Goal: Task Accomplishment & Management: Contribute content

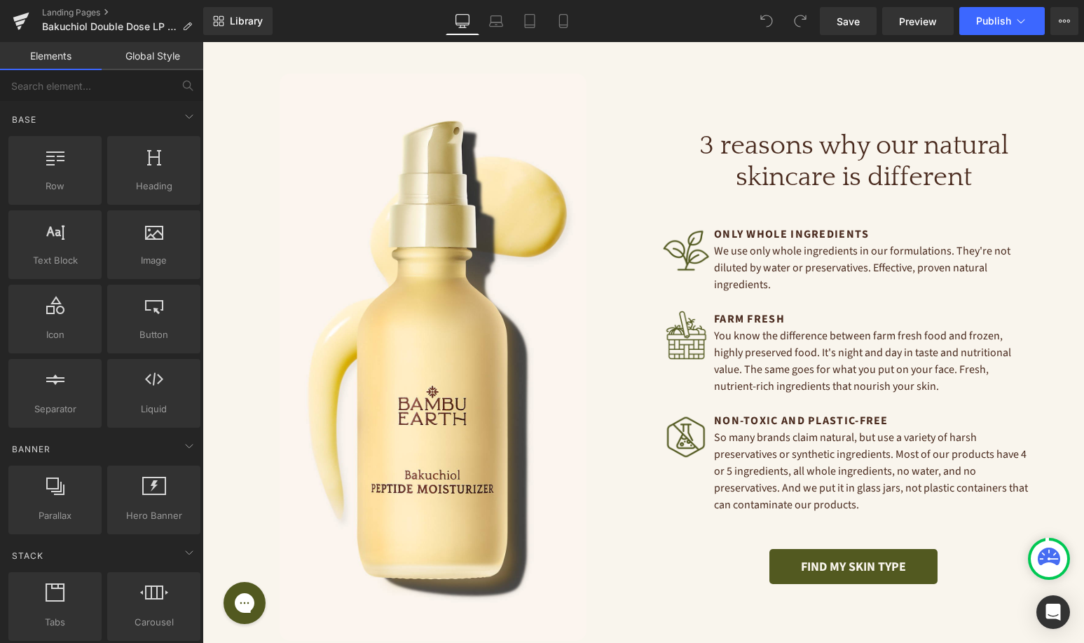
scroll to position [2618, 0]
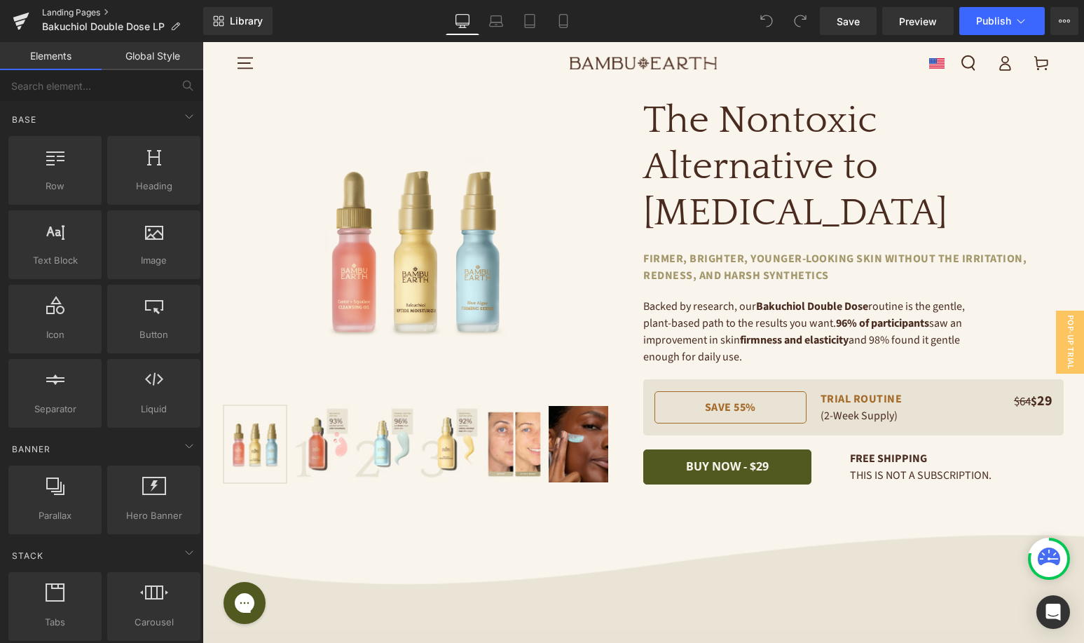
click at [67, 9] on link "Landing Pages" at bounding box center [122, 12] width 161 height 11
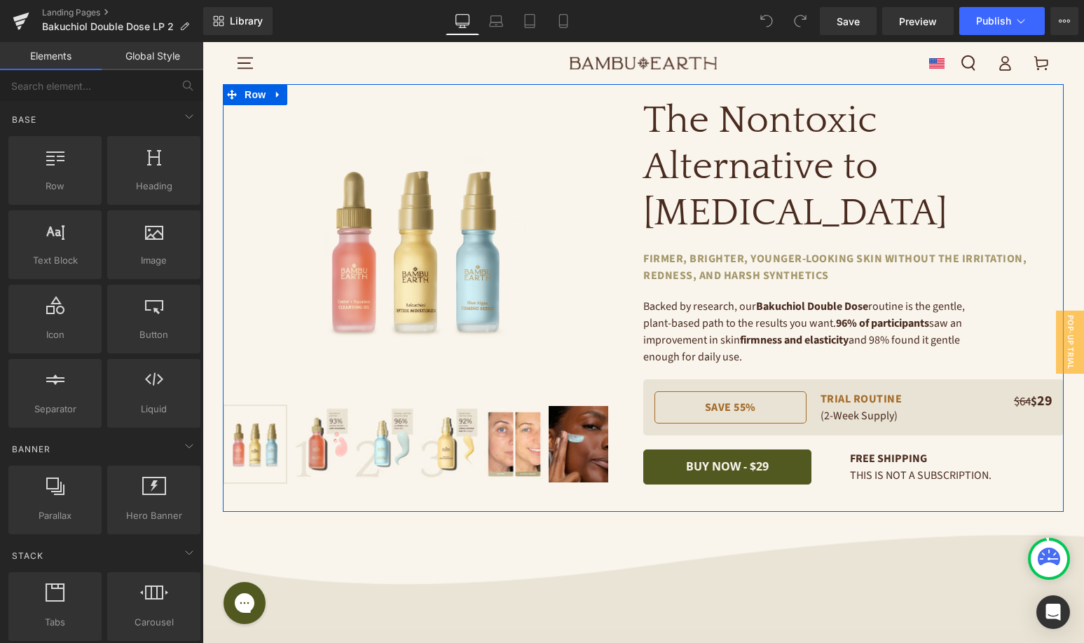
scroll to position [31, 0]
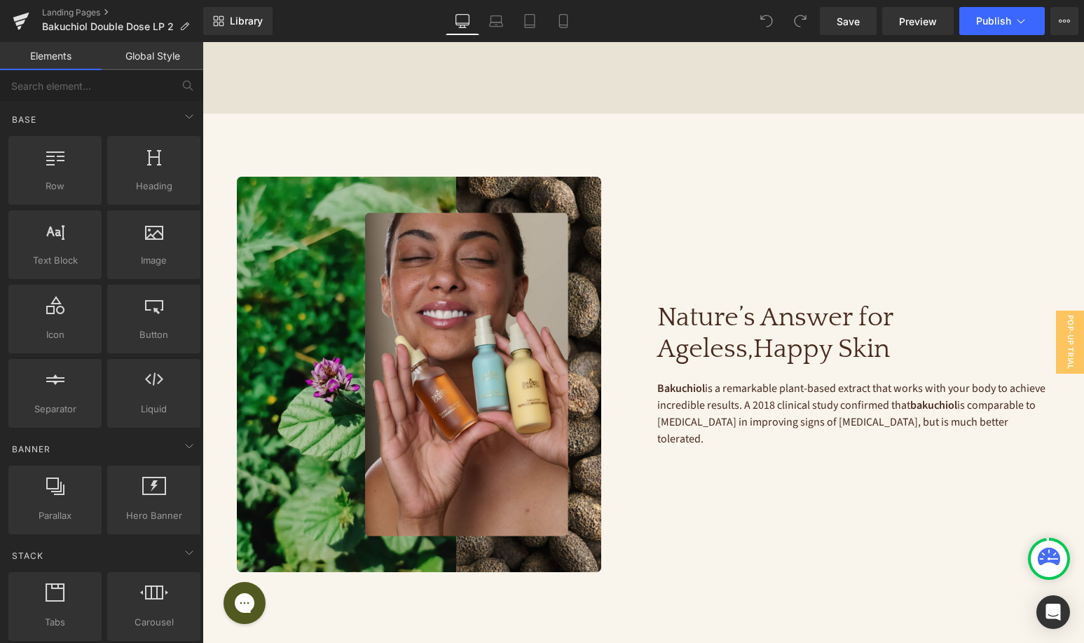
drag, startPoint x: 821, startPoint y: 384, endPoint x: 820, endPoint y: 682, distance: 297.9
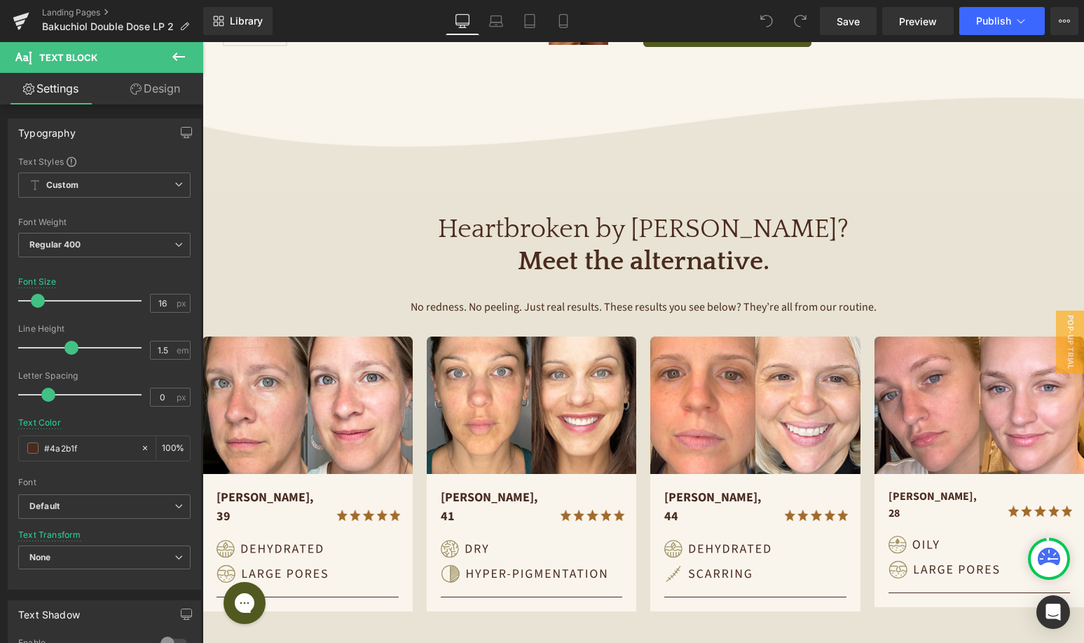
scroll to position [810, 0]
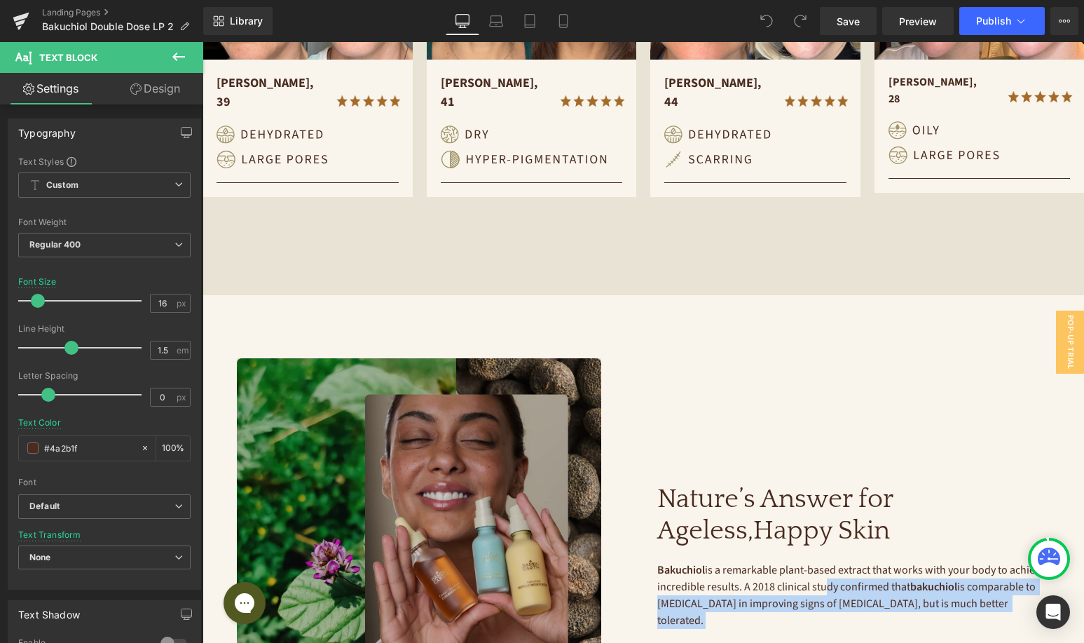
click at [434, 496] on img at bounding box center [433, 555] width 393 height 395
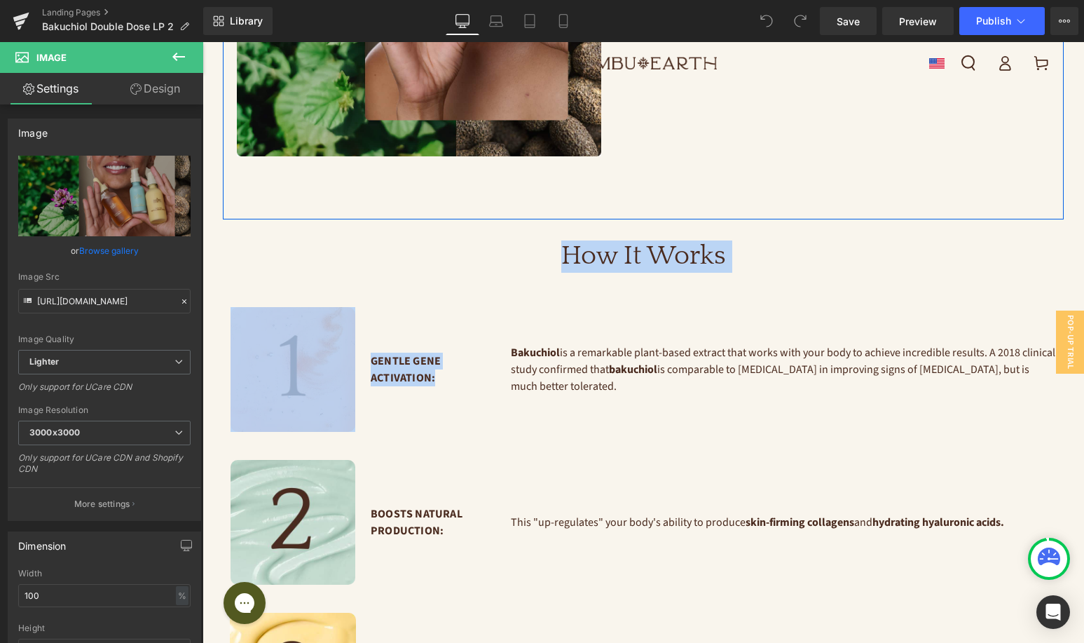
scroll to position [1363, 0]
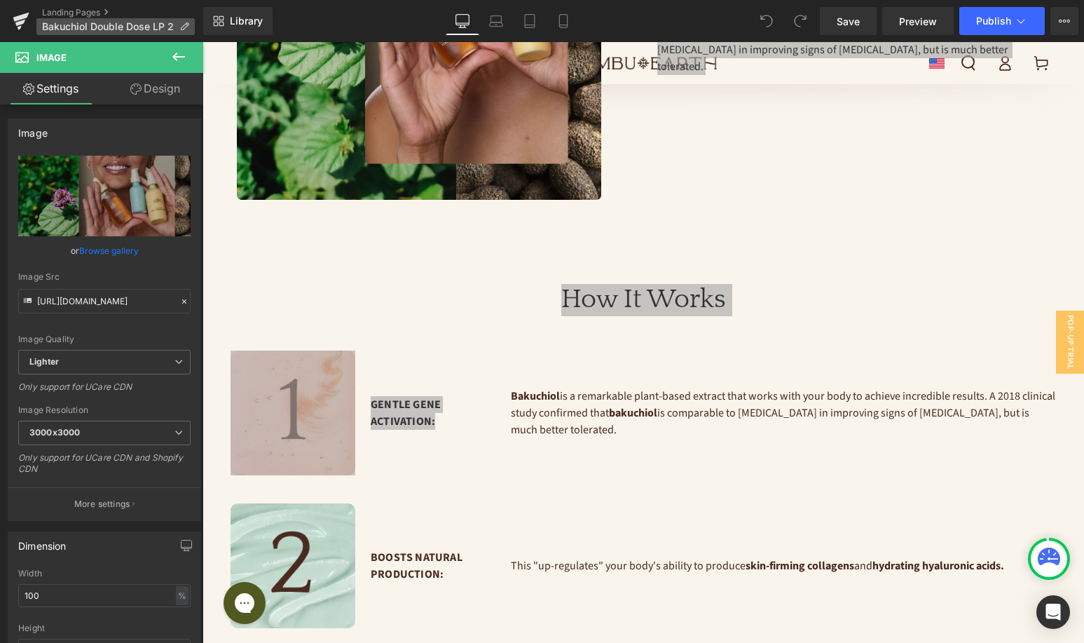
click at [181, 27] on icon at bounding box center [184, 27] width 10 height 10
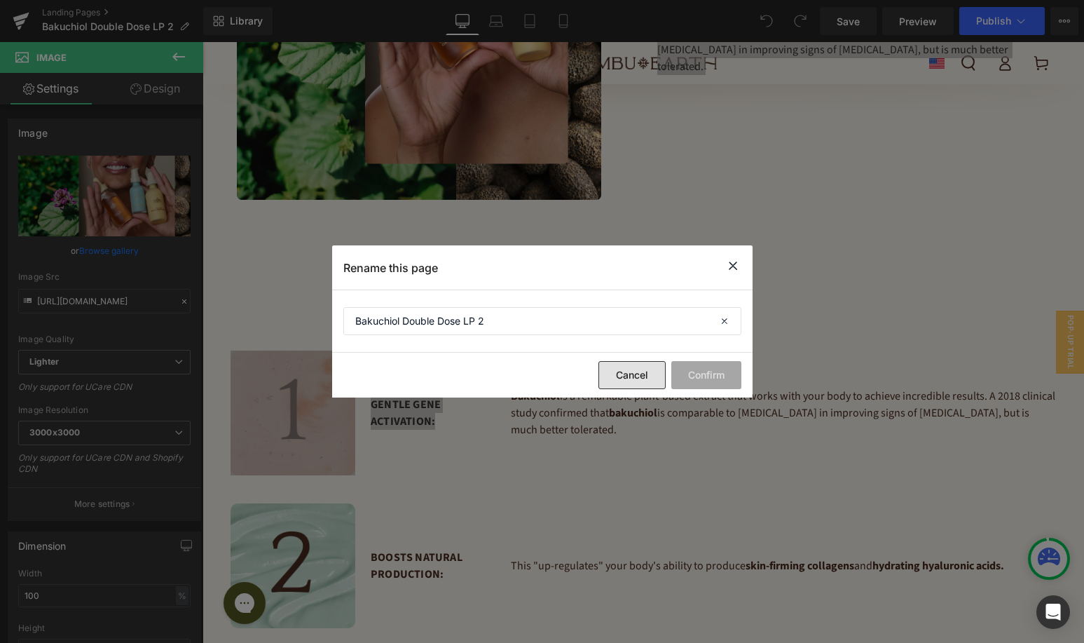
click at [630, 380] on button "Cancel" at bounding box center [632, 375] width 67 height 28
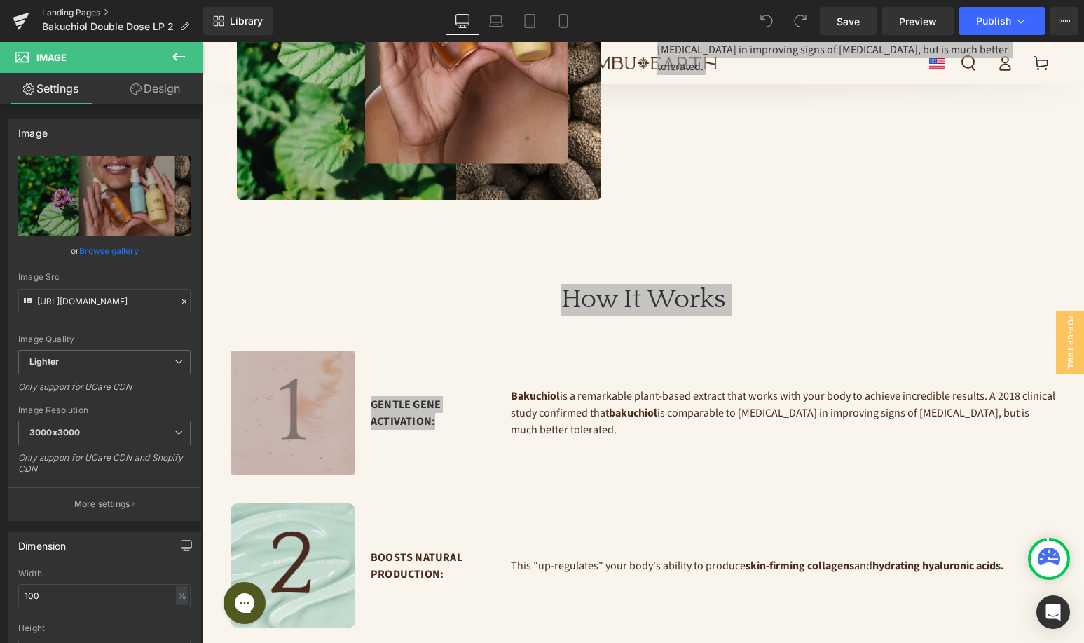
click at [48, 14] on link "Landing Pages" at bounding box center [122, 12] width 161 height 11
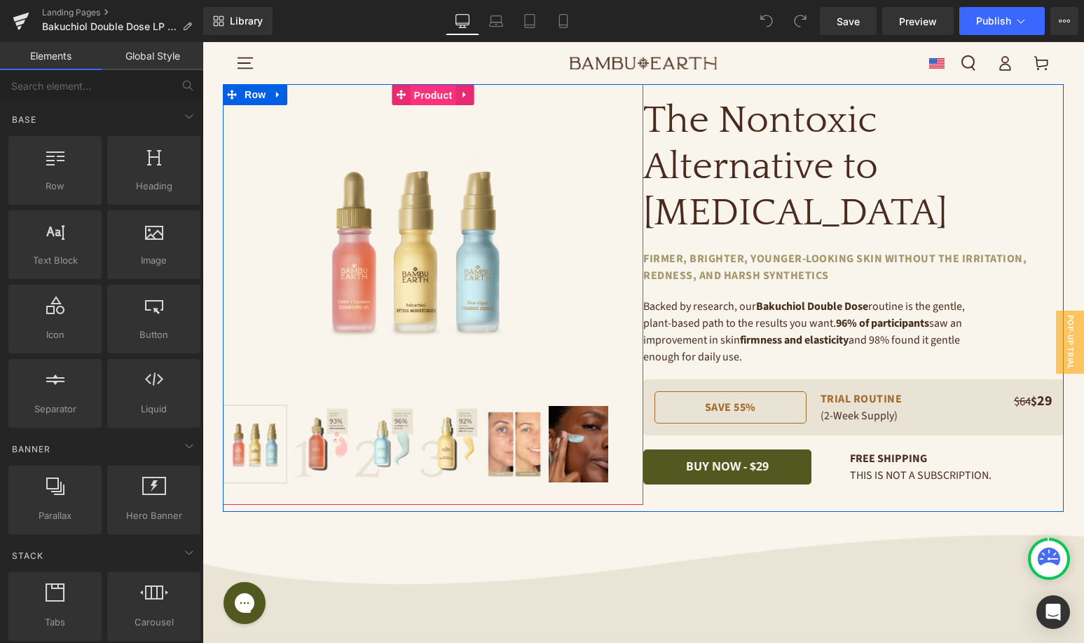
click at [429, 91] on span "Product" at bounding box center [434, 95] width 46 height 21
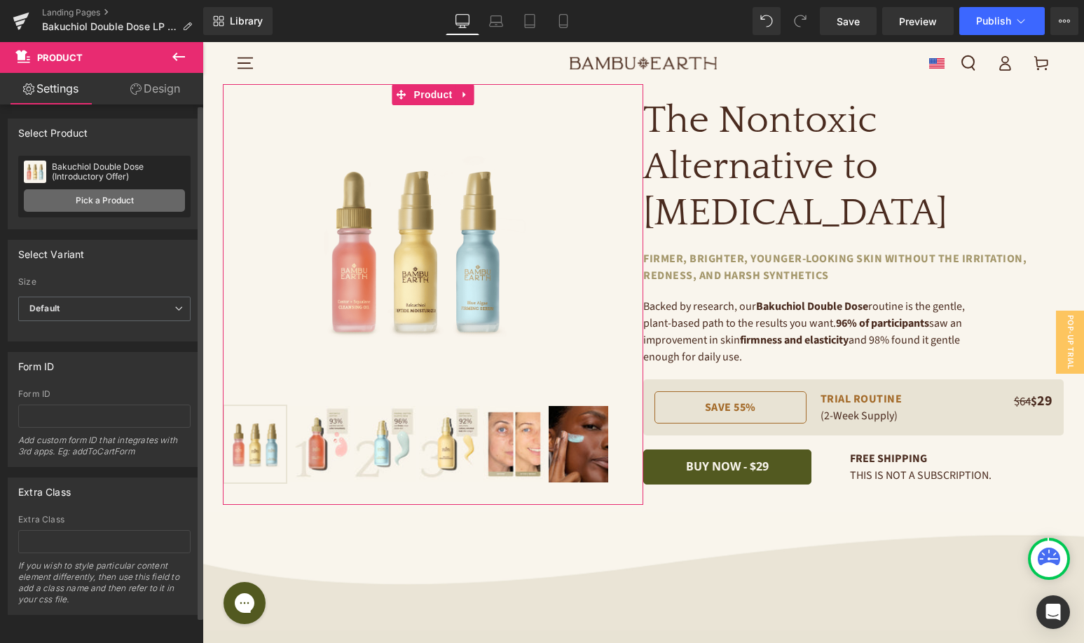
click at [95, 203] on link "Pick a Product" at bounding box center [104, 200] width 161 height 22
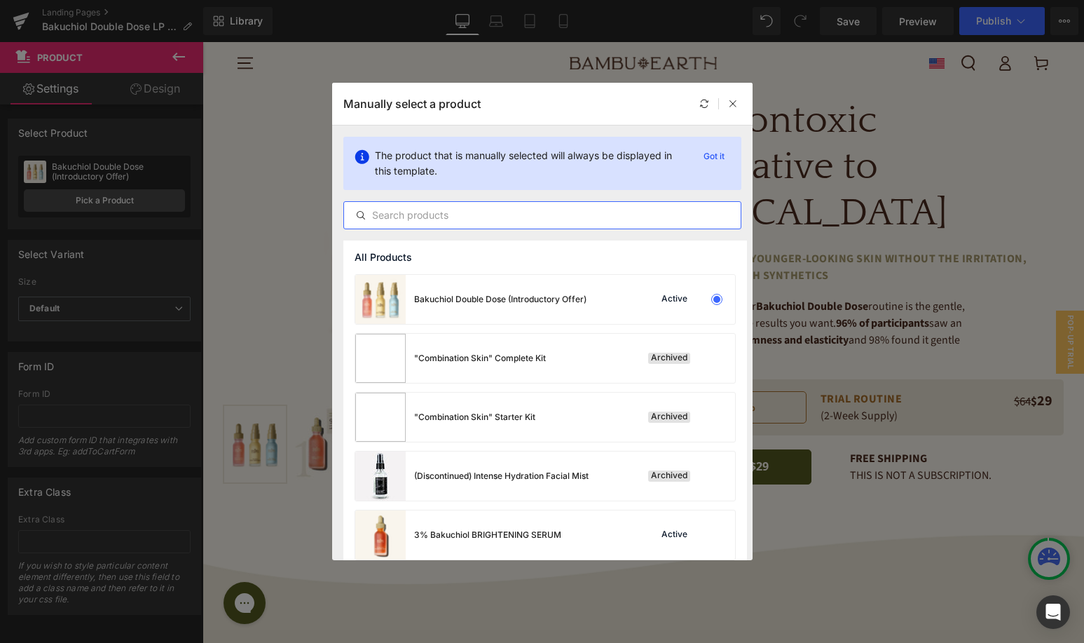
click at [485, 220] on input "text" at bounding box center [542, 215] width 397 height 17
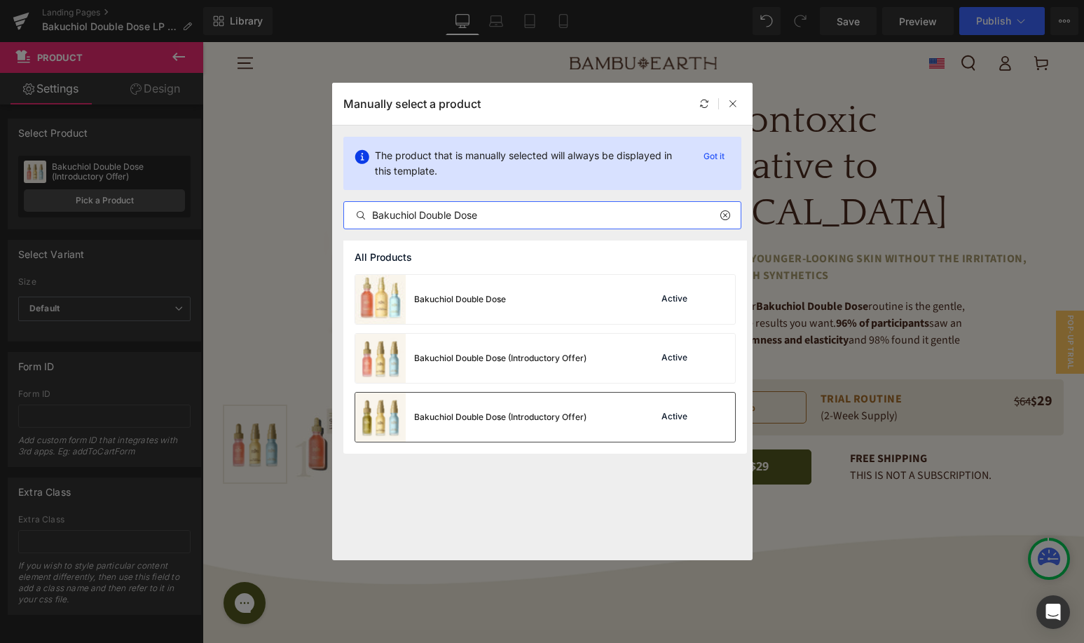
type input "Bakuchiol Double Dose"
click at [611, 414] on div "Bakuchiol Double Dose (Introductory Offer) Active" at bounding box center [545, 417] width 380 height 49
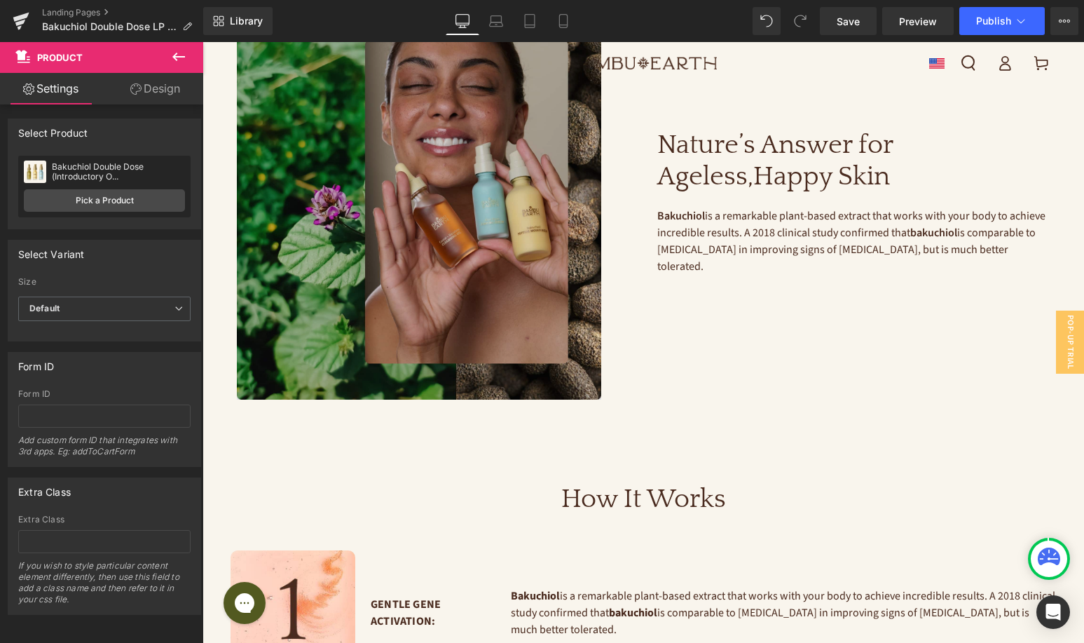
scroll to position [1461, 0]
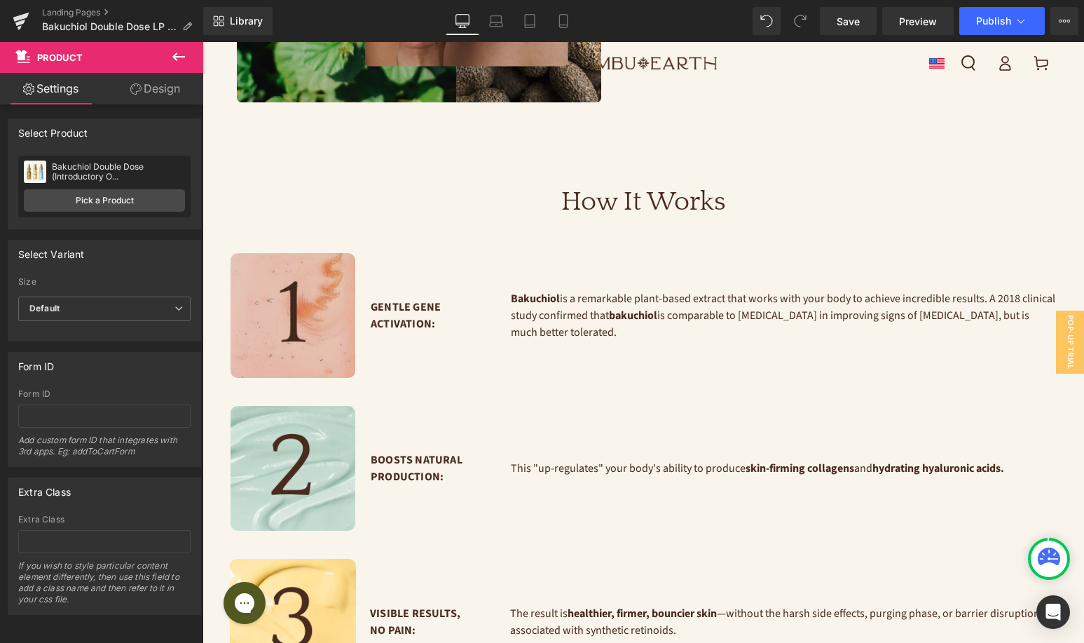
click at [302, 318] on img at bounding box center [293, 315] width 125 height 125
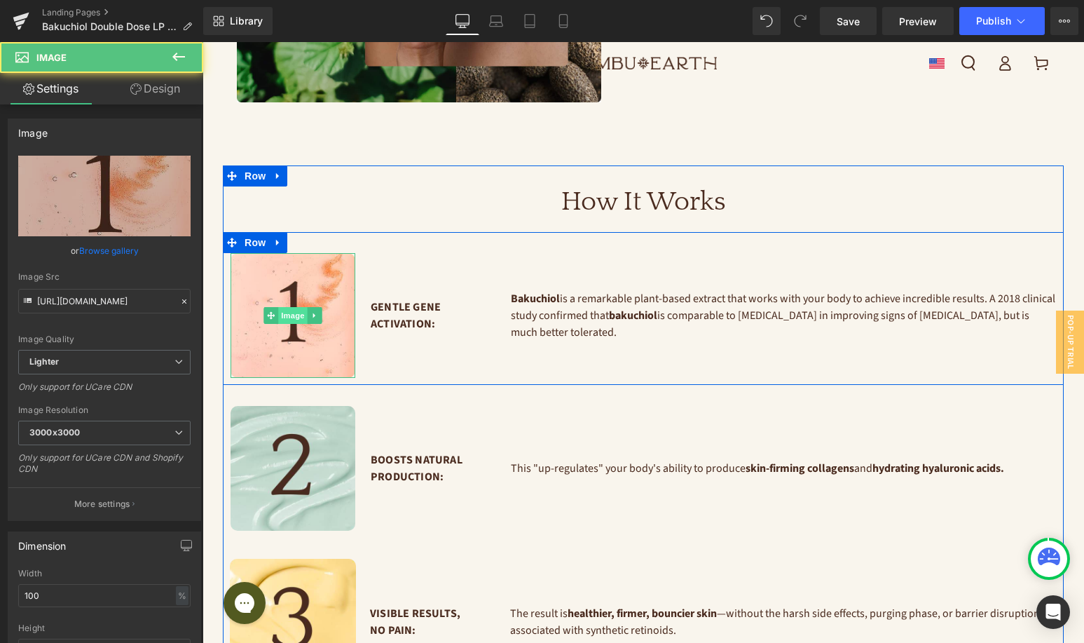
click at [297, 307] on span "Image" at bounding box center [292, 315] width 29 height 17
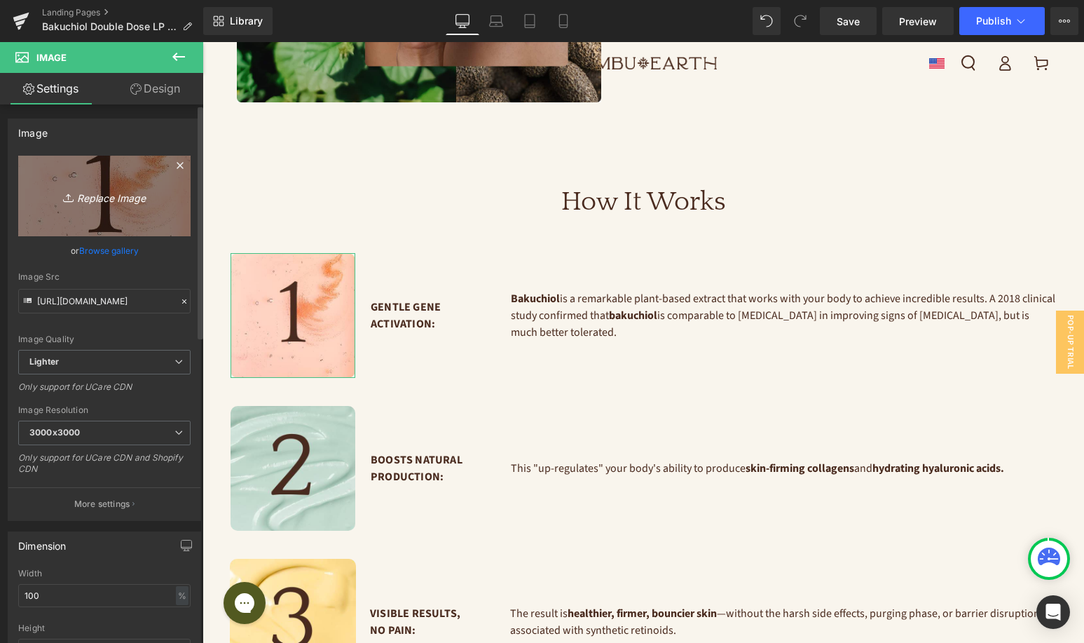
click at [99, 204] on icon "Replace Image" at bounding box center [104, 196] width 112 height 18
type input "C:\fakepath\BDD LP - How It Works.png"
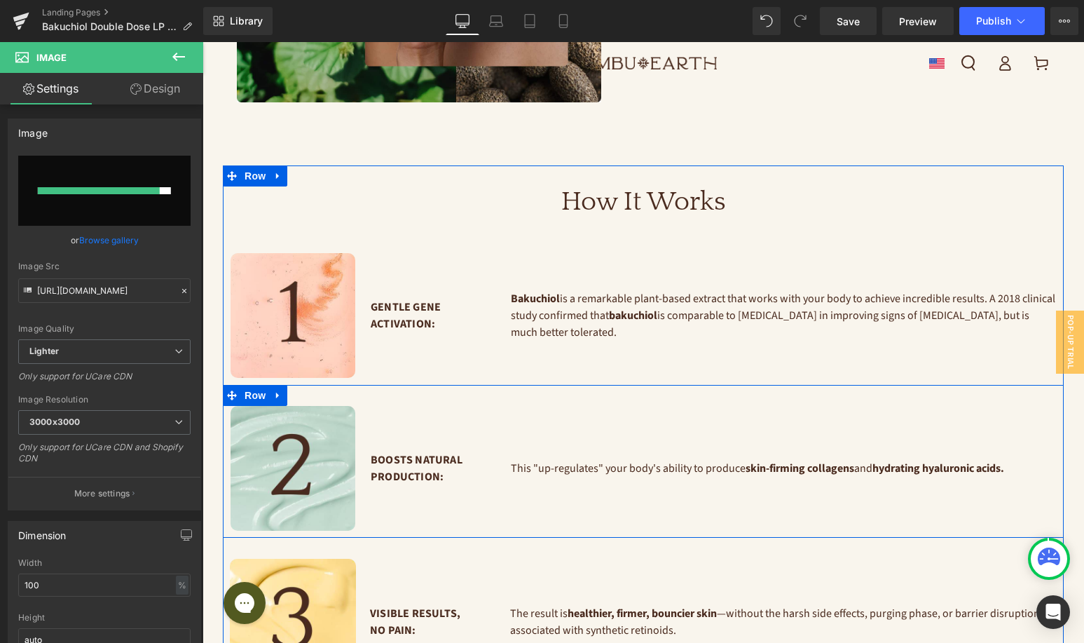
type input "[URL][DOMAIN_NAME]"
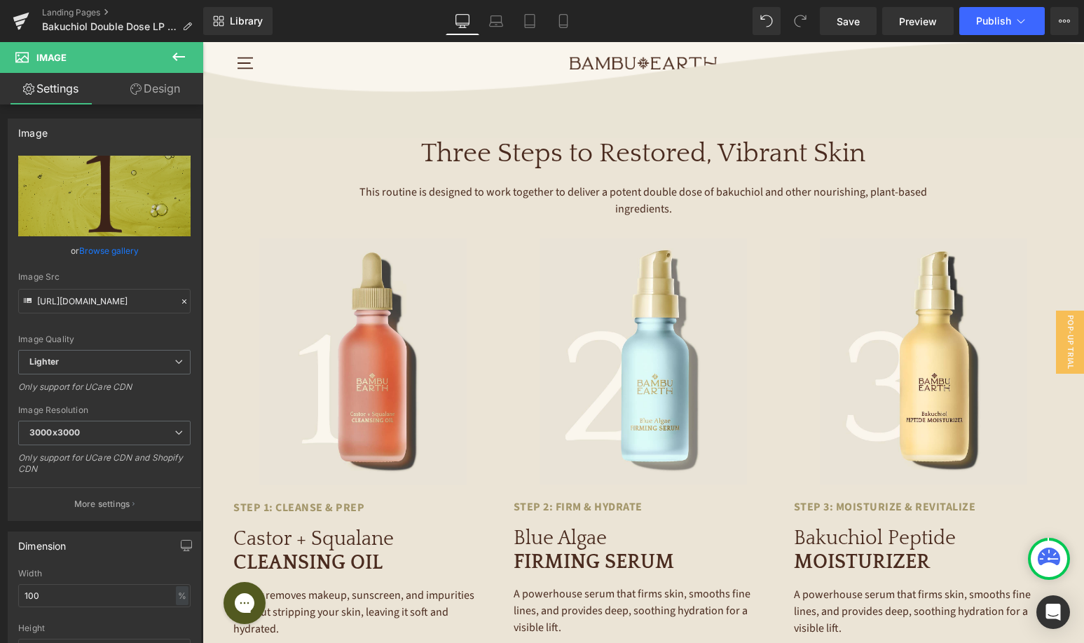
scroll to position [2168, 0]
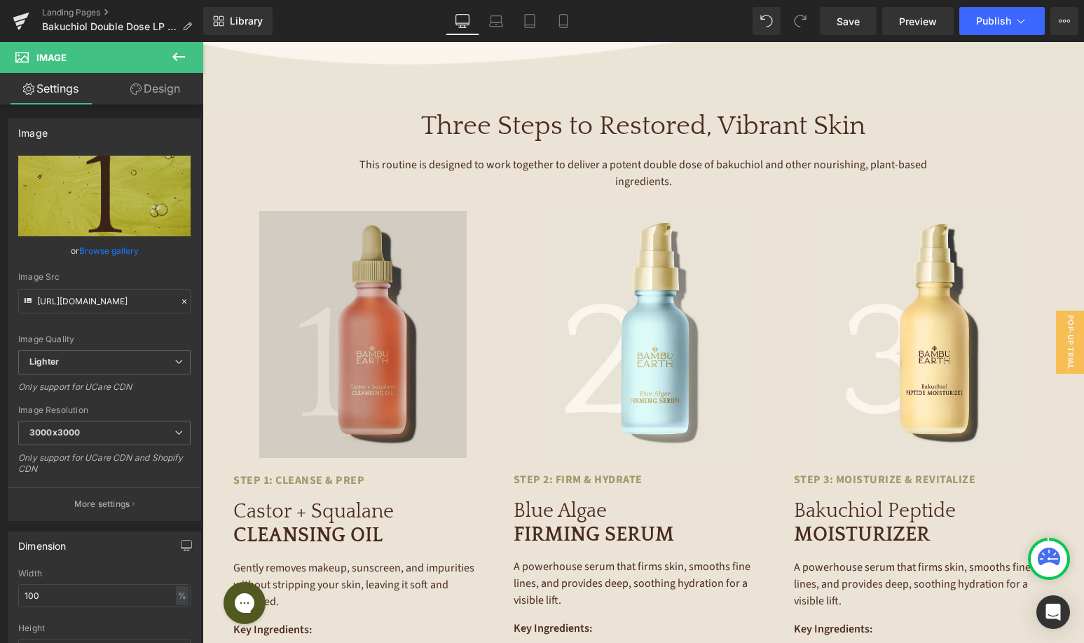
click at [384, 341] on img at bounding box center [362, 334] width 207 height 247
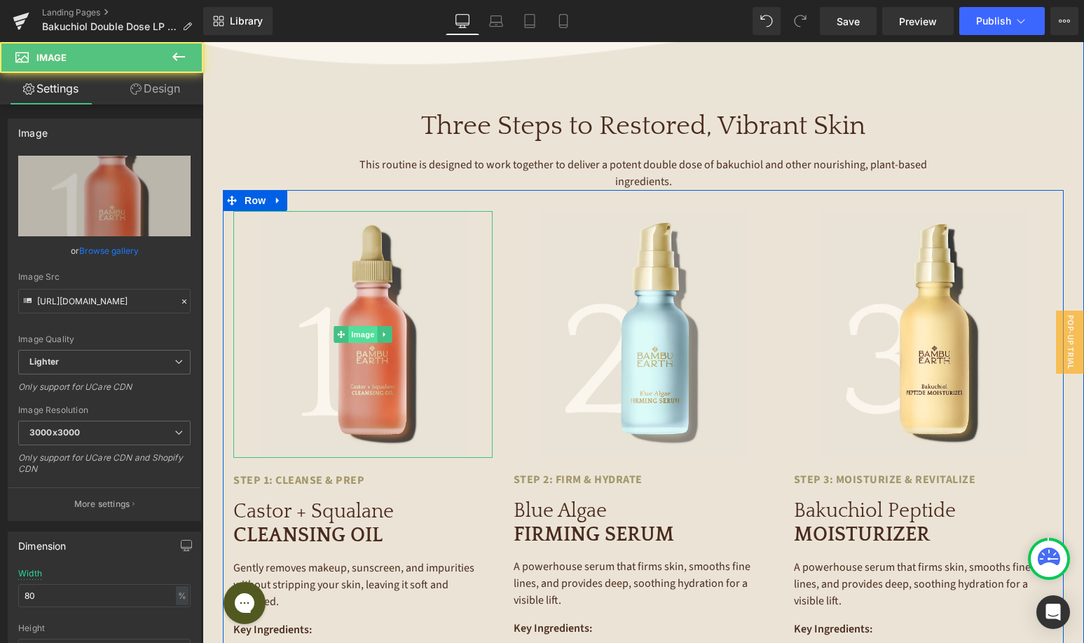
click at [362, 326] on span "Image" at bounding box center [362, 334] width 29 height 17
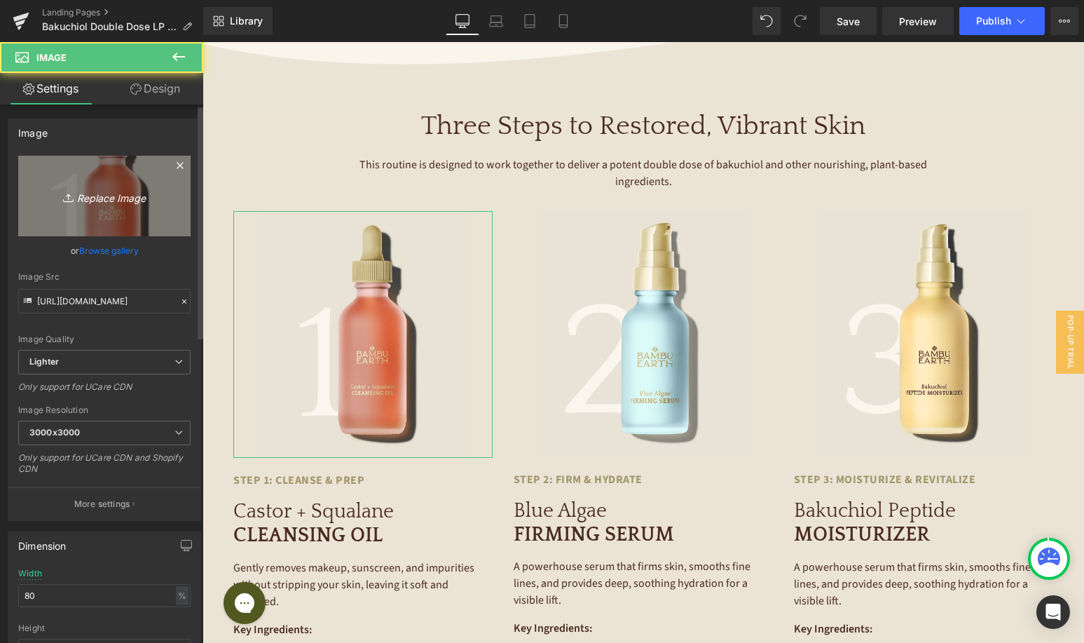
click at [130, 193] on icon "Replace Image" at bounding box center [104, 196] width 112 height 18
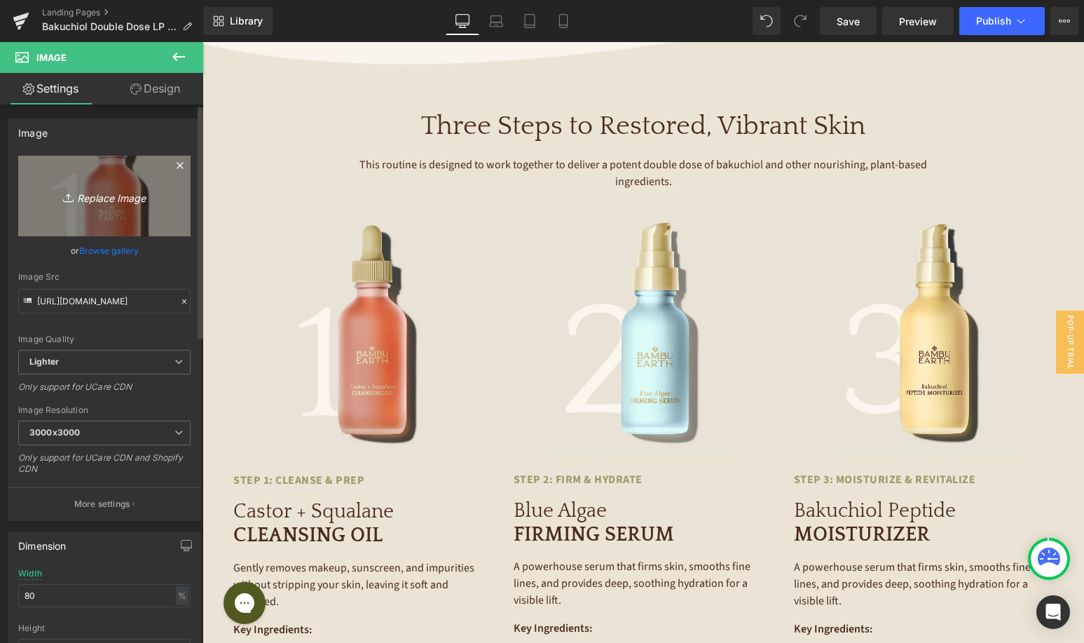
type input "C:\fakepath\BDD LP - Steps.png"
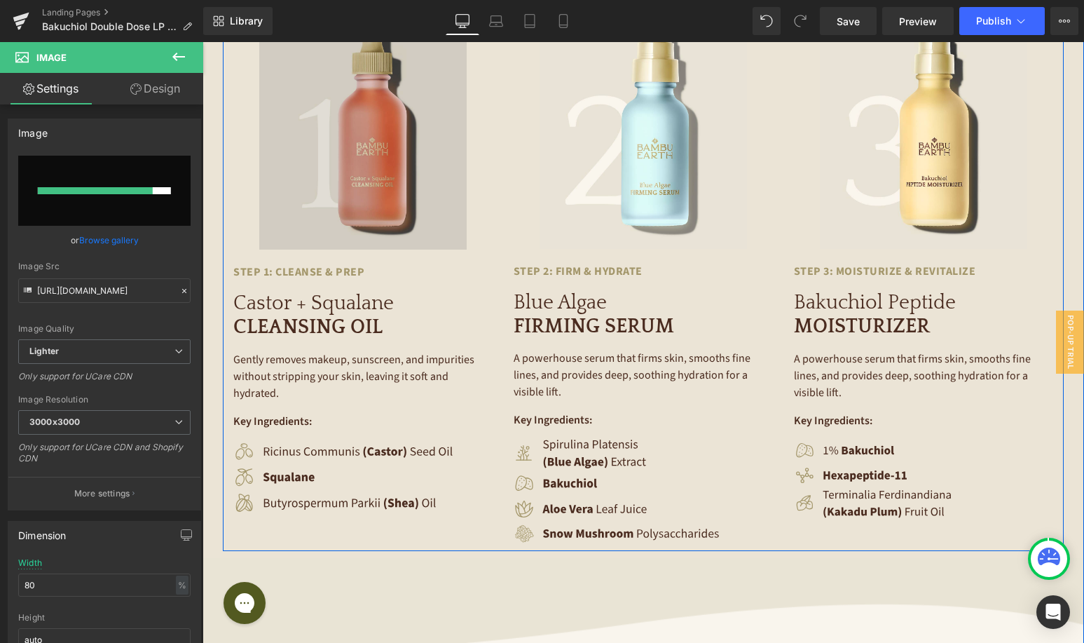
scroll to position [2341, 0]
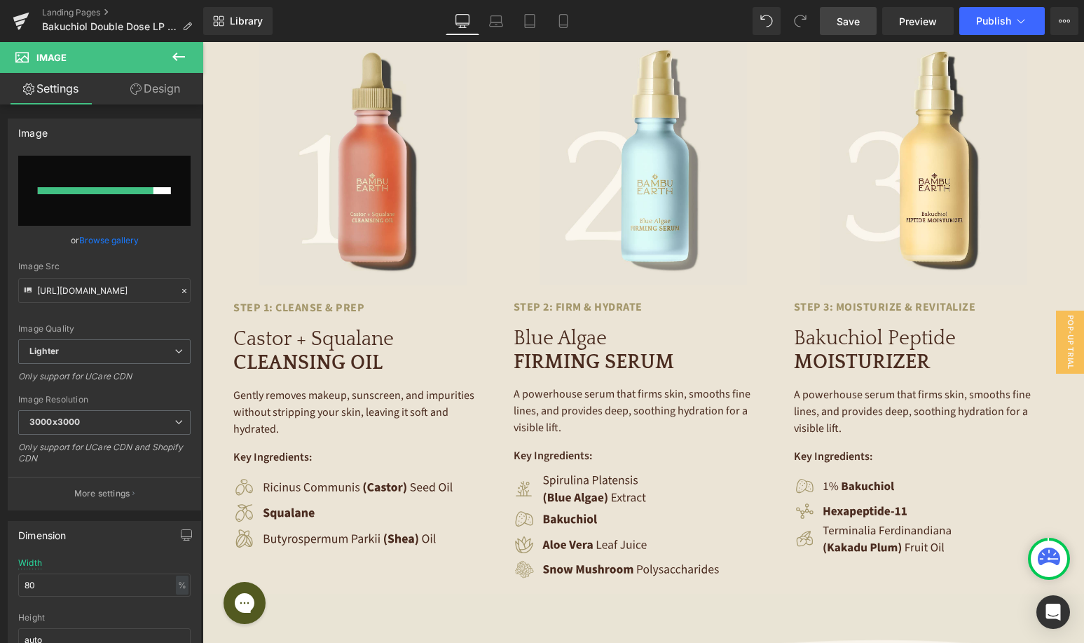
click at [870, 18] on link "Save" at bounding box center [848, 21] width 57 height 28
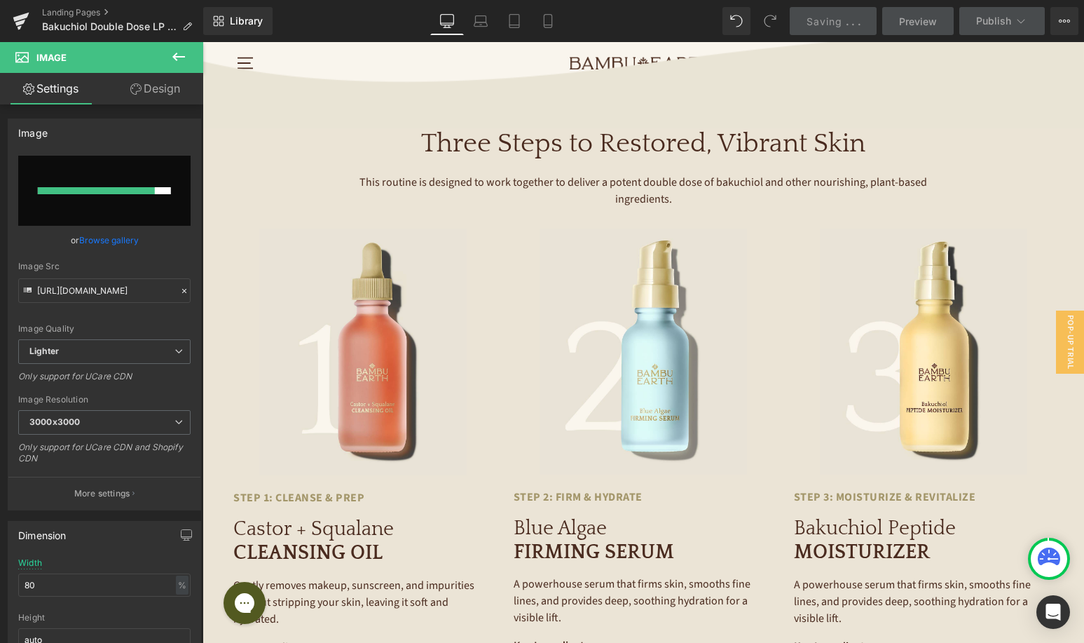
scroll to position [2150, 0]
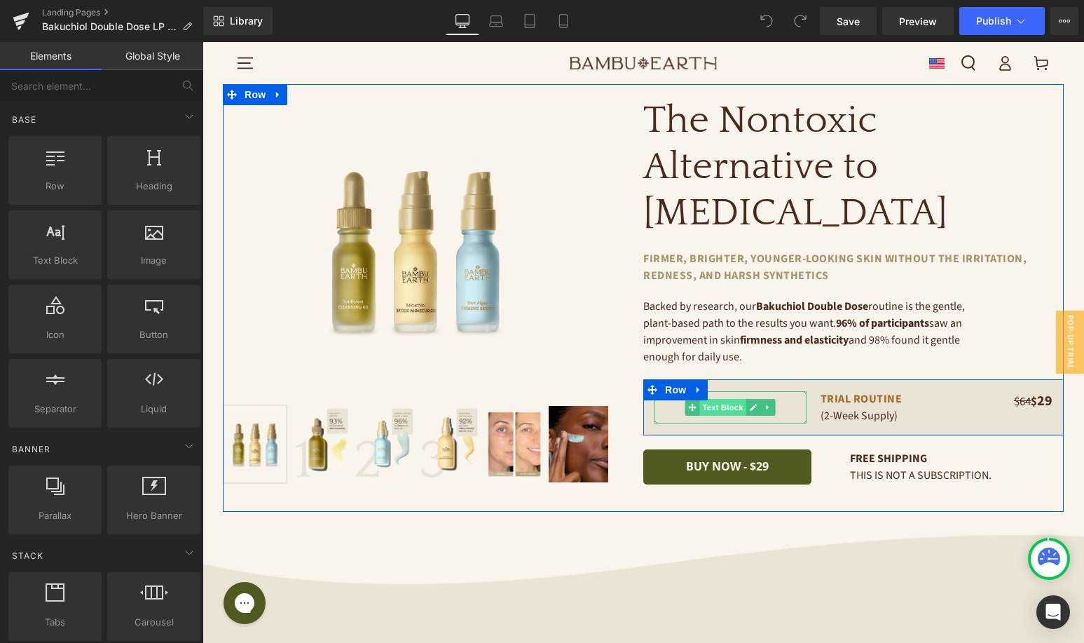
click at [719, 399] on span "Text Block" at bounding box center [723, 407] width 46 height 17
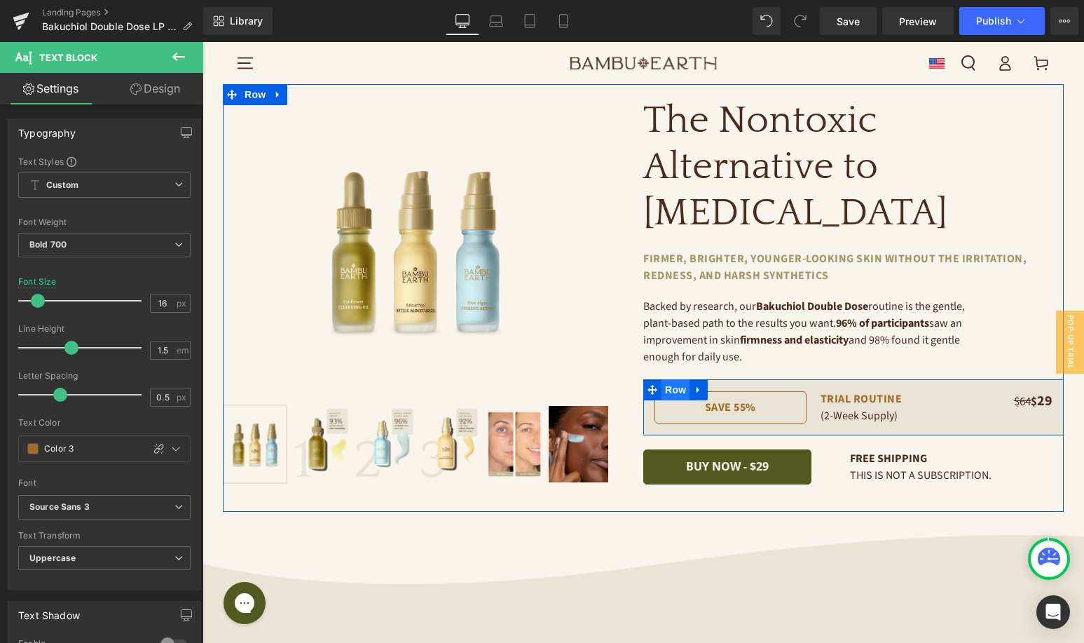
click at [676, 379] on span "Row" at bounding box center [676, 389] width 28 height 21
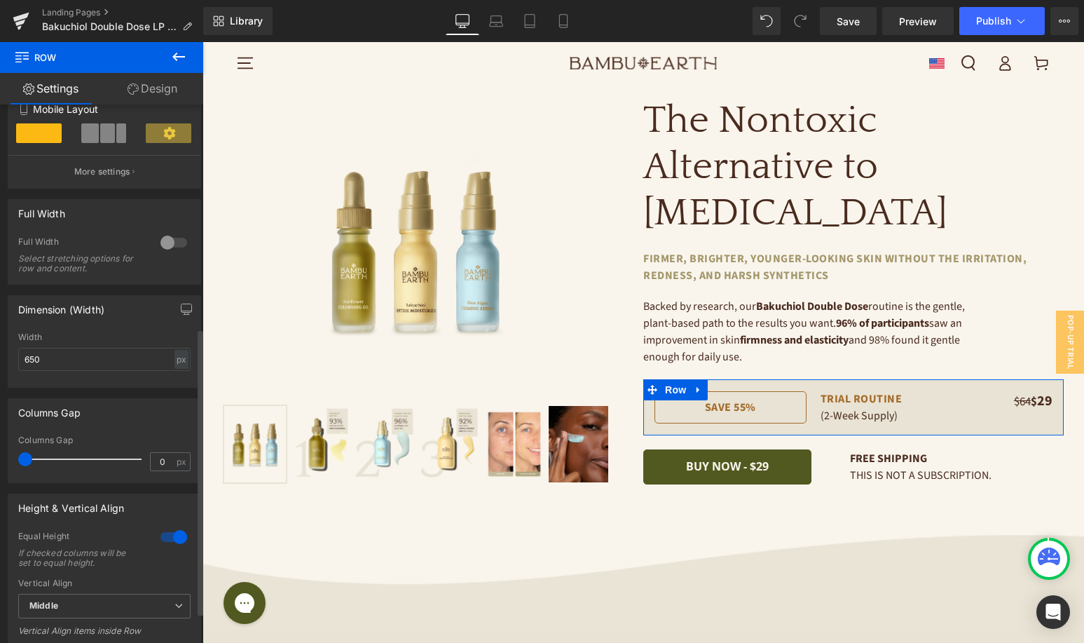
scroll to position [478, 0]
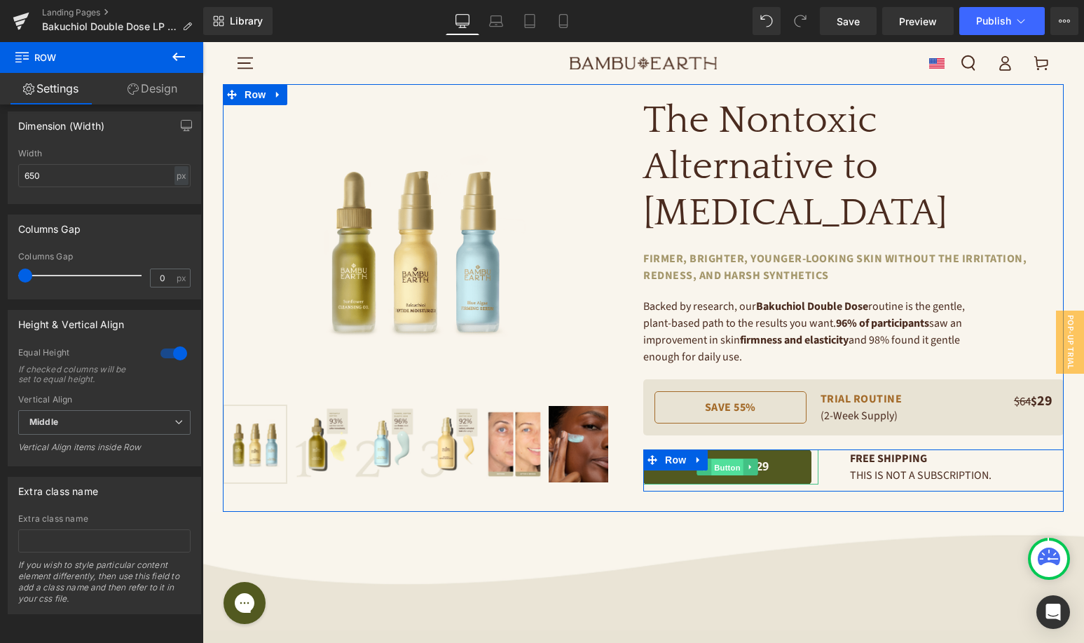
click at [722, 459] on span "Button" at bounding box center [728, 467] width 32 height 17
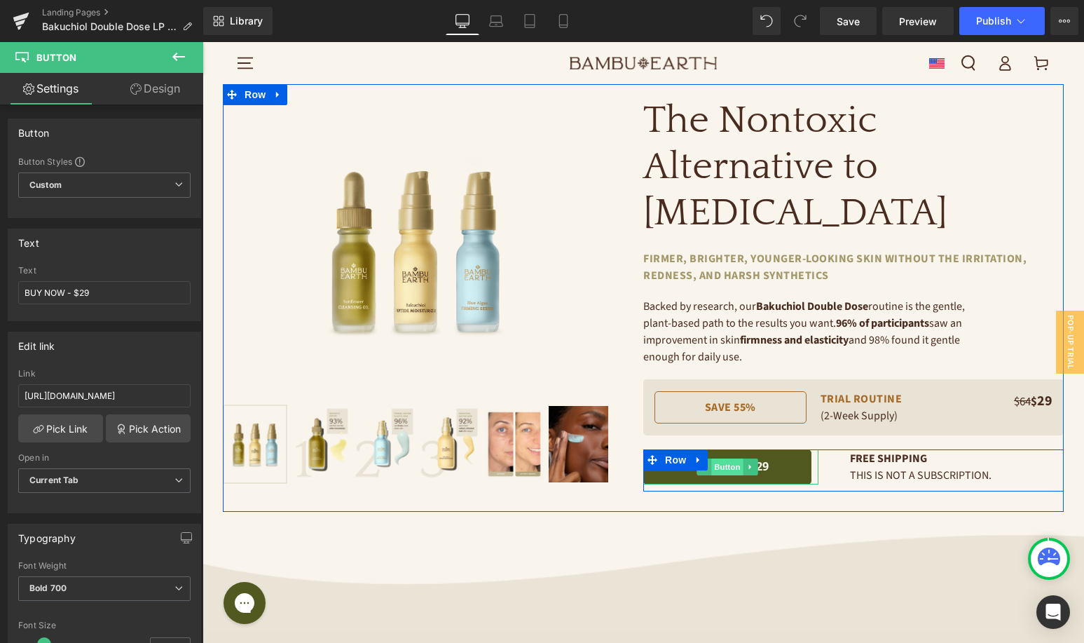
click at [725, 458] on span "Button" at bounding box center [728, 466] width 32 height 17
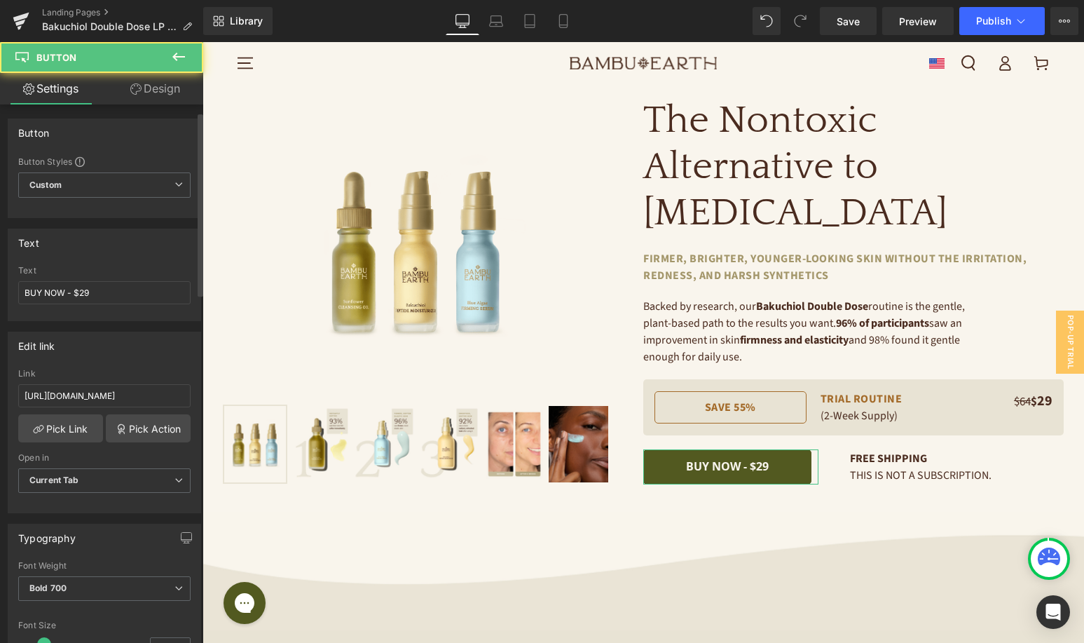
scroll to position [39, 0]
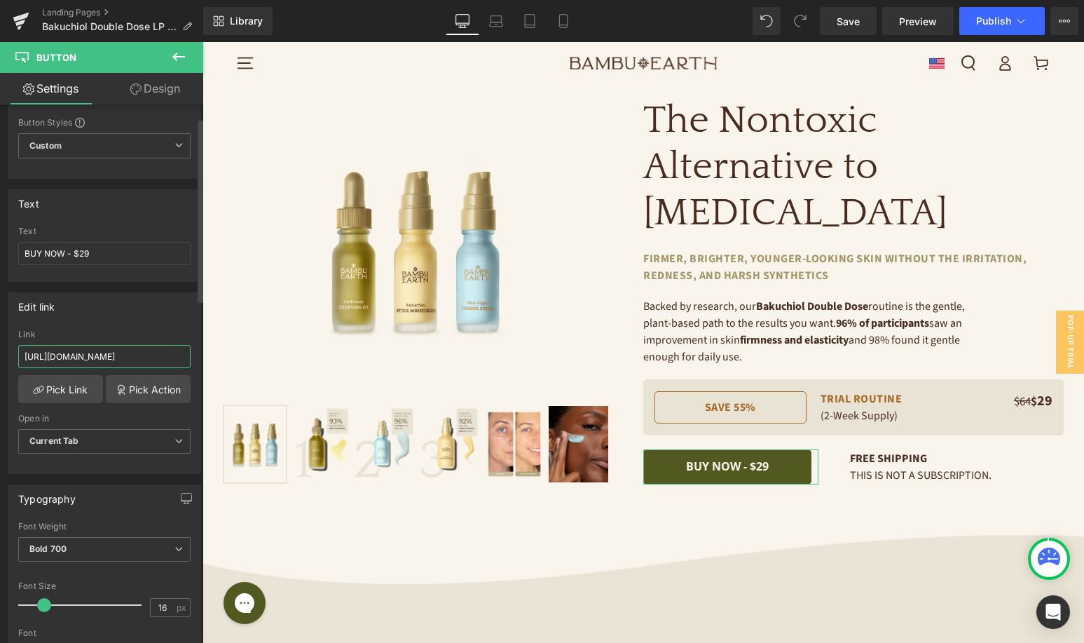
click at [123, 359] on input "[URL][DOMAIN_NAME]" at bounding box center [104, 356] width 172 height 23
click at [123, 359] on input "http://bambuearth.com/cart/53811637387432:1?attributes%5BigId%5D=ig_cc75edcc37f…" at bounding box center [104, 356] width 172 height 23
click at [123, 358] on input "http://bambuearth.com/cart/53811637387432:1?attributes%5BigId%5D=ig_cc75edcc37f…" at bounding box center [104, 356] width 172 height 23
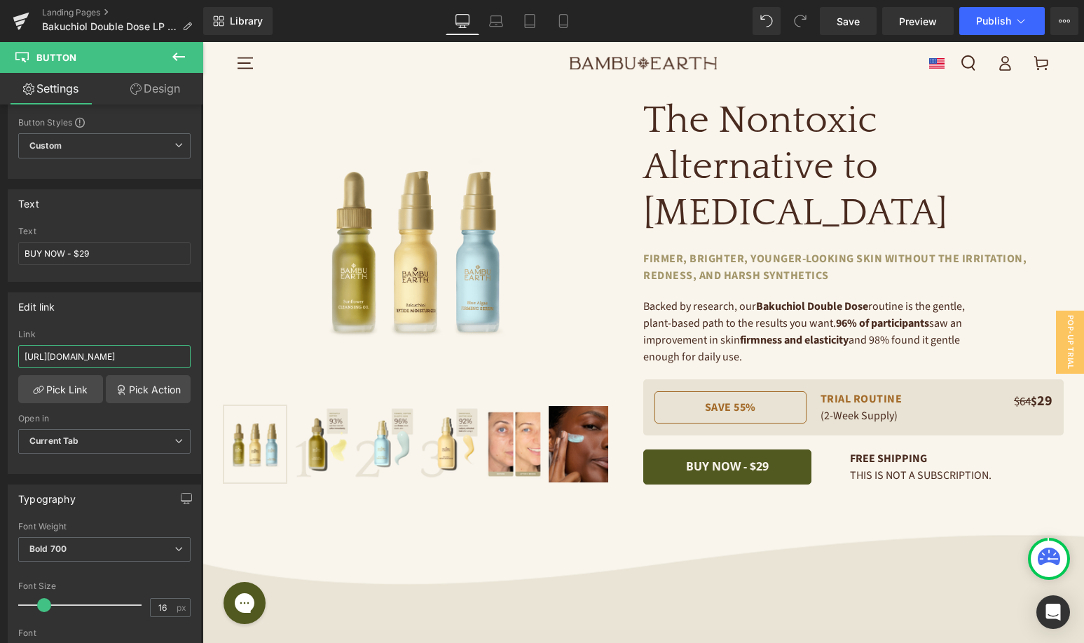
drag, startPoint x: 297, startPoint y: 400, endPoint x: 229, endPoint y: 358, distance: 80.0
click at [111, 356] on input "http://bambuearth.com/cart/53811637387432:1?attributes%5BigId%5D=ig_cc75edcc37f…" at bounding box center [104, 356] width 172 height 23
click at [112, 358] on input "http://bambuearth.com/cart/53811637387432:1?attributes%5BigId%5D=ig_cc75edcc37f…" at bounding box center [104, 356] width 172 height 23
paste input "4003229229224:1"
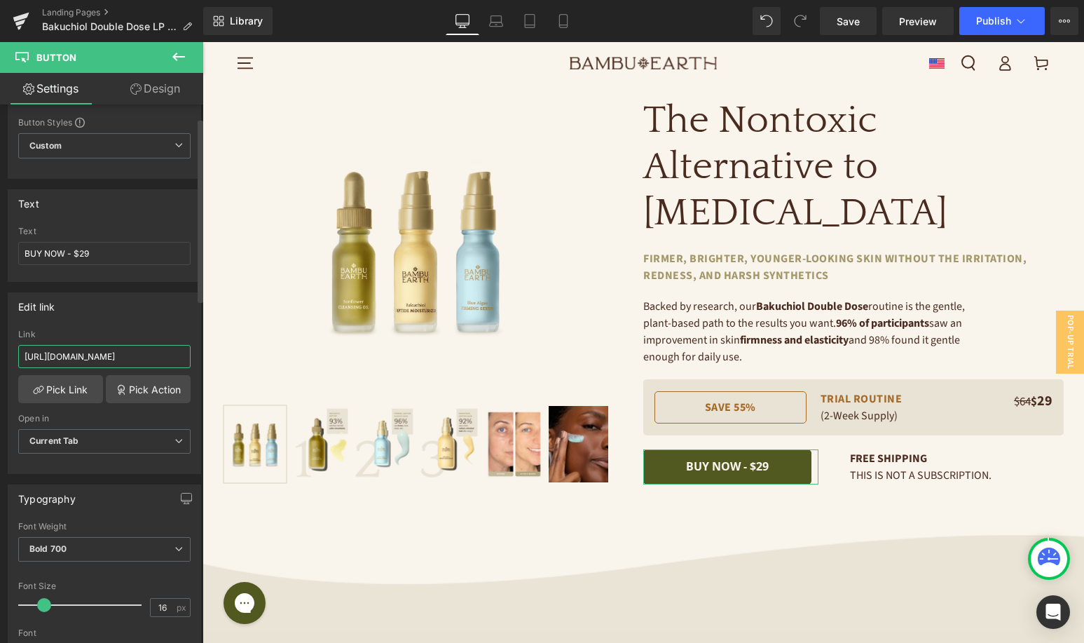
type input "http://bambuearth.com/cart/54003229229224:1"
click at [142, 327] on div "Edit link http://bambuearth.com/cart/53811637387432:1?attributes%5BigId%5D=ig_c…" at bounding box center [104, 383] width 193 height 182
click at [864, 24] on link "Save" at bounding box center [848, 21] width 57 height 28
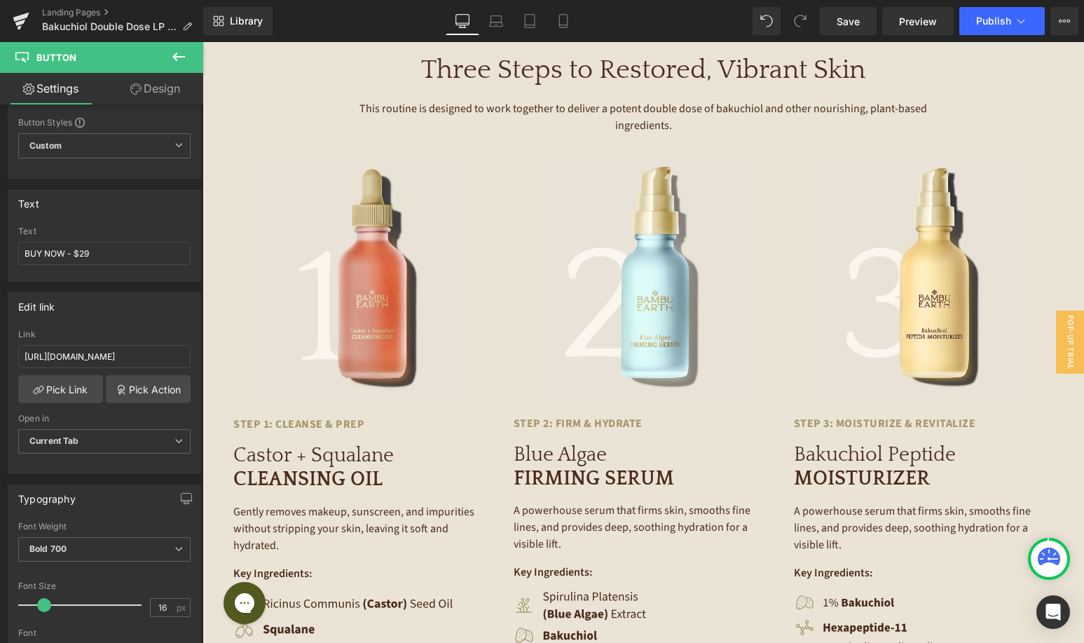
scroll to position [2230, 0]
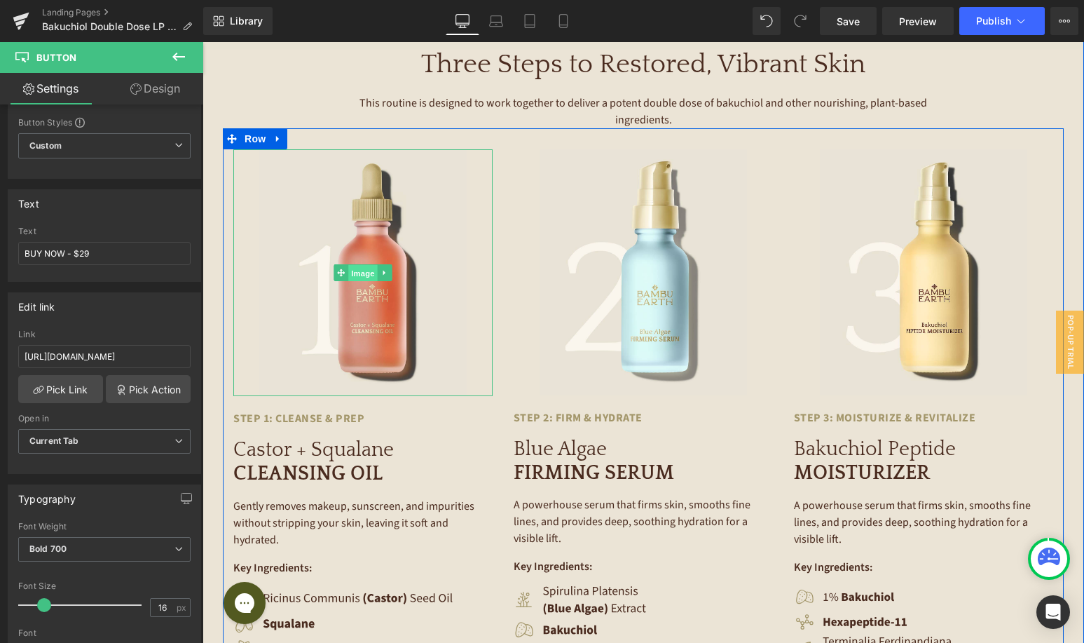
click at [362, 265] on span "Image" at bounding box center [362, 273] width 29 height 17
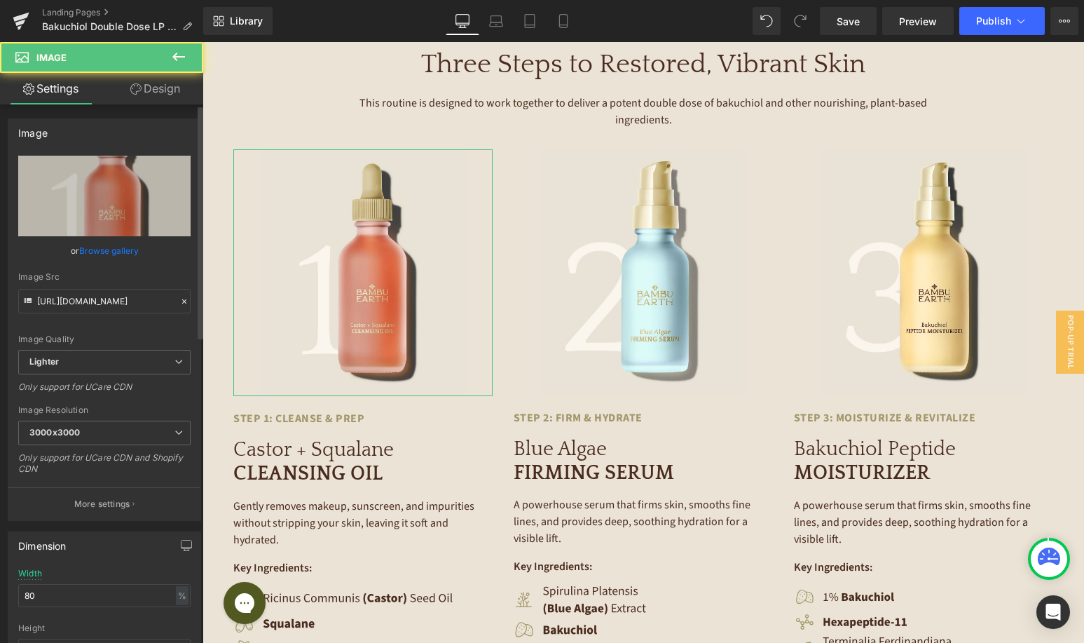
click at [127, 250] on link "Browse gallery" at bounding box center [109, 250] width 60 height 25
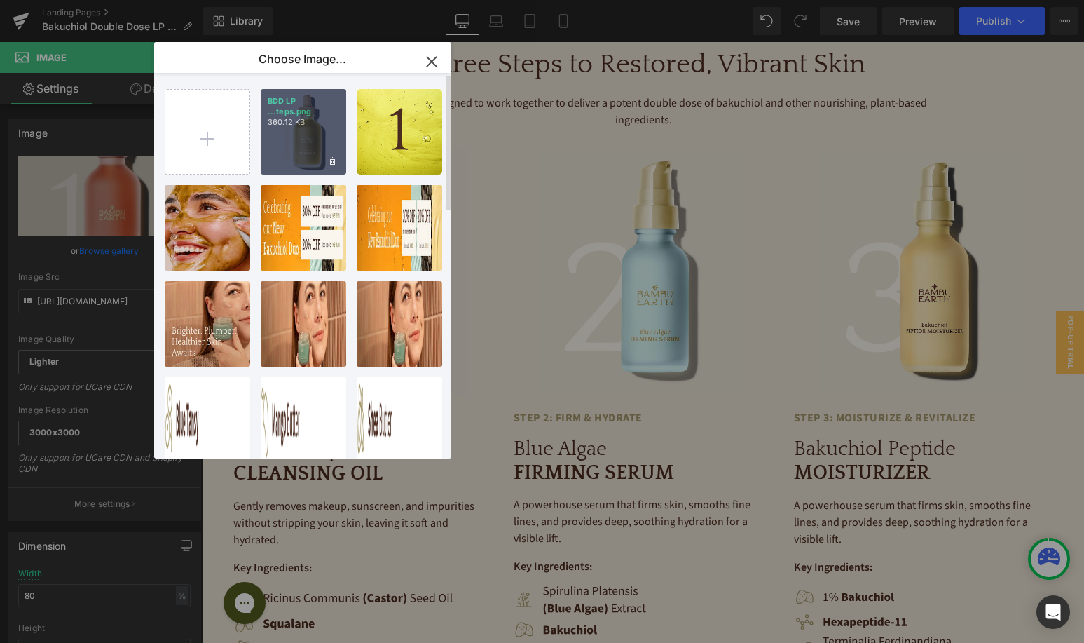
click at [302, 147] on div "BDD LP ...teps.png 360.12 KB" at bounding box center [304, 132] width 86 height 86
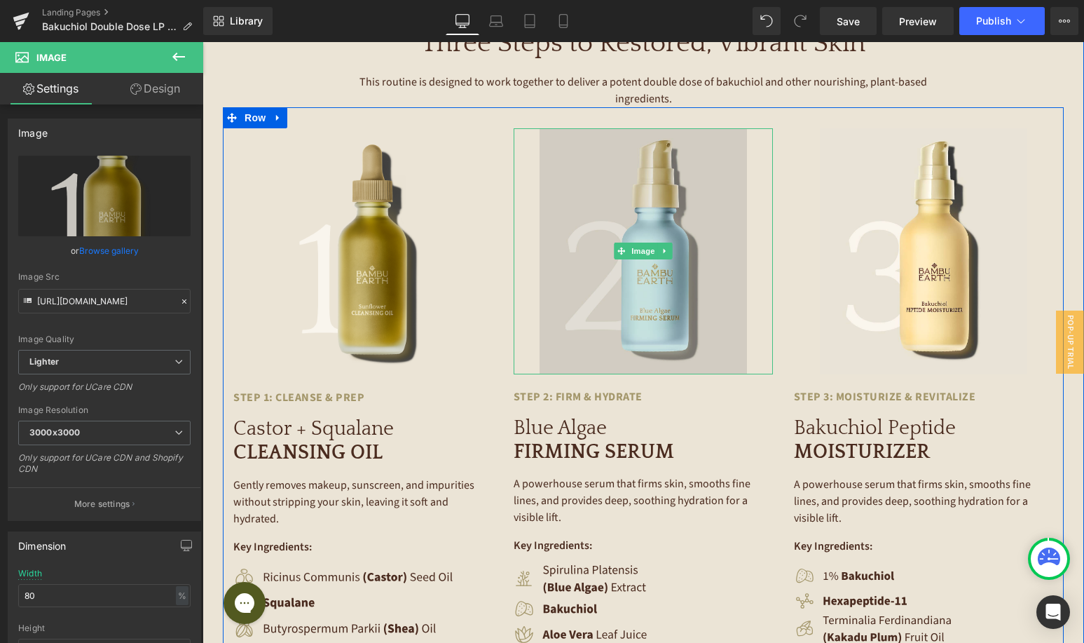
scroll to position [2264, 0]
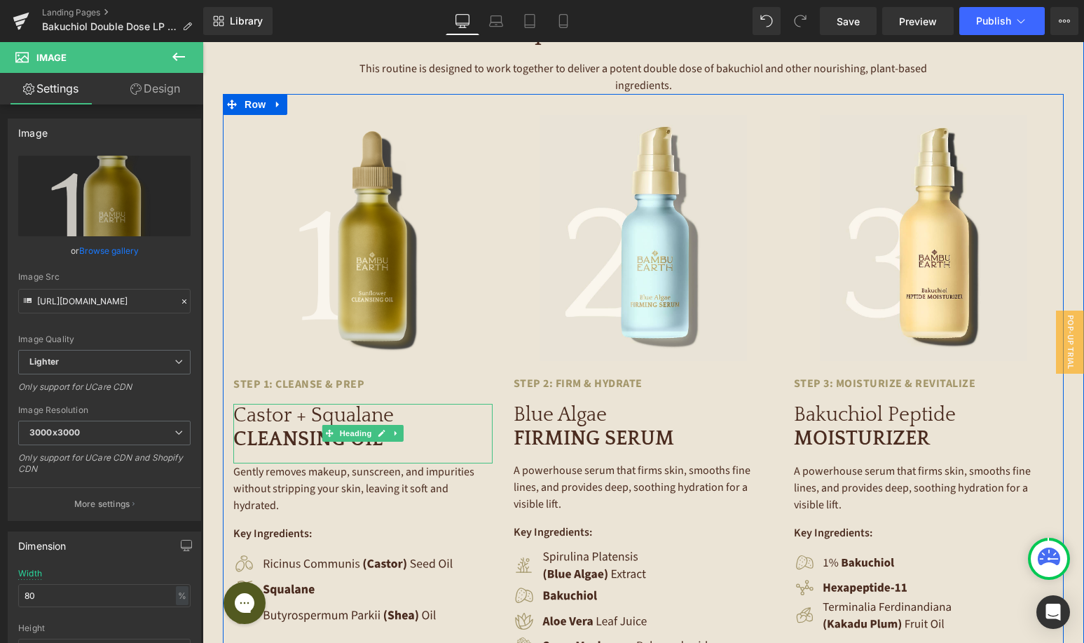
click at [290, 404] on span "Castor + Squalane" at bounding box center [313, 415] width 161 height 22
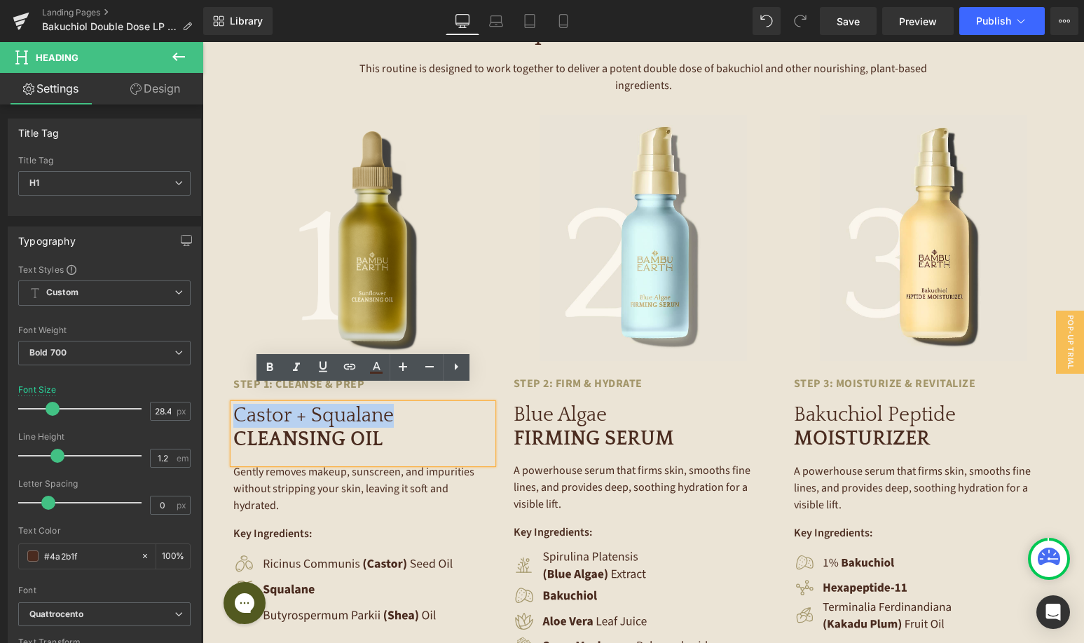
drag, startPoint x: 390, startPoint y: 400, endPoint x: 182, endPoint y: 393, distance: 207.6
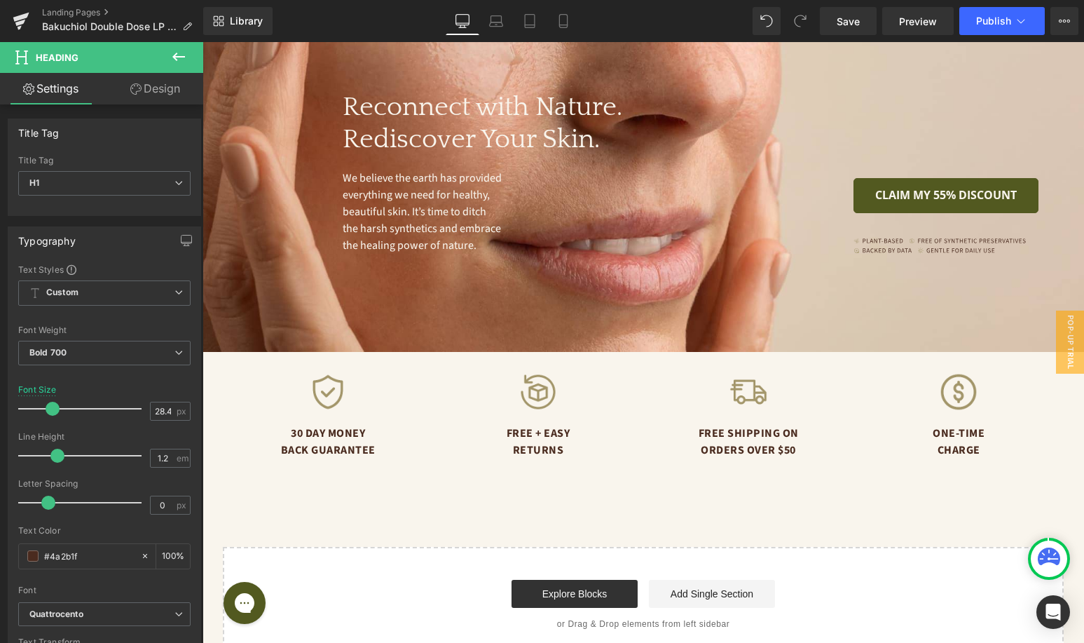
scroll to position [3588, 0]
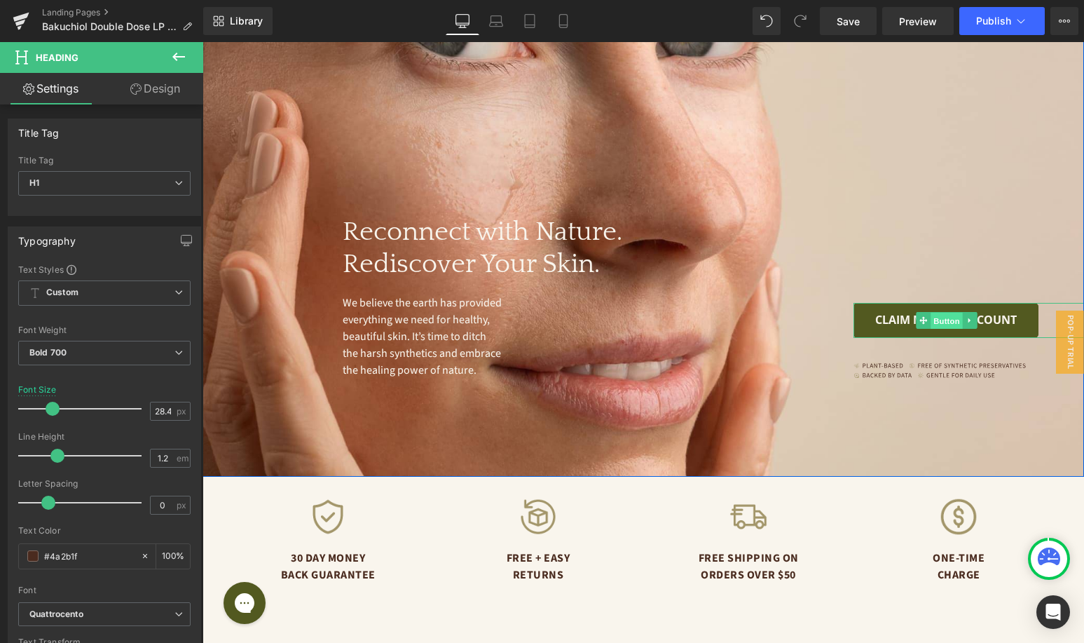
click at [941, 312] on span "Button" at bounding box center [947, 320] width 32 height 17
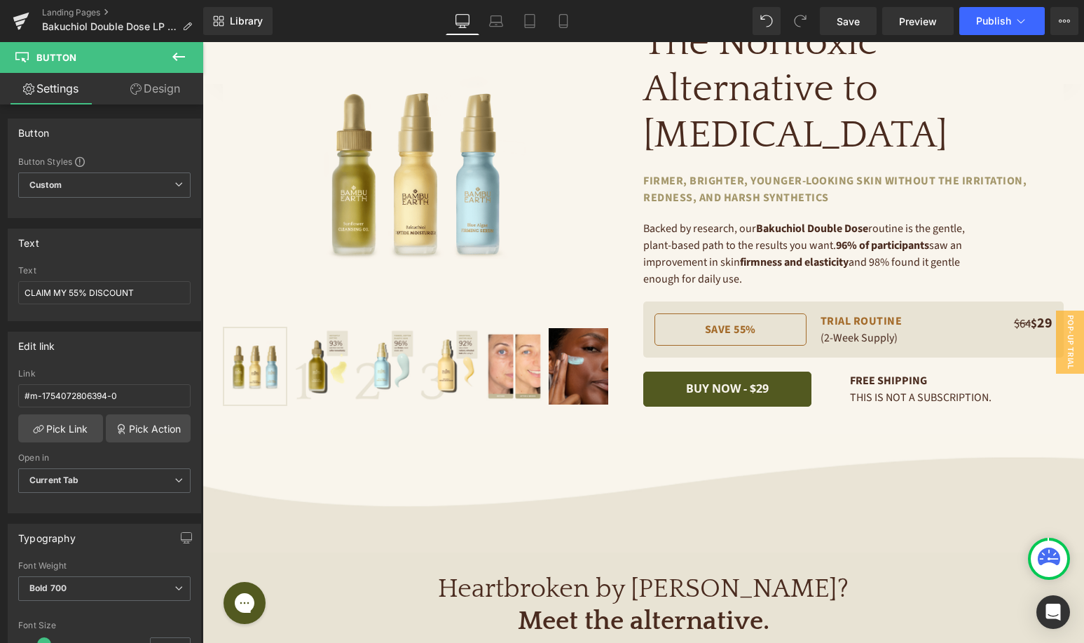
scroll to position [0, 0]
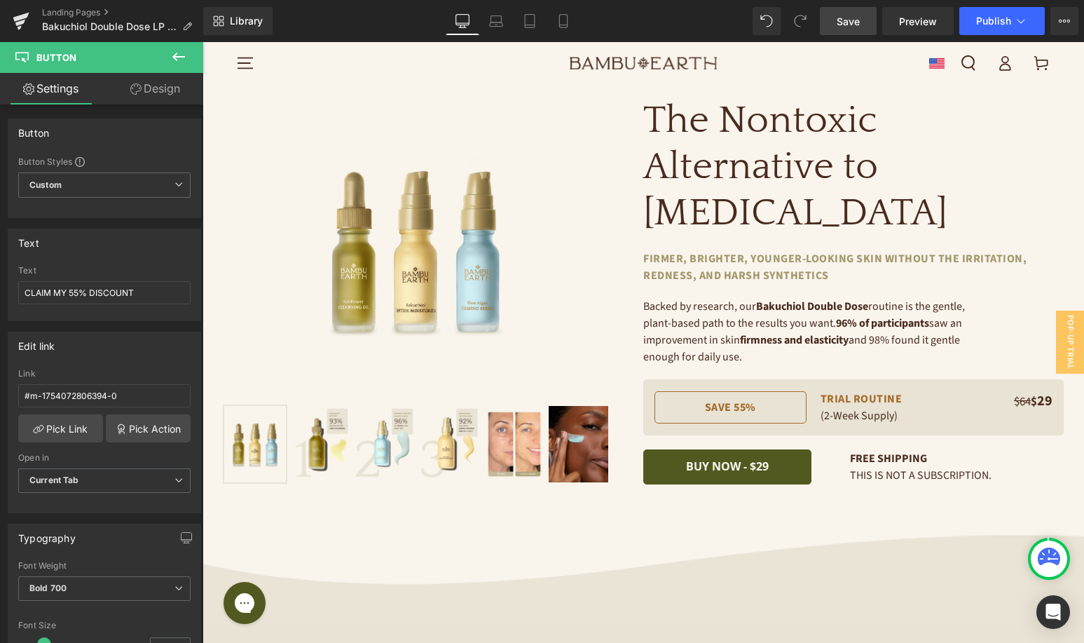
click at [857, 27] on span "Save" at bounding box center [848, 21] width 23 height 15
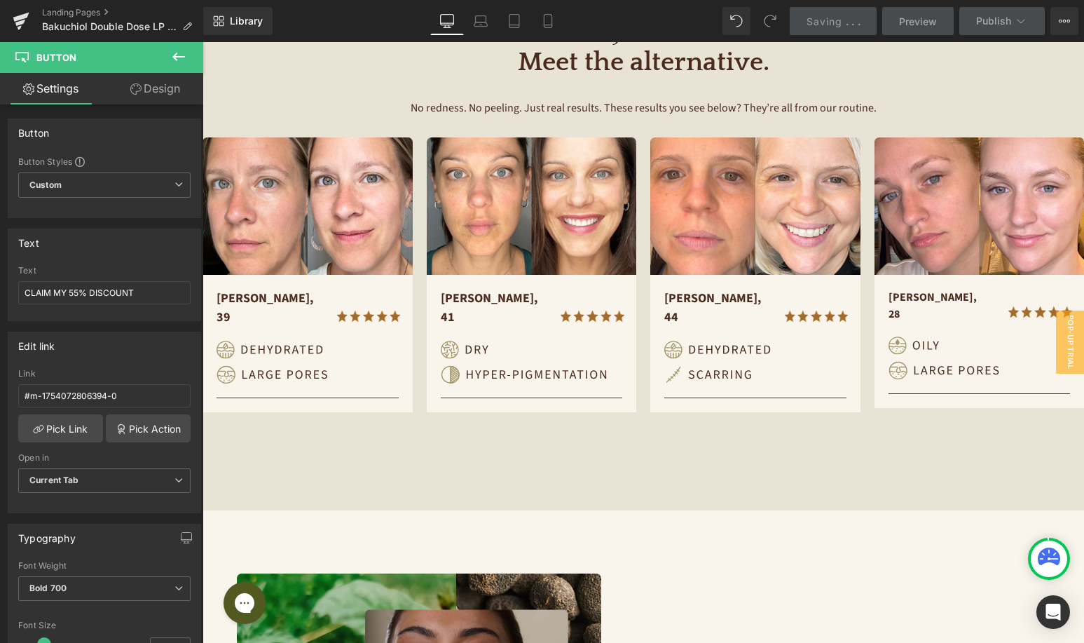
scroll to position [72, 0]
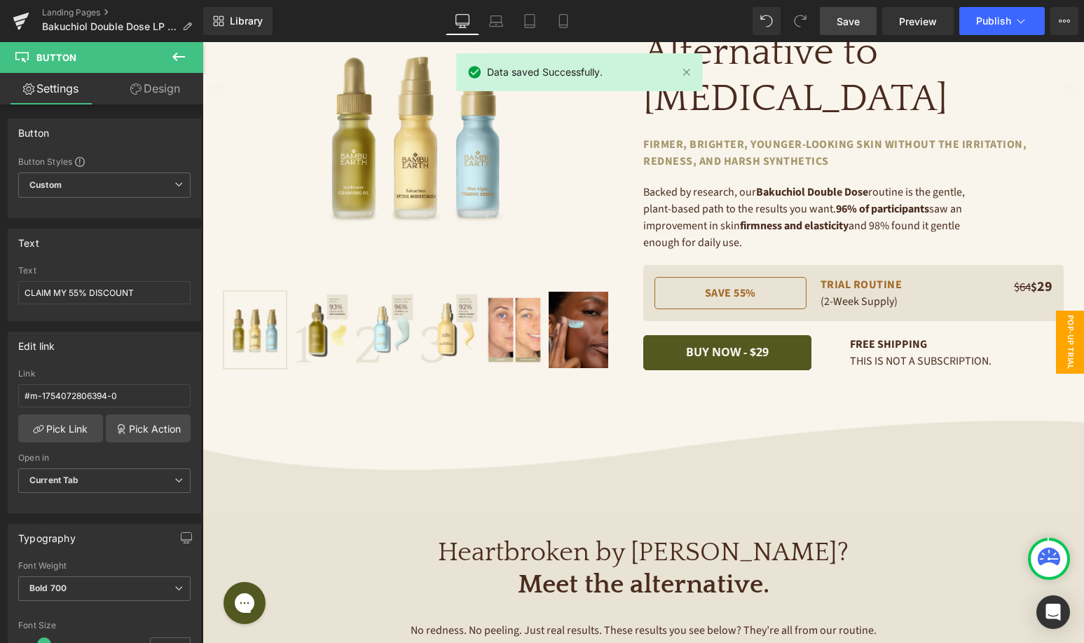
click at [1065, 358] on span "Pop-Up Trial Desktop" at bounding box center [1056, 342] width 56 height 63
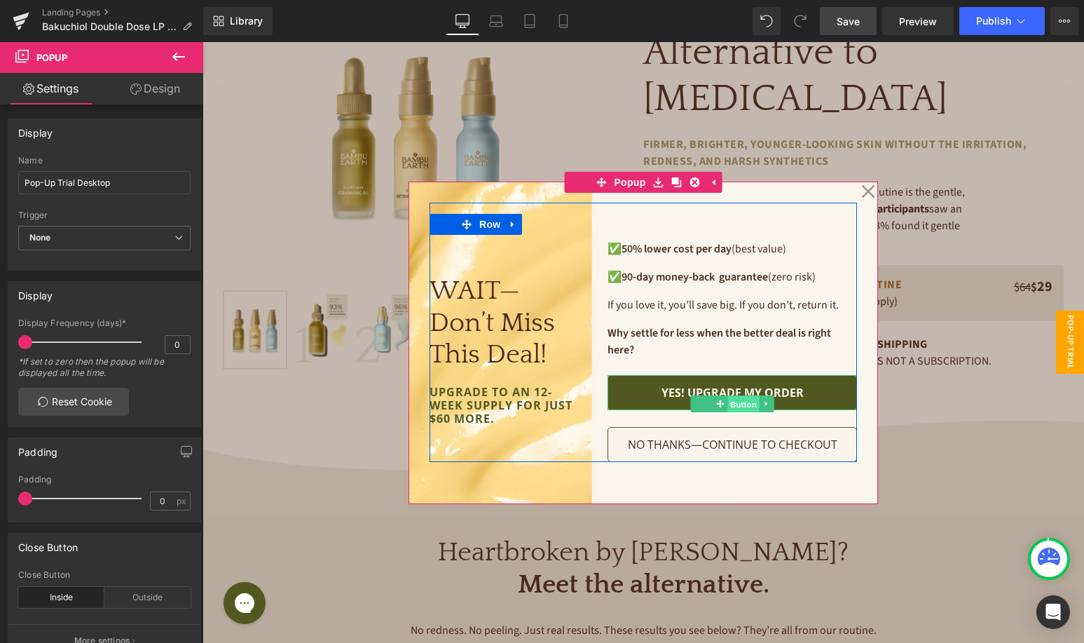
click at [739, 402] on span "Button" at bounding box center [744, 403] width 32 height 17
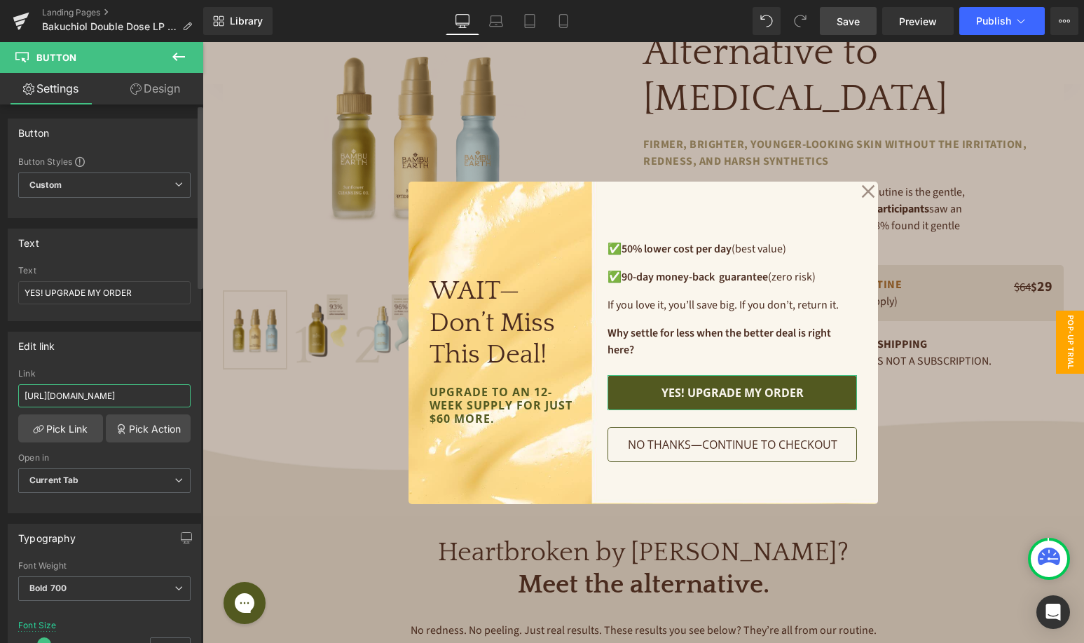
click at [113, 385] on input "http://bambuearth.com/cart/53844454015144:1" at bounding box center [104, 395] width 172 height 23
paste input "4003229261992"
type input "http://bambuearth.com/cart/54003229261992:1"
click at [144, 373] on div "Link" at bounding box center [104, 374] width 172 height 10
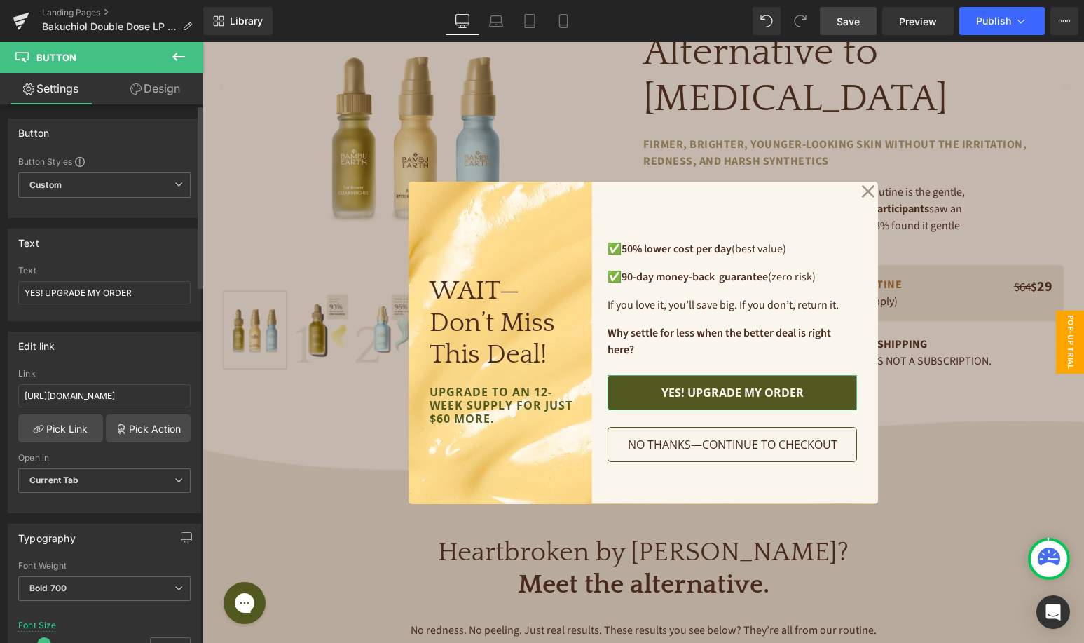
scroll to position [0, 0]
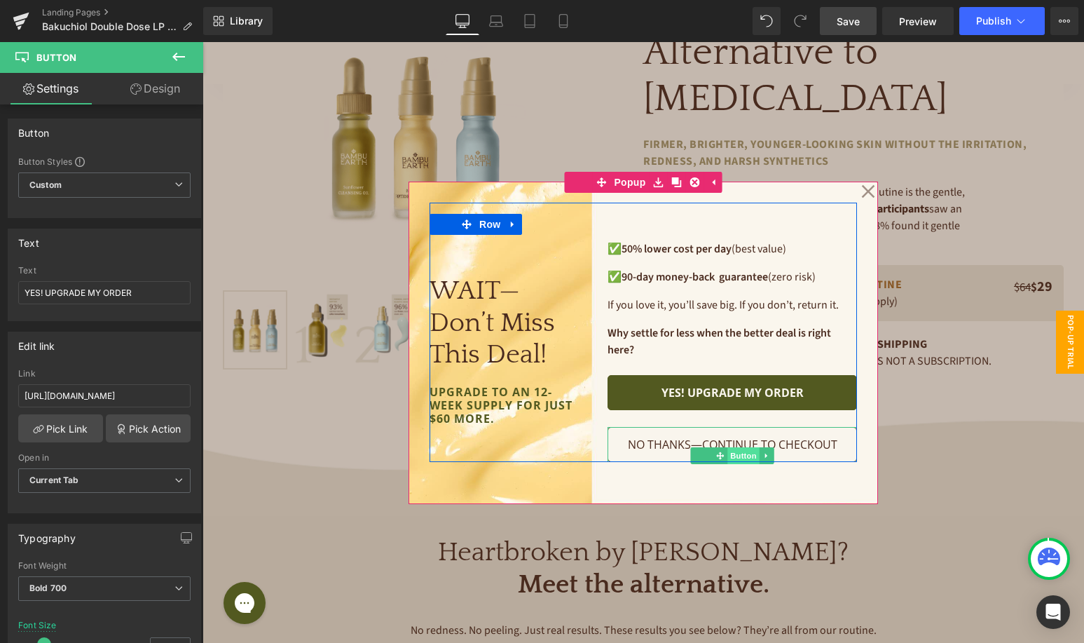
click at [736, 452] on span "Button" at bounding box center [744, 455] width 32 height 17
click at [734, 452] on span "Button" at bounding box center [744, 455] width 32 height 17
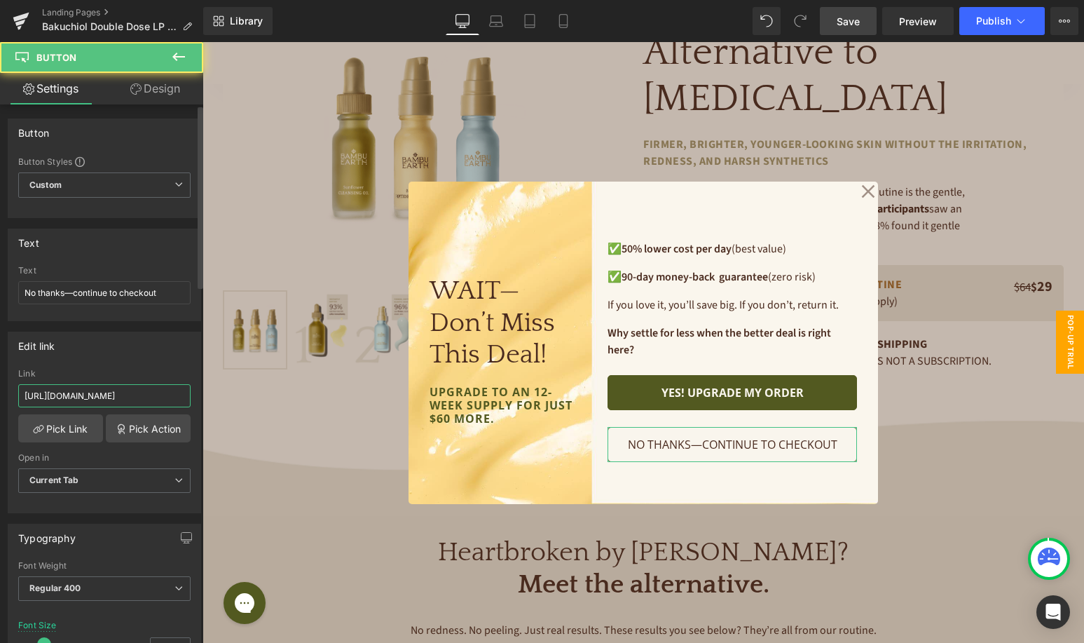
click at [100, 394] on input "http://bambuearth.com/cart/53811637387432:1" at bounding box center [104, 395] width 172 height 23
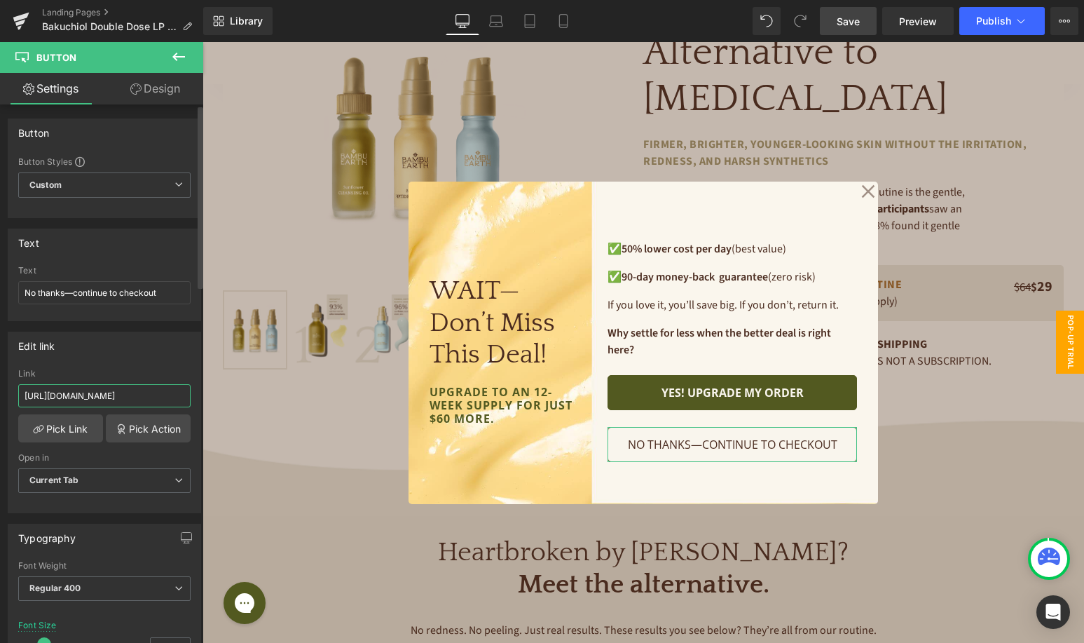
paste input "4003229229224"
type input "http://bambuearth.com/cart/54003229229224:1"
click at [121, 371] on div "Link" at bounding box center [104, 374] width 172 height 10
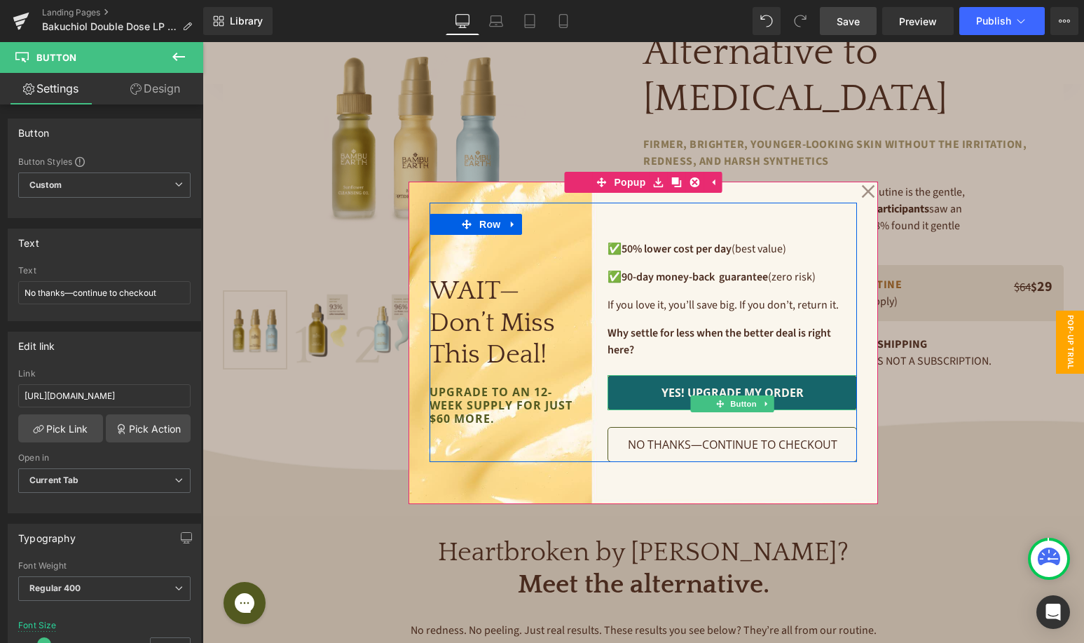
click at [733, 383] on link "YES! UPGRADE MY ORDER" at bounding box center [733, 392] width 250 height 35
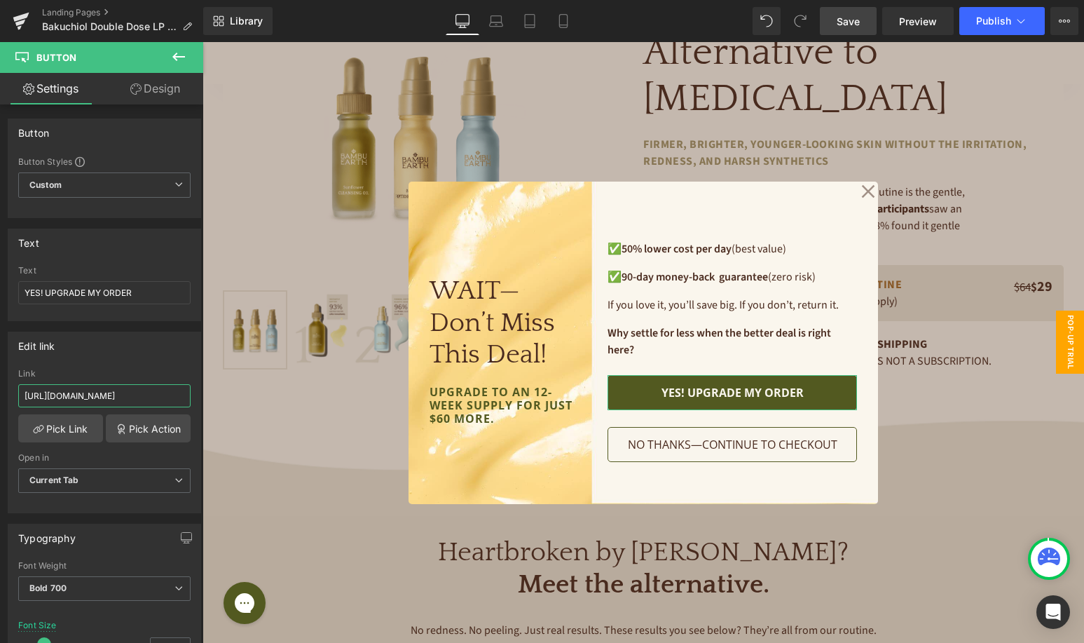
scroll to position [0, 36]
drag, startPoint x: 294, startPoint y: 440, endPoint x: 275, endPoint y: 395, distance: 48.7
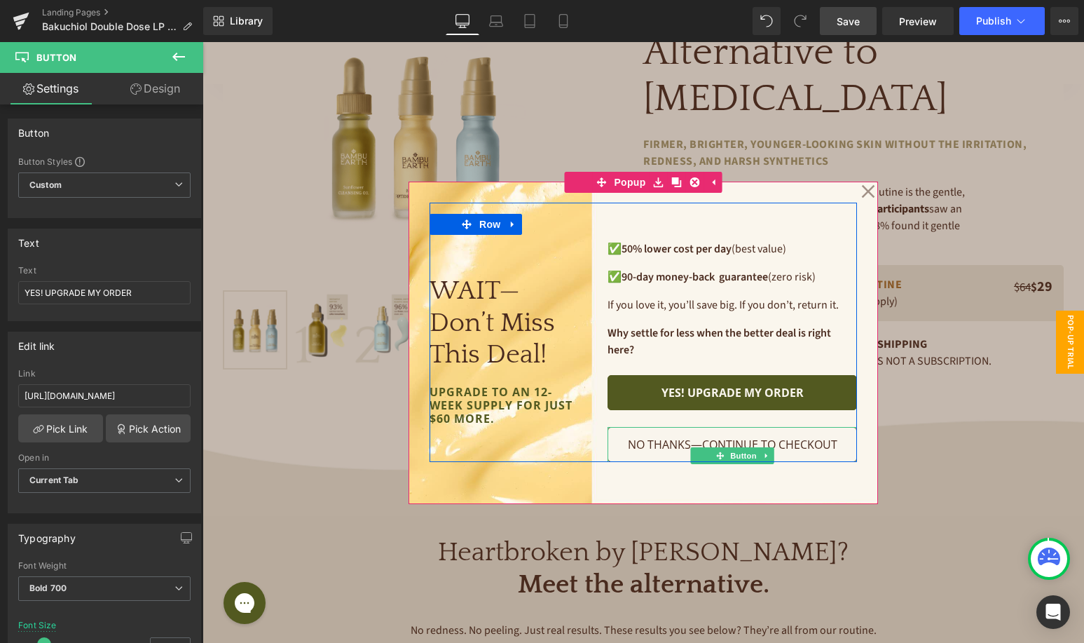
click at [738, 455] on span "Button" at bounding box center [744, 455] width 32 height 17
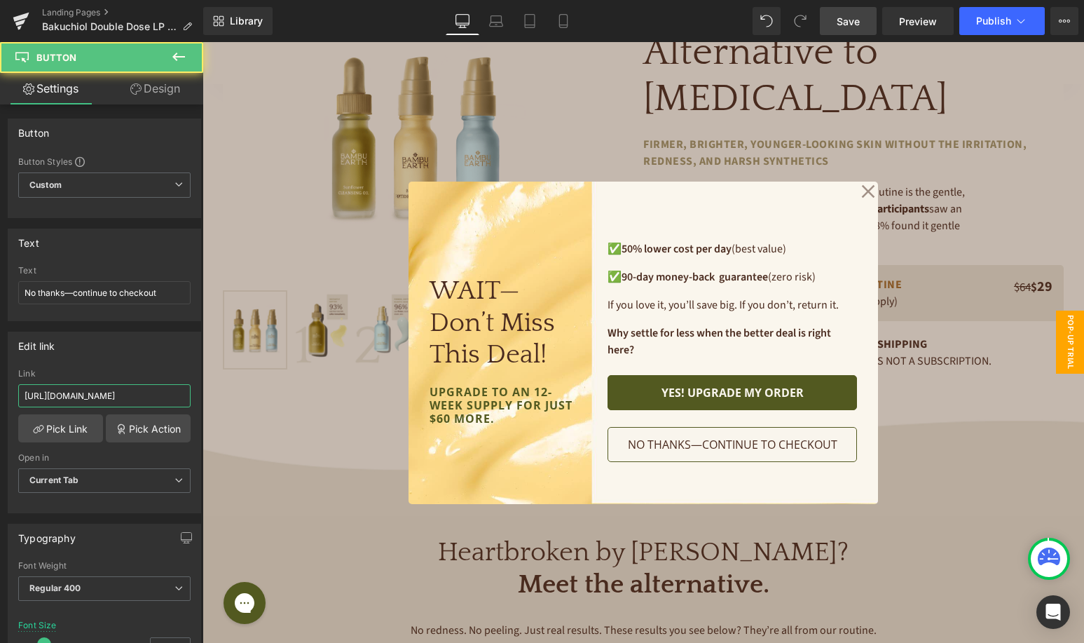
scroll to position [0, 38]
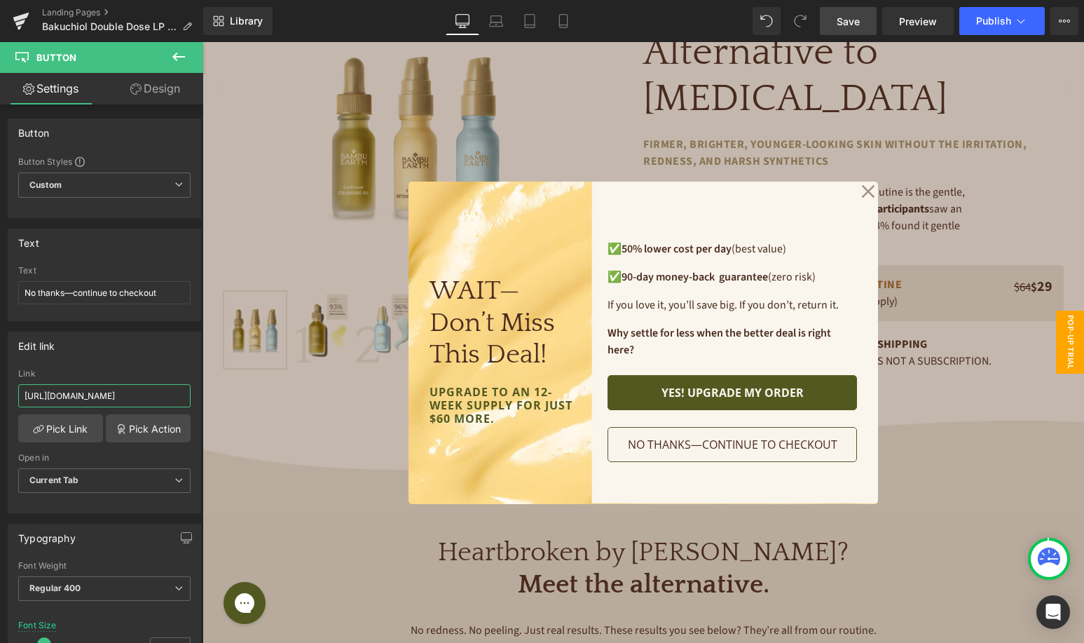
drag, startPoint x: 340, startPoint y: 437, endPoint x: 290, endPoint y: 393, distance: 66.1
click at [173, 374] on div "Link" at bounding box center [104, 374] width 172 height 10
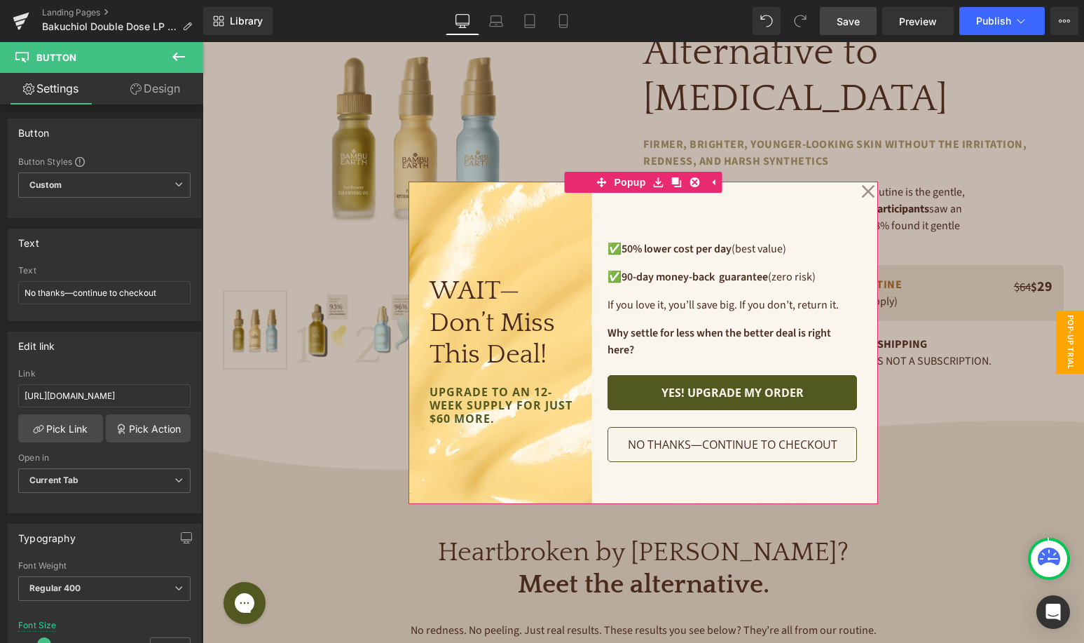
click at [871, 193] on icon at bounding box center [868, 190] width 13 height 13
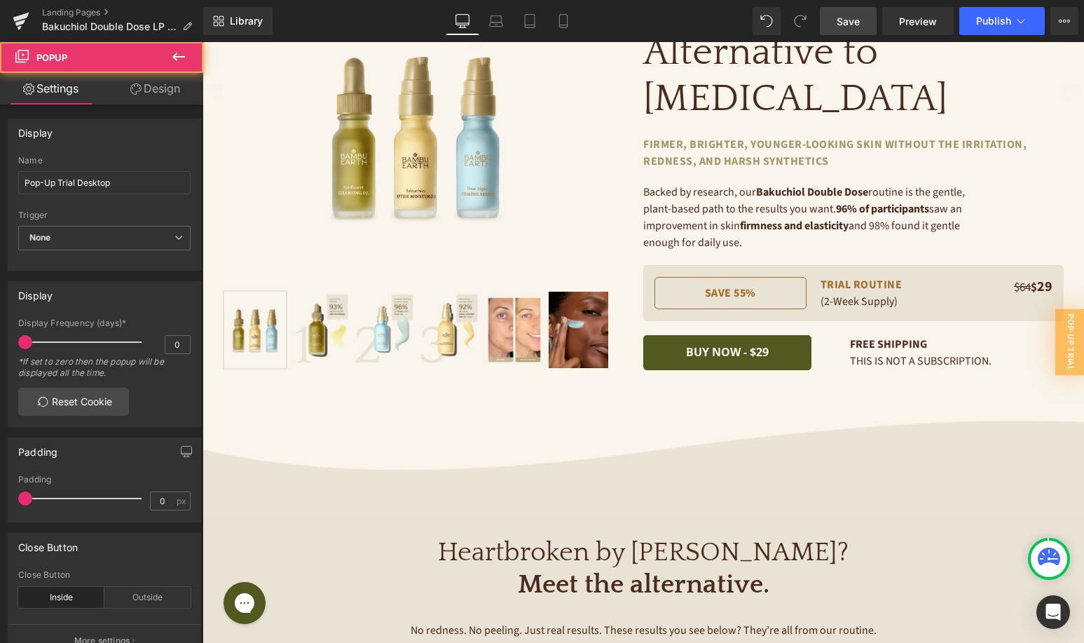
click at [831, 27] on link "Save" at bounding box center [848, 21] width 57 height 28
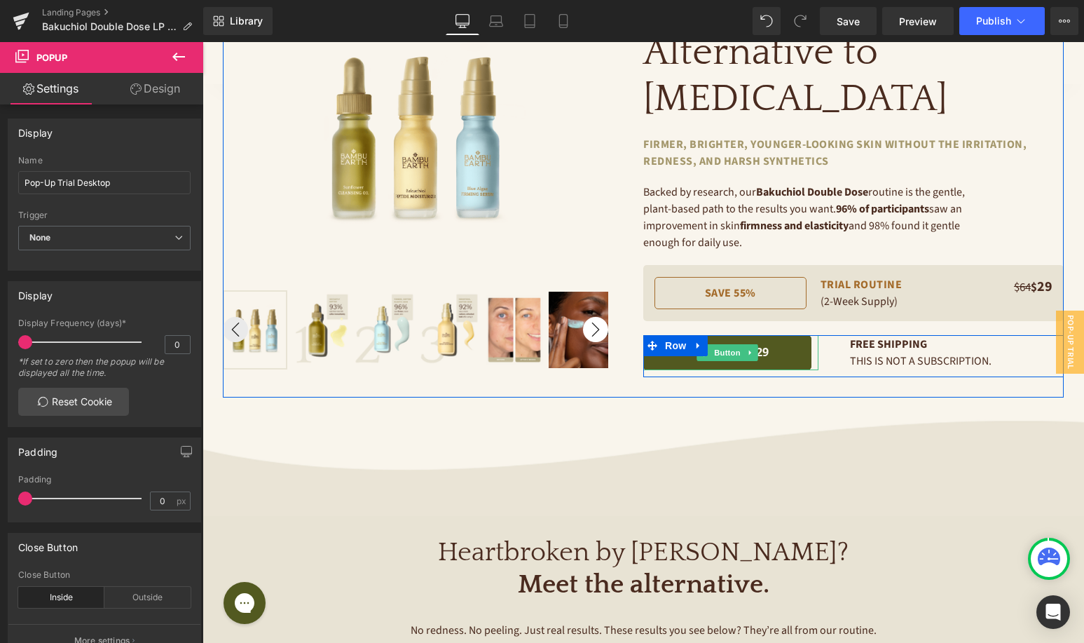
click at [732, 344] on span "Button" at bounding box center [728, 352] width 32 height 17
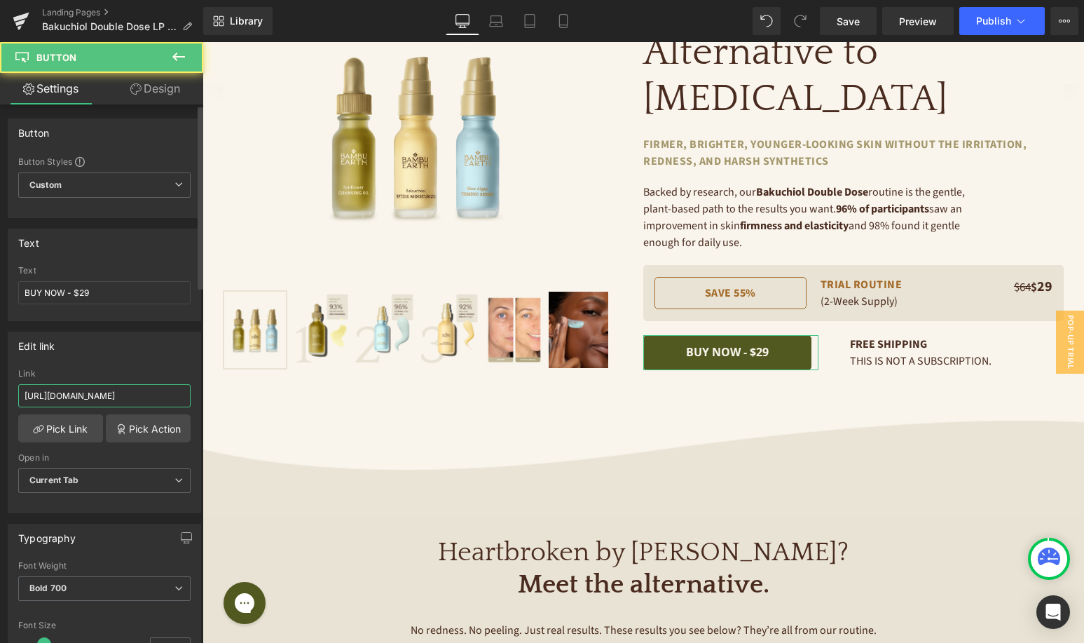
click at [111, 390] on input "http://bambuearth.com/cart/54003229229224:1" at bounding box center [104, 395] width 172 height 23
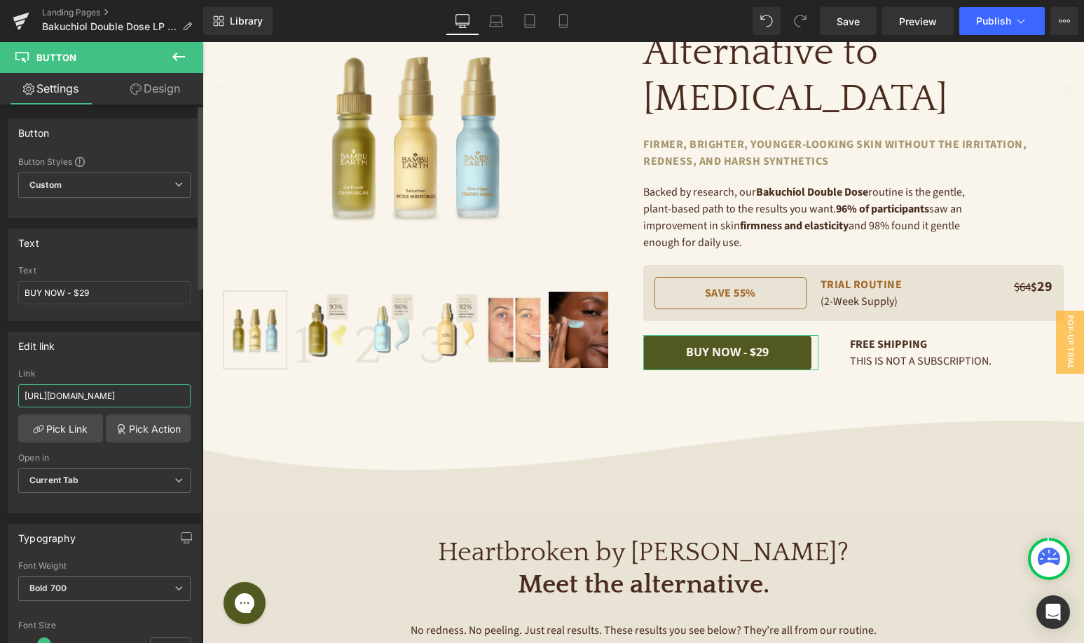
click at [111, 390] on input "http://bambuearth.com/cart/54003229229224:1" at bounding box center [104, 395] width 172 height 23
click at [131, 365] on div "Edit link http://bambuearth.com/cart/54003229229224:1 Link http://bambuearth.co…" at bounding box center [104, 423] width 193 height 182
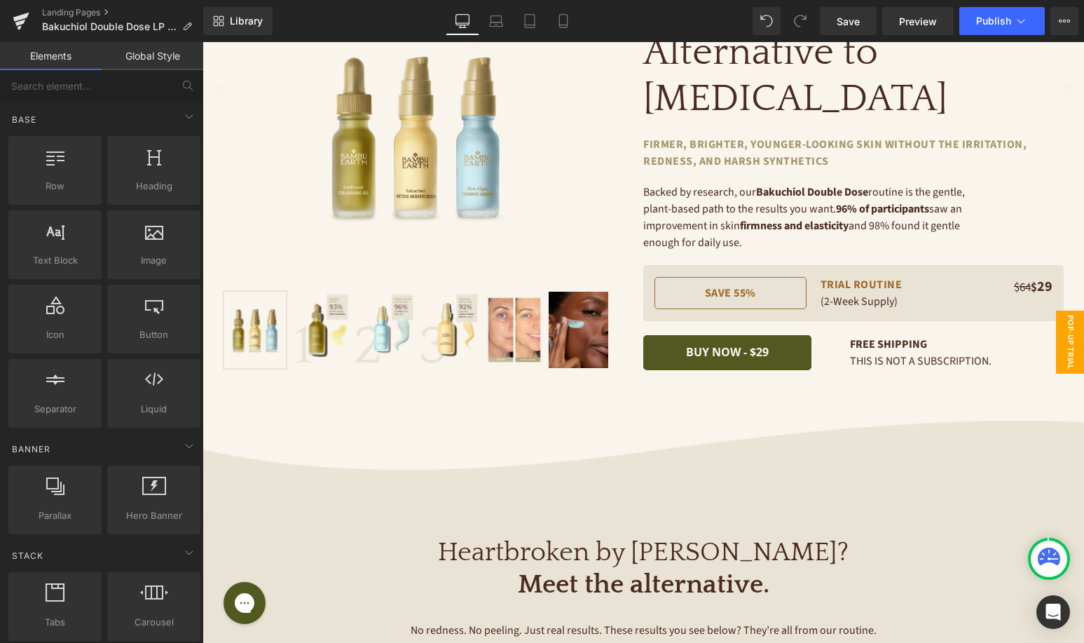
click at [1068, 342] on span "Pop-Up Trial Desktop" at bounding box center [1056, 342] width 56 height 63
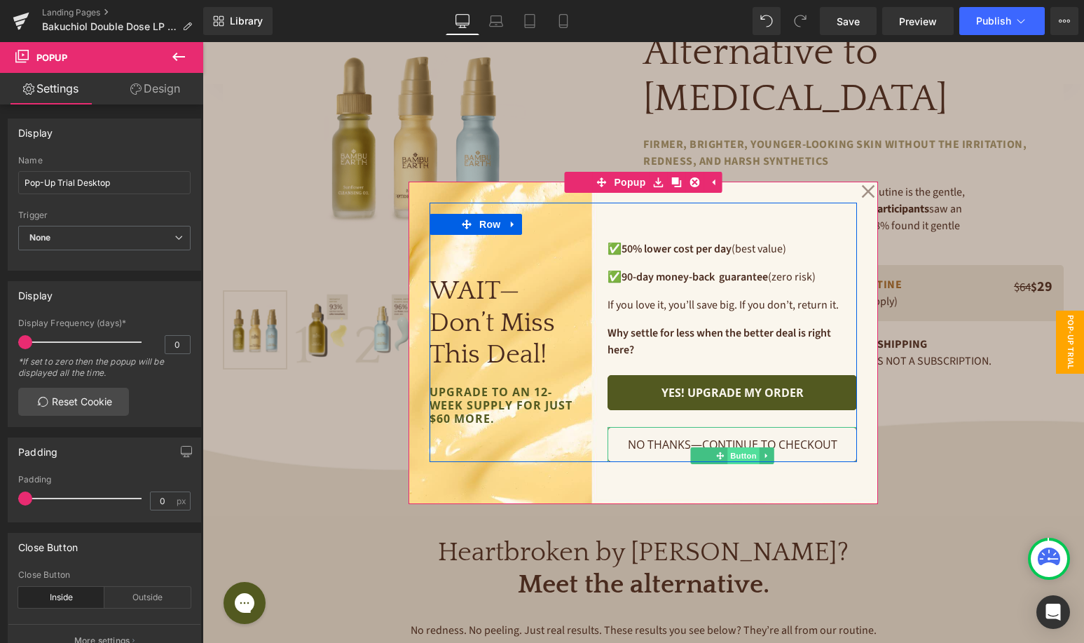
click at [738, 455] on span "Button" at bounding box center [744, 455] width 32 height 17
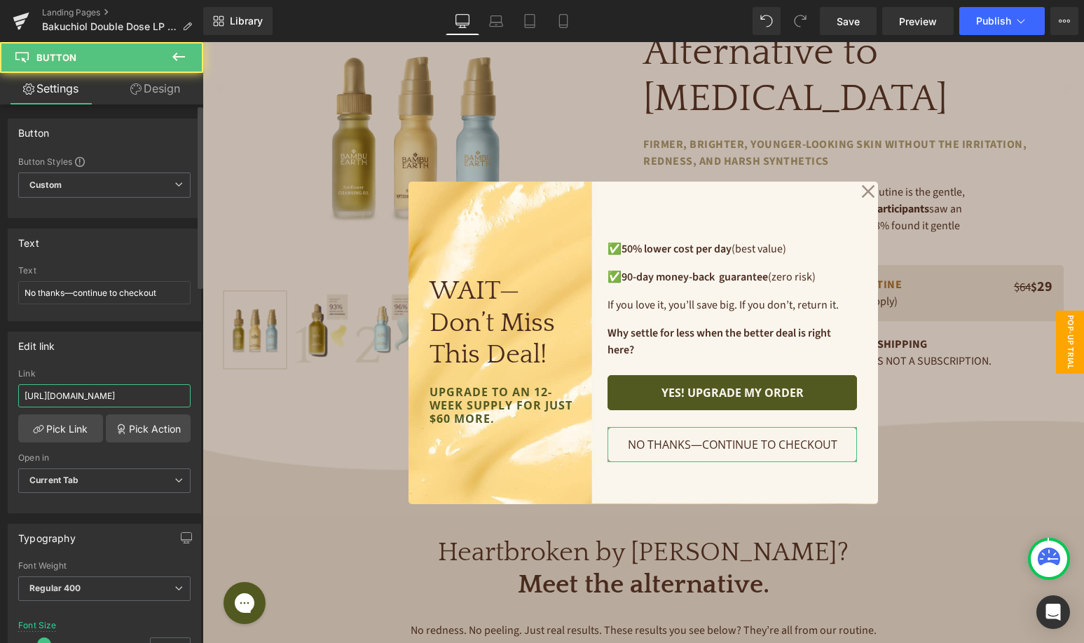
click at [121, 385] on input "http://bambuearth.com/cart/54003229229224:1" at bounding box center [104, 395] width 172 height 23
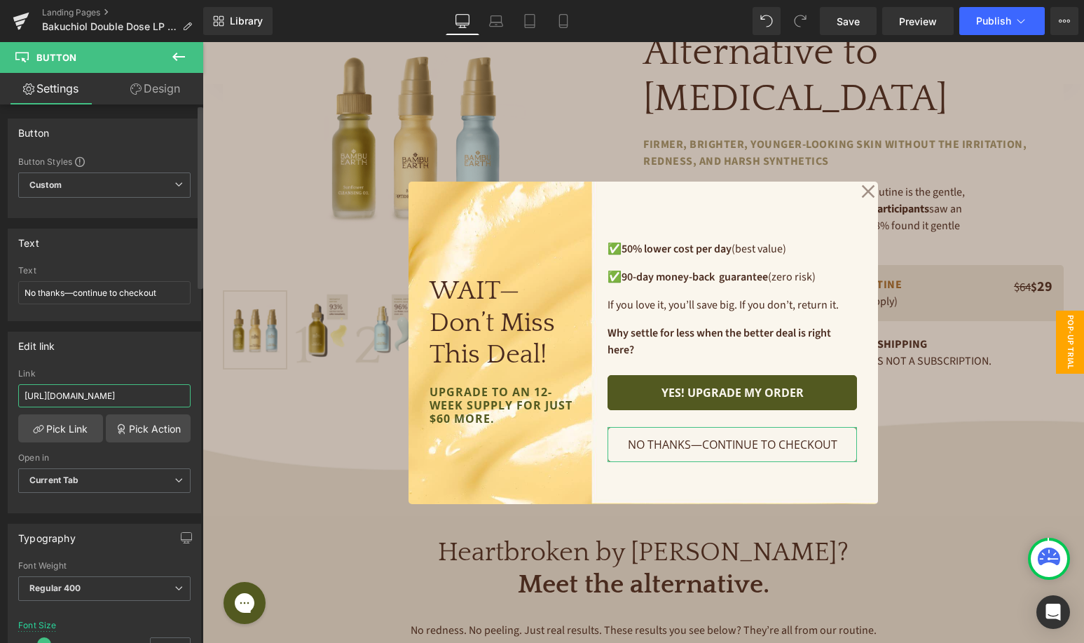
click at [121, 386] on input "http://bambuearth.com/cart/54003229229224:1" at bounding box center [104, 395] width 172 height 23
click at [116, 393] on input "http://bambuearth.com/cart/54003229229224:1" at bounding box center [104, 395] width 172 height 23
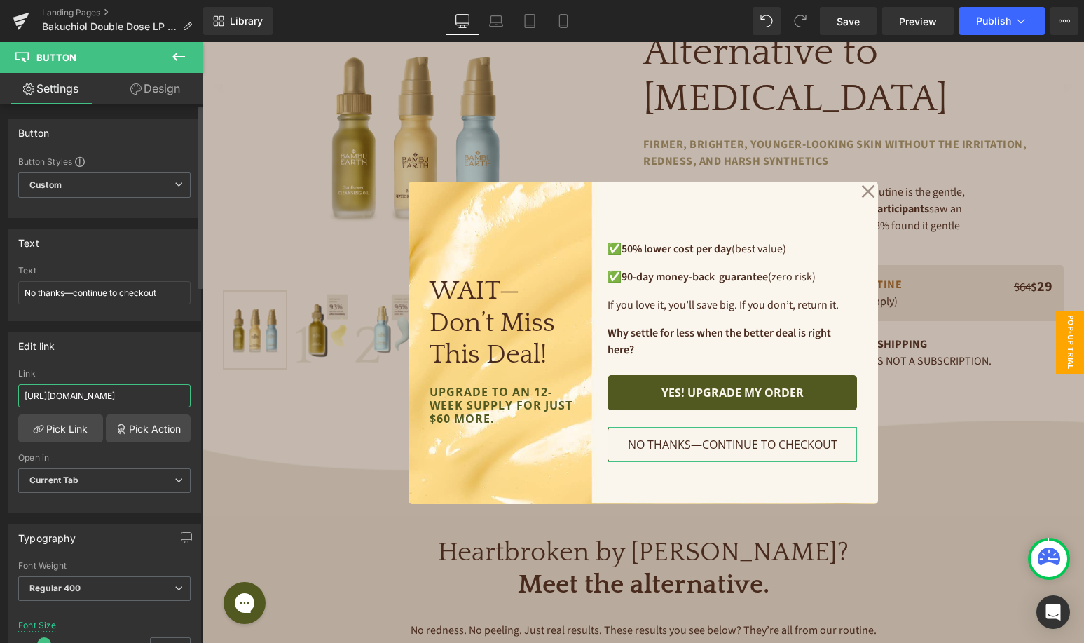
click at [116, 393] on input "http://bambuearth.com/cart/54003229229224:1" at bounding box center [104, 395] width 172 height 23
click at [126, 362] on div "Edit link http://bambuearth.com/cart/54003229229224:1 Link http://bambuearth.co…" at bounding box center [104, 423] width 193 height 182
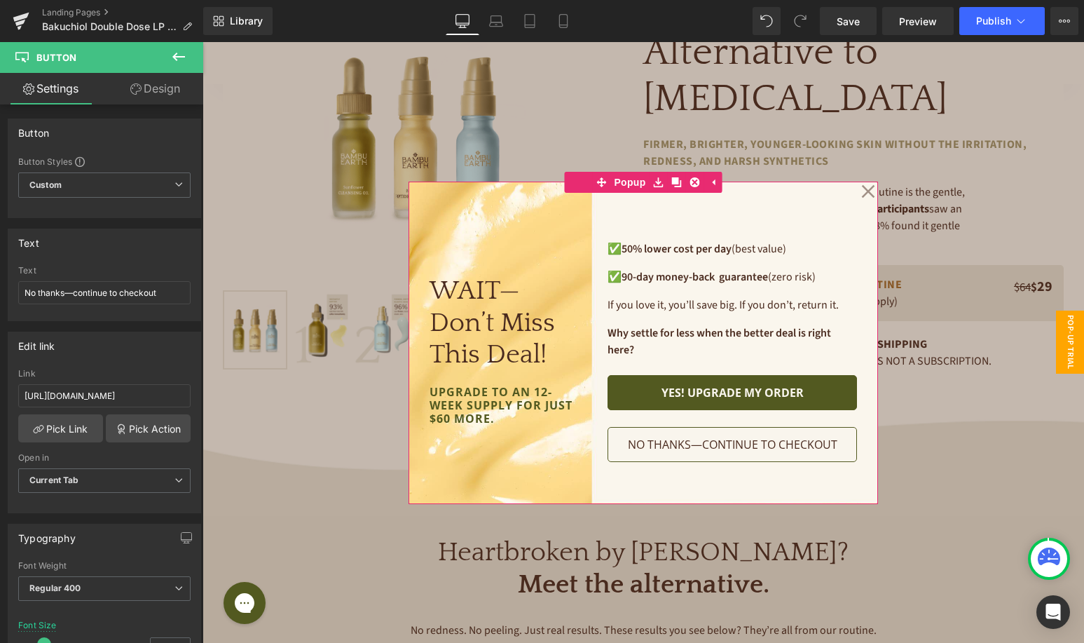
click at [869, 191] on icon at bounding box center [868, 190] width 13 height 13
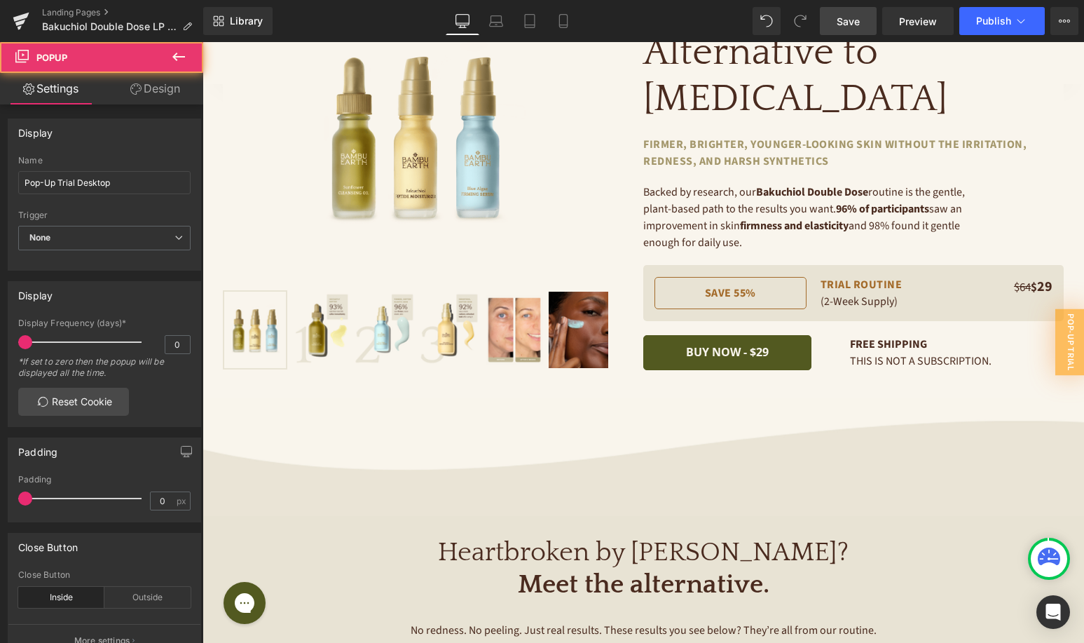
click at [857, 25] on span "Save" at bounding box center [848, 21] width 23 height 15
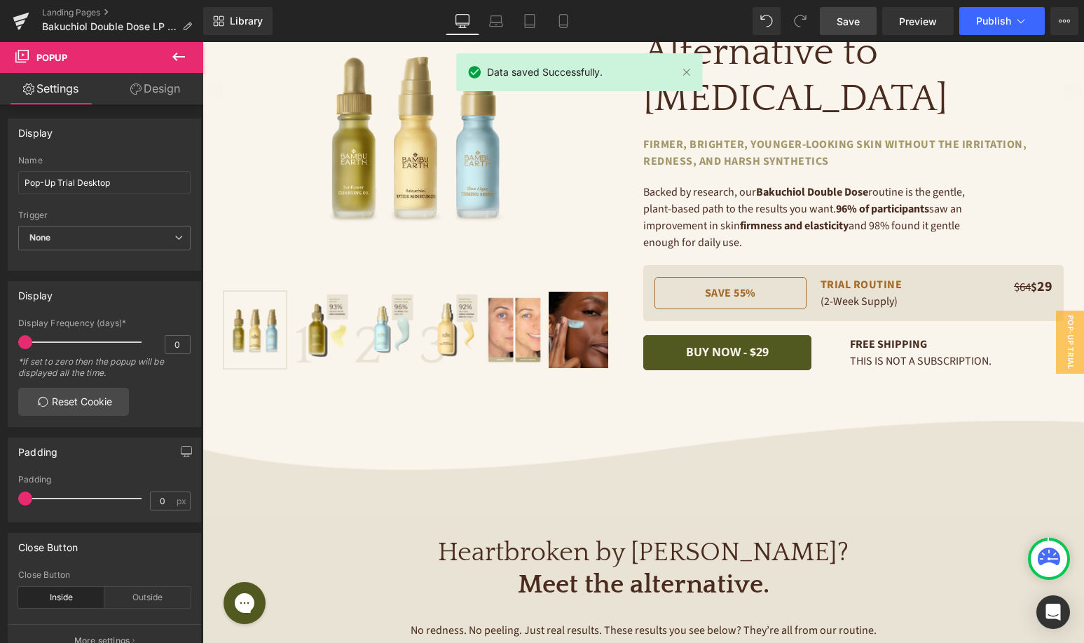
click at [856, 25] on span "Save" at bounding box center [848, 21] width 23 height 15
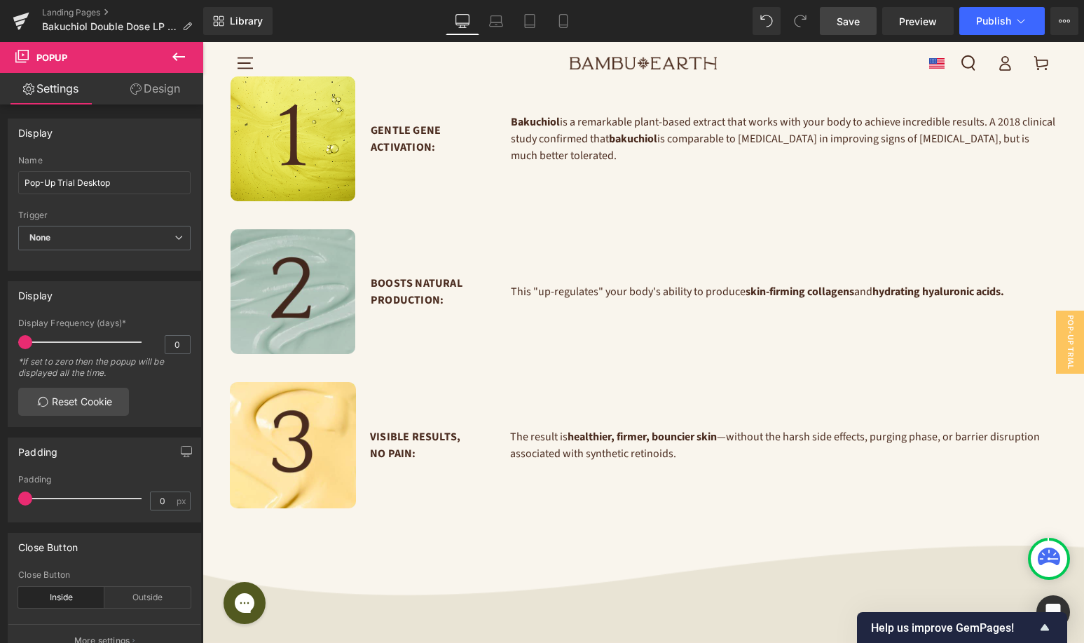
scroll to position [1811, 0]
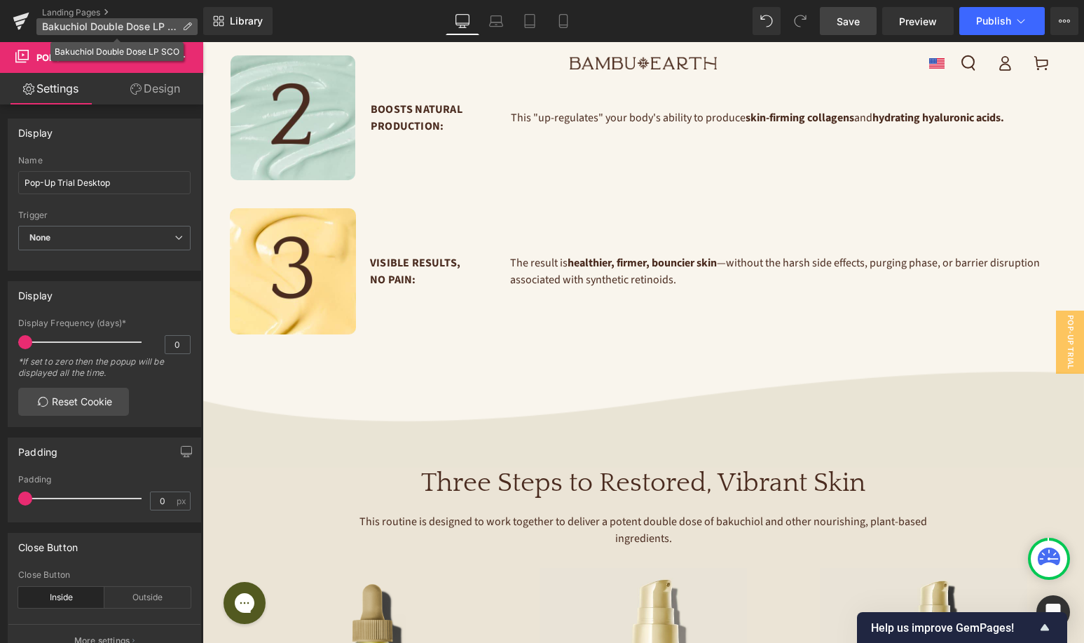
click at [182, 28] on icon at bounding box center [187, 27] width 10 height 10
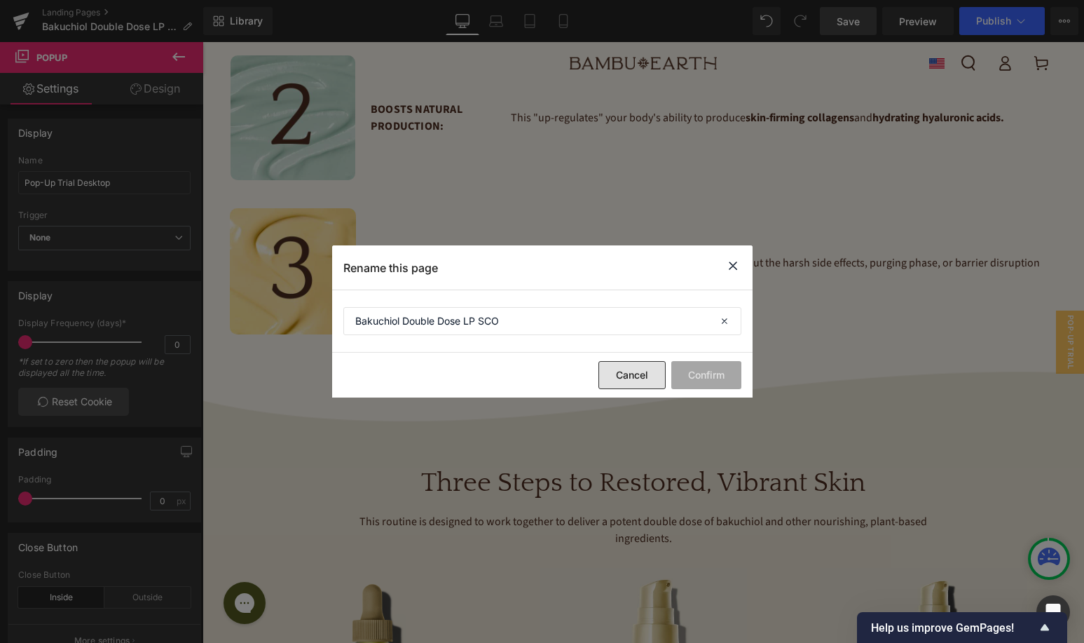
click at [631, 376] on button "Cancel" at bounding box center [632, 375] width 67 height 28
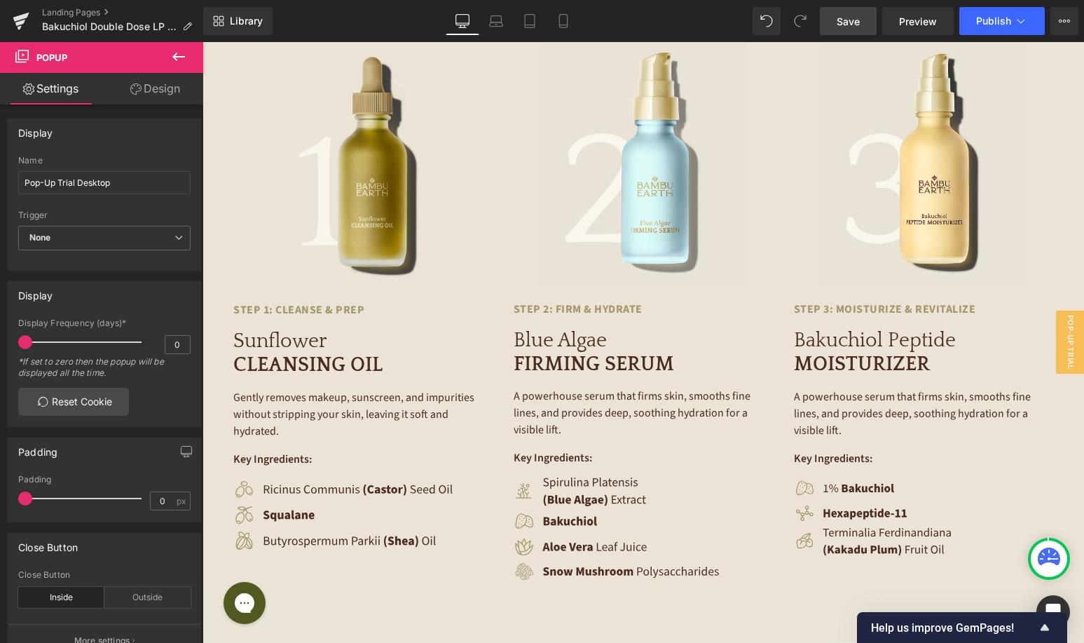
scroll to position [2336, 0]
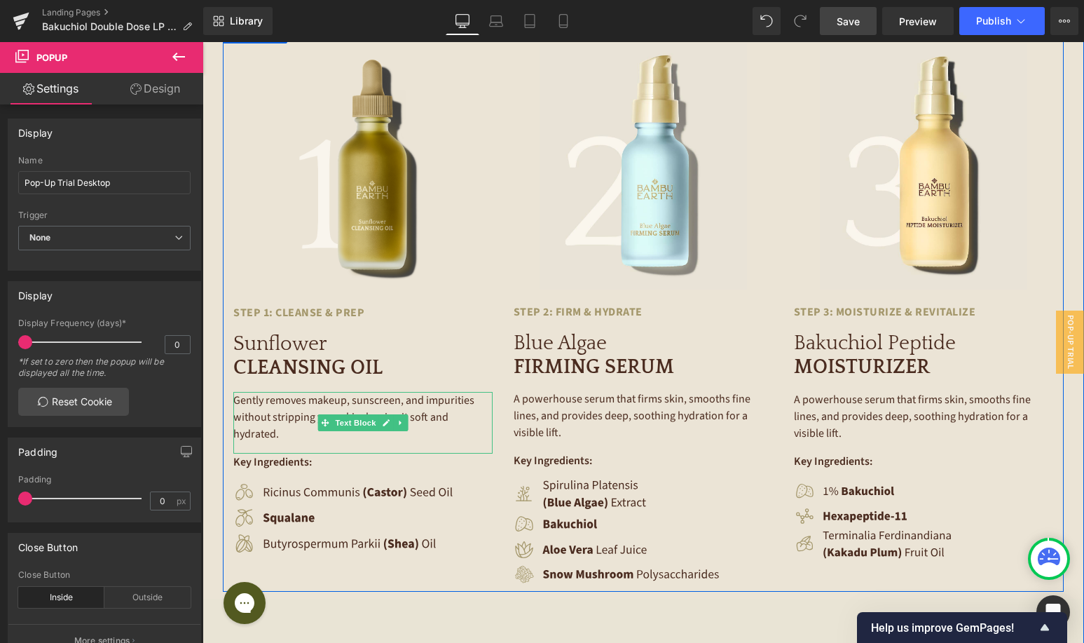
click at [295, 392] on p "Gently removes makeup, sunscreen, and impurities without stripping your skin, l…" at bounding box center [362, 417] width 259 height 50
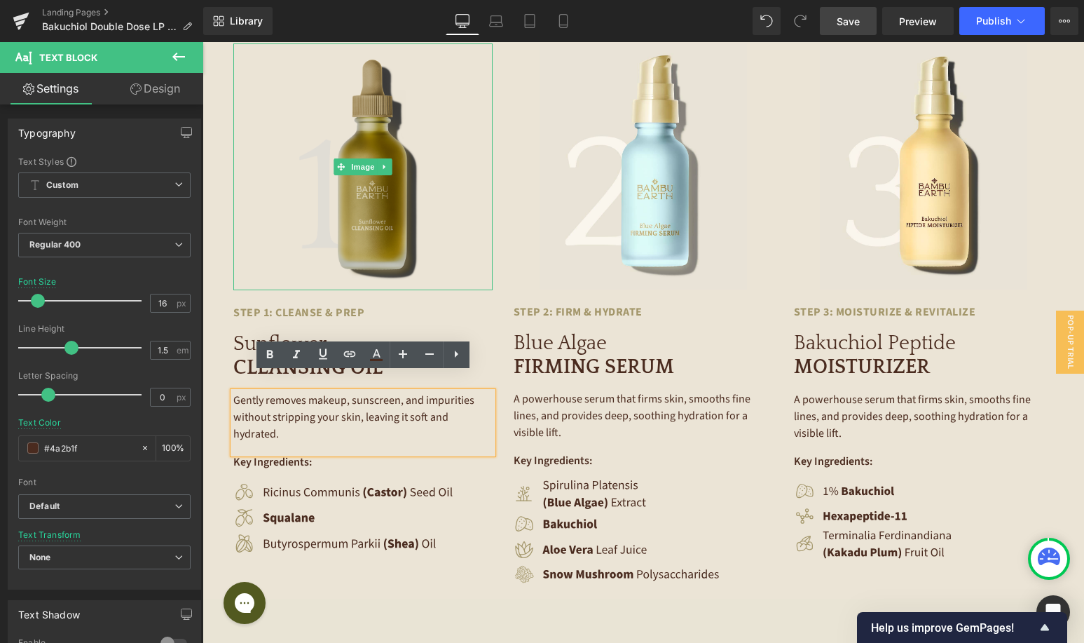
scroll to position [2418, 0]
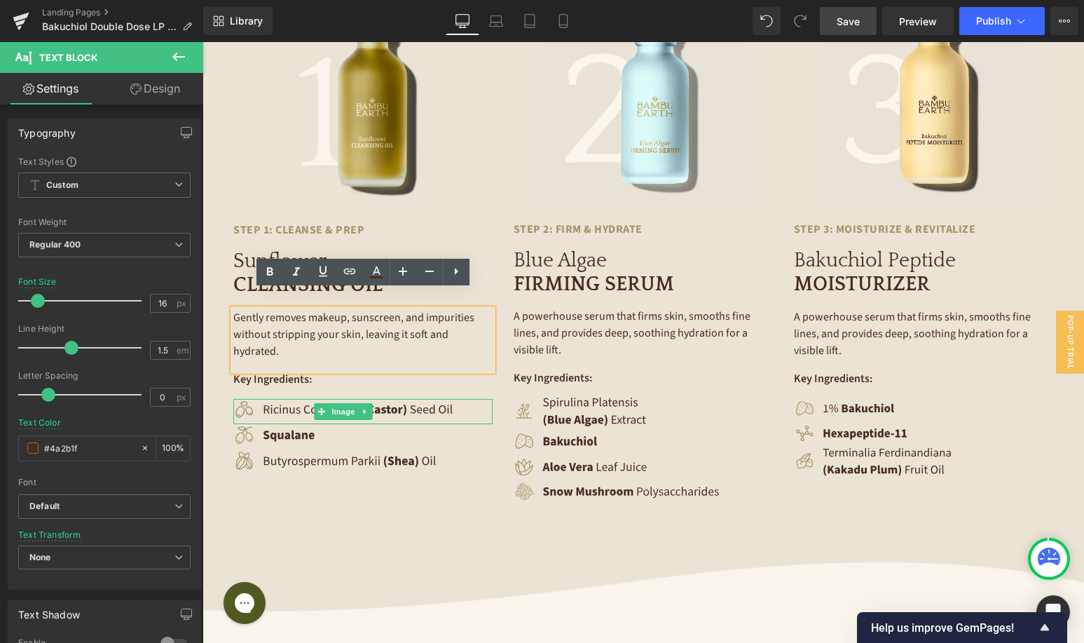
click at [299, 399] on img at bounding box center [343, 412] width 220 height 26
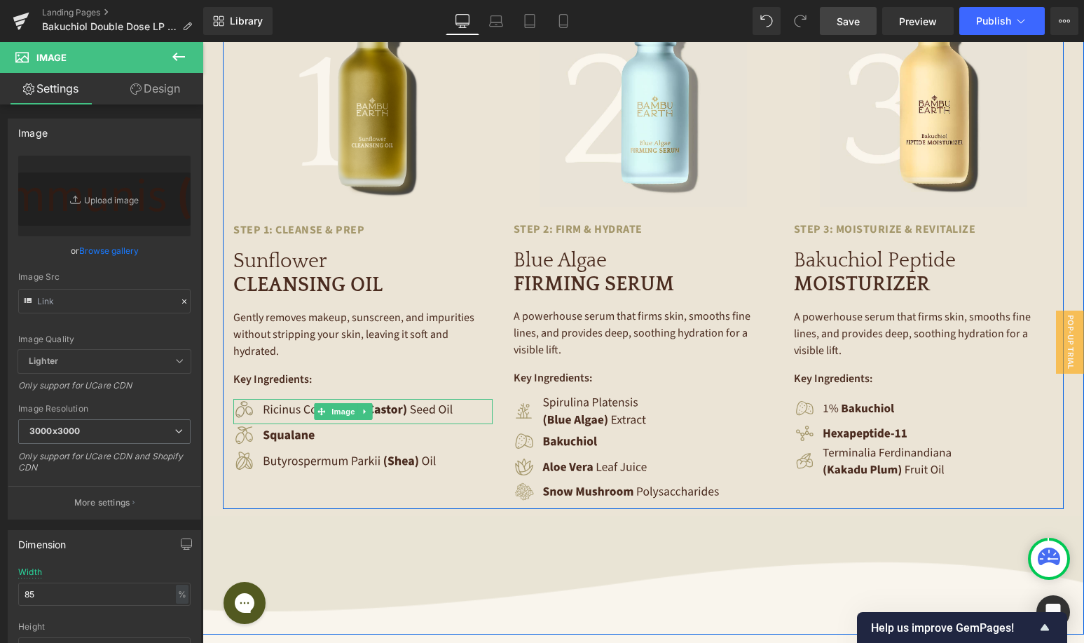
click at [287, 399] on img at bounding box center [343, 412] width 220 height 26
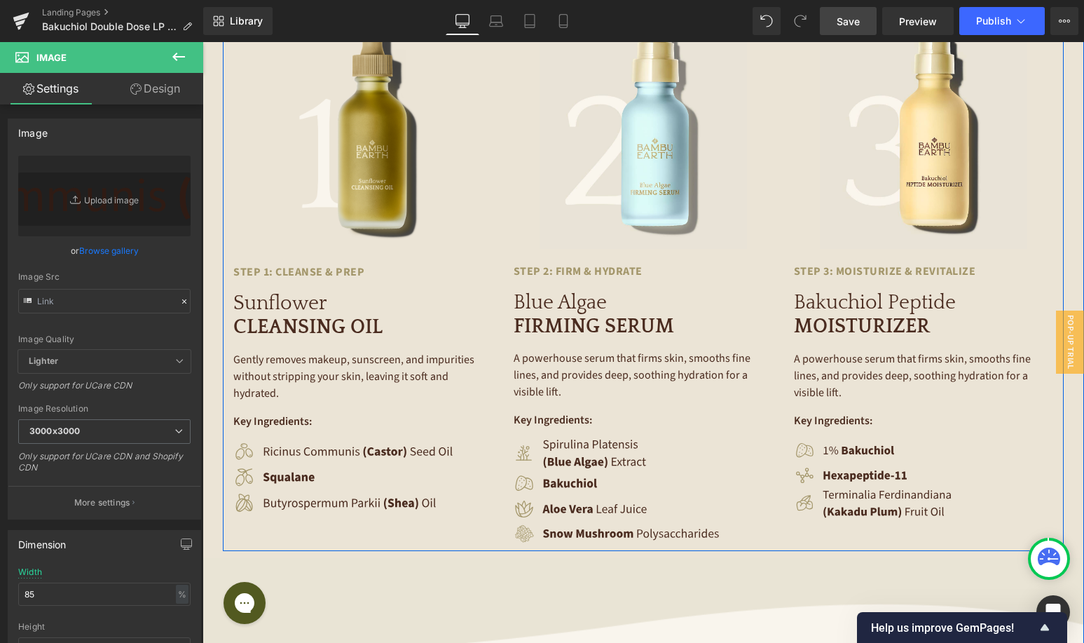
scroll to position [2398, 0]
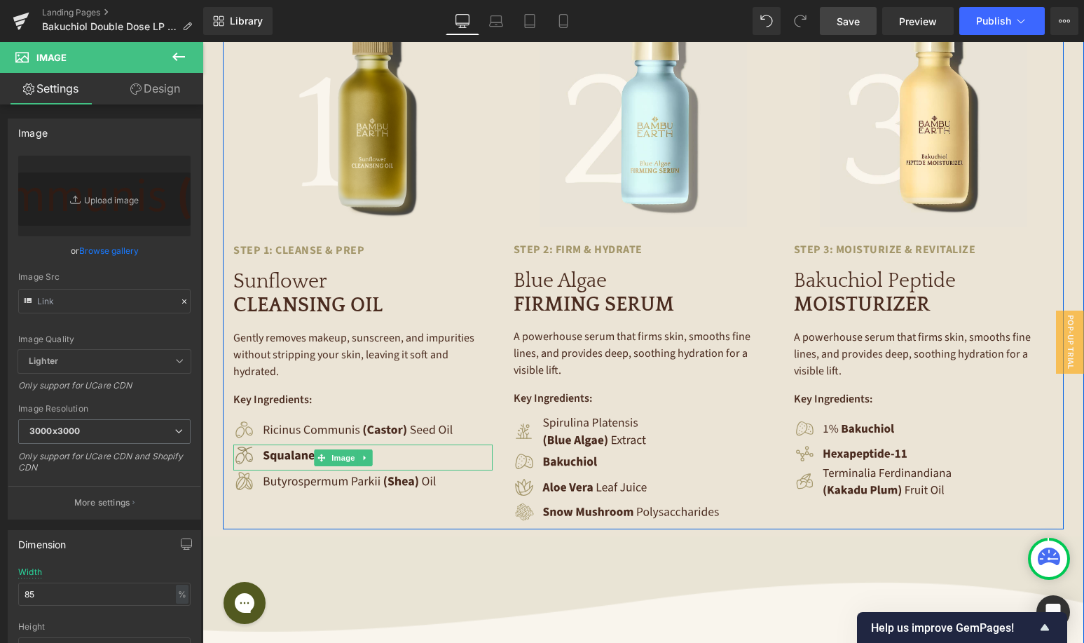
click at [291, 444] on img at bounding box center [343, 457] width 220 height 26
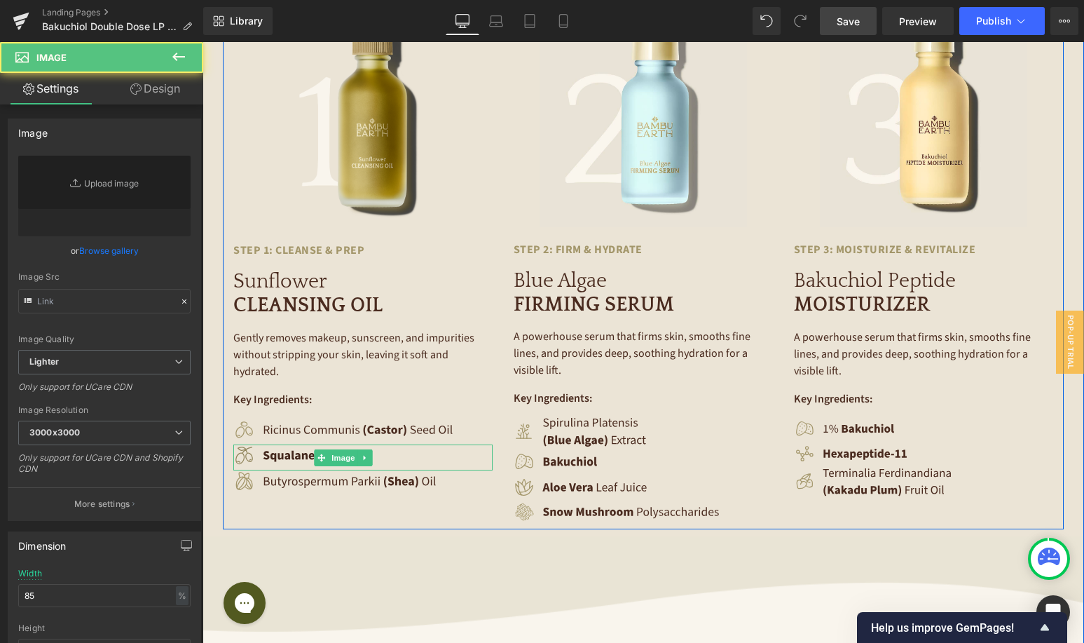
click at [291, 444] on img at bounding box center [343, 457] width 220 height 26
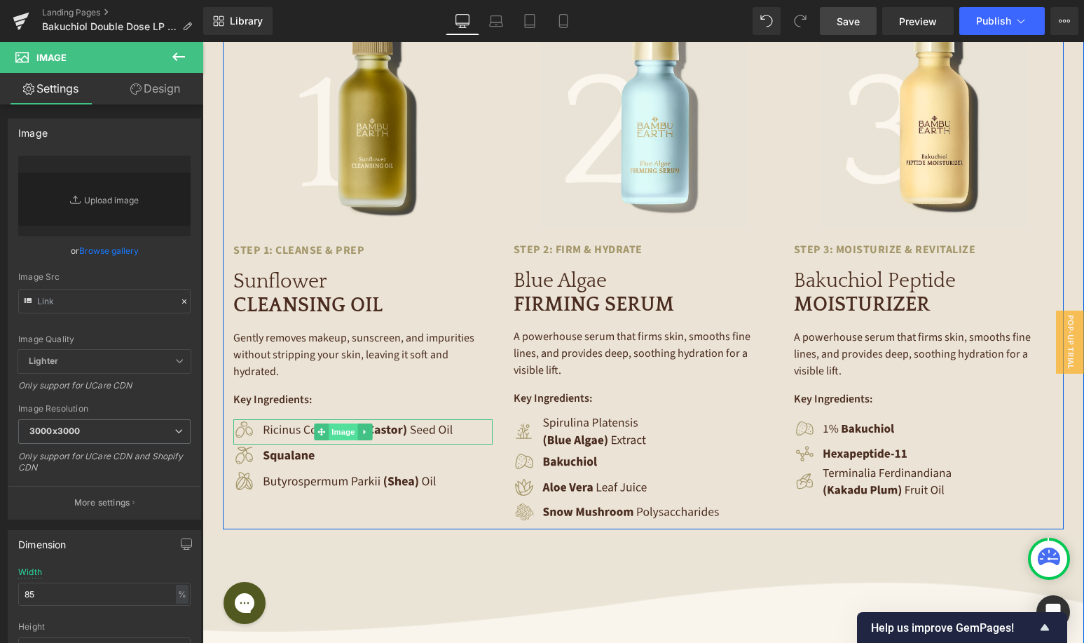
click at [329, 423] on span "Image" at bounding box center [343, 431] width 29 height 17
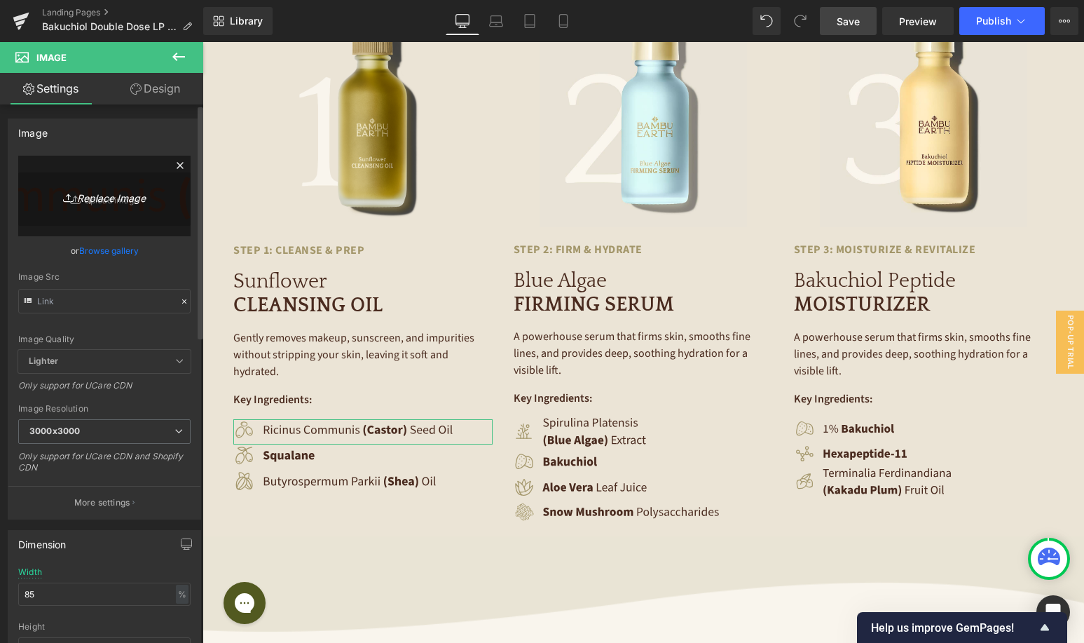
click at [106, 191] on icon "Replace Image" at bounding box center [104, 196] width 112 height 18
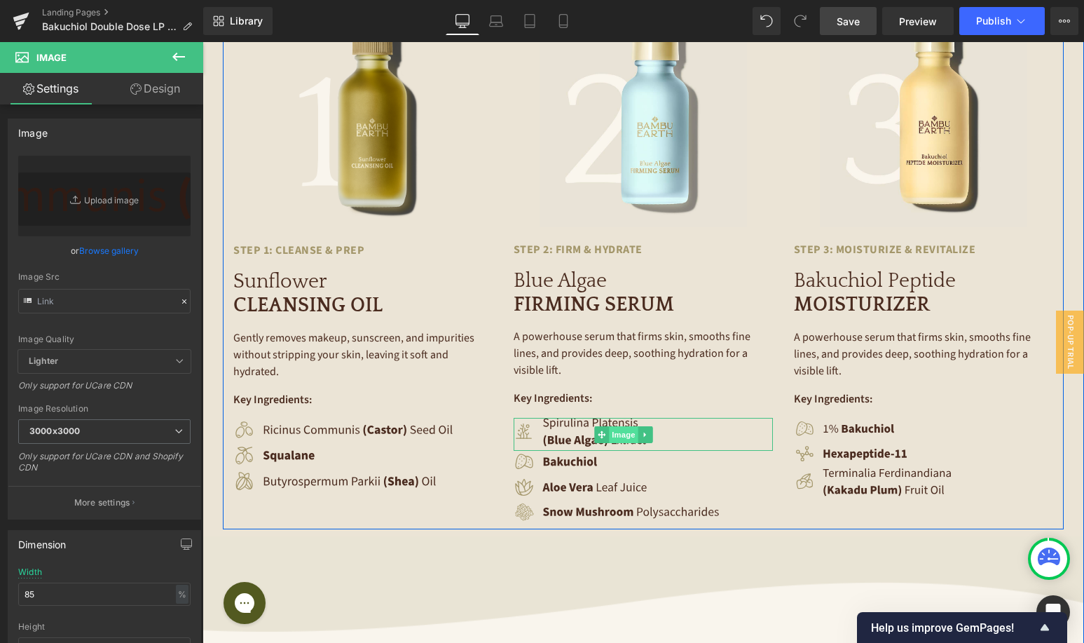
click at [614, 426] on span "Image" at bounding box center [623, 434] width 29 height 17
click at [346, 423] on span "Image" at bounding box center [343, 431] width 29 height 17
click at [336, 423] on span "Image" at bounding box center [343, 431] width 29 height 17
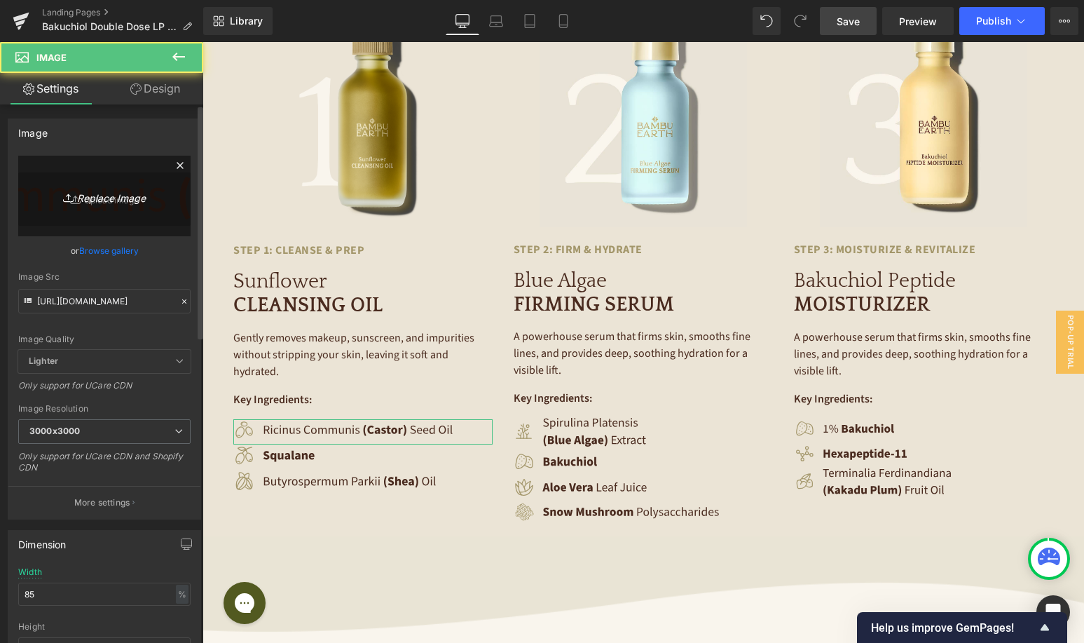
click at [123, 194] on icon "Replace Image" at bounding box center [104, 196] width 112 height 18
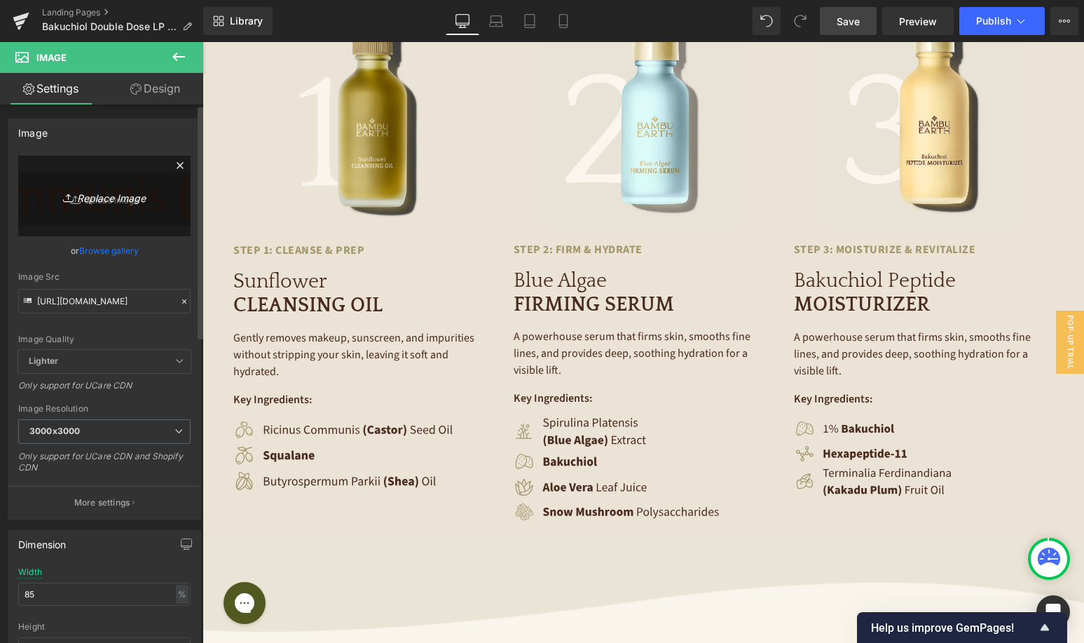
type input "C:\fakepath\Sunflower.png"
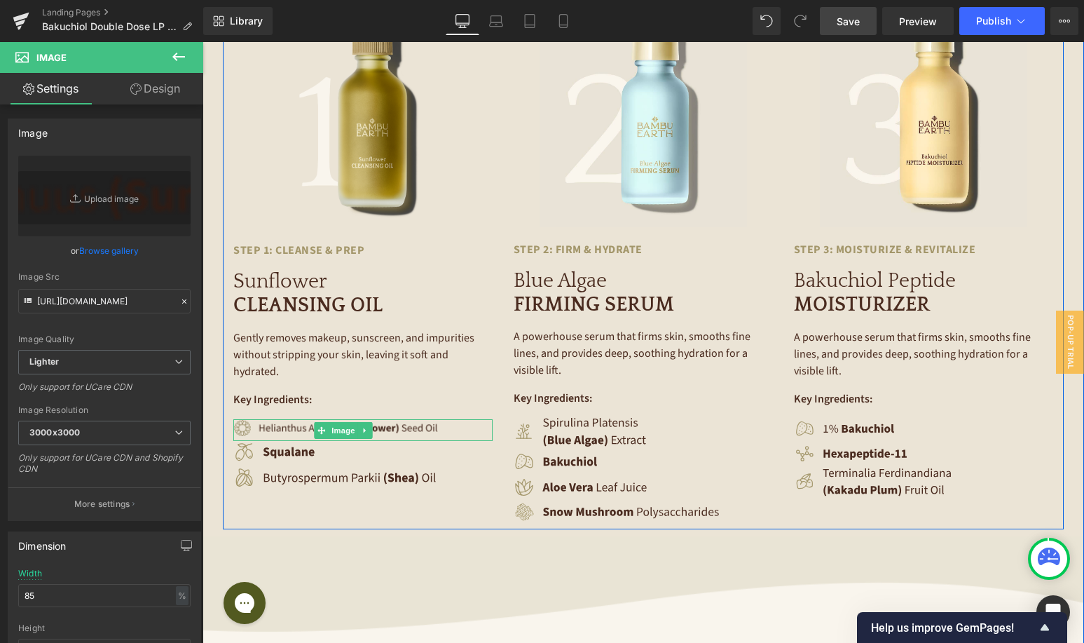
click at [390, 419] on img at bounding box center [343, 430] width 220 height 22
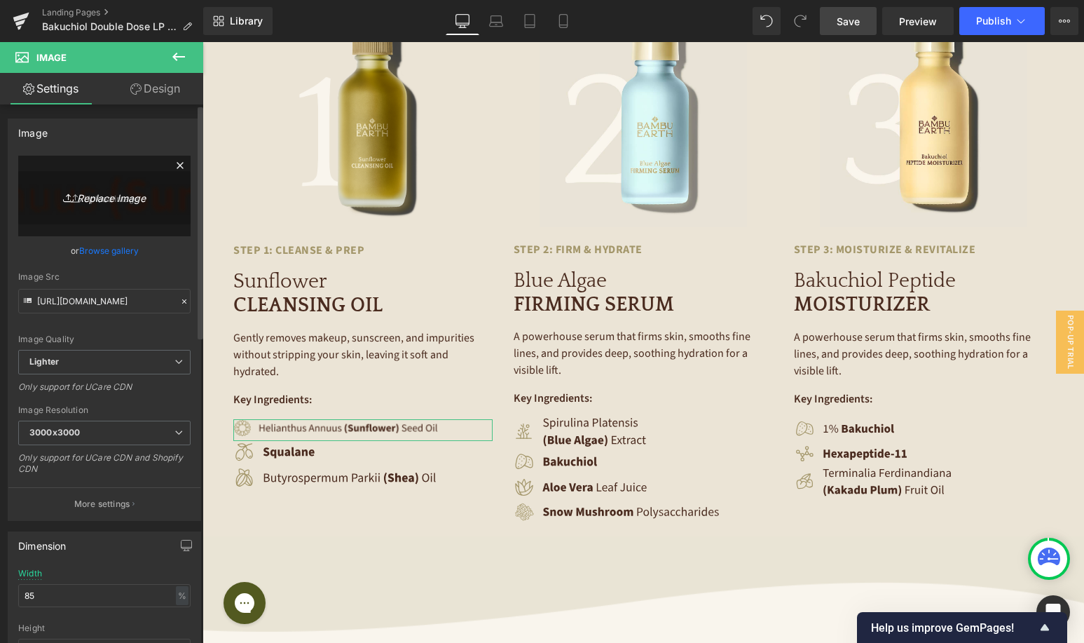
click at [133, 204] on icon "Replace Image" at bounding box center [104, 196] width 112 height 18
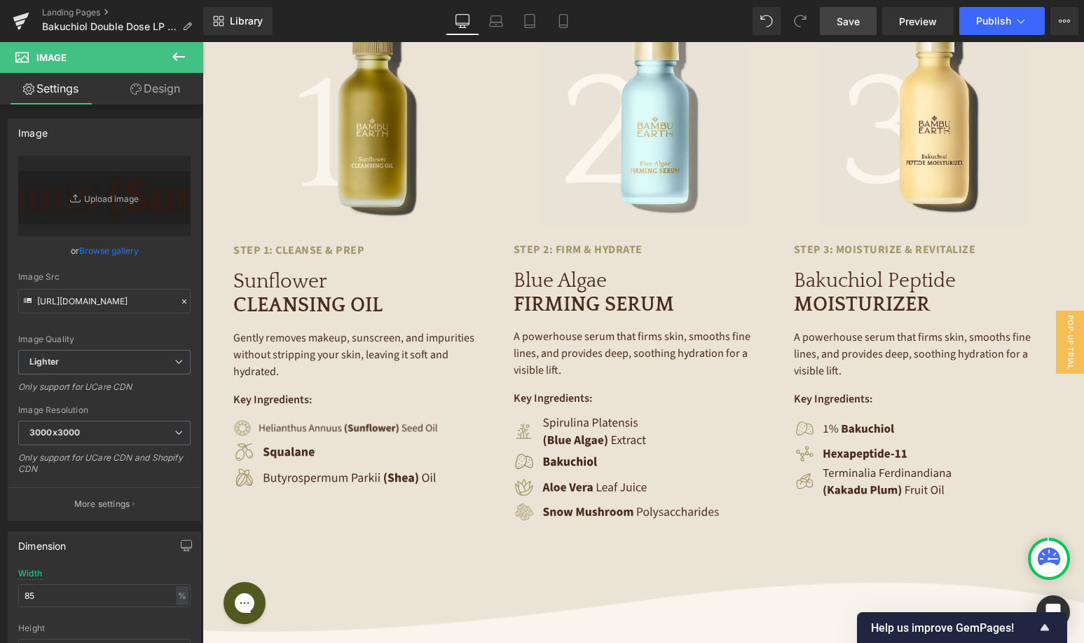
type input "C:\fakepath\Sunflower.png"
click at [854, 30] on link "Save" at bounding box center [848, 21] width 57 height 28
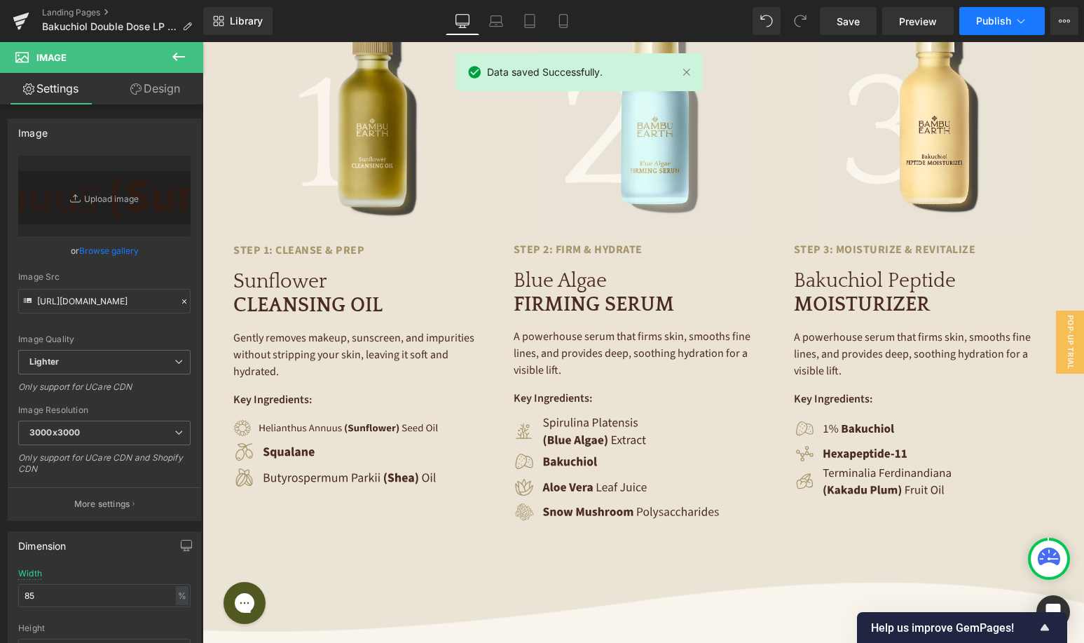
click at [1002, 25] on span "Publish" at bounding box center [993, 20] width 35 height 11
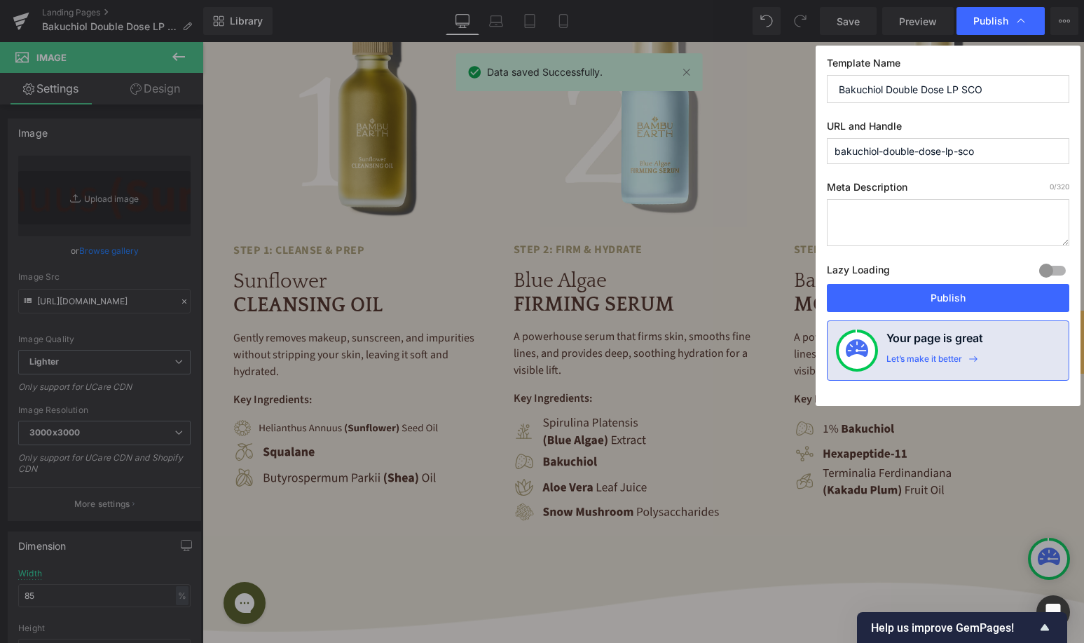
click at [975, 143] on input "bakuchiol-double-dose-lp-sco" at bounding box center [948, 151] width 243 height 26
click at [975, 144] on input "bakuchiol-double-dose-lp-sco" at bounding box center [948, 151] width 243 height 26
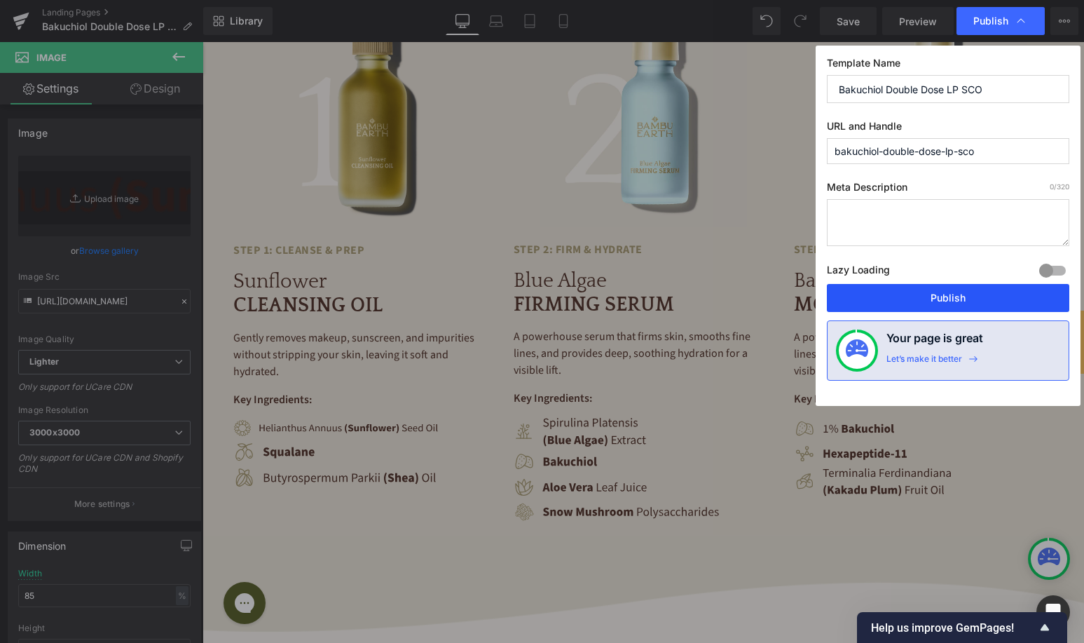
click at [899, 302] on button "Publish" at bounding box center [948, 298] width 243 height 28
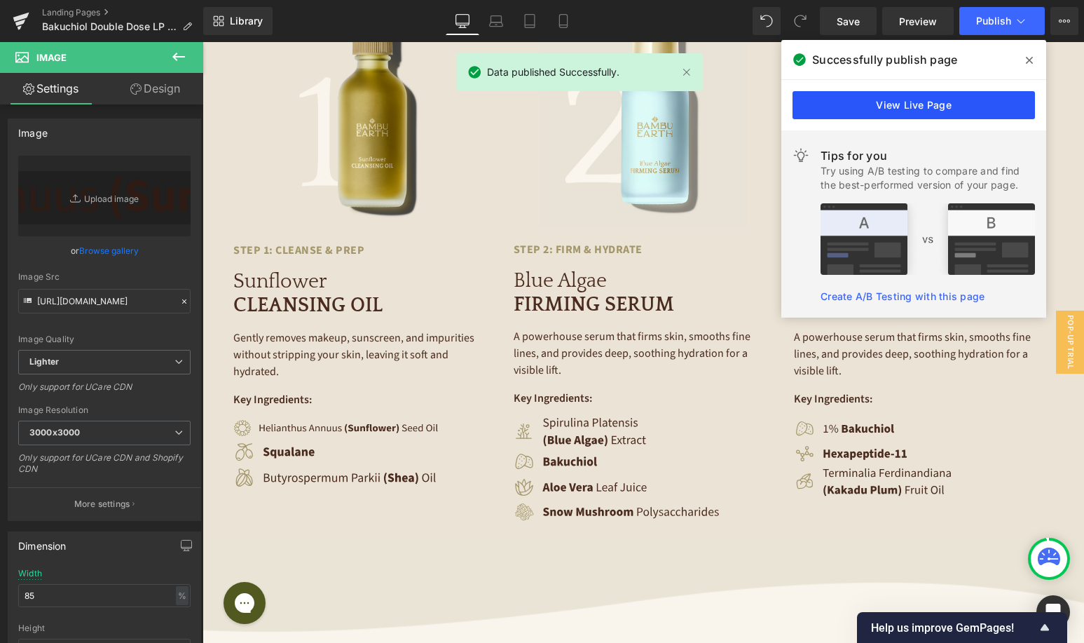
click at [930, 103] on link "View Live Page" at bounding box center [914, 105] width 243 height 28
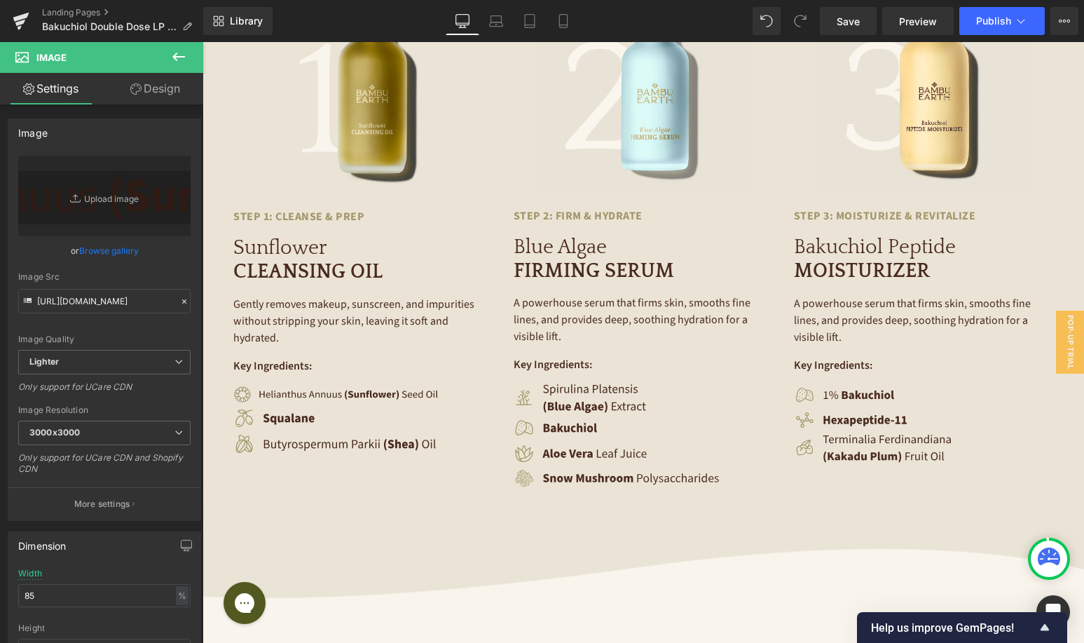
scroll to position [2421, 0]
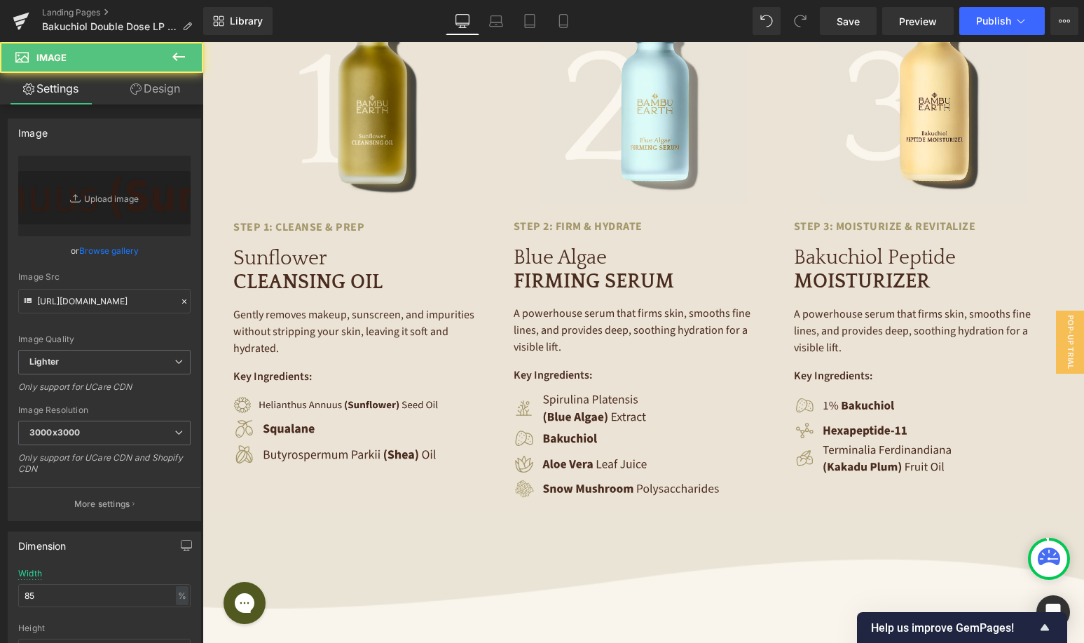
click at [336, 396] on div "Image" at bounding box center [362, 407] width 259 height 22
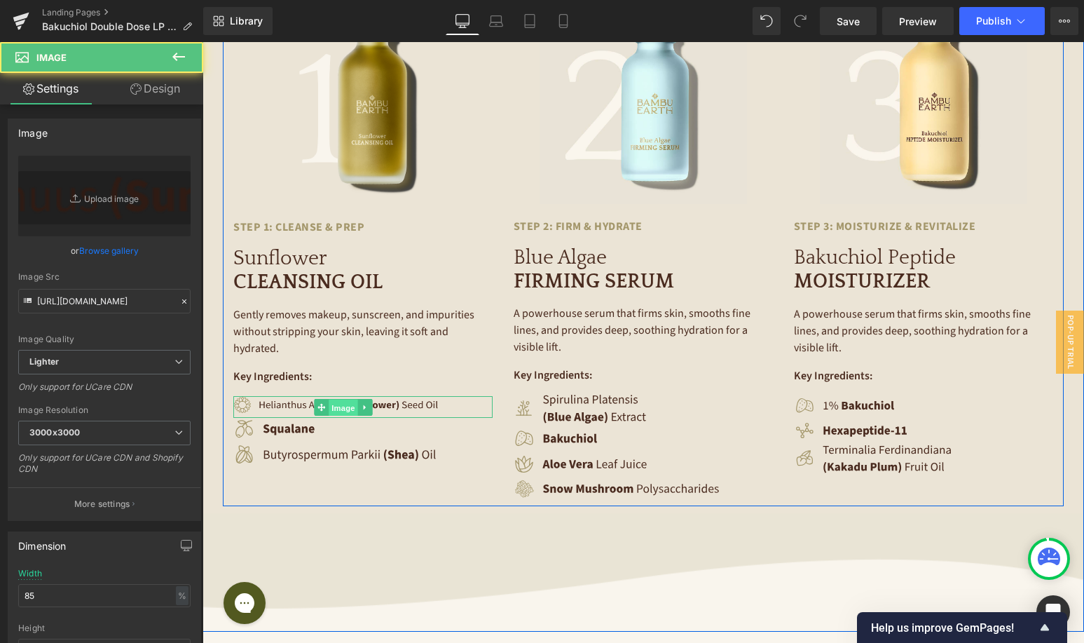
click at [339, 399] on span "Image" at bounding box center [343, 407] width 29 height 17
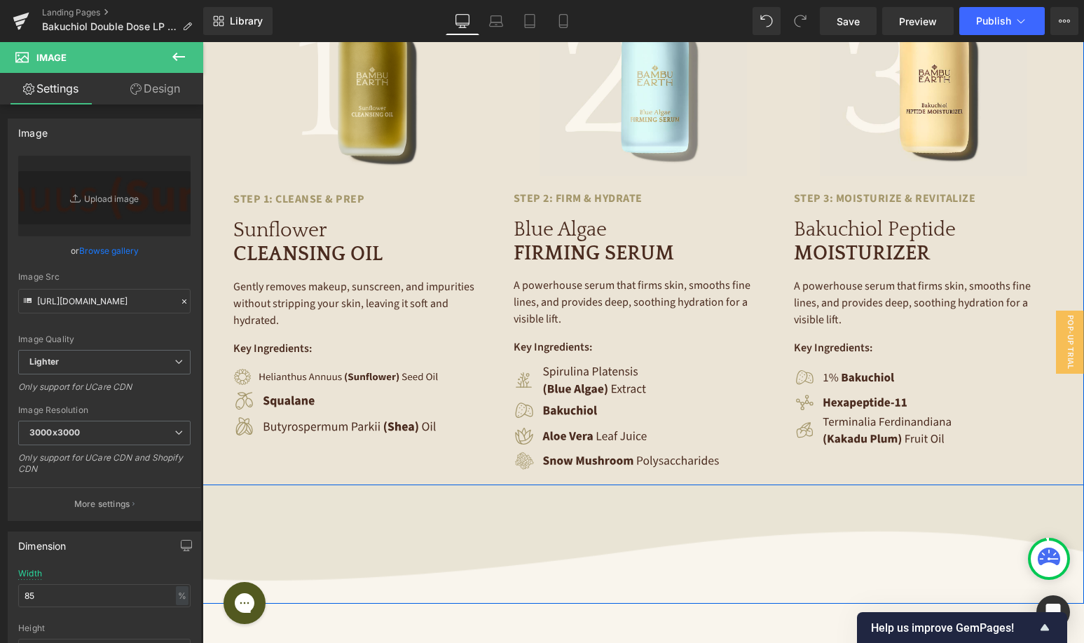
scroll to position [2450, 0]
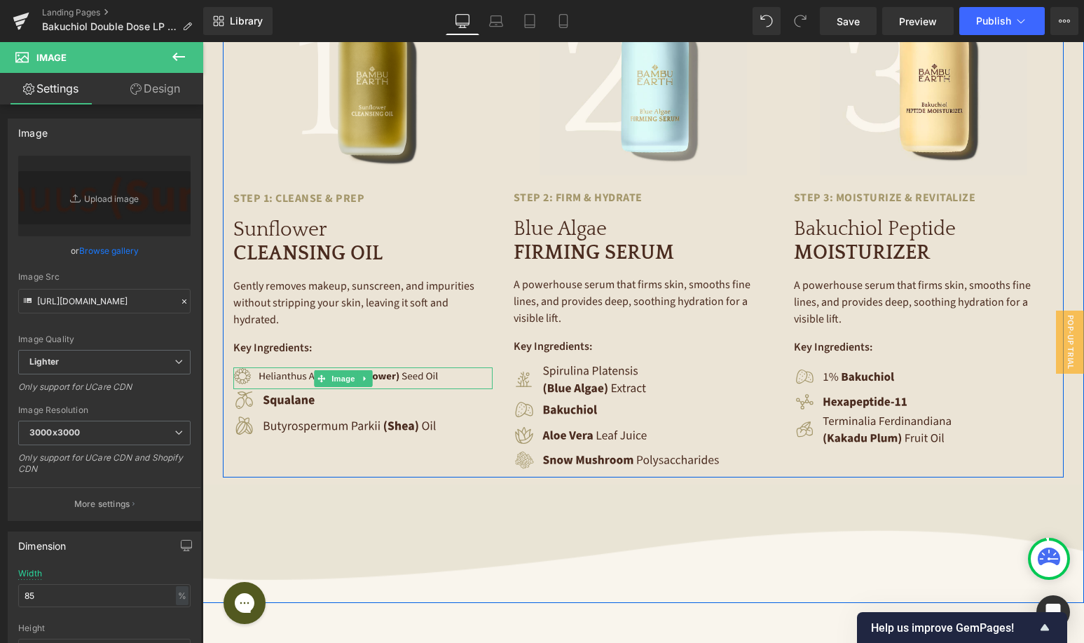
click at [379, 367] on img at bounding box center [343, 378] width 220 height 22
click at [343, 370] on span "Image" at bounding box center [343, 378] width 29 height 17
click at [332, 370] on span "Image" at bounding box center [343, 378] width 29 height 17
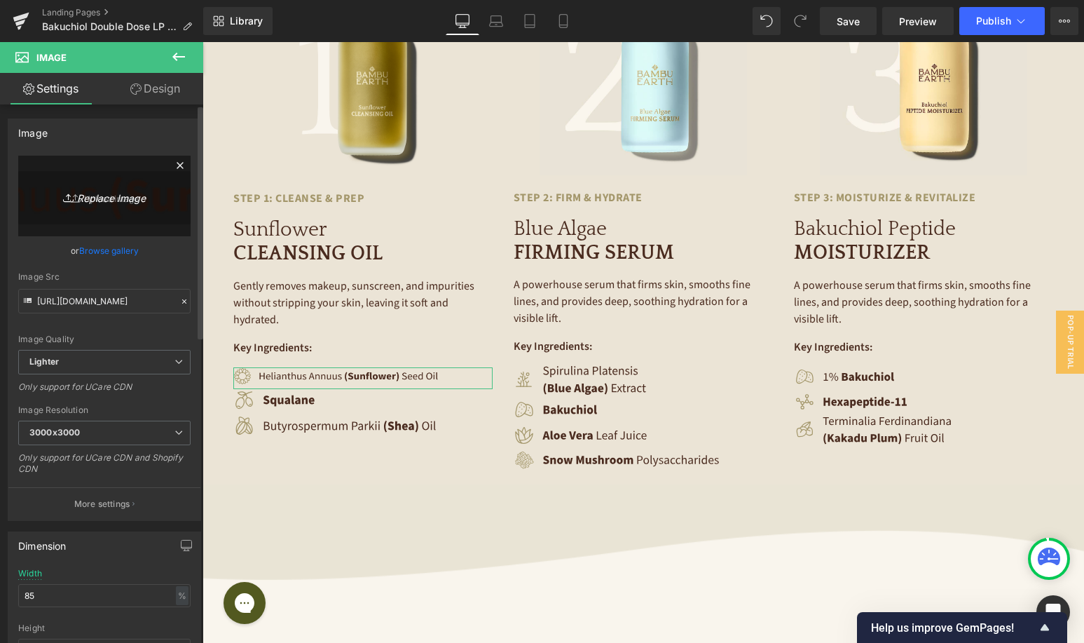
click at [116, 208] on link "Replace Image" at bounding box center [104, 196] width 172 height 81
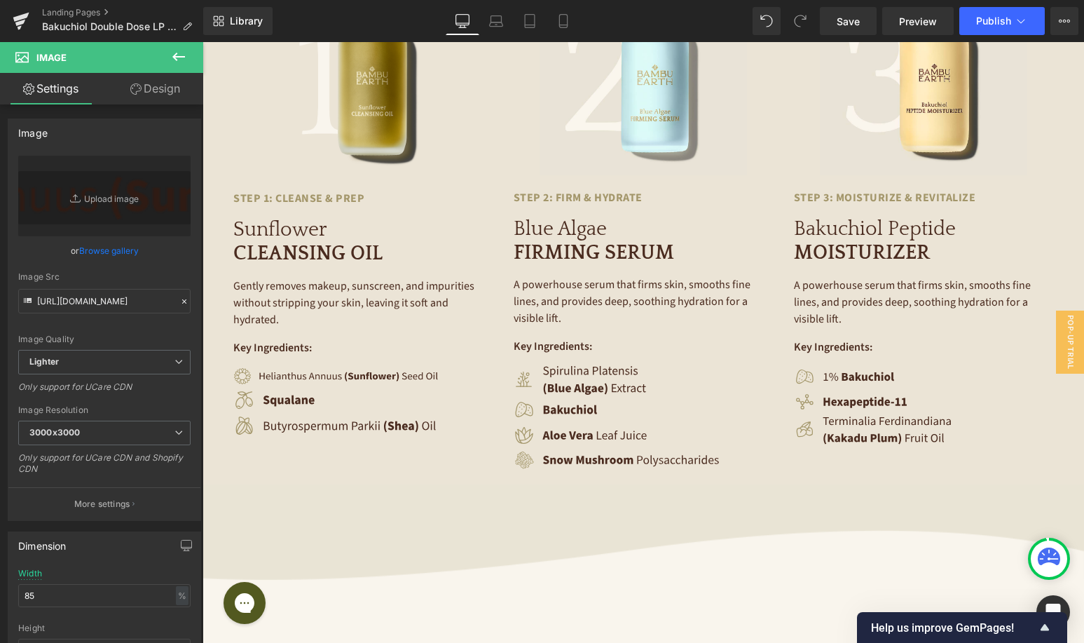
type input "C:\fakepath\Sunflower.png"
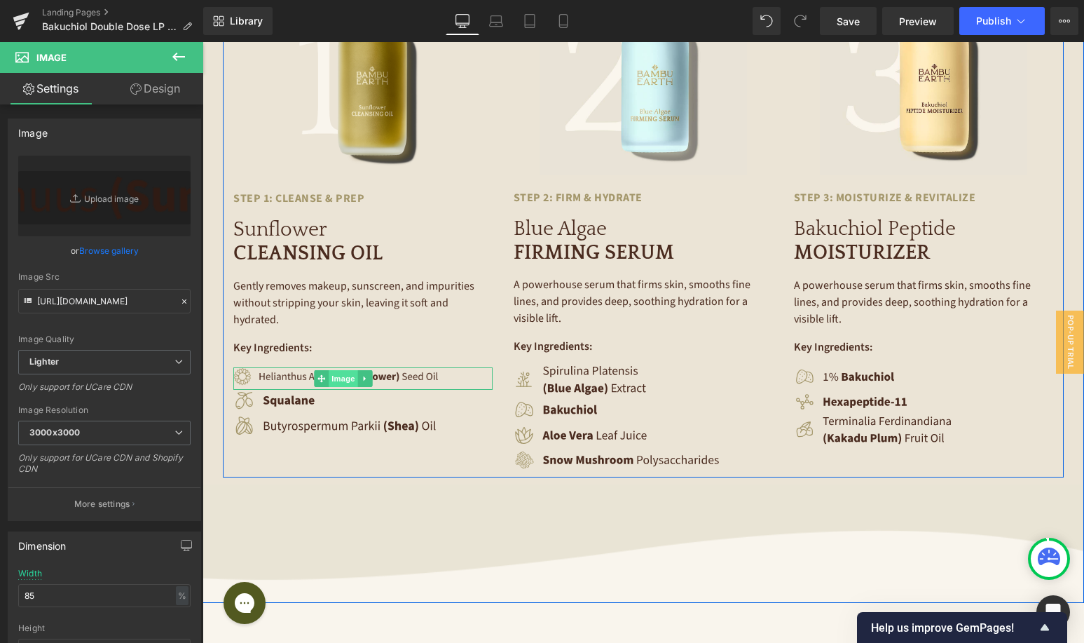
click at [346, 370] on span "Image" at bounding box center [343, 378] width 29 height 17
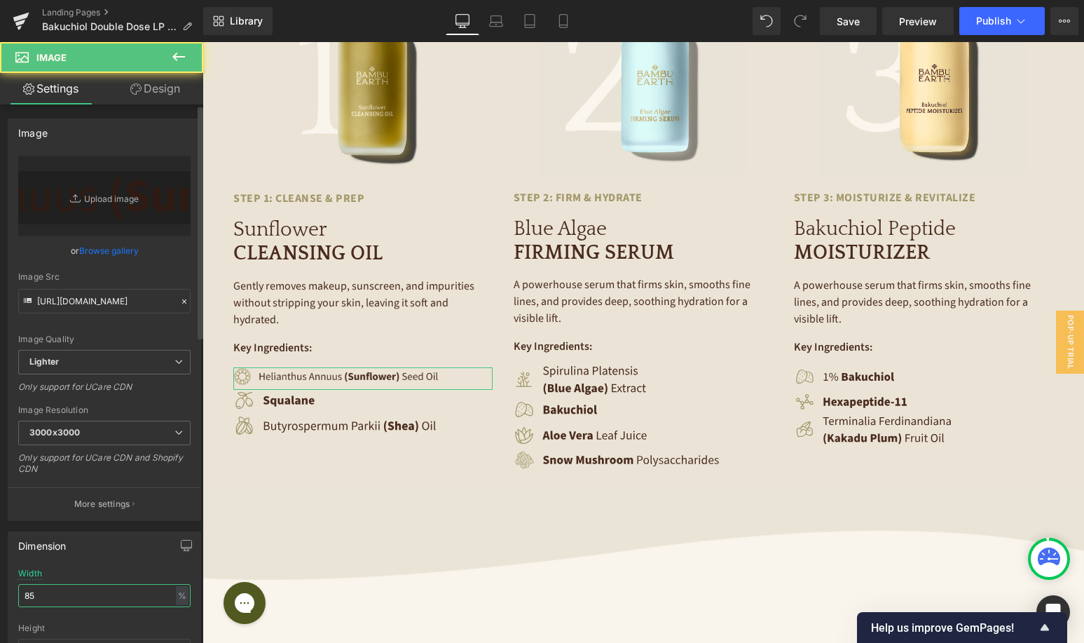
click at [76, 592] on input "85" at bounding box center [104, 595] width 172 height 23
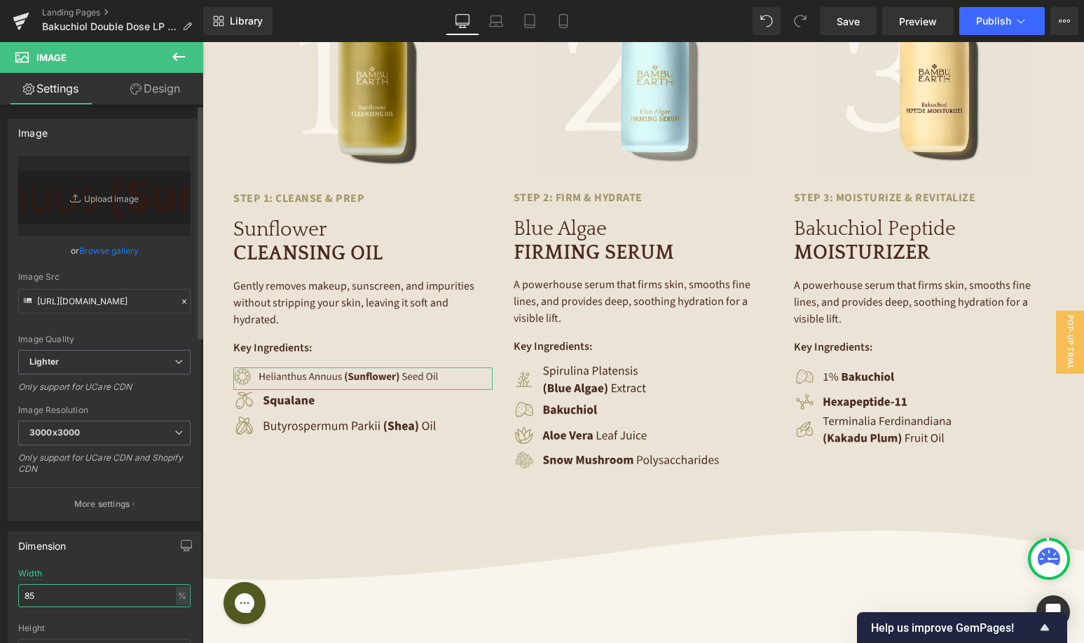
click at [75, 592] on input "85" at bounding box center [104, 595] width 172 height 23
click at [86, 573] on div "Width 100 % % px" at bounding box center [104, 596] width 172 height 55
click at [80, 585] on input "100" at bounding box center [104, 595] width 172 height 23
type input "95"
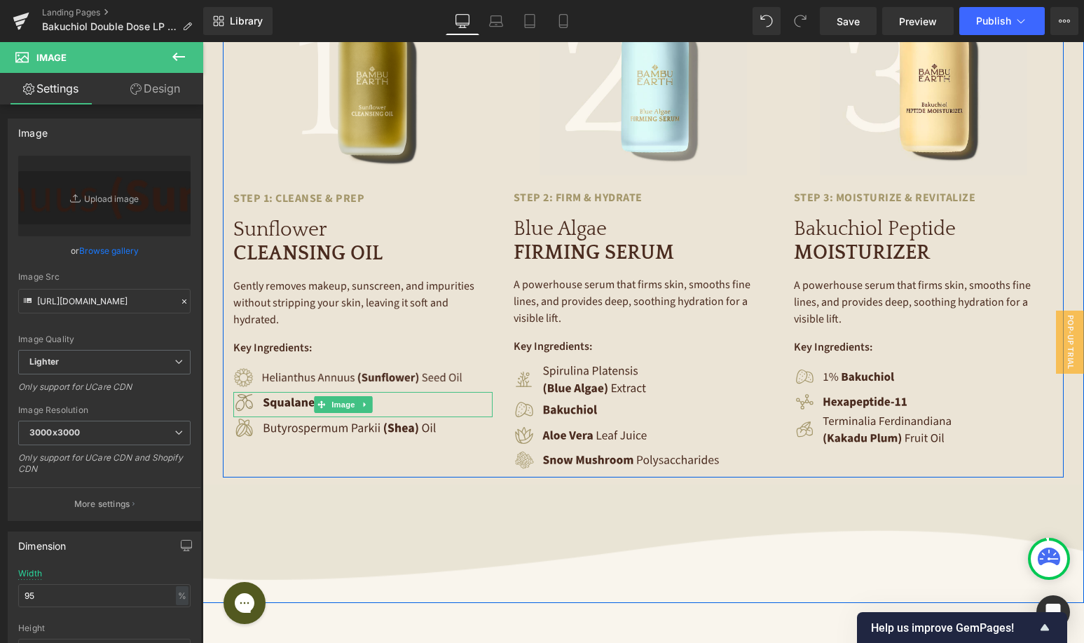
click at [294, 392] on img at bounding box center [343, 405] width 220 height 26
click at [298, 392] on img at bounding box center [343, 405] width 220 height 26
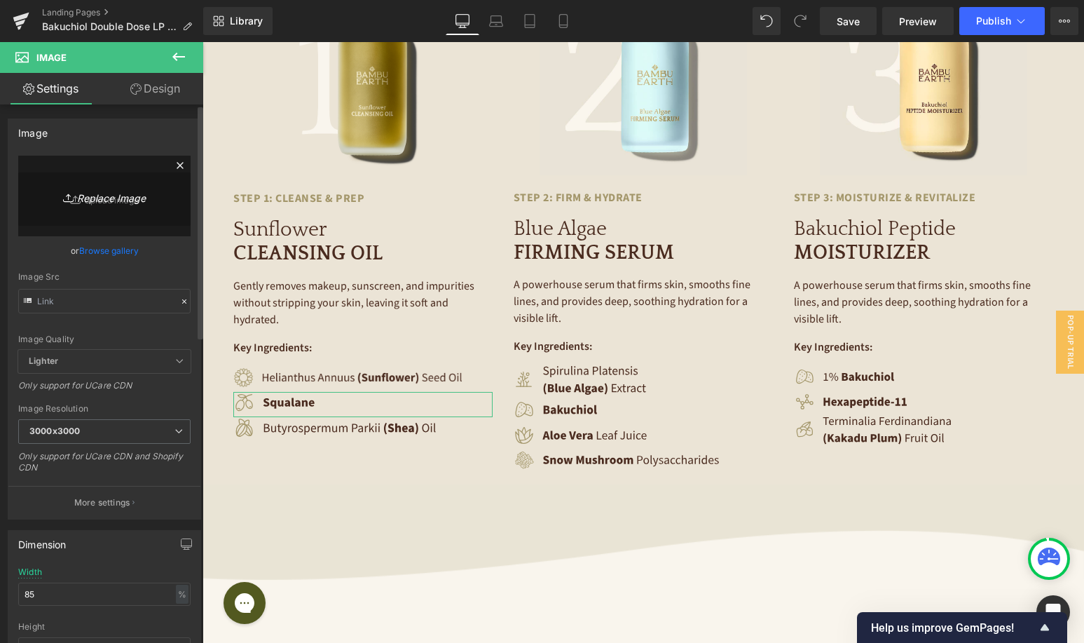
click at [116, 201] on icon "Replace Image" at bounding box center [104, 196] width 112 height 18
type input "C:\fakepath\Safflower.png"
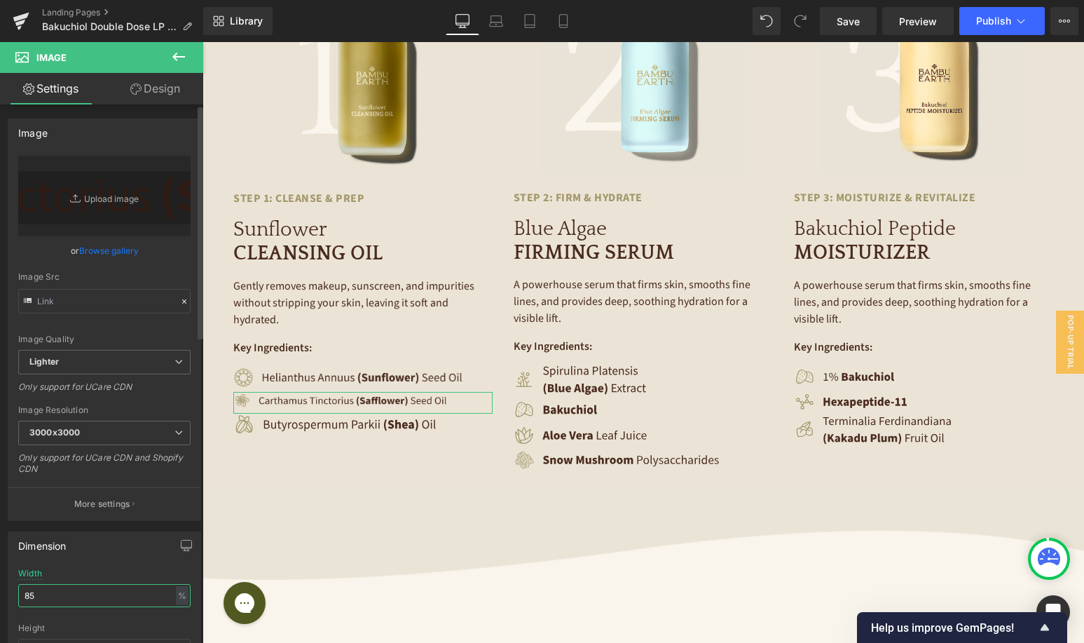
click at [67, 593] on input "85" at bounding box center [104, 595] width 172 height 23
click at [66, 594] on input "85" at bounding box center [104, 595] width 172 height 23
type input "95"
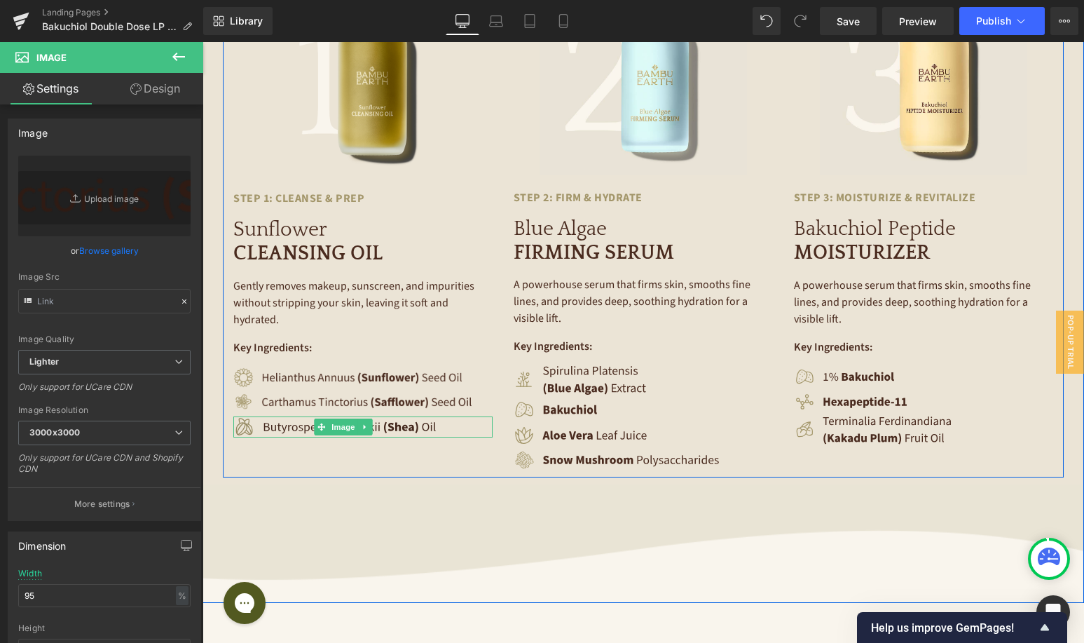
click at [307, 416] on img at bounding box center [343, 427] width 220 height 22
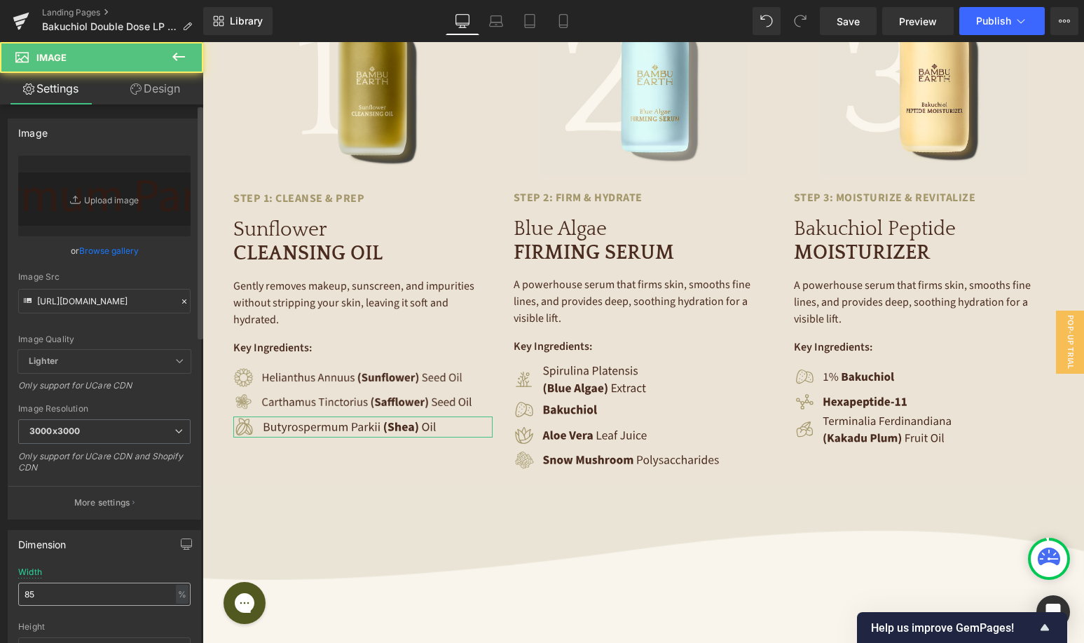
click at [57, 594] on input "85" at bounding box center [104, 594] width 172 height 23
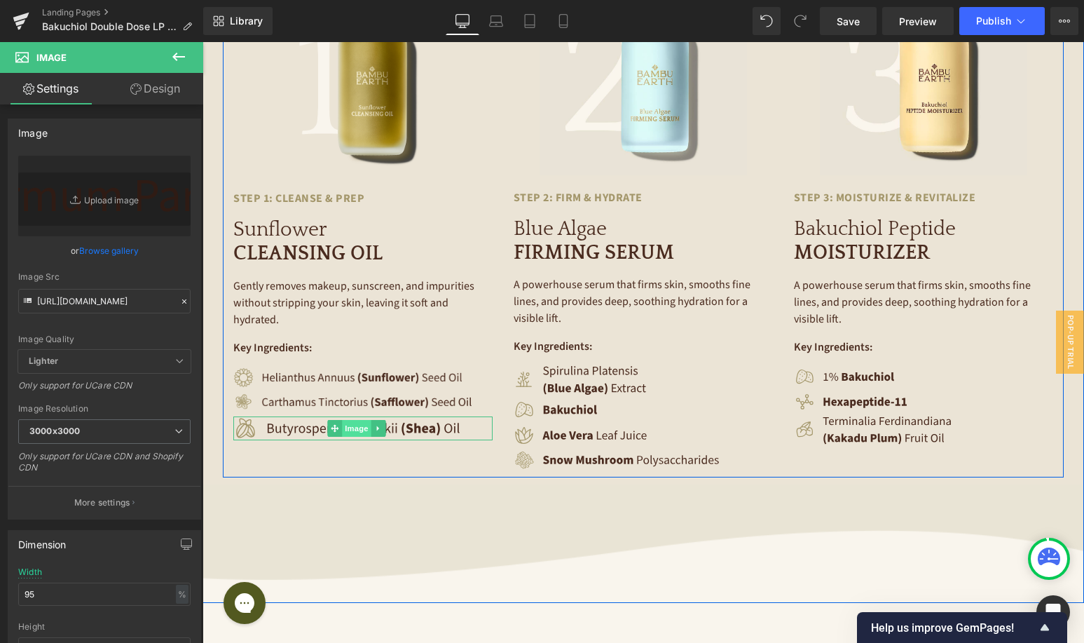
click at [360, 420] on span "Image" at bounding box center [356, 428] width 29 height 17
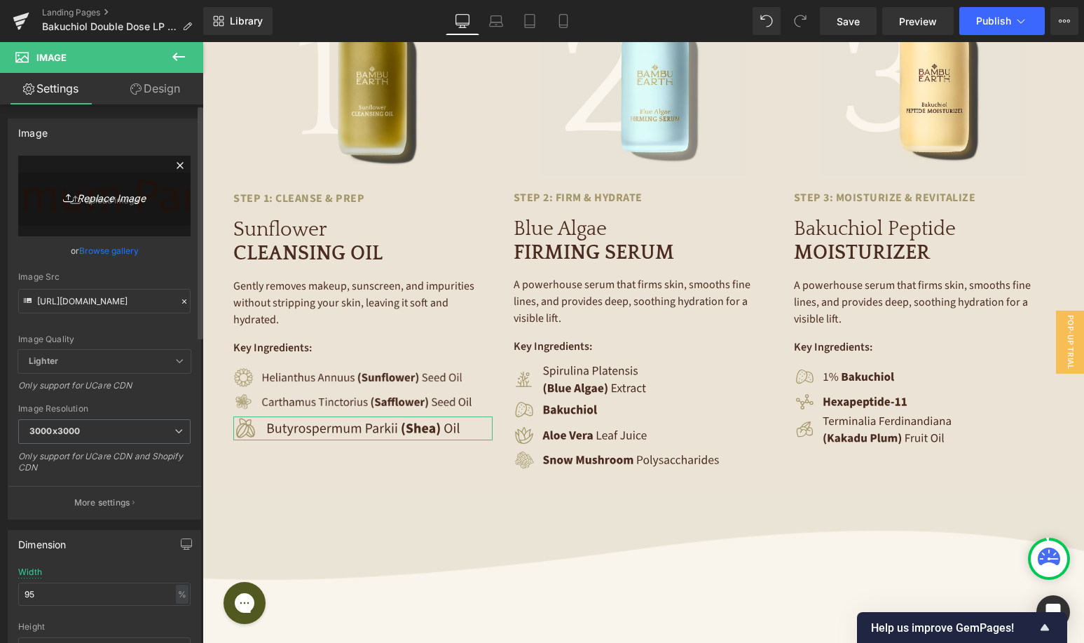
type input "95"
click at [129, 218] on link "Replace Image" at bounding box center [104, 196] width 172 height 81
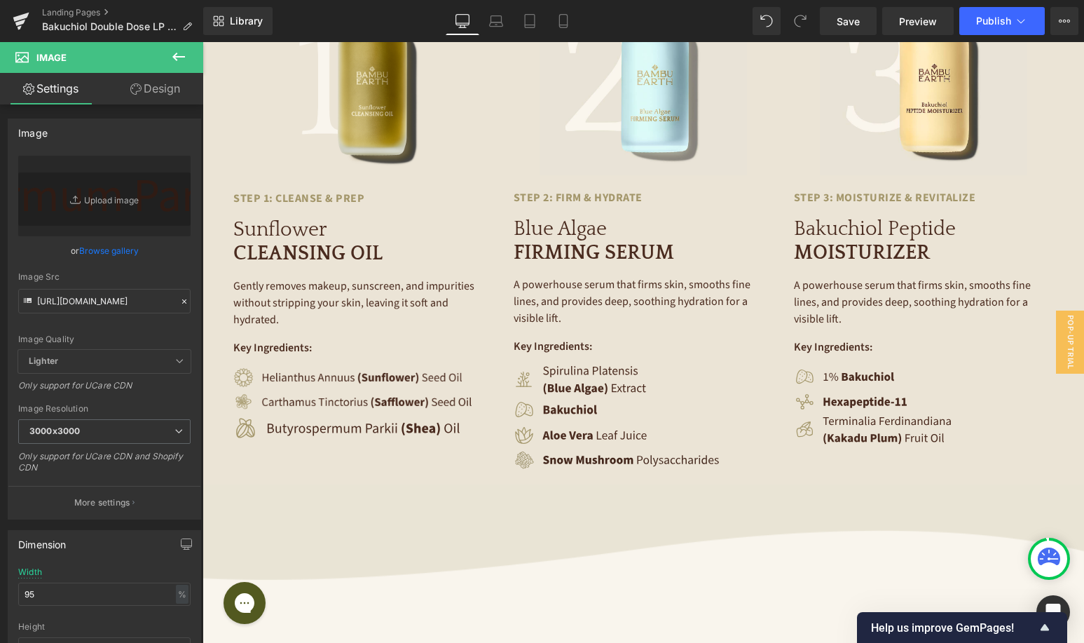
type input "C:\fakepath\Tamanu.png"
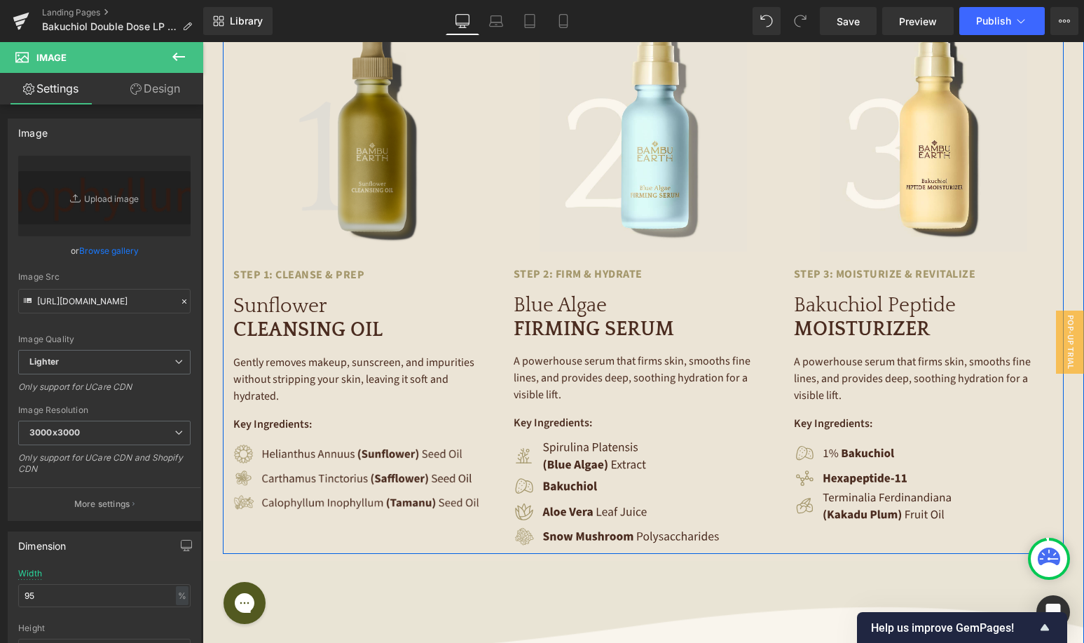
scroll to position [2374, 0]
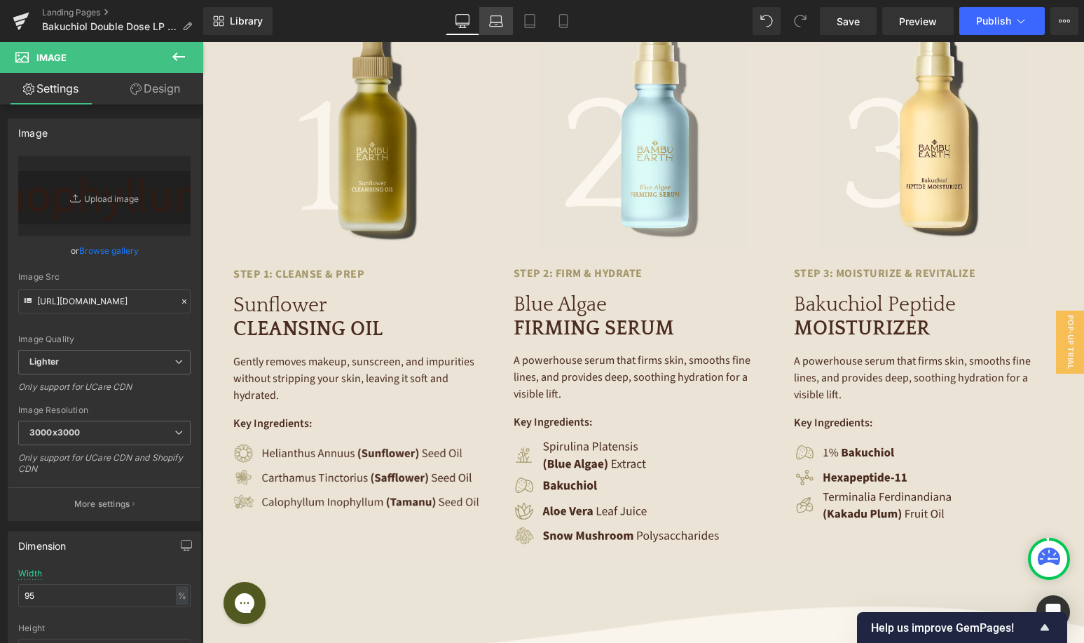
click at [505, 20] on link "Laptop" at bounding box center [496, 21] width 34 height 28
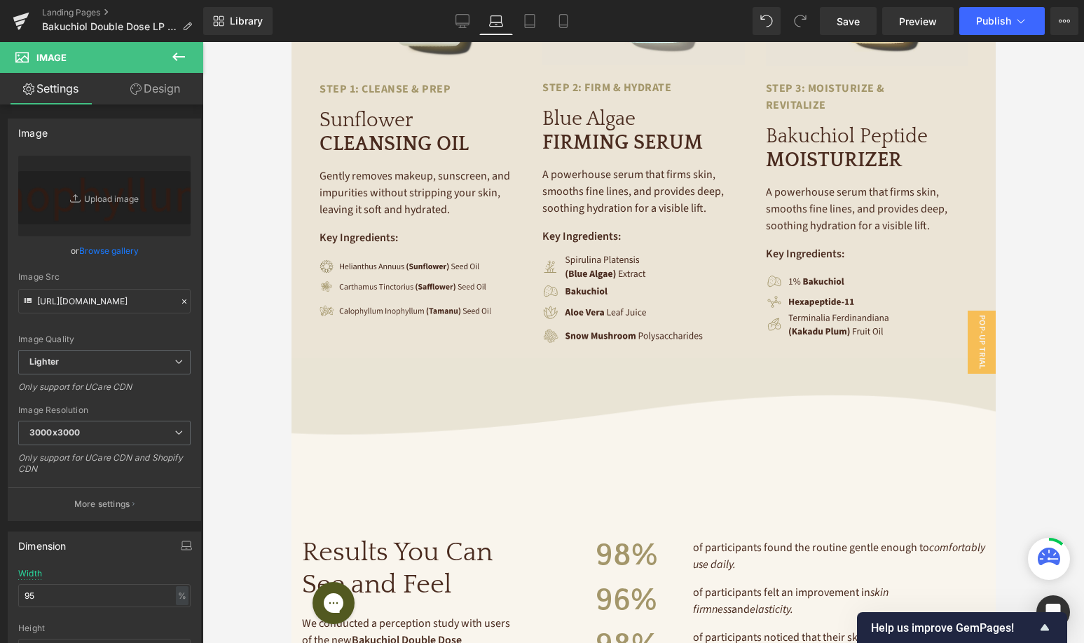
scroll to position [2276, 0]
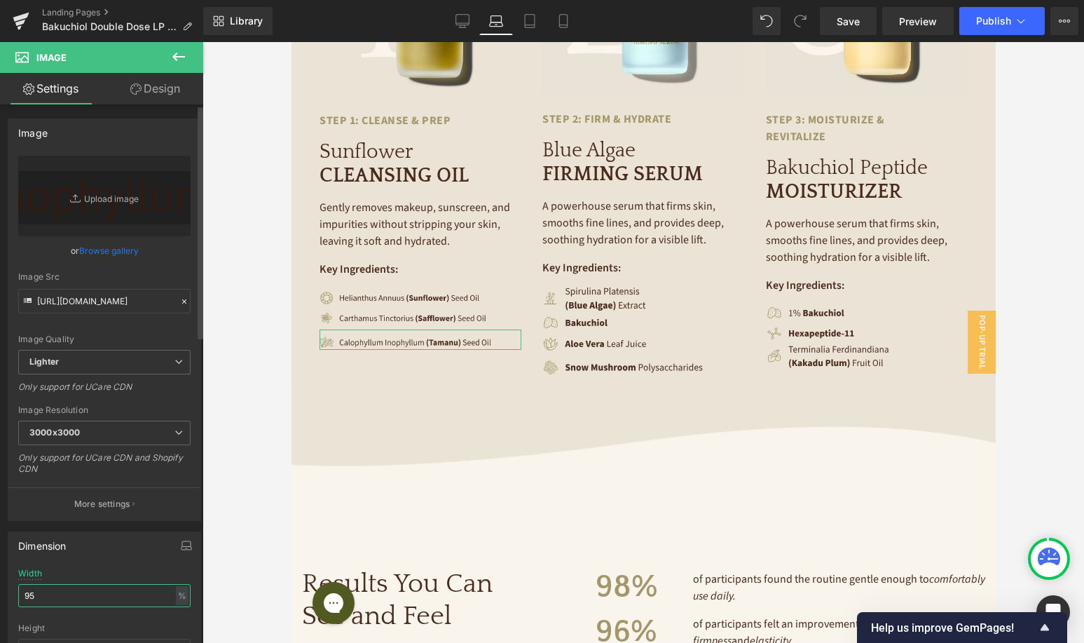
click at [46, 593] on input "95" at bounding box center [104, 595] width 172 height 23
type input "95"
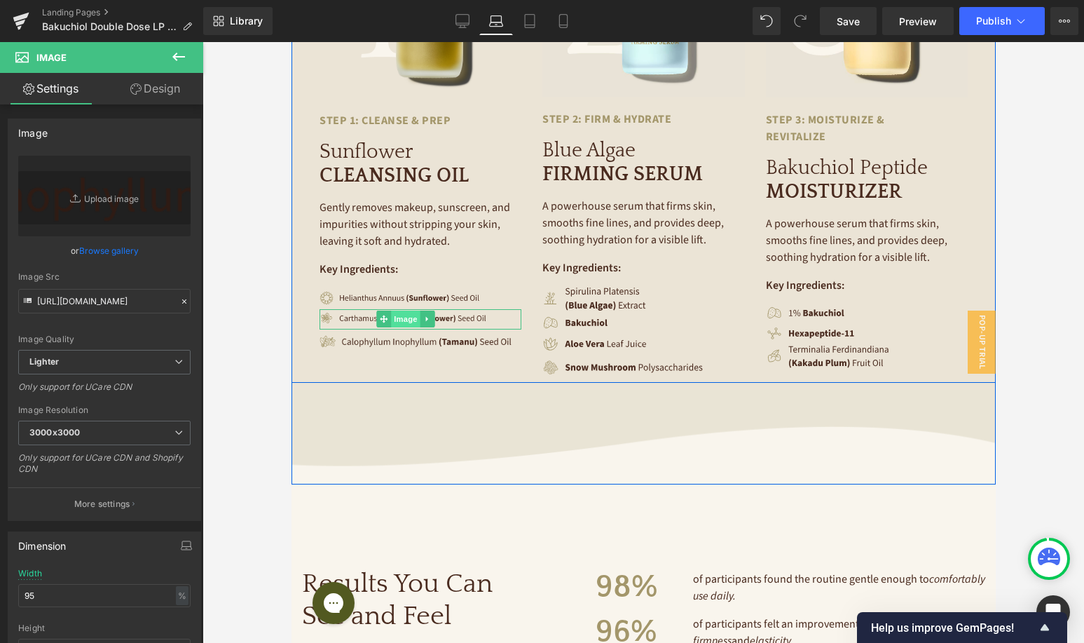
click at [399, 311] on span "Image" at bounding box center [404, 319] width 29 height 17
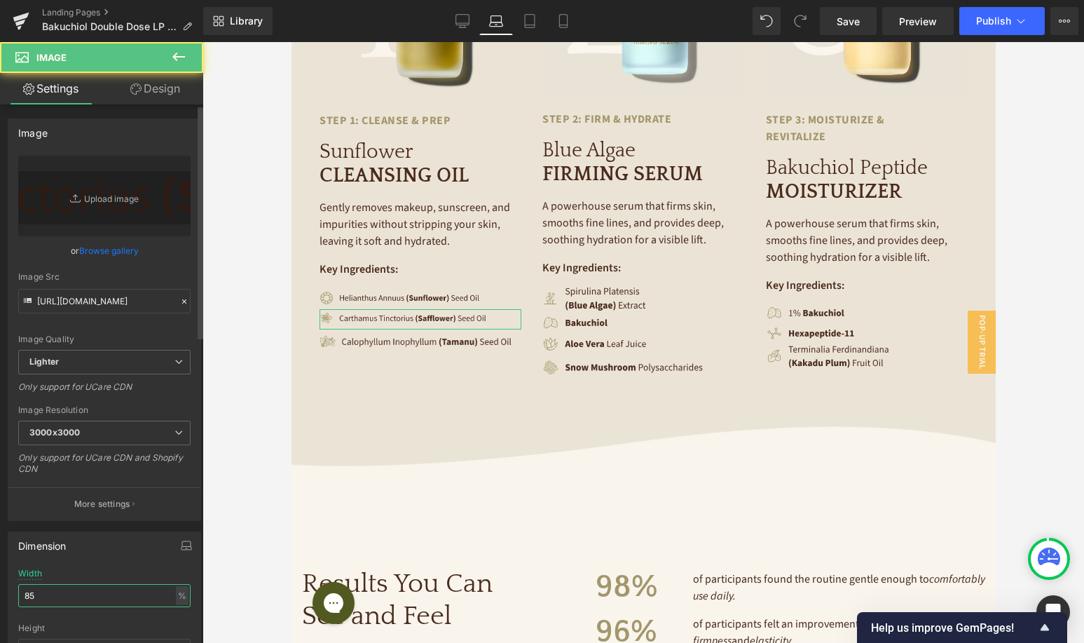
click at [59, 597] on input "85" at bounding box center [104, 595] width 172 height 23
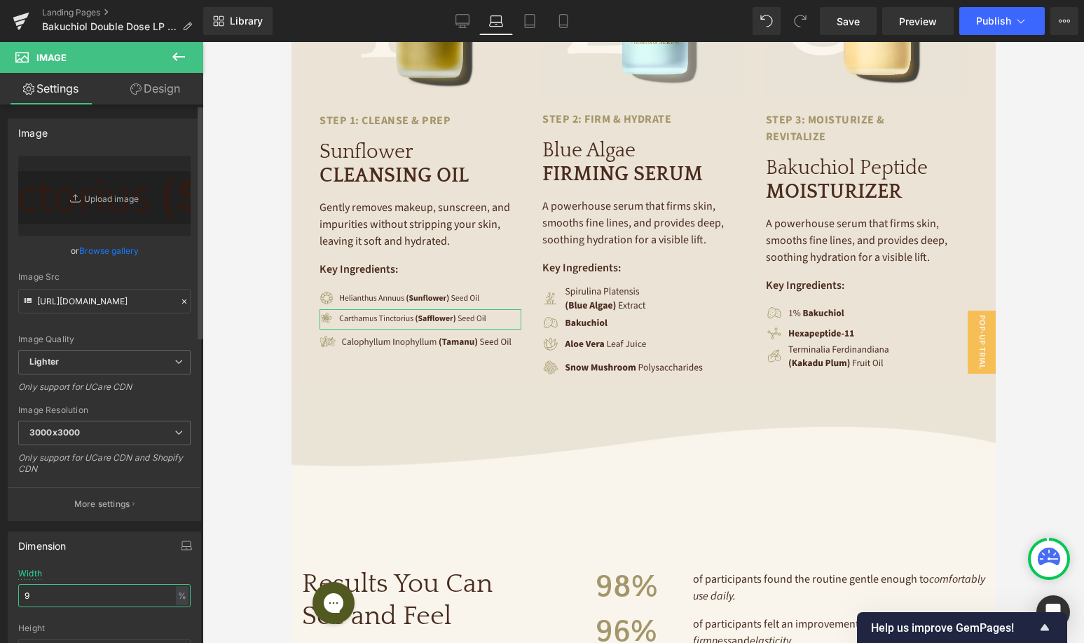
type input "95"
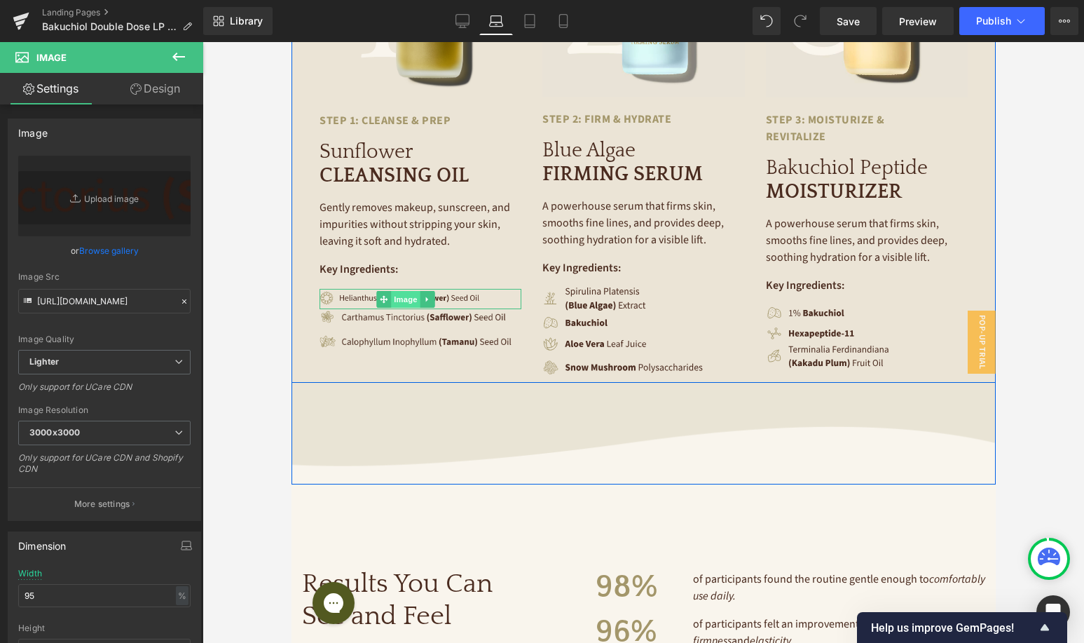
click at [394, 291] on span "Image" at bounding box center [404, 299] width 29 height 17
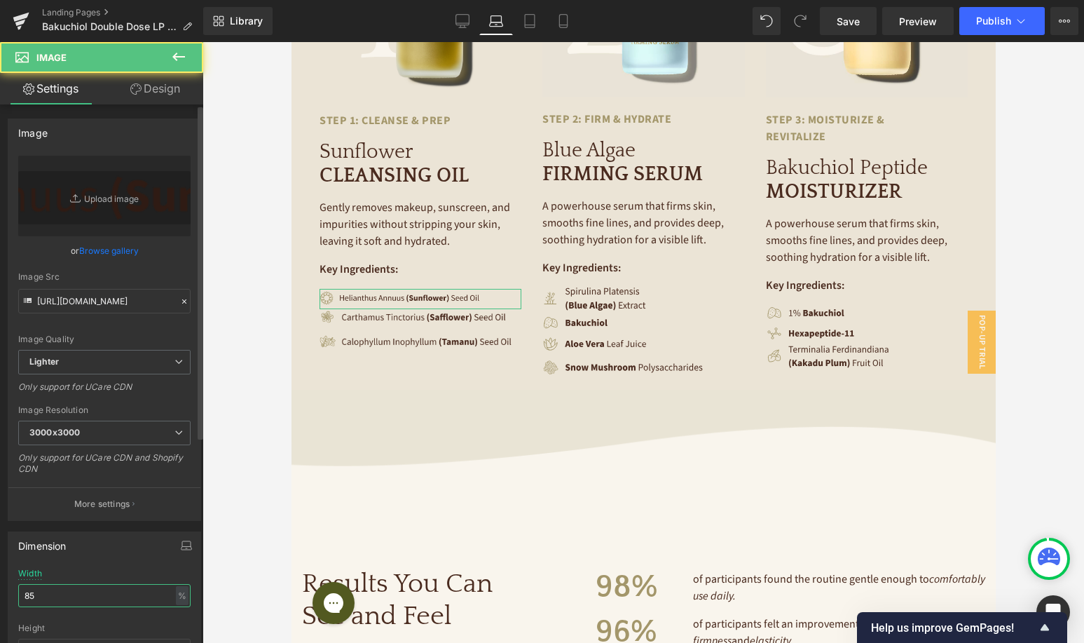
click at [100, 590] on input "85" at bounding box center [104, 595] width 172 height 23
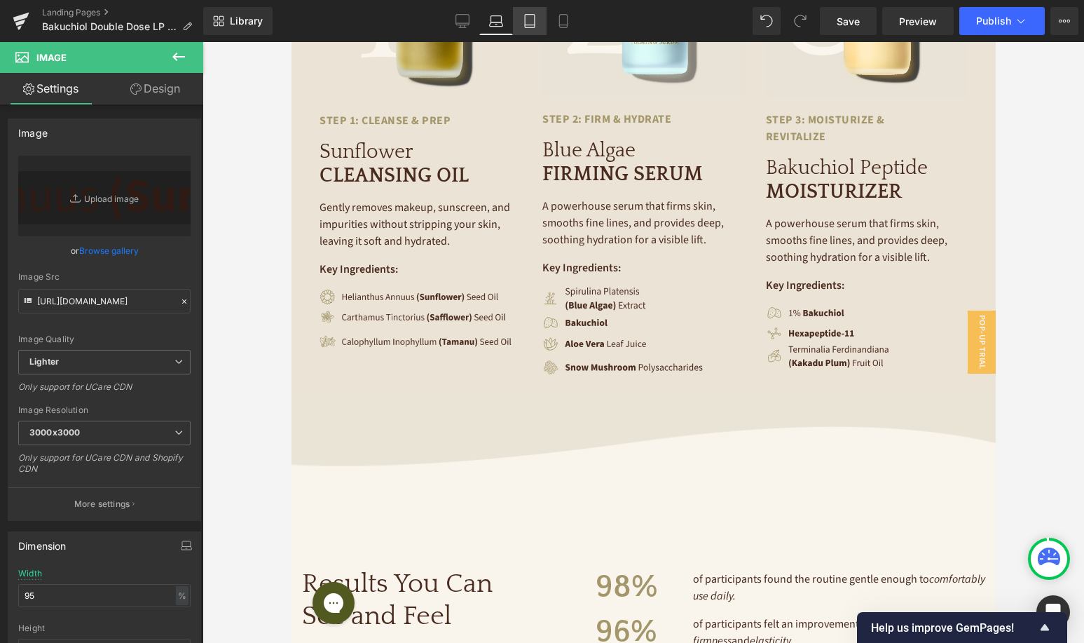
click at [533, 18] on icon at bounding box center [530, 21] width 14 height 14
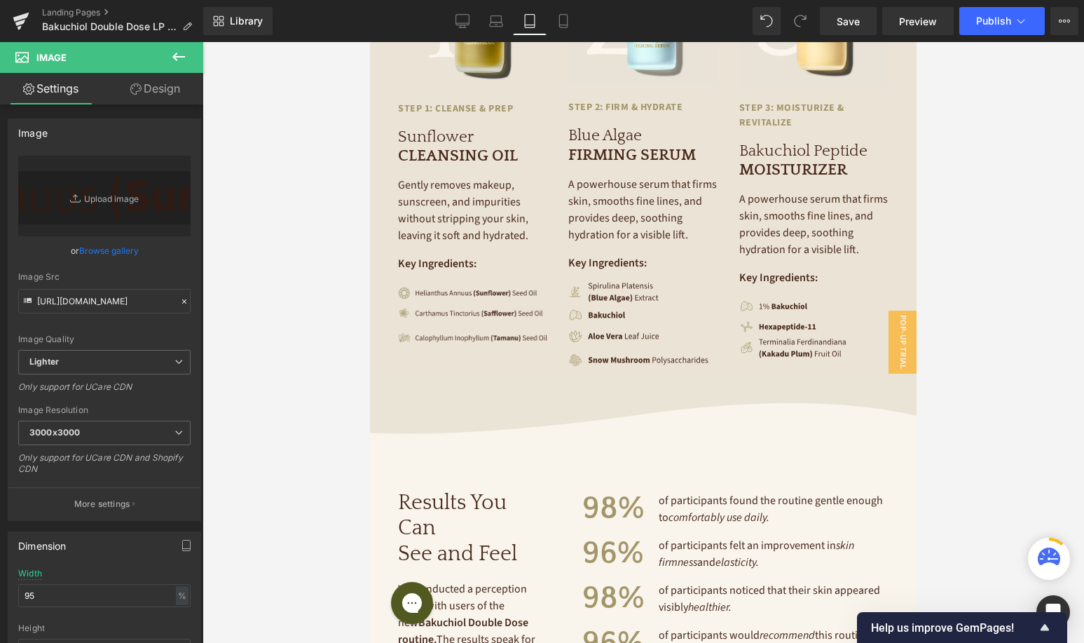
scroll to position [2085, 0]
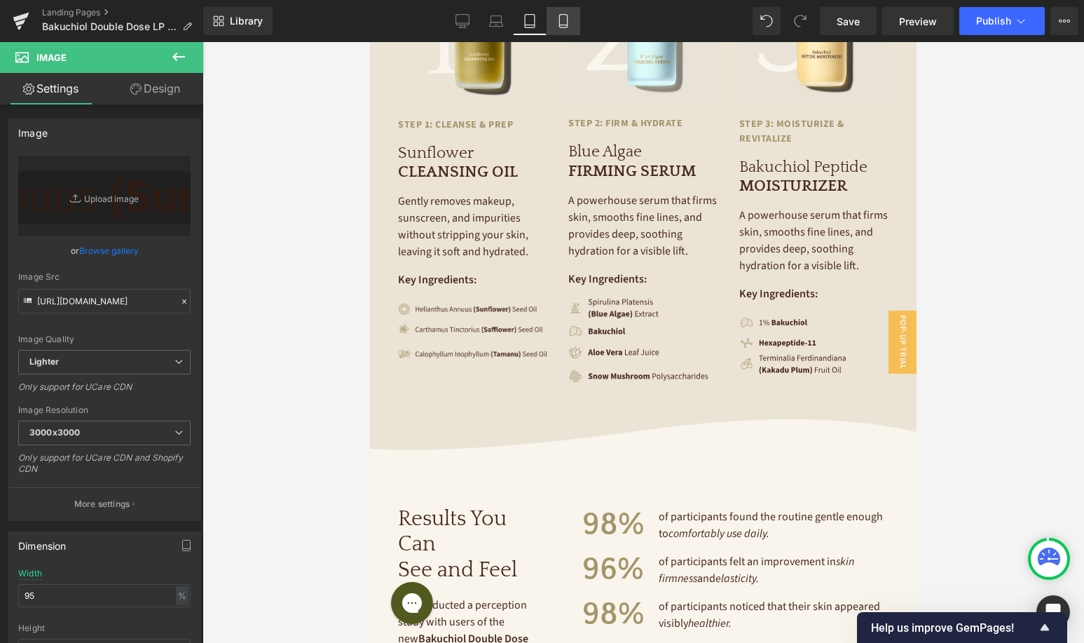
click at [556, 27] on link "Mobile" at bounding box center [564, 21] width 34 height 28
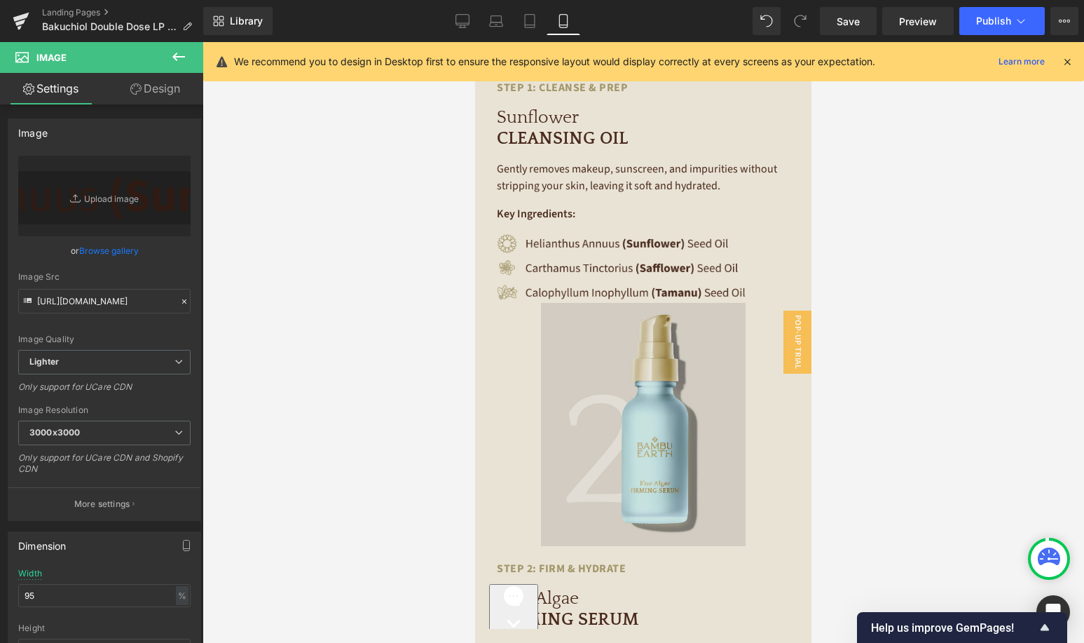
scroll to position [3091, 0]
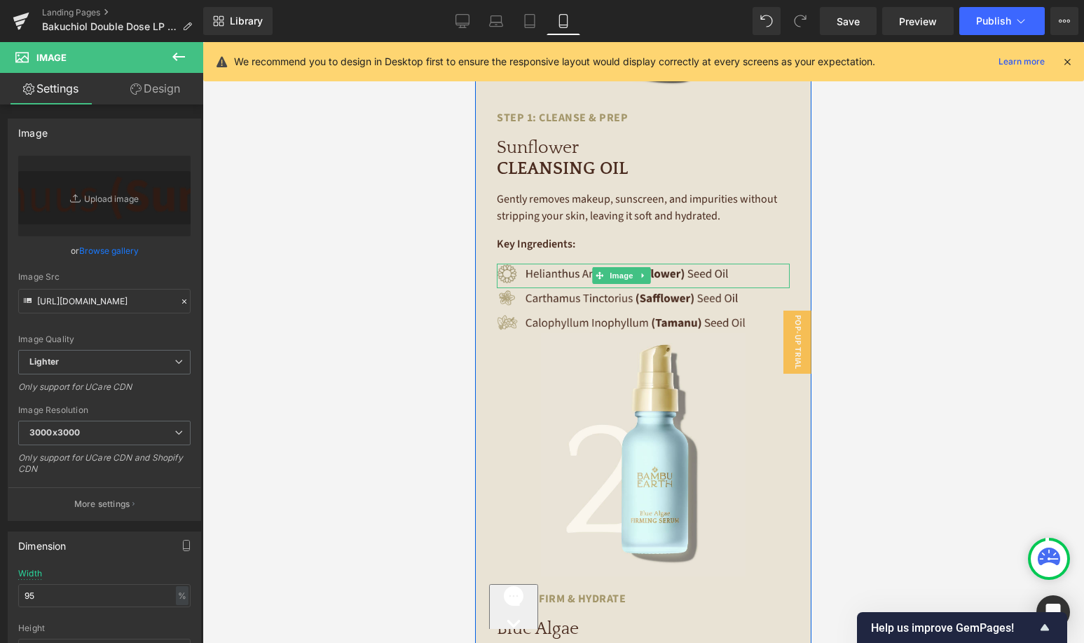
click at [600, 264] on div "Image" at bounding box center [643, 276] width 293 height 25
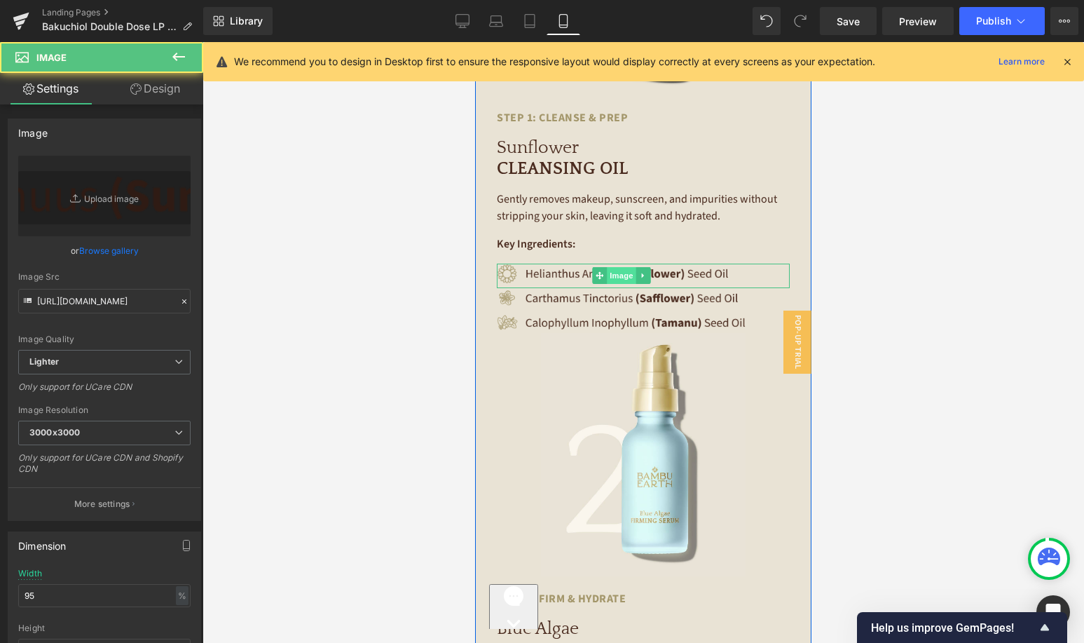
click at [623, 267] on span "Image" at bounding box center [621, 275] width 29 height 17
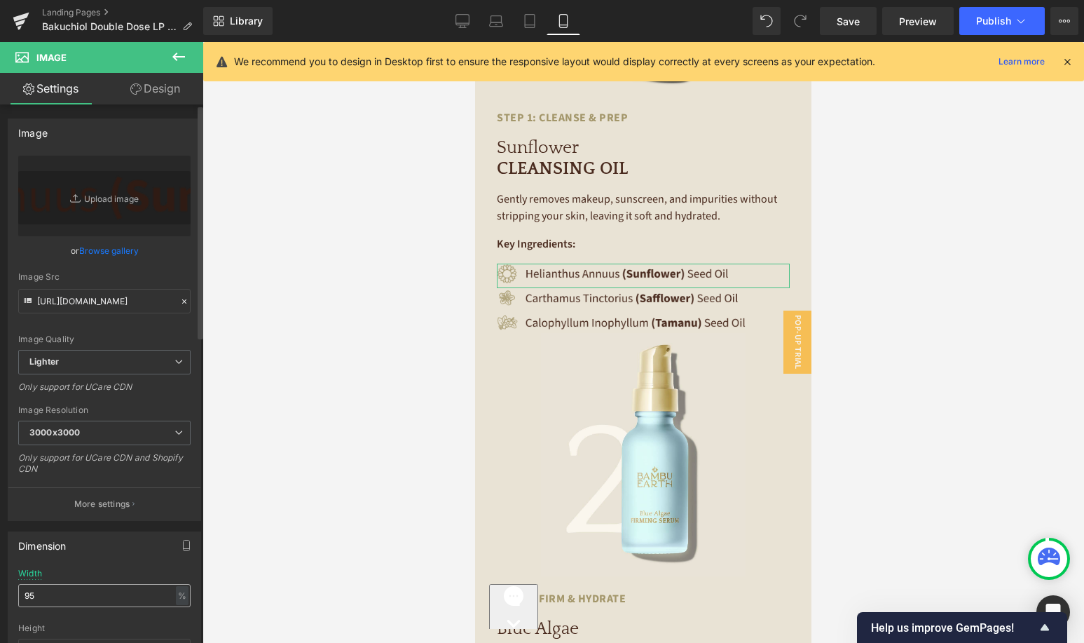
click at [82, 590] on input "95" at bounding box center [104, 595] width 172 height 23
type input "95"
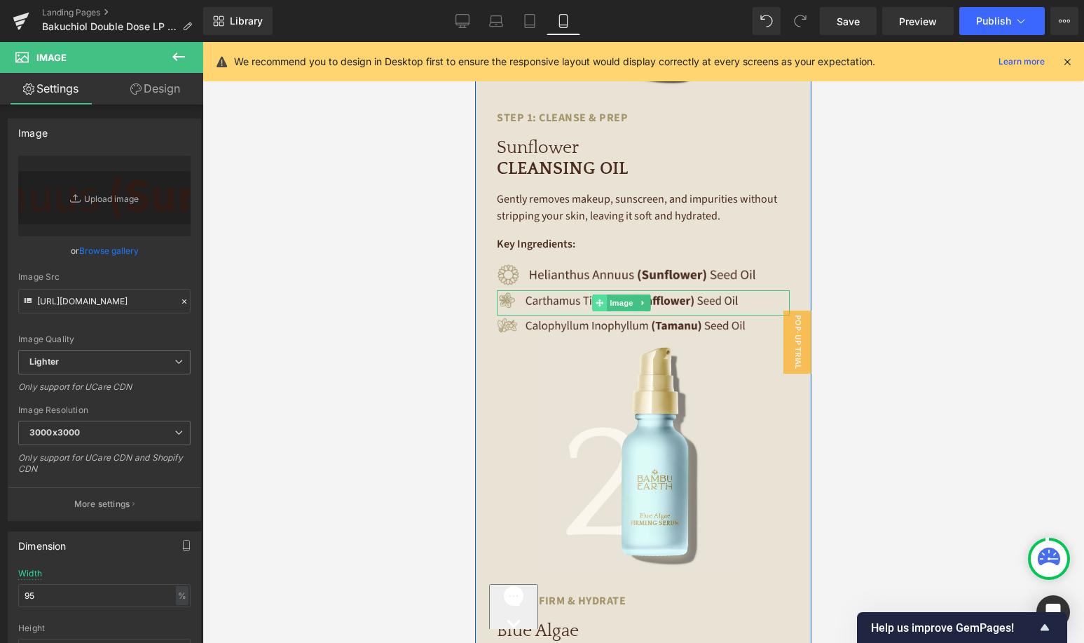
click at [593, 294] on span at bounding box center [599, 302] width 15 height 17
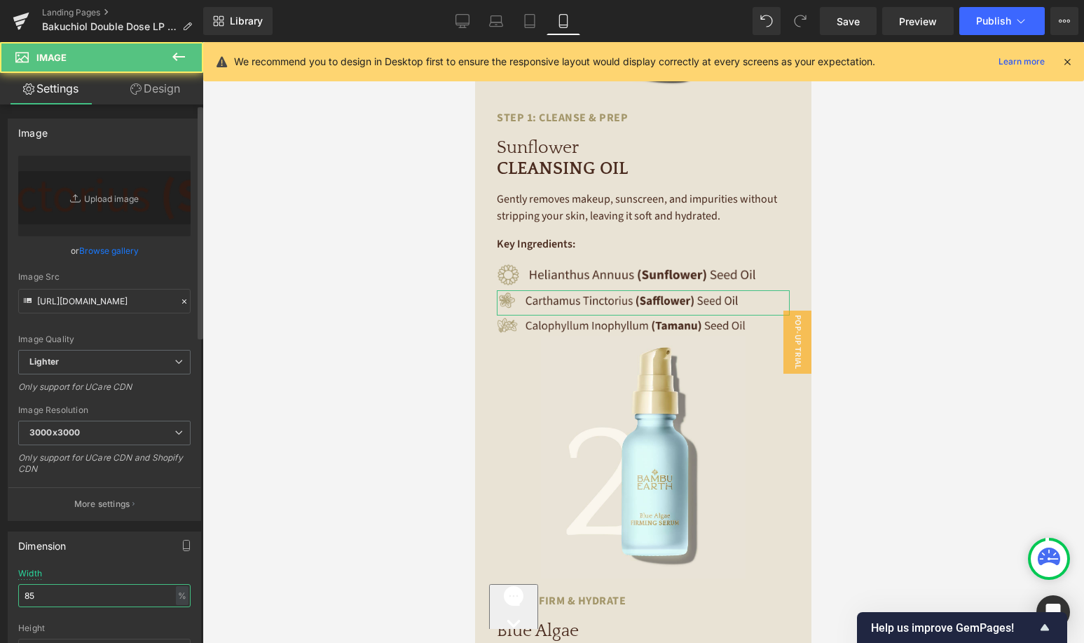
click at [127, 587] on input "85" at bounding box center [104, 595] width 172 height 23
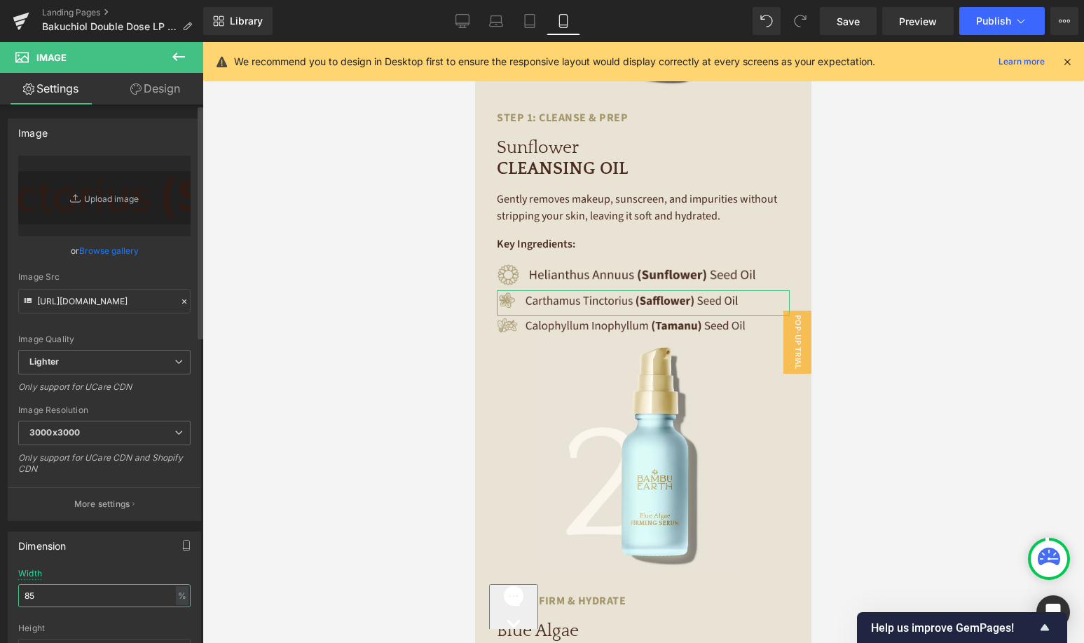
click at [126, 587] on input "85" at bounding box center [104, 595] width 172 height 23
type input "95"
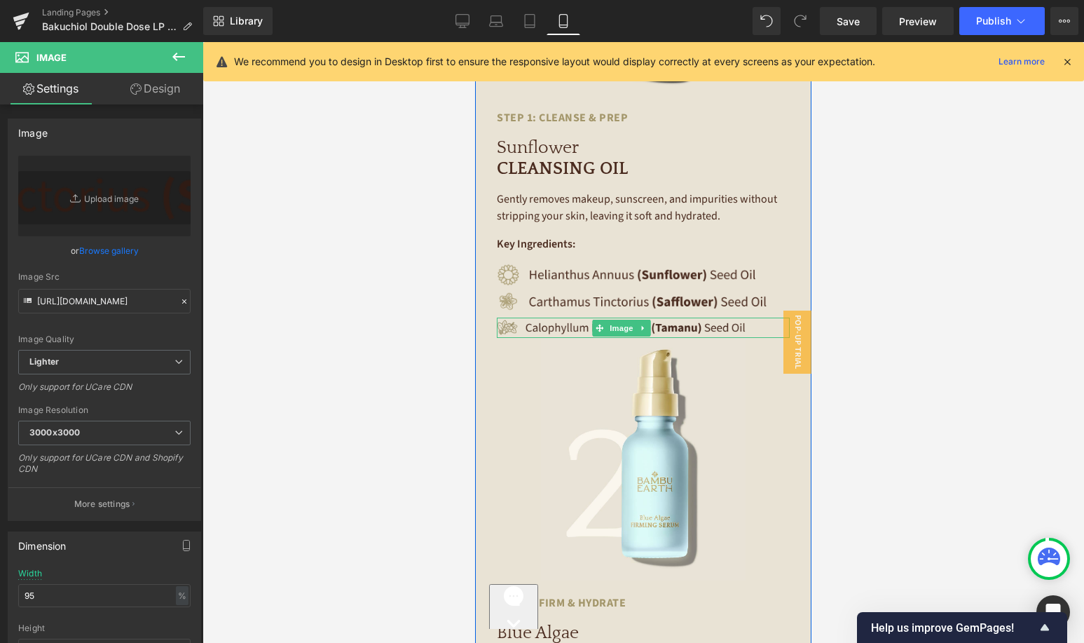
click at [561, 318] on img at bounding box center [621, 328] width 249 height 20
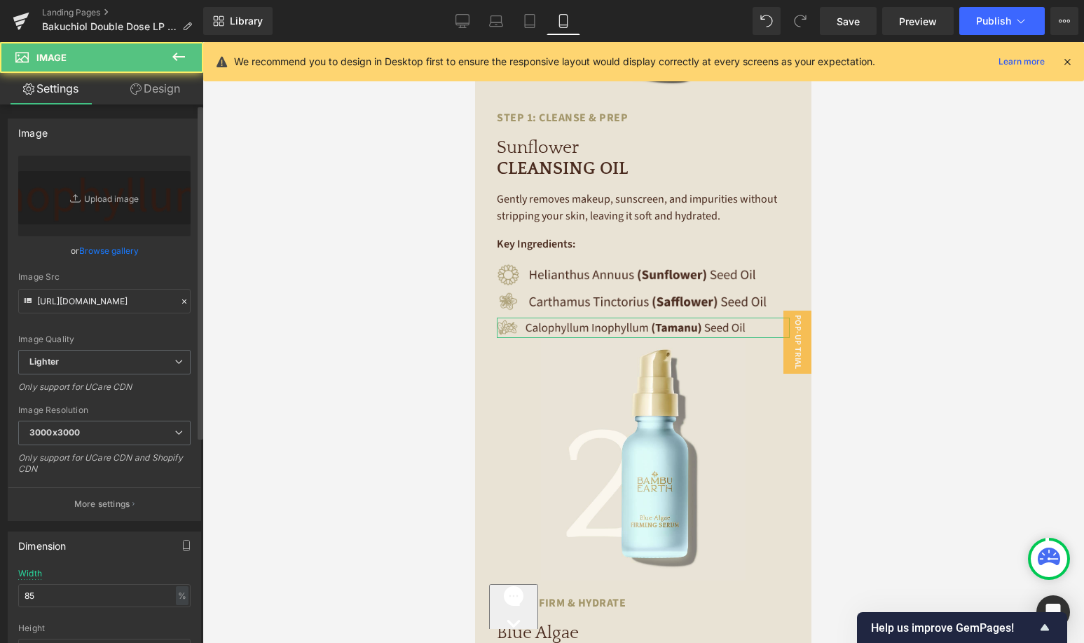
click at [76, 583] on div "Width 85 % % px" at bounding box center [104, 596] width 172 height 55
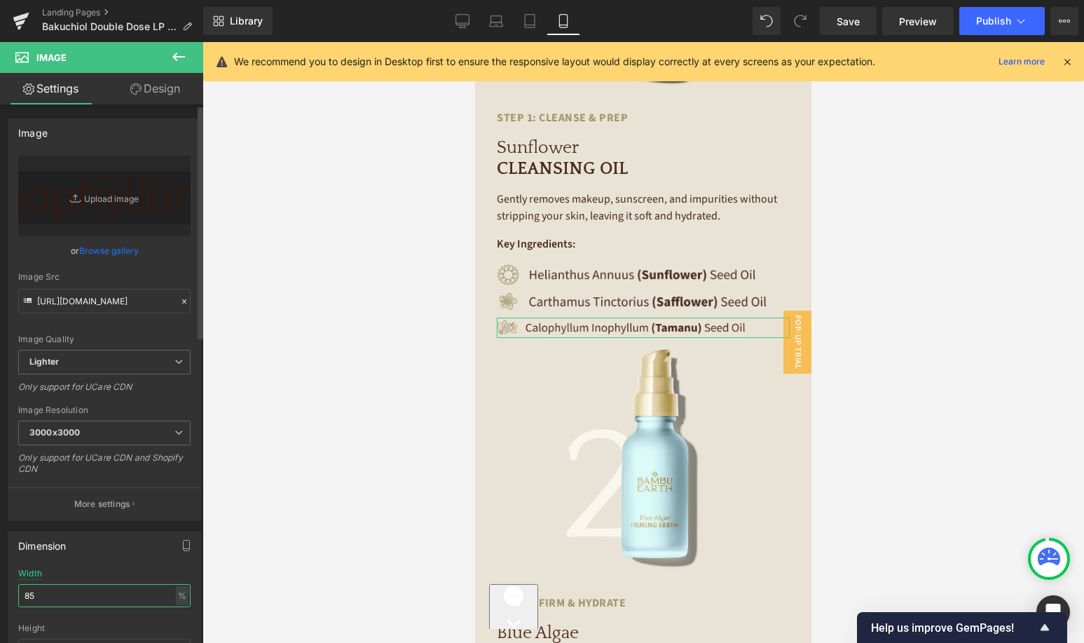
click at [72, 594] on input "85" at bounding box center [104, 595] width 172 height 23
click at [71, 594] on input "85" at bounding box center [104, 595] width 172 height 23
type input "95"
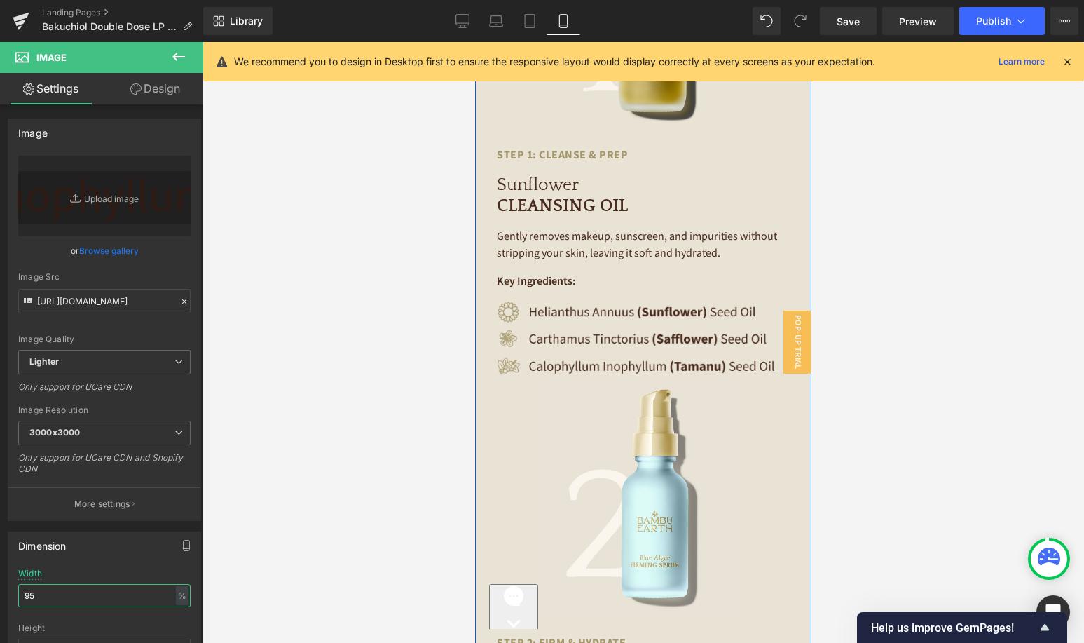
scroll to position [3042, 0]
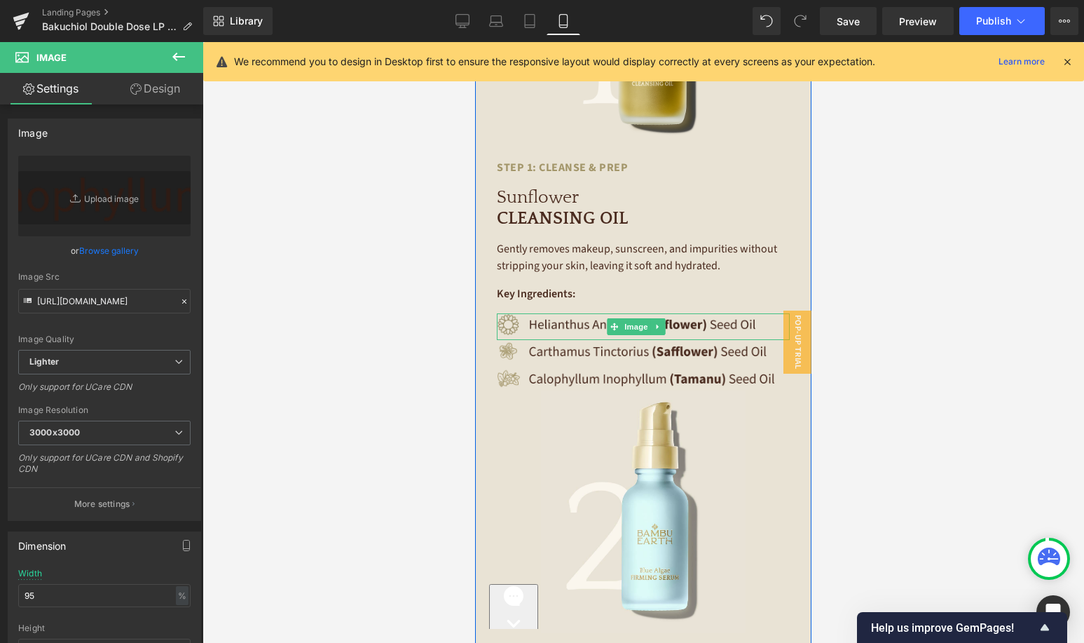
click at [600, 313] on img at bounding box center [636, 326] width 278 height 27
click at [108, 600] on input "95" at bounding box center [104, 595] width 172 height 23
type input "90"
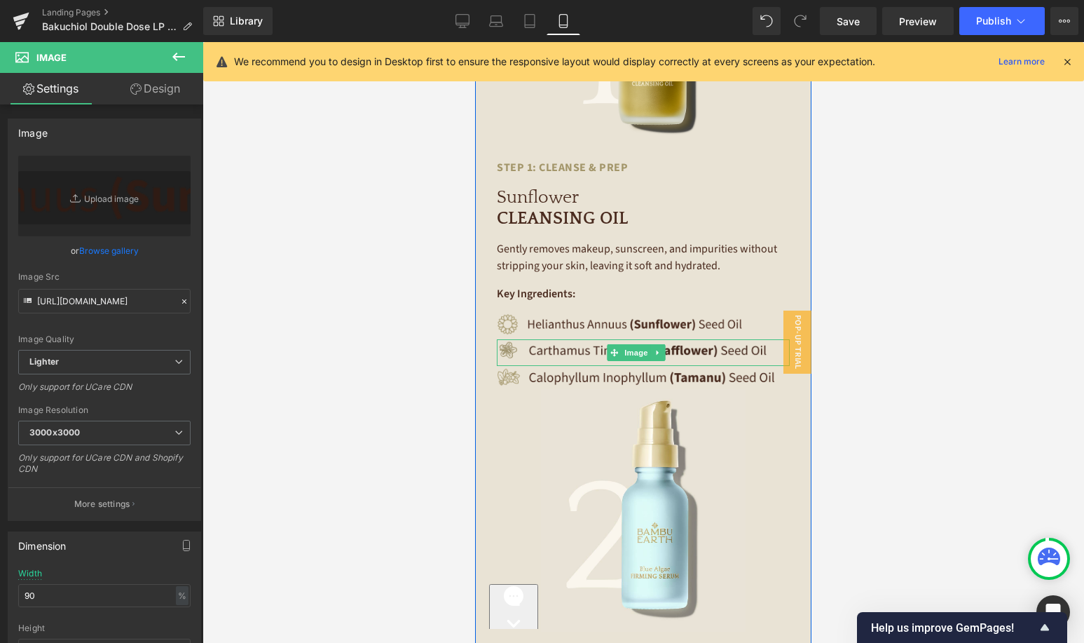
click at [681, 339] on img at bounding box center [636, 352] width 278 height 27
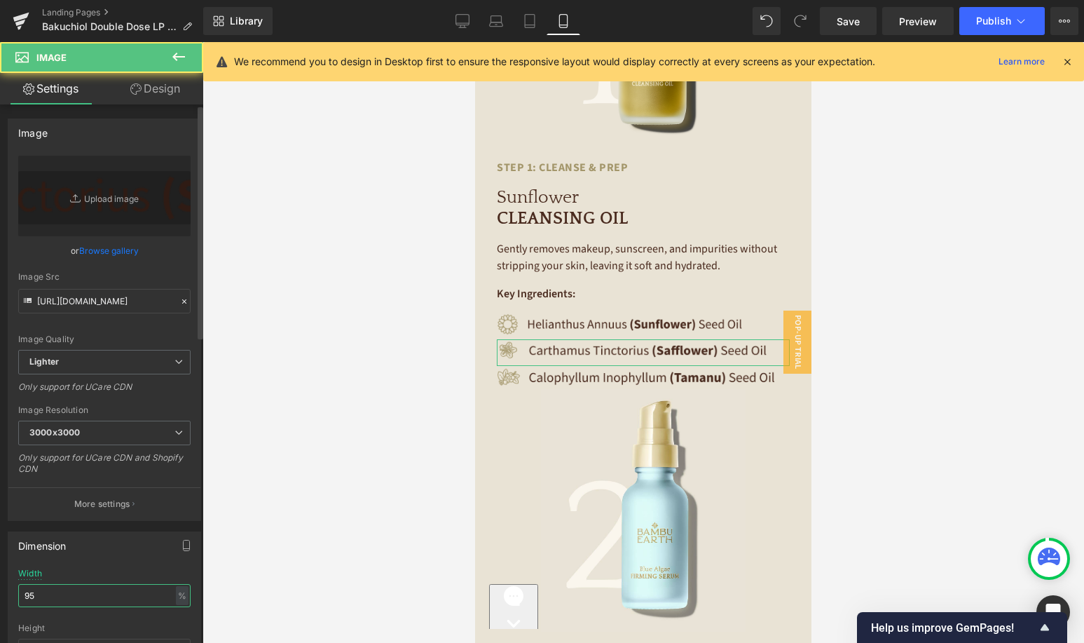
click at [123, 590] on input "95" at bounding box center [104, 595] width 172 height 23
click at [123, 589] on input "95" at bounding box center [104, 595] width 172 height 23
type input "90"
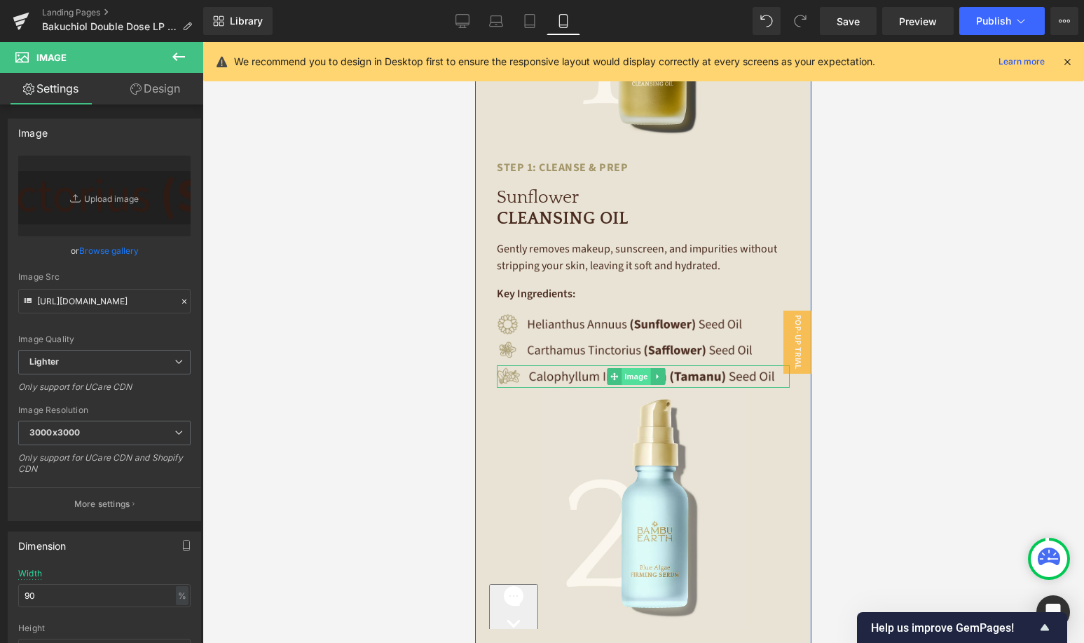
click at [627, 368] on span "Image" at bounding box center [636, 376] width 29 height 17
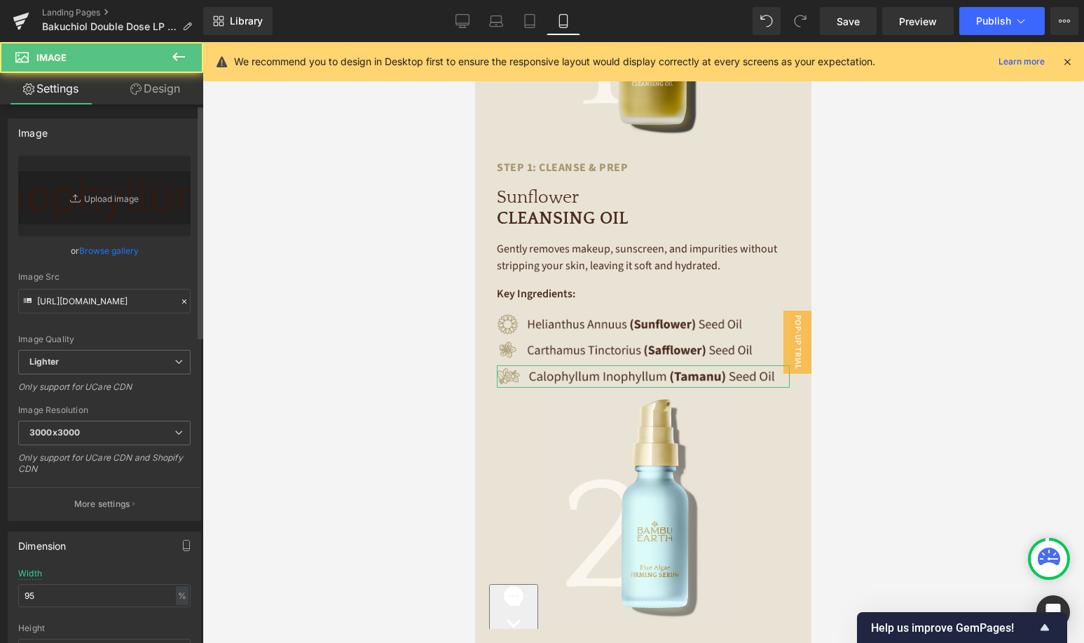
click at [158, 578] on div "Width 95 % % px" at bounding box center [104, 596] width 172 height 55
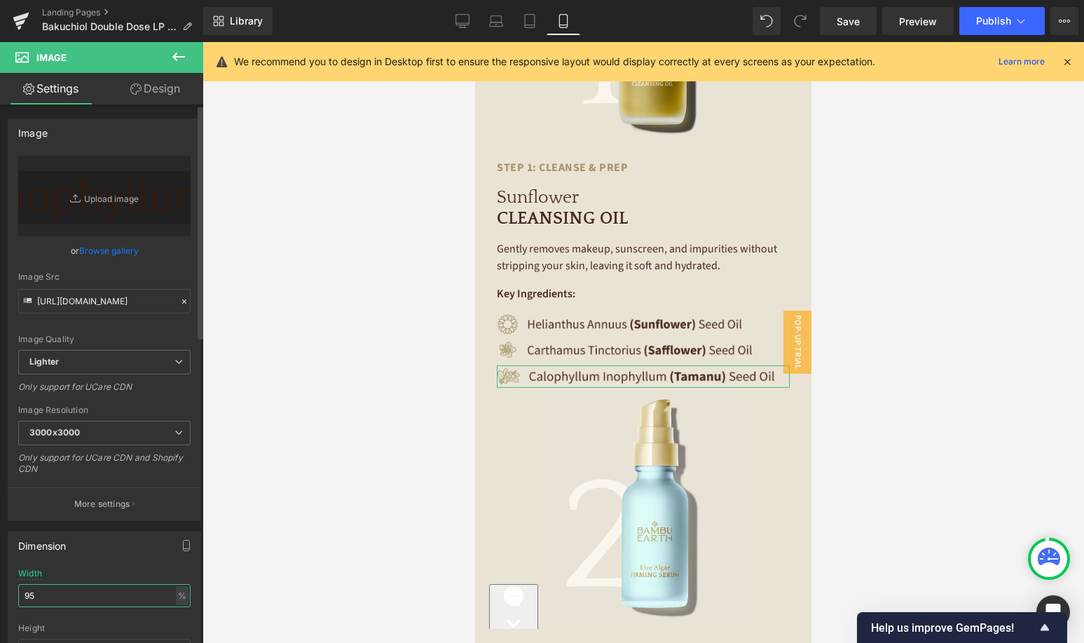
click at [123, 597] on input "95" at bounding box center [104, 595] width 172 height 23
click at [122, 599] on input "95" at bounding box center [104, 595] width 172 height 23
type input "90"
click at [124, 558] on div "Dimension" at bounding box center [104, 545] width 192 height 27
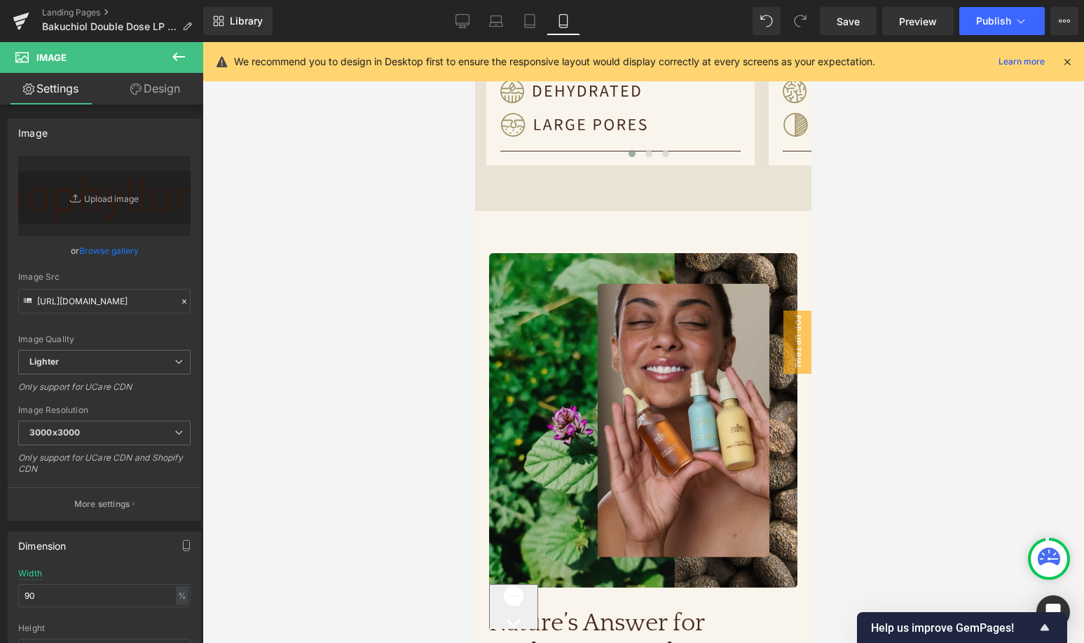
scroll to position [1162, 0]
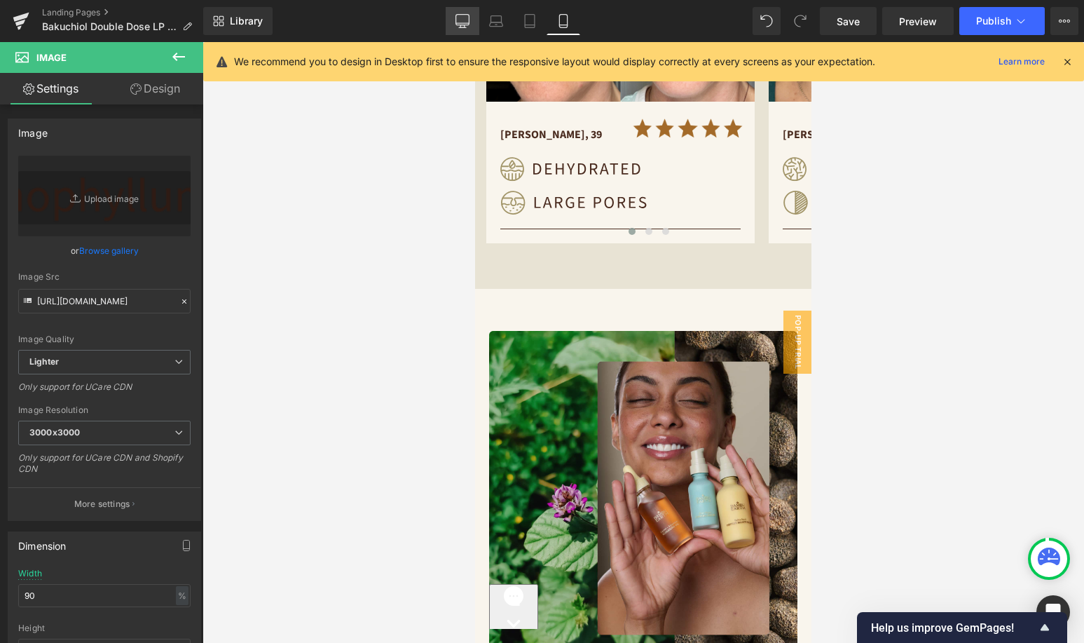
click at [468, 20] on icon at bounding box center [463, 21] width 14 height 14
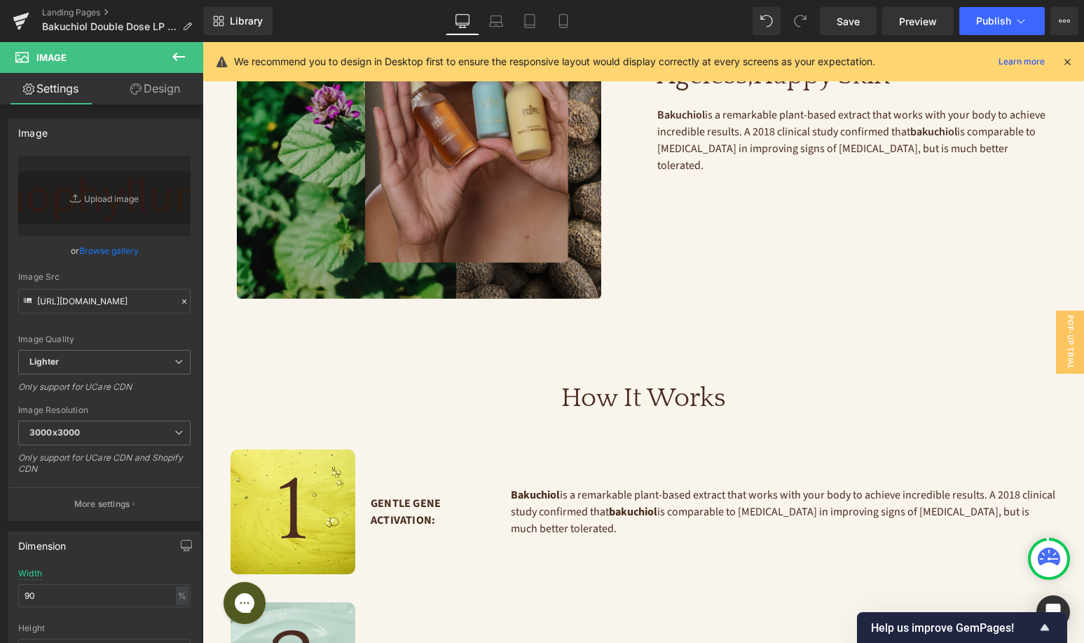
scroll to position [1281, 0]
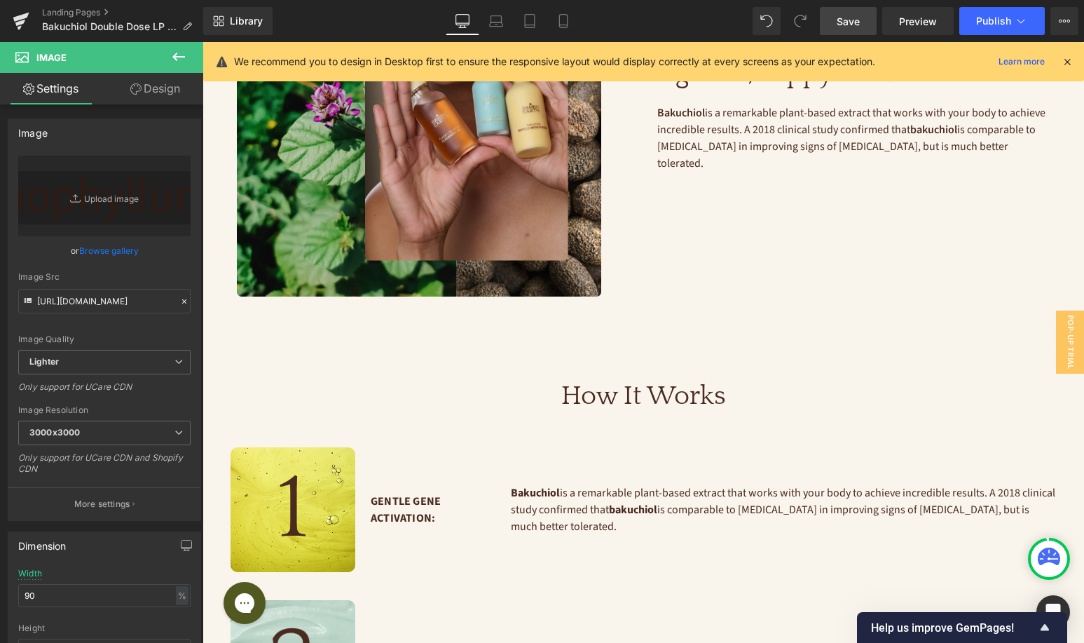
click at [855, 26] on span "Save" at bounding box center [848, 21] width 23 height 15
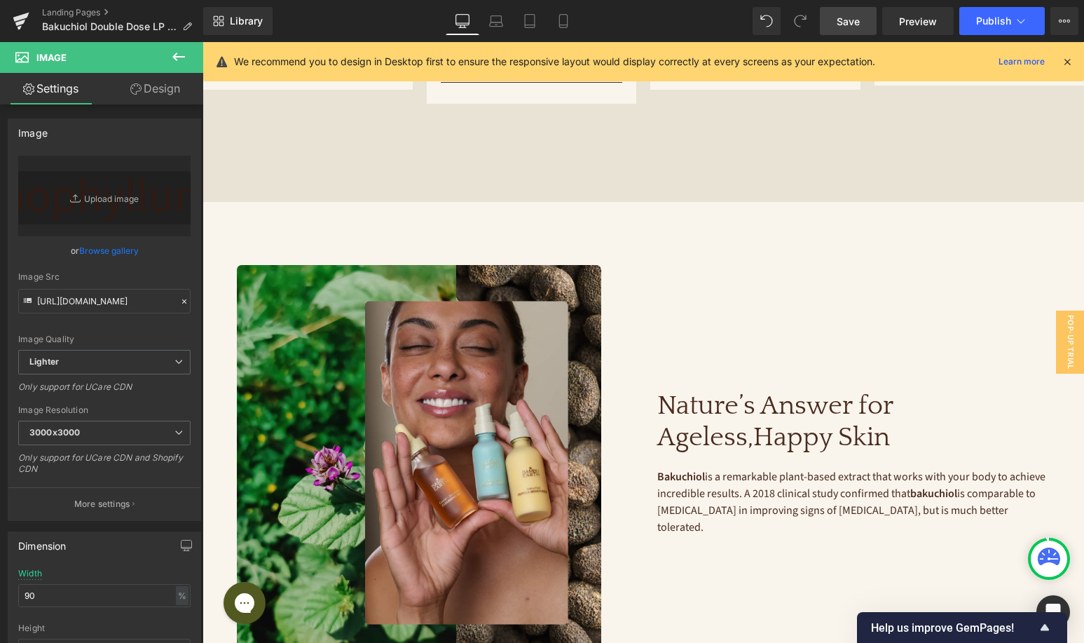
scroll to position [1036, 0]
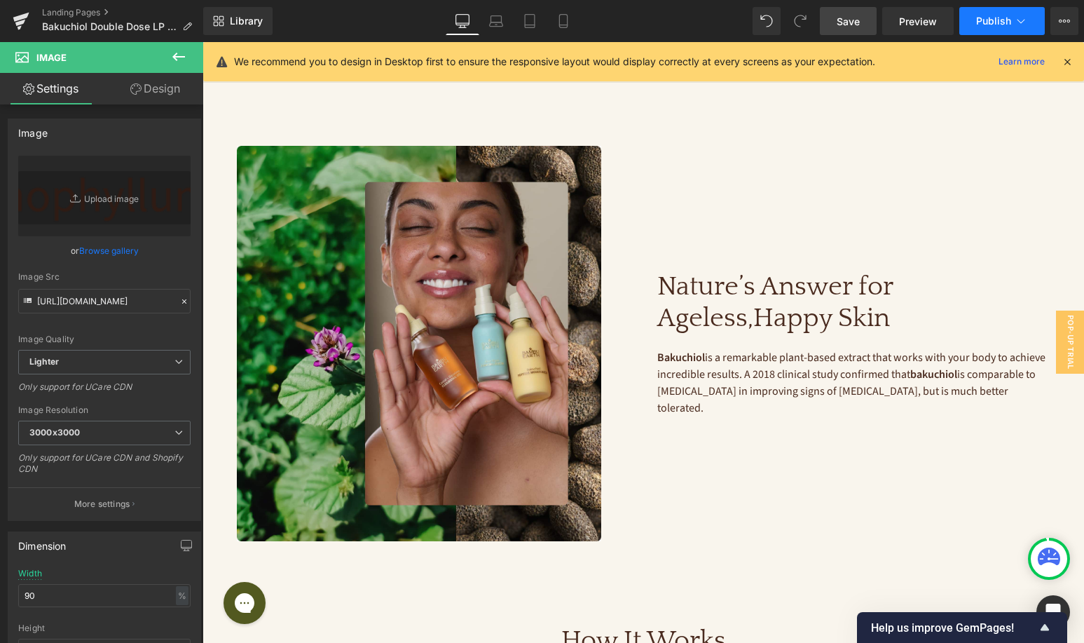
click at [986, 26] on span "Publish" at bounding box center [993, 20] width 35 height 11
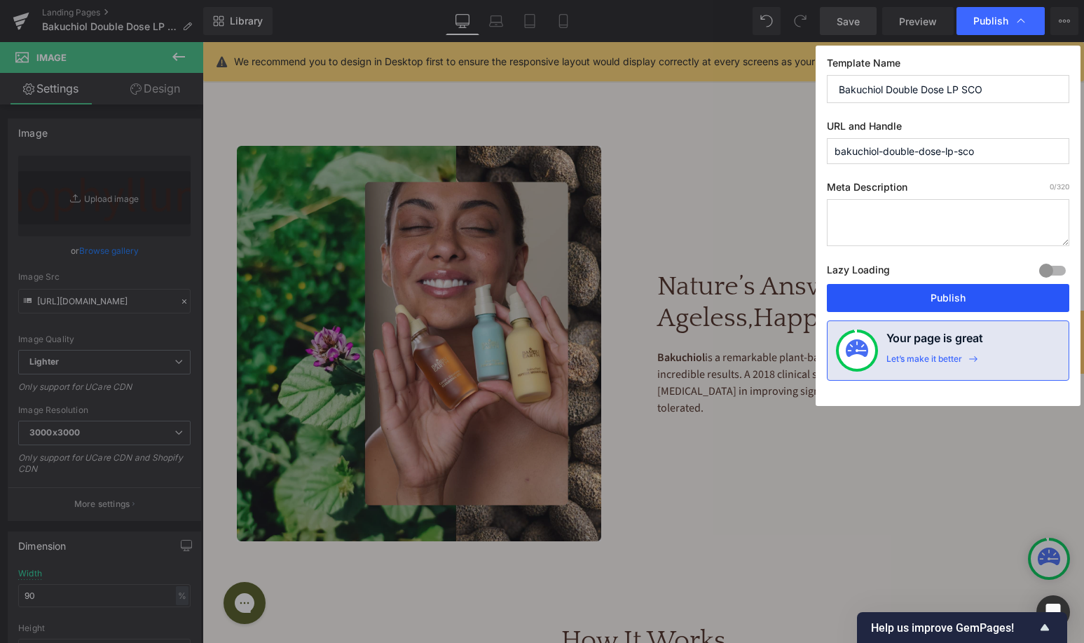
click at [913, 287] on button "Publish" at bounding box center [948, 298] width 243 height 28
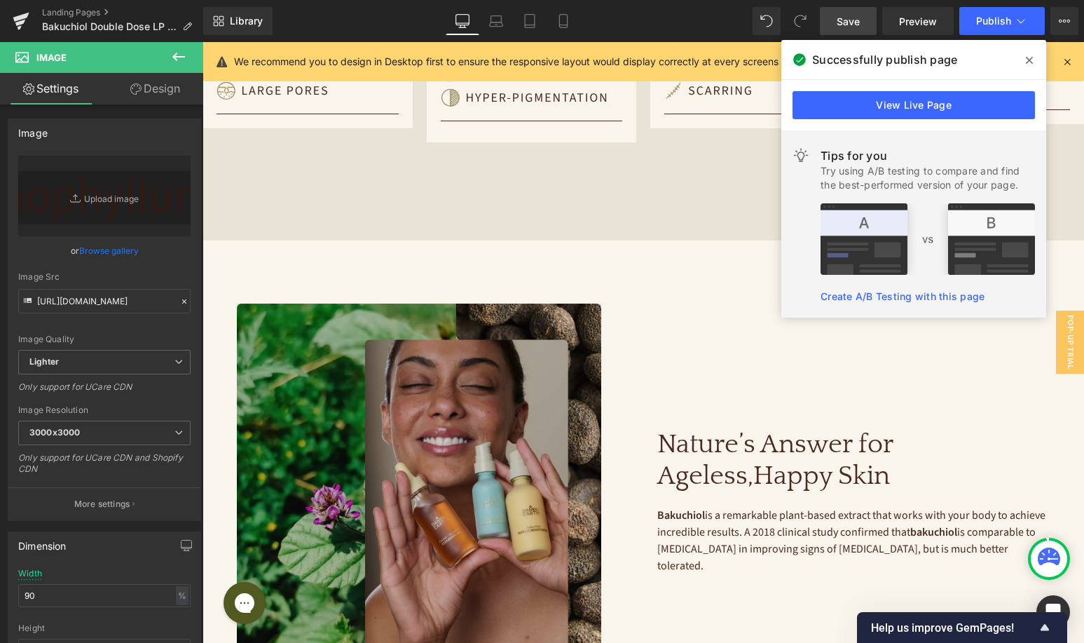
scroll to position [477, 0]
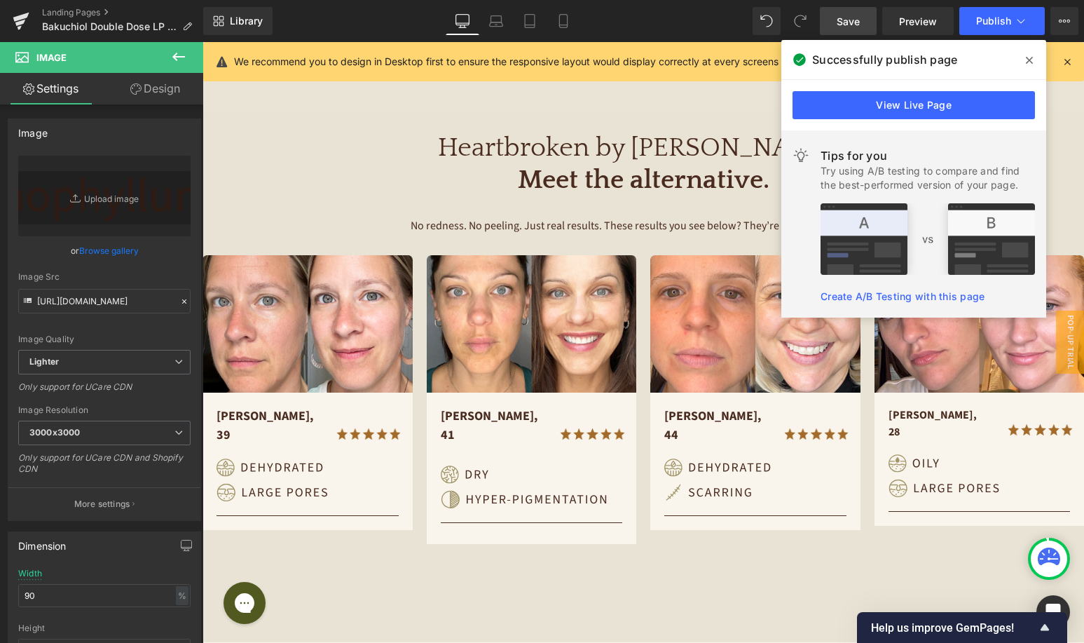
click at [1025, 60] on span at bounding box center [1030, 60] width 22 height 22
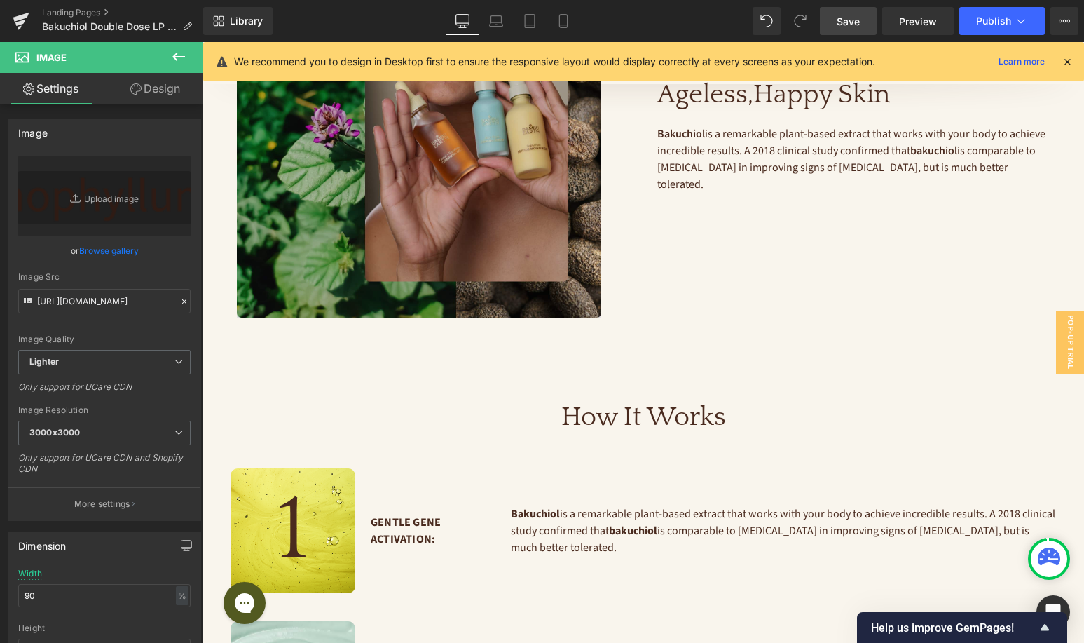
scroll to position [1097, 0]
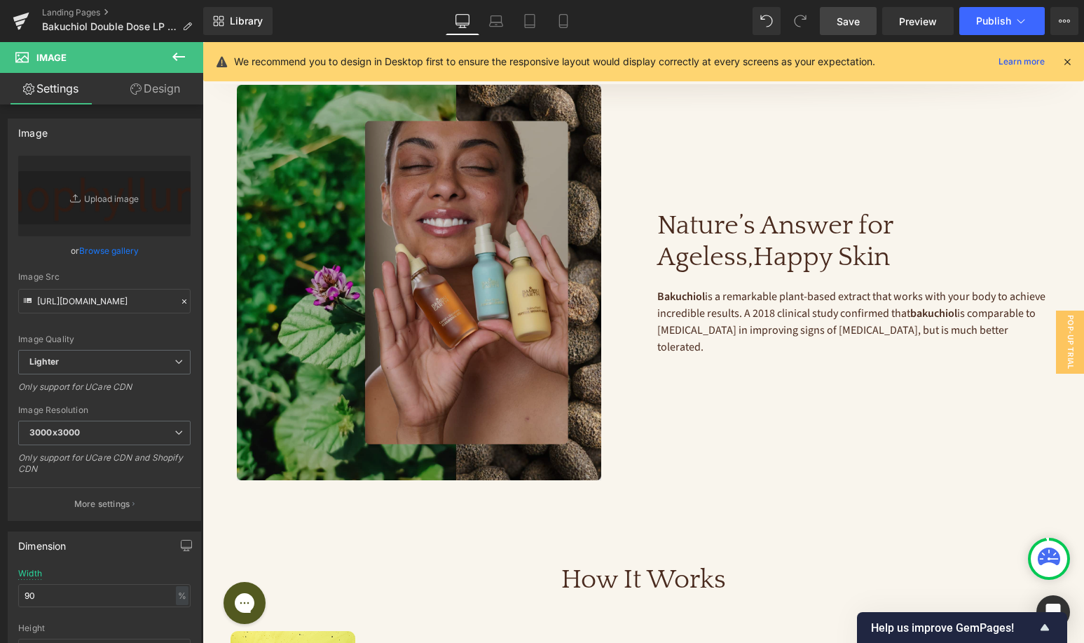
click at [484, 219] on img at bounding box center [433, 282] width 393 height 395
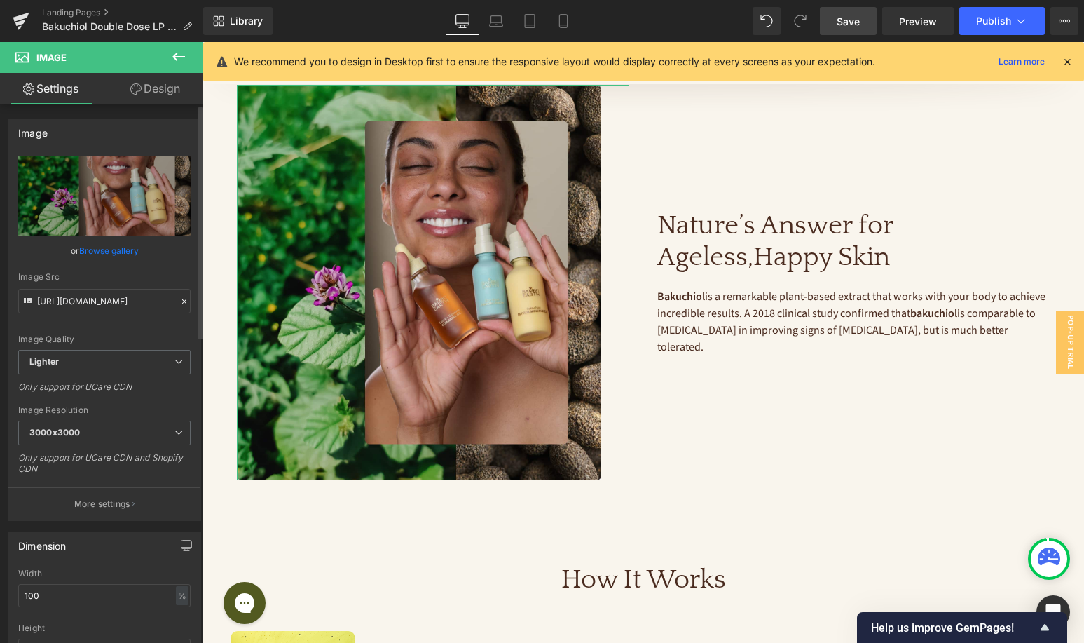
click at [107, 252] on link "Browse gallery" at bounding box center [109, 250] width 60 height 25
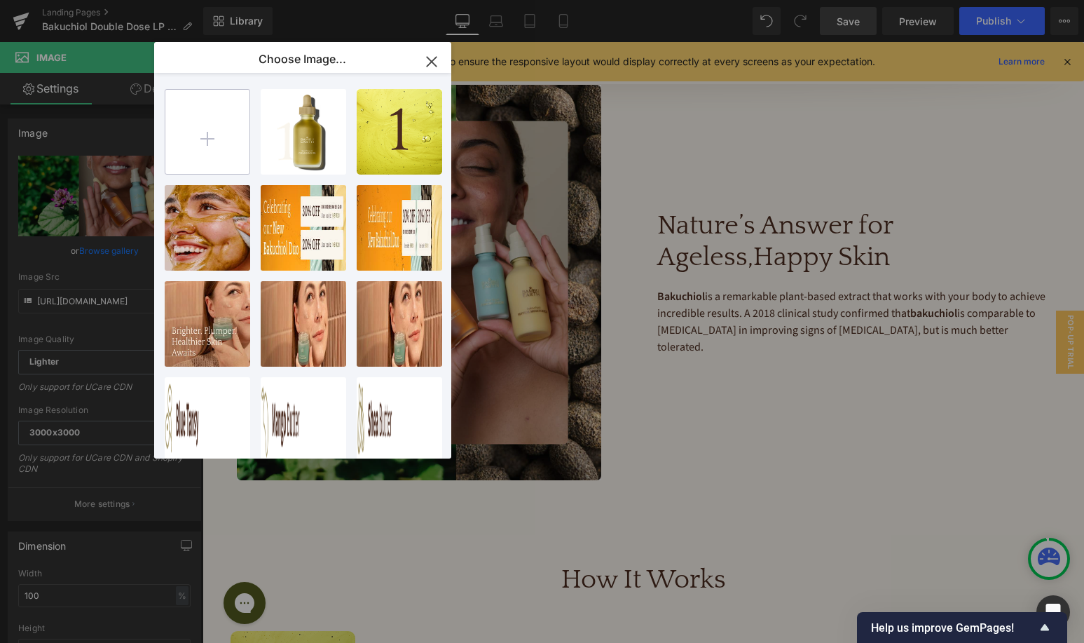
click at [191, 142] on input "file" at bounding box center [207, 132] width 84 height 84
type input "C:\fakepath\image-ingredients.jpg"
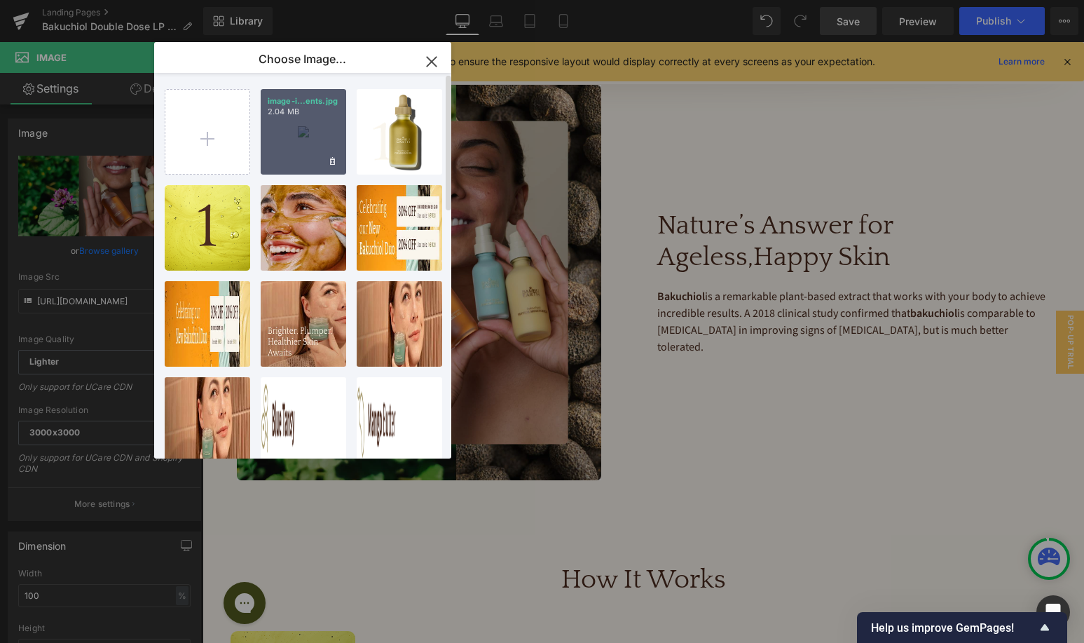
click at [305, 153] on div "image-i...ents.jpg 2.04 MB" at bounding box center [304, 132] width 86 height 86
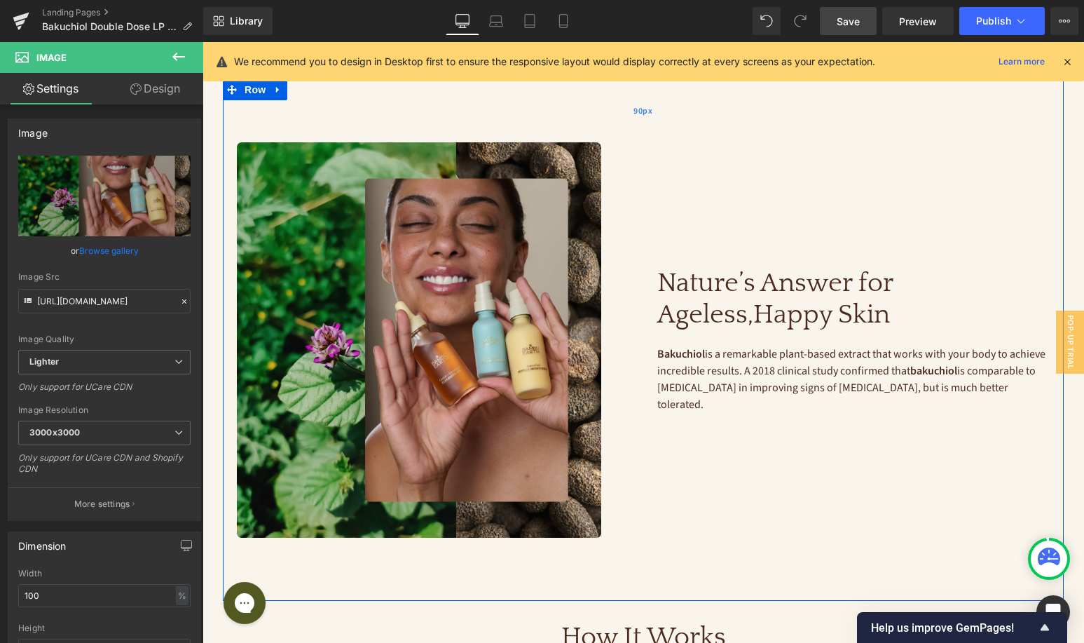
scroll to position [1040, 0]
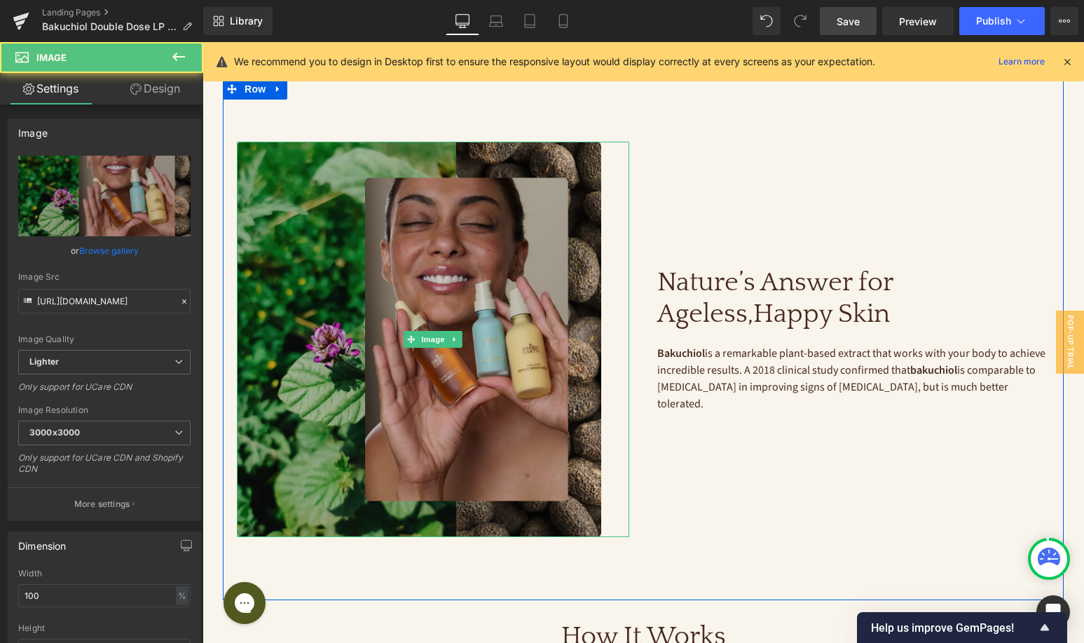
click at [420, 272] on img at bounding box center [433, 339] width 393 height 395
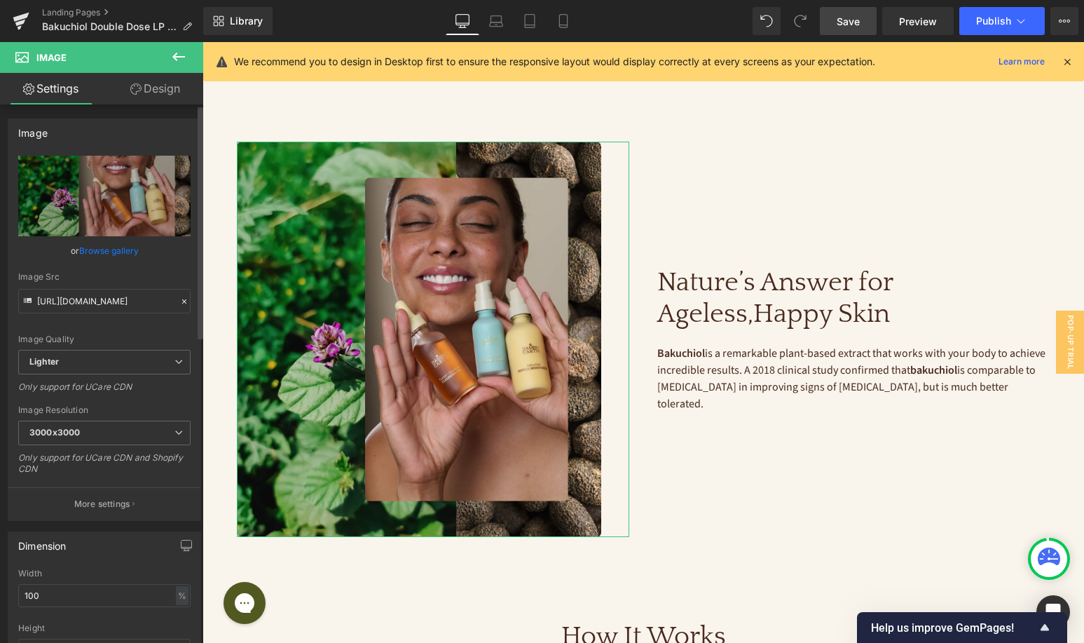
click at [111, 243] on link "Browse gallery" at bounding box center [109, 250] width 60 height 25
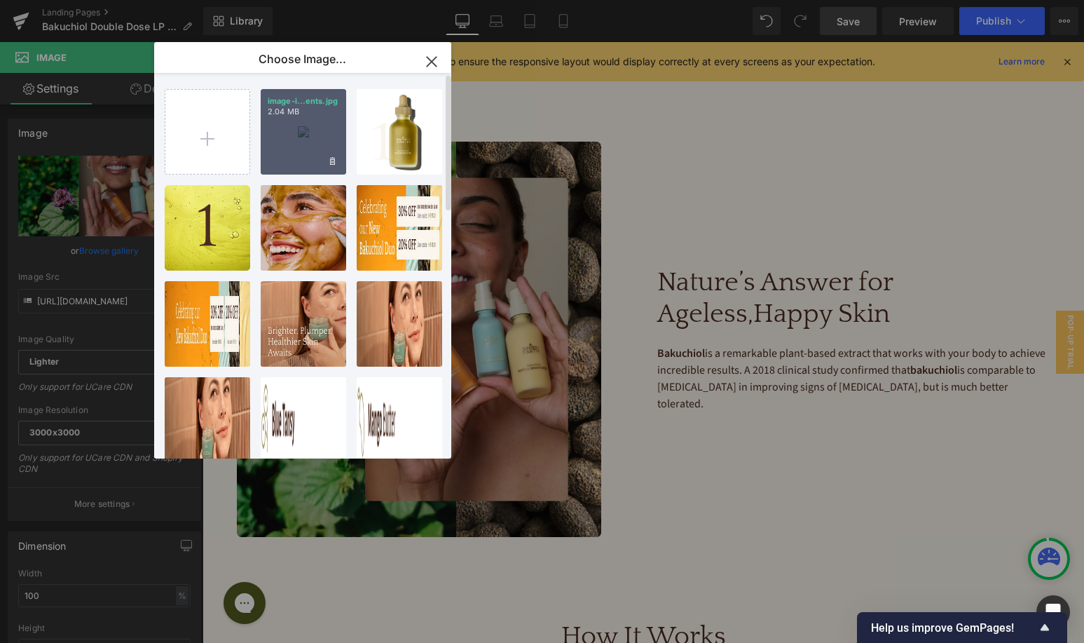
drag, startPoint x: 272, startPoint y: 149, endPoint x: 70, endPoint y: 107, distance: 206.2
click at [272, 149] on div "image-i...ents.jpg 2.04 MB" at bounding box center [304, 132] width 86 height 86
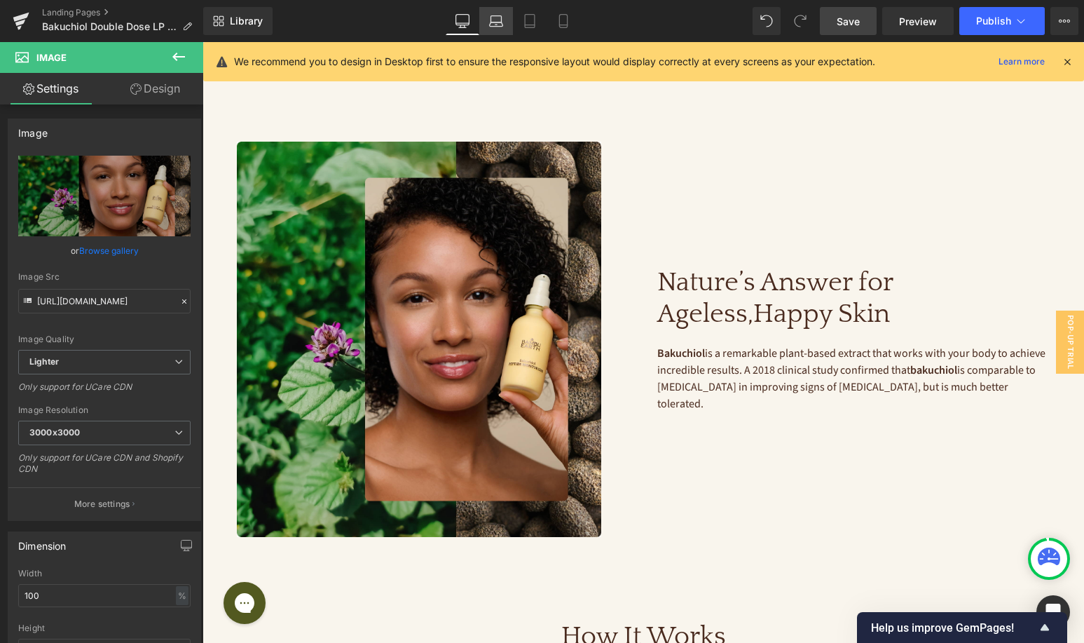
click at [489, 34] on link "Laptop" at bounding box center [496, 21] width 34 height 28
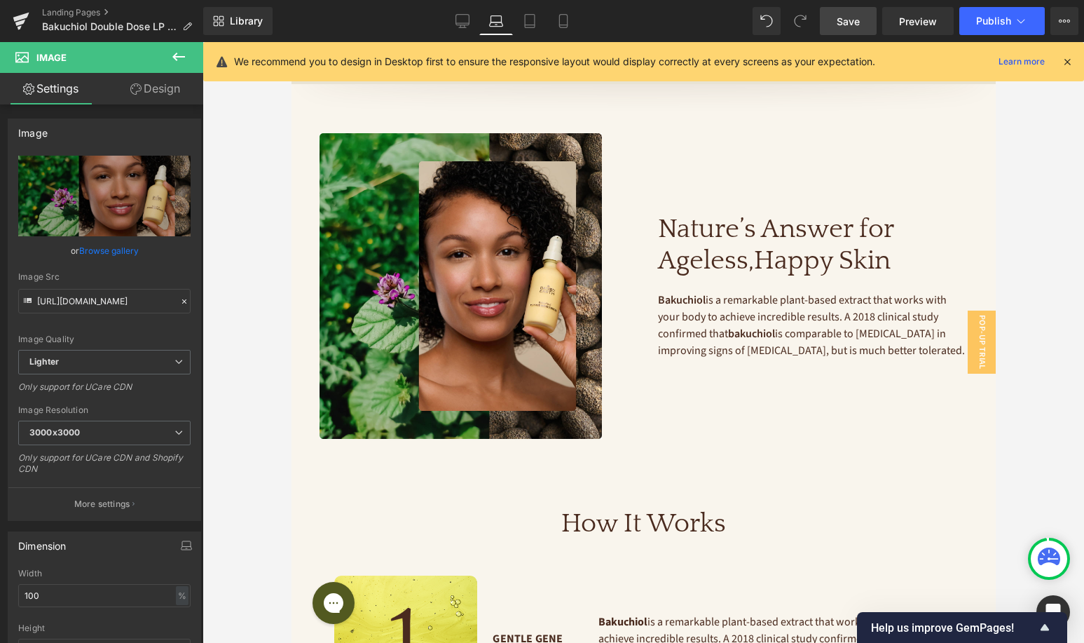
scroll to position [861, 0]
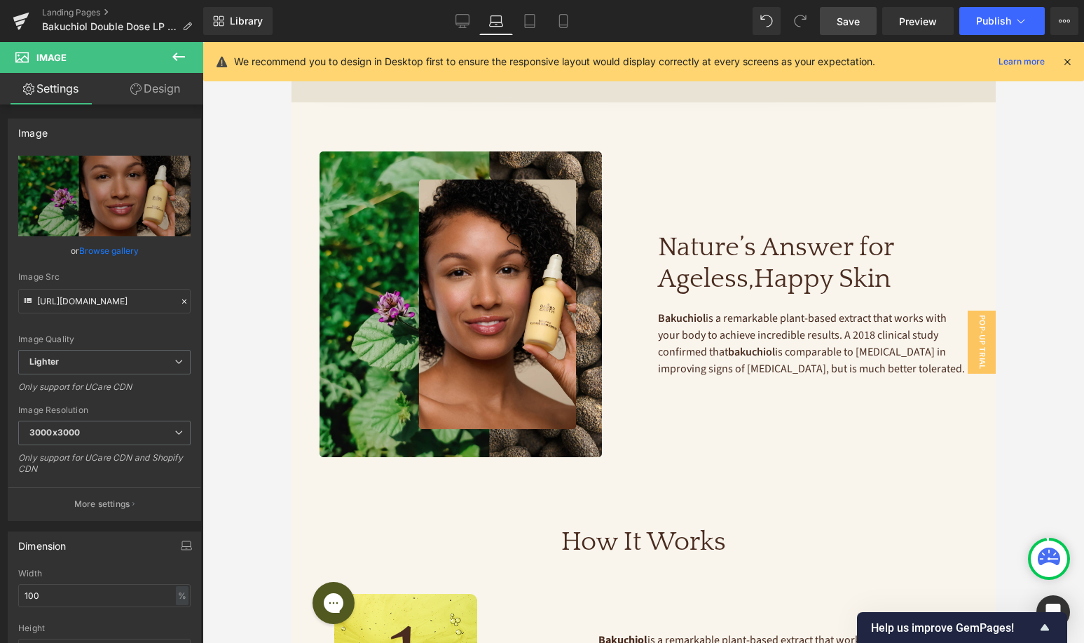
click at [524, 35] on div "Library Laptop Desktop Laptop Tablet Mobile Save Preview Publish Scheduled View…" at bounding box center [643, 21] width 881 height 42
click at [537, 28] on link "Tablet" at bounding box center [530, 21] width 34 height 28
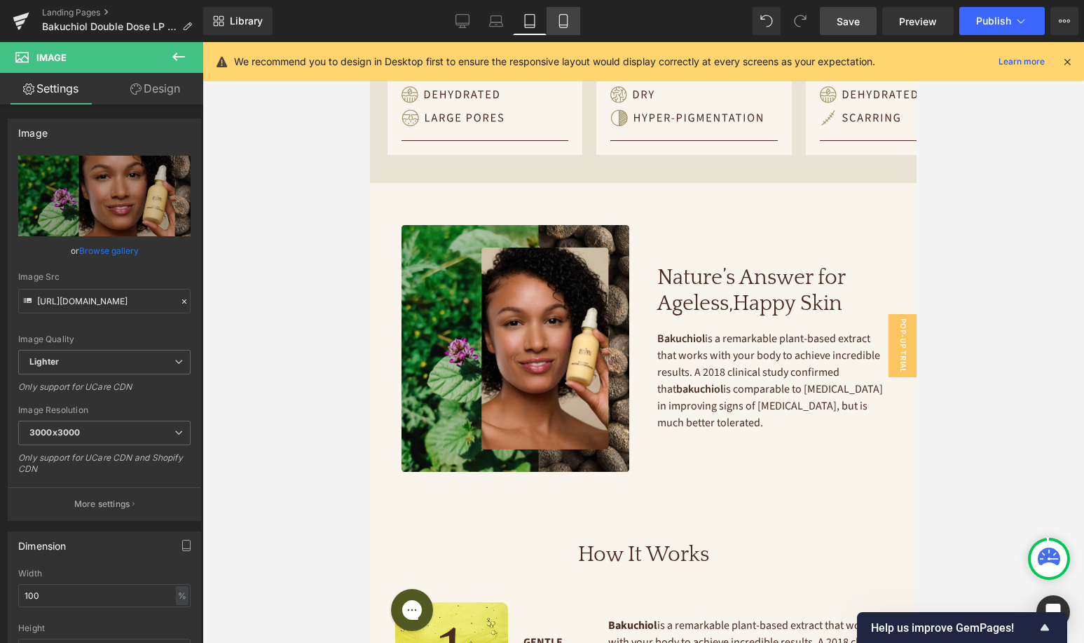
scroll to position [944, 0]
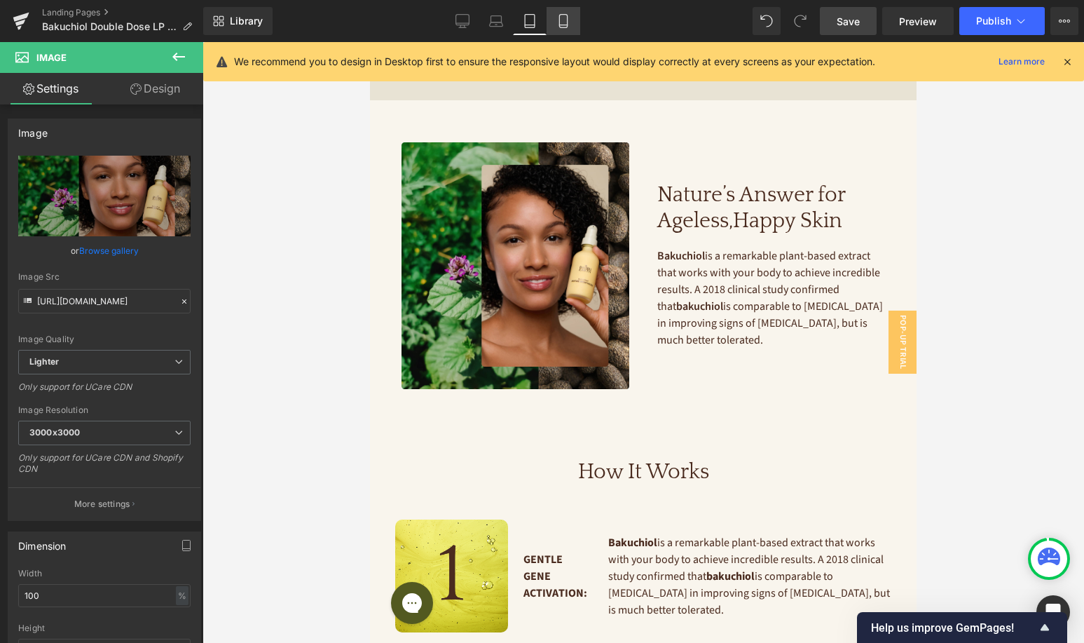
click at [561, 28] on link "Mobile" at bounding box center [564, 21] width 34 height 28
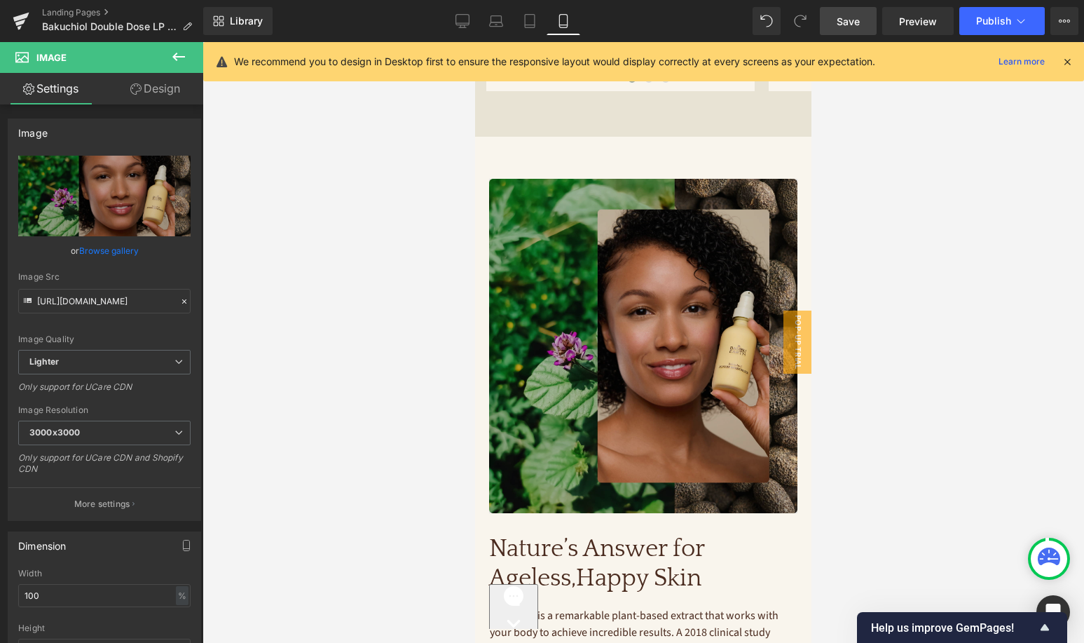
scroll to position [1215, 0]
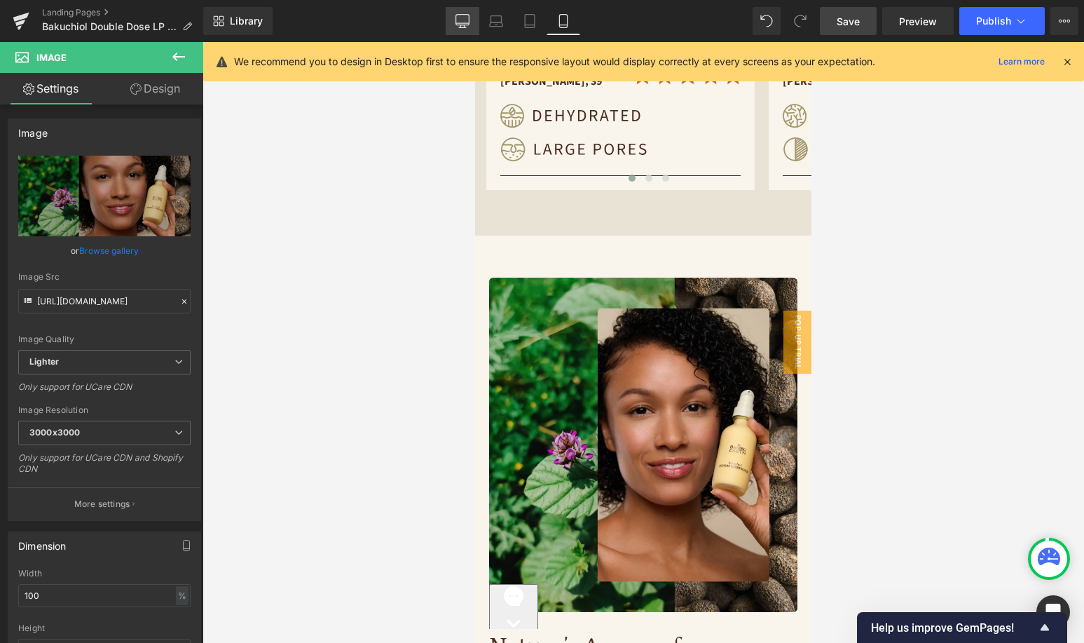
click at [463, 27] on icon at bounding box center [462, 27] width 7 height 0
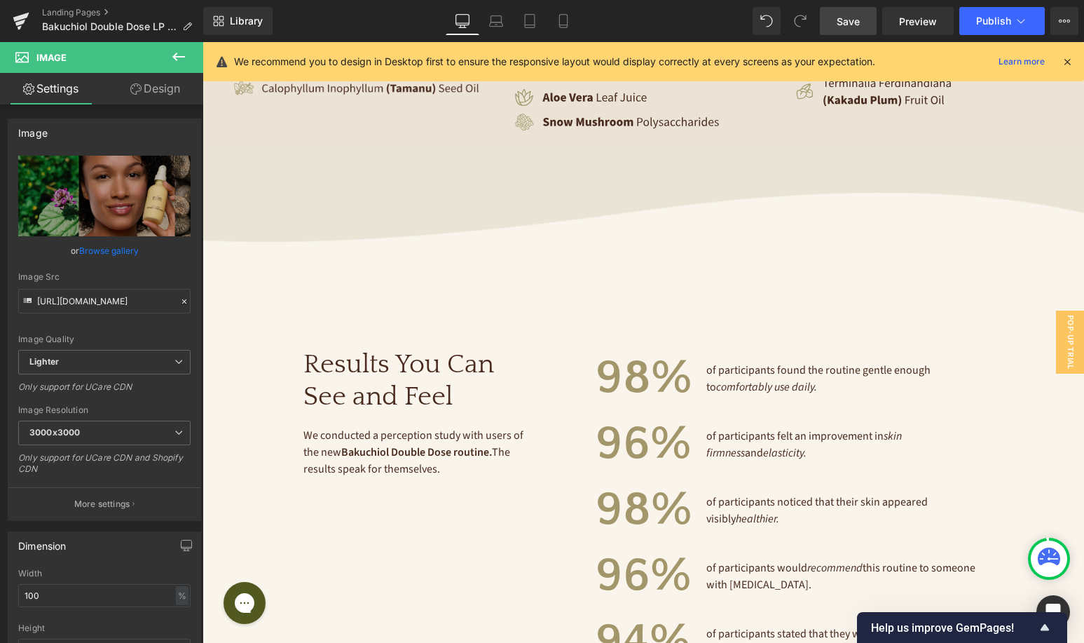
scroll to position [3246, 0]
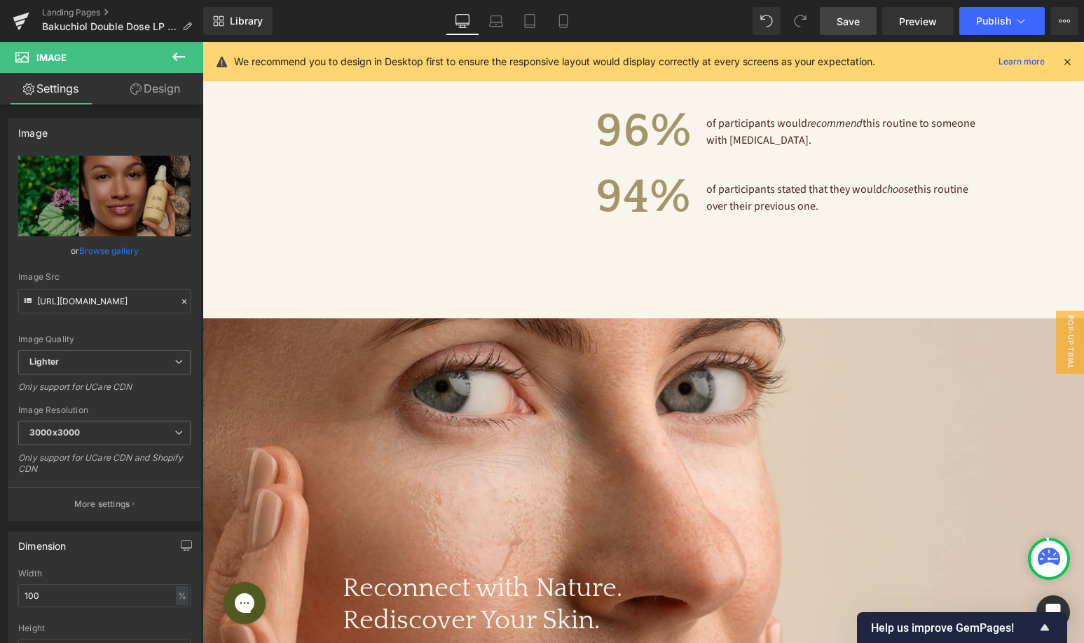
click at [852, 29] on link "Save" at bounding box center [848, 21] width 57 height 28
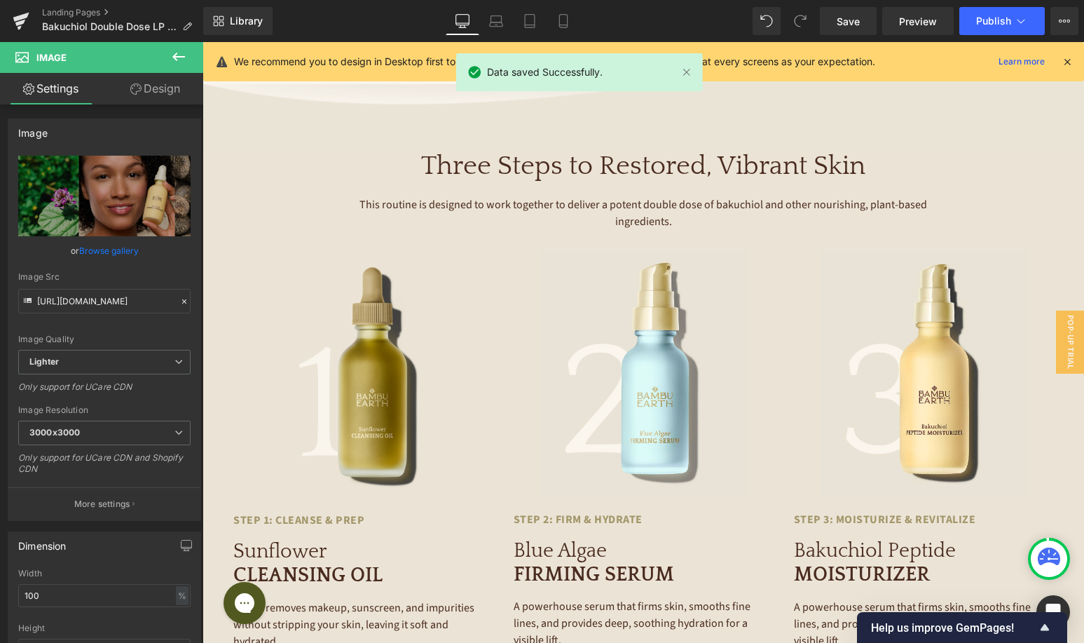
scroll to position [2137, 0]
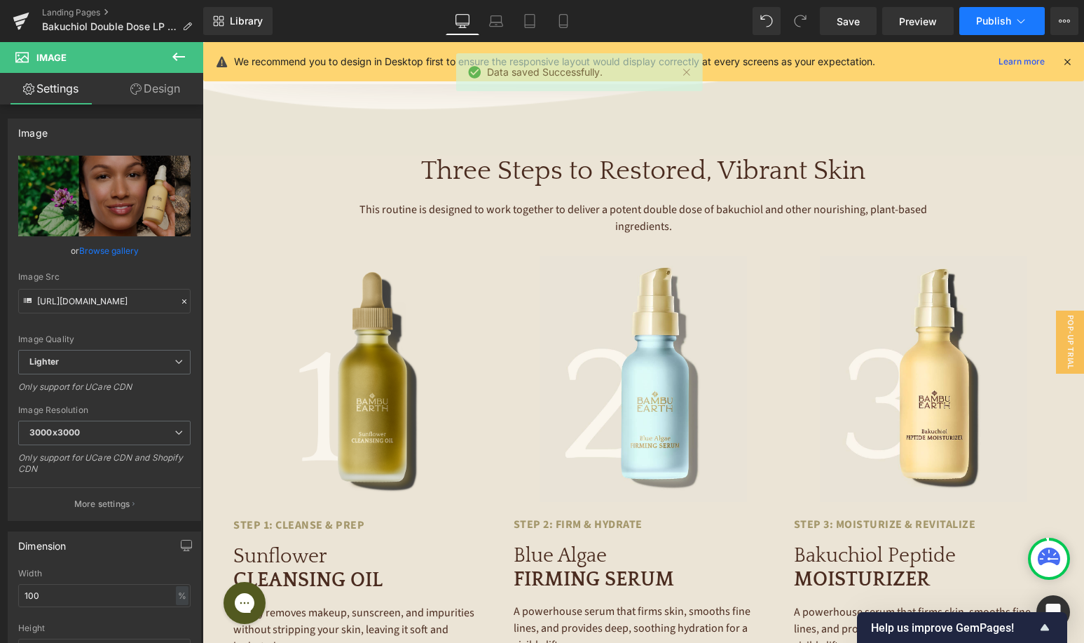
click at [984, 32] on button "Publish" at bounding box center [1003, 21] width 86 height 28
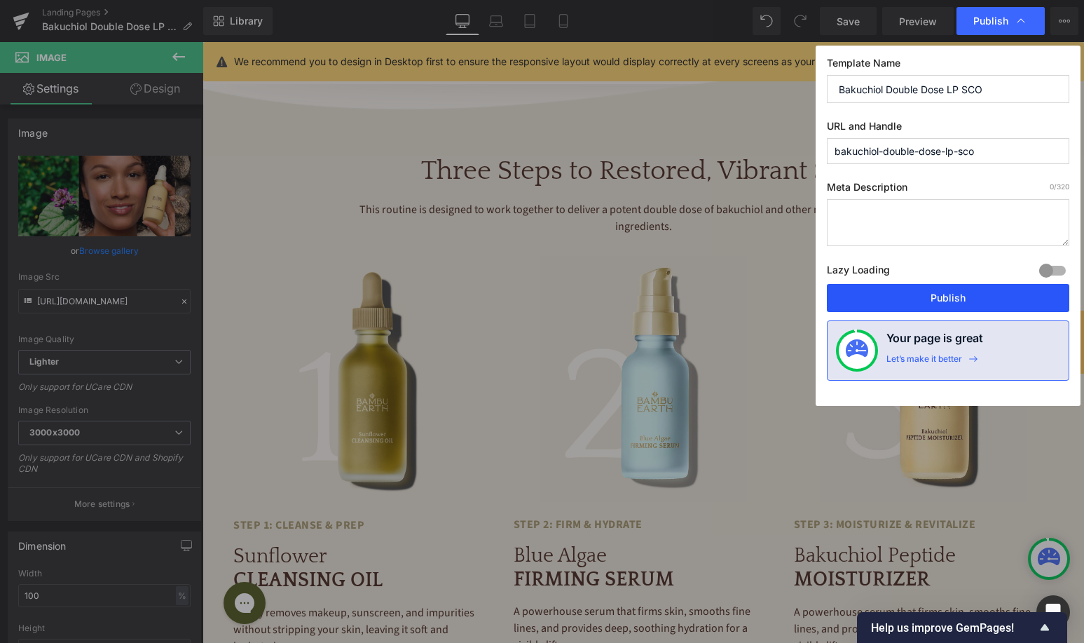
click at [900, 301] on button "Publish" at bounding box center [948, 298] width 243 height 28
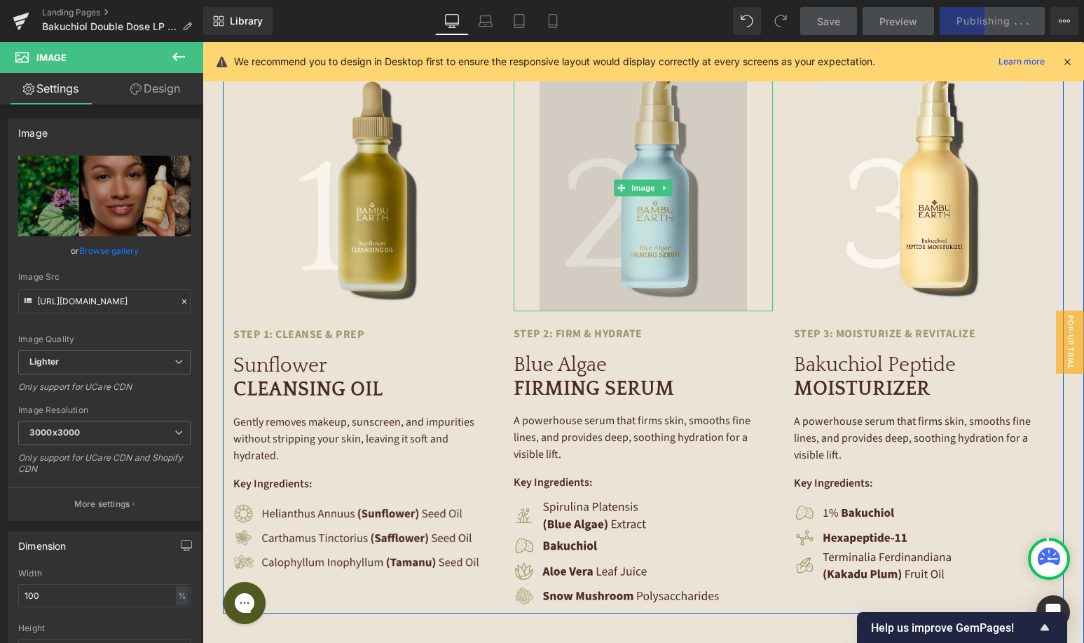
scroll to position [2313, 0]
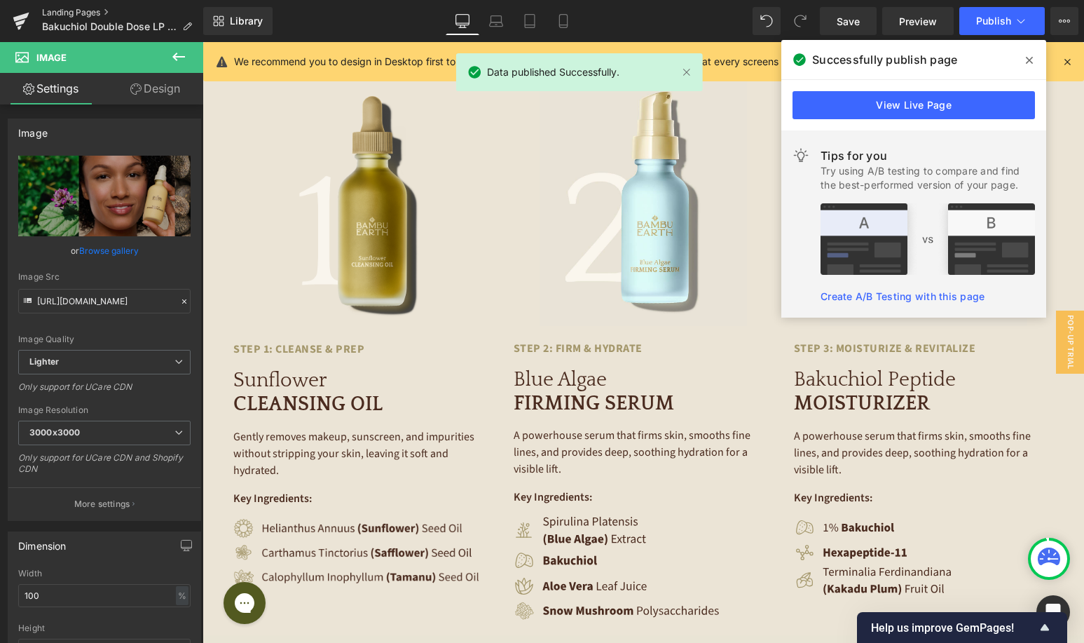
click at [97, 8] on link "Landing Pages" at bounding box center [122, 12] width 161 height 11
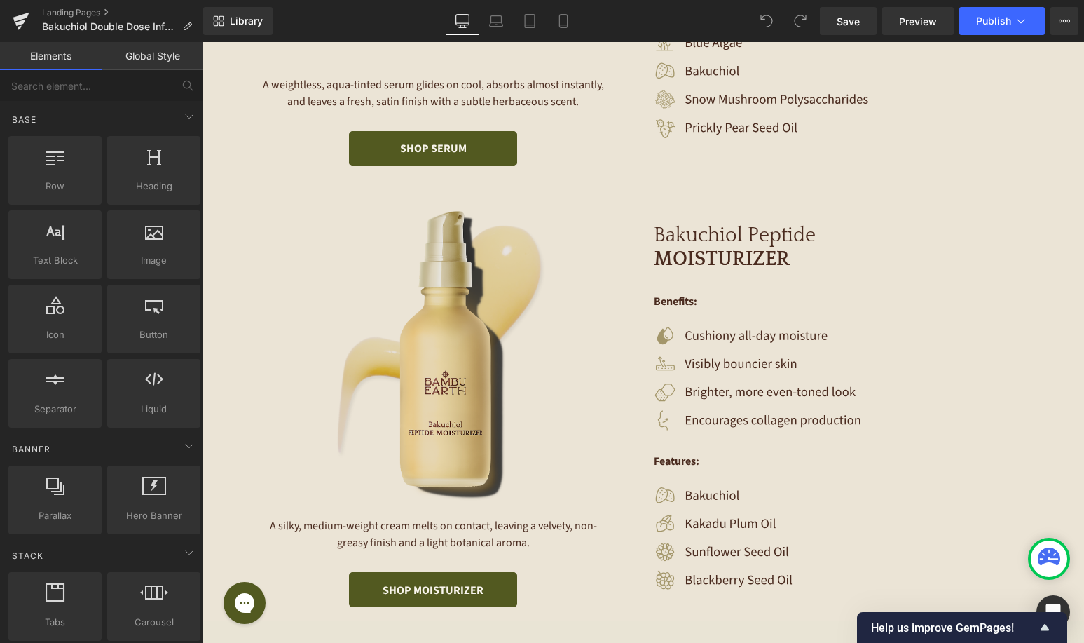
scroll to position [2243, 0]
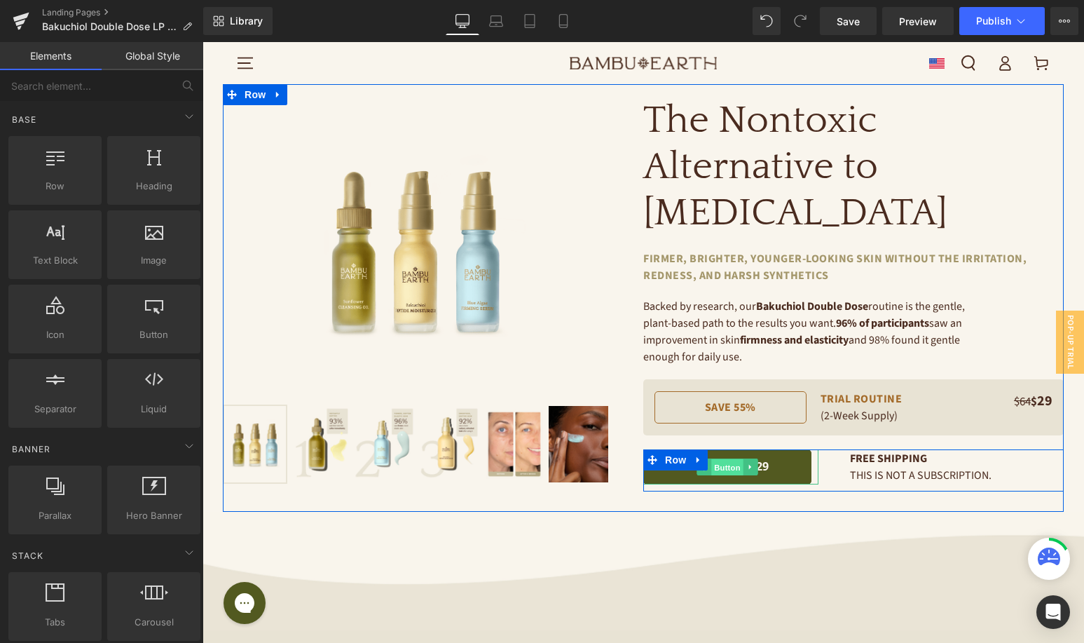
click at [721, 459] on span "Button" at bounding box center [728, 467] width 32 height 17
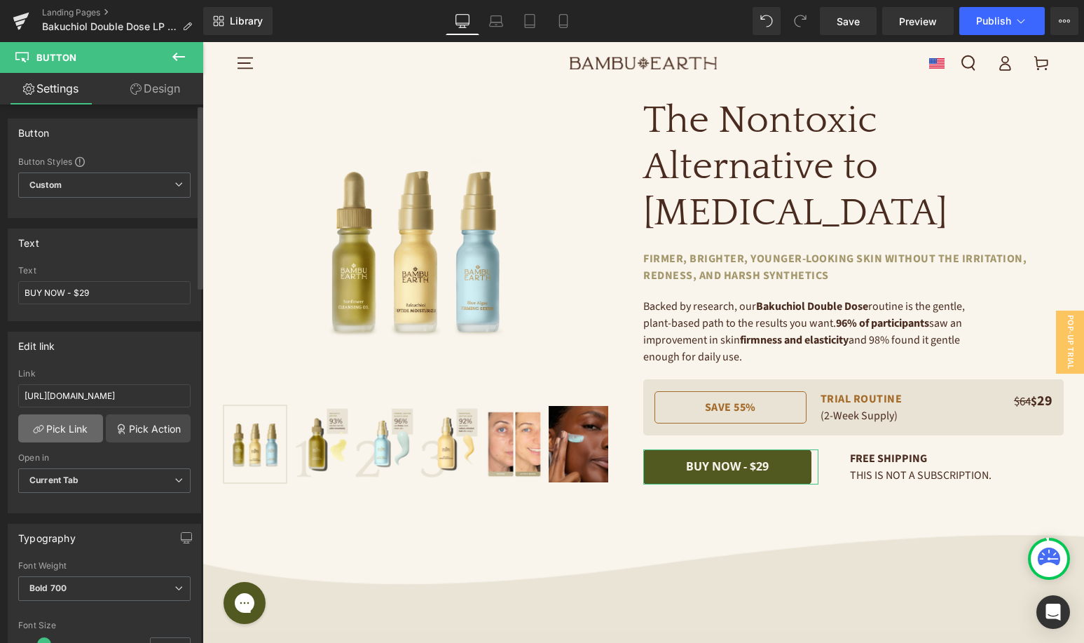
click at [89, 417] on link "Pick Link" at bounding box center [60, 428] width 85 height 28
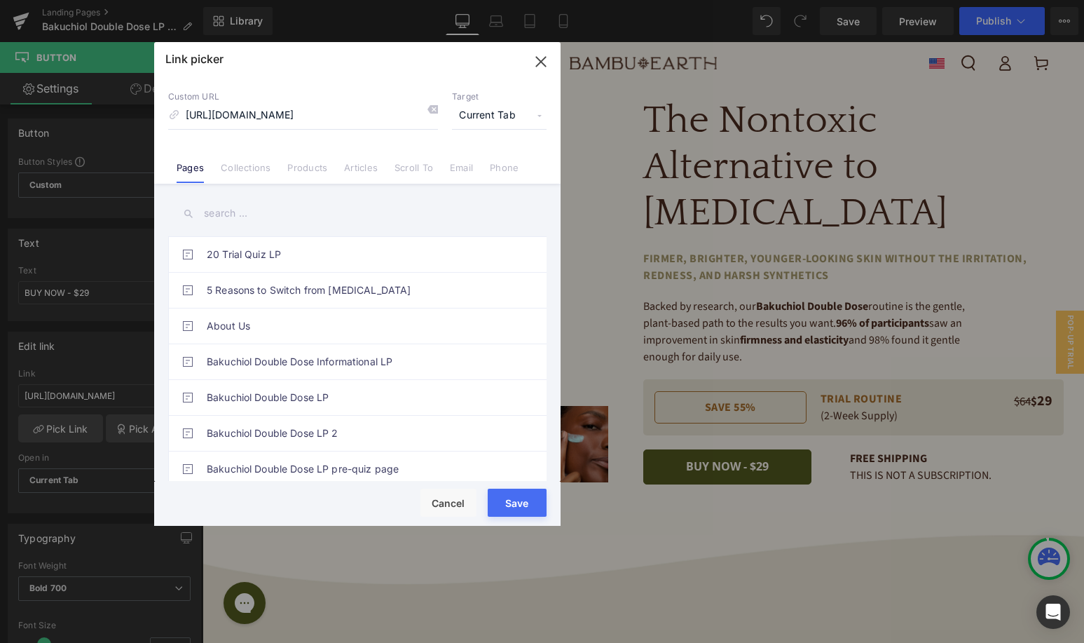
click at [437, 506] on div "Link picker Back to Library Insert Custom URL http://bambuearth.com/cart/540032…" at bounding box center [357, 284] width 407 height 484
drag, startPoint x: 457, startPoint y: 513, endPoint x: 255, endPoint y: 470, distance: 206.4
click at [457, 513] on button "Cancel" at bounding box center [449, 503] width 56 height 28
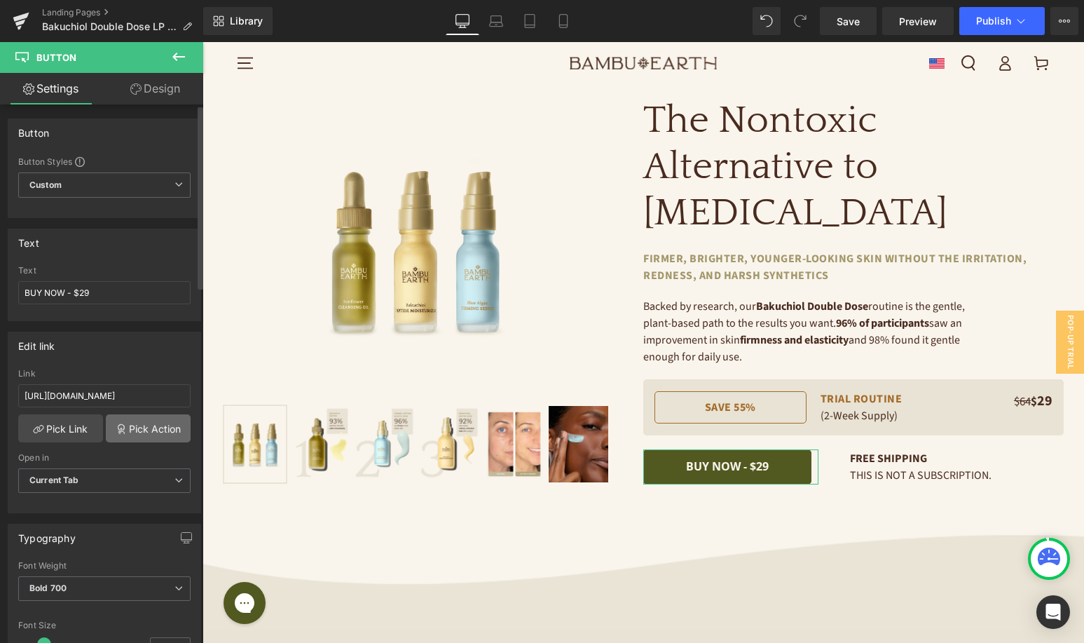
click at [179, 423] on link "Pick Action" at bounding box center [148, 428] width 85 height 28
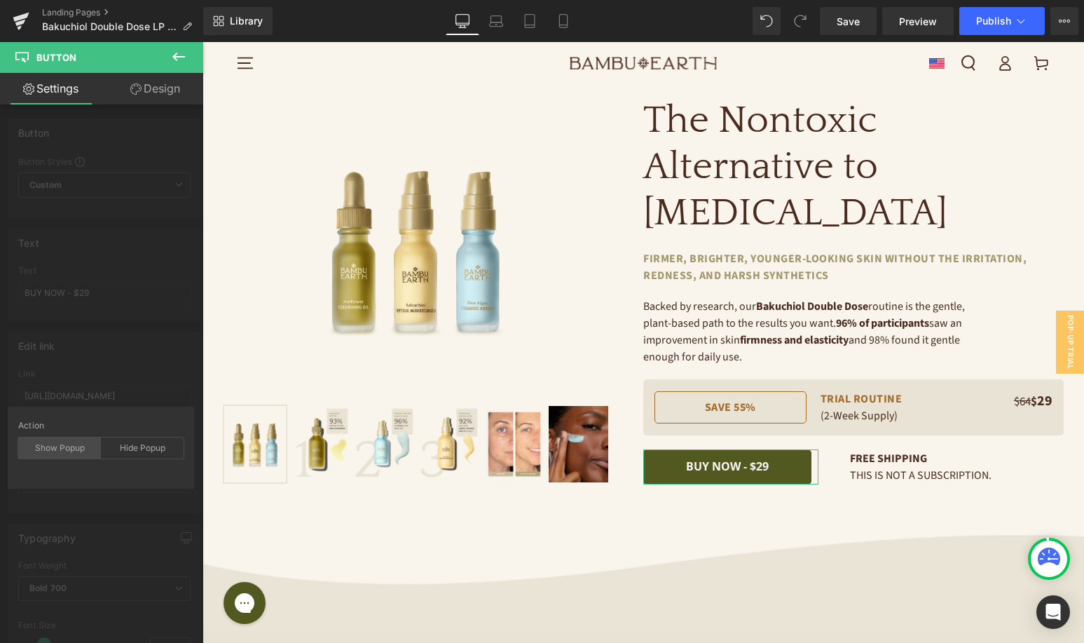
click at [66, 439] on div "Show Popup" at bounding box center [59, 447] width 83 height 21
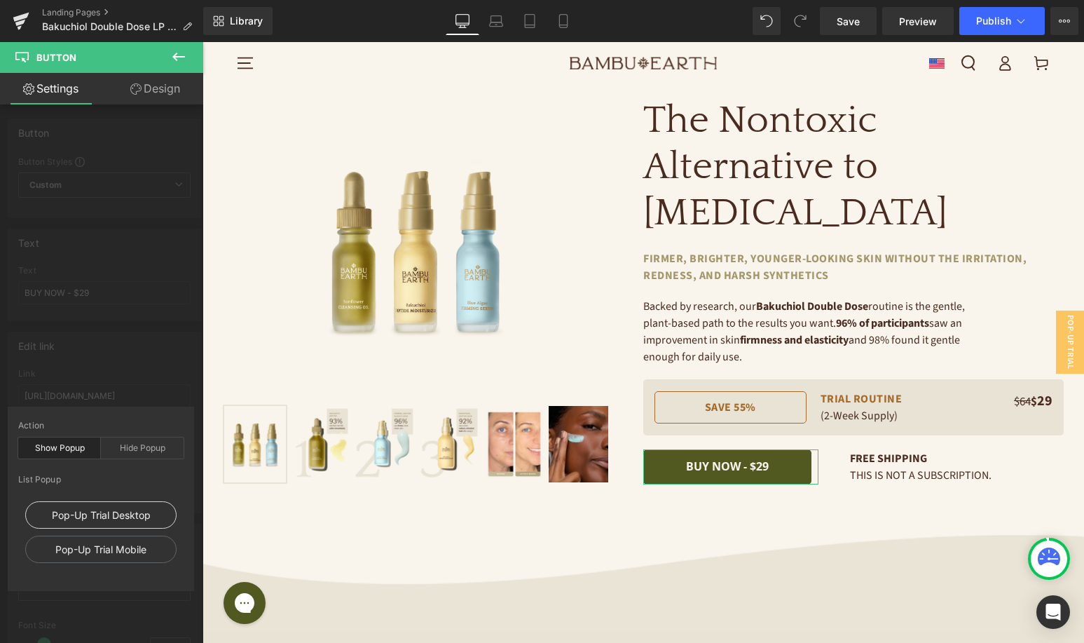
click at [122, 524] on div "Pop-Up Trial Desktop" at bounding box center [100, 514] width 151 height 27
click at [174, 374] on div "Edit link http://bambuearth.com/cart/54003229229224:1 Link http://bambuearth.co…" at bounding box center [105, 417] width 210 height 192
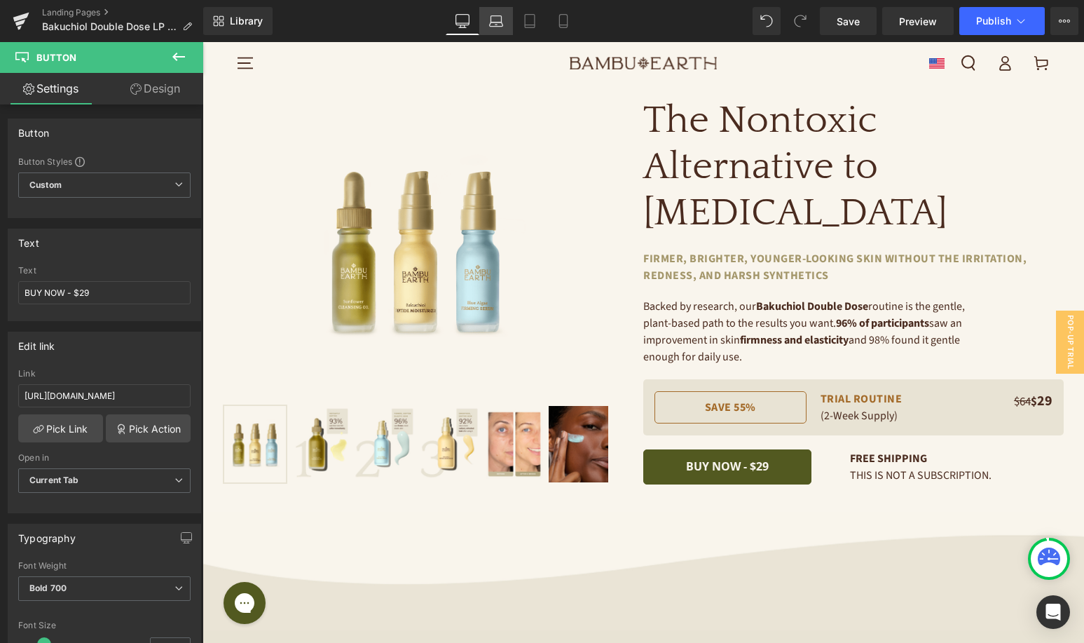
click at [501, 22] on icon at bounding box center [495, 24] width 13 height 4
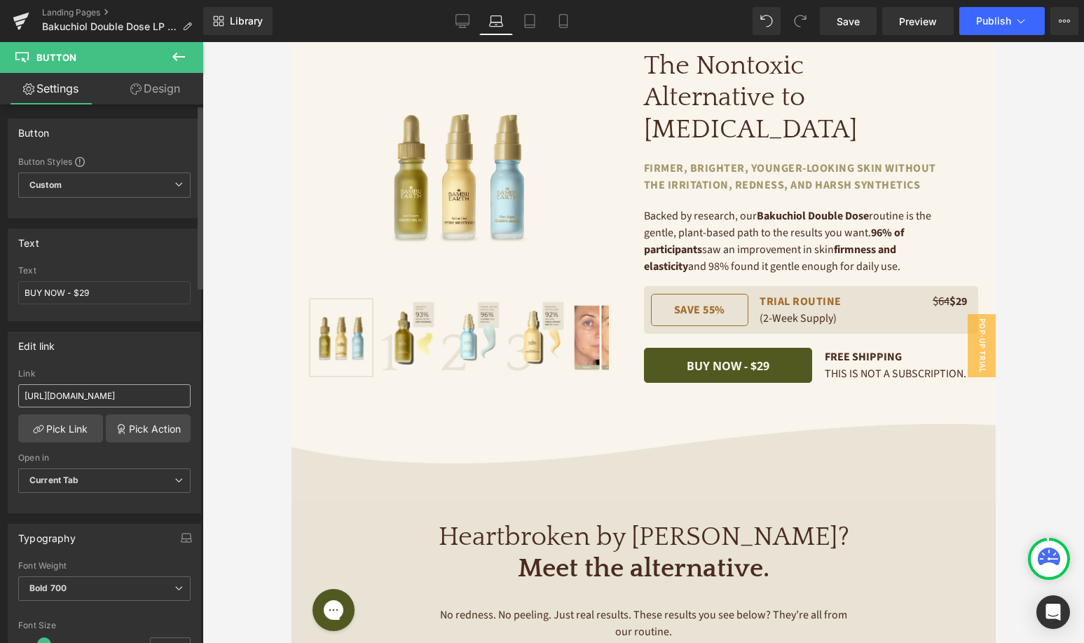
scroll to position [129, 0]
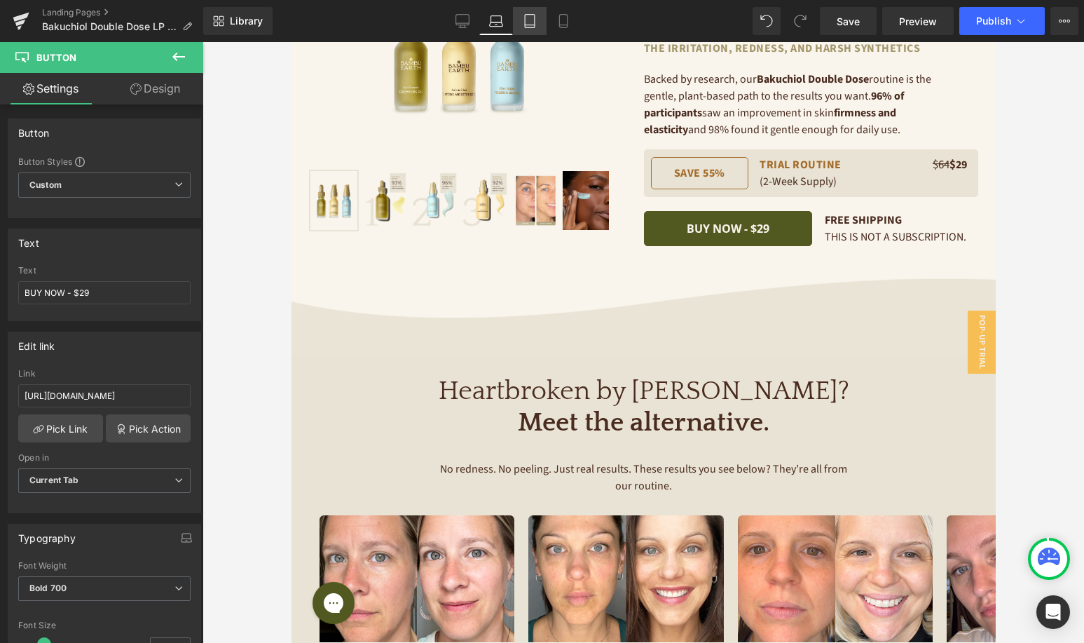
click at [542, 20] on link "Tablet" at bounding box center [530, 21] width 34 height 28
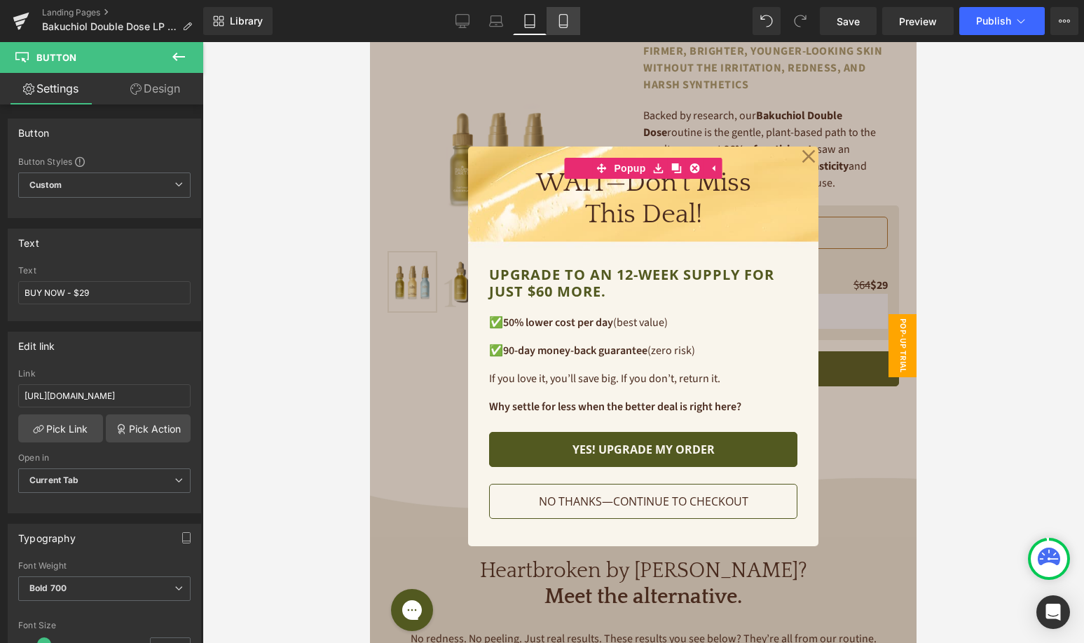
scroll to position [0, 0]
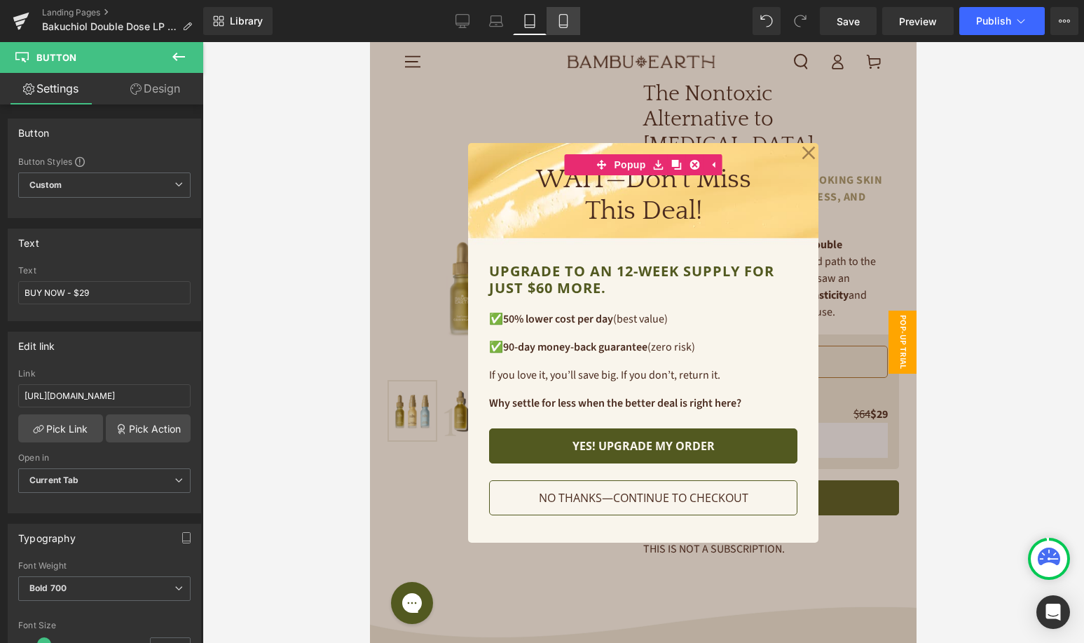
drag, startPoint x: 561, startPoint y: 20, endPoint x: 259, endPoint y: 136, distance: 323.5
click at [561, 20] on icon at bounding box center [564, 21] width 14 height 14
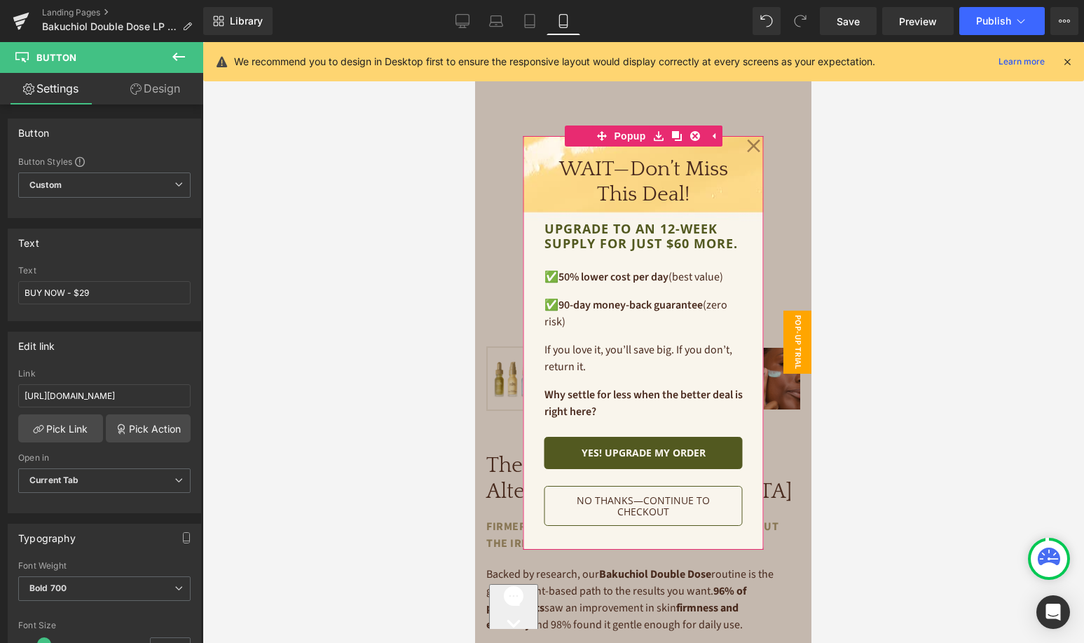
click at [753, 152] on icon at bounding box center [754, 146] width 14 height 70
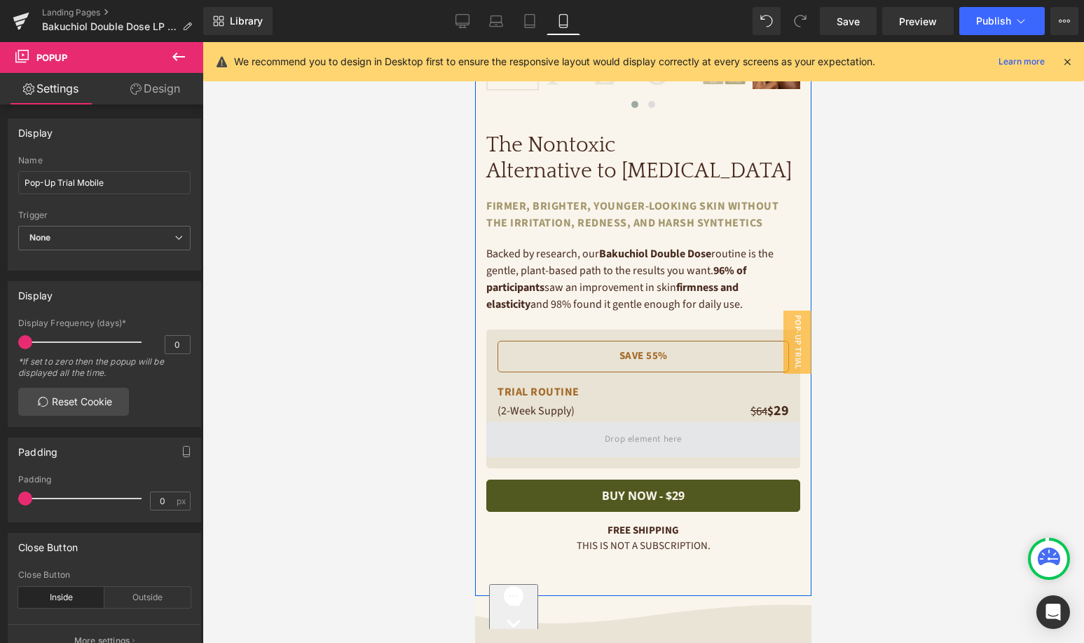
scroll to position [296, 0]
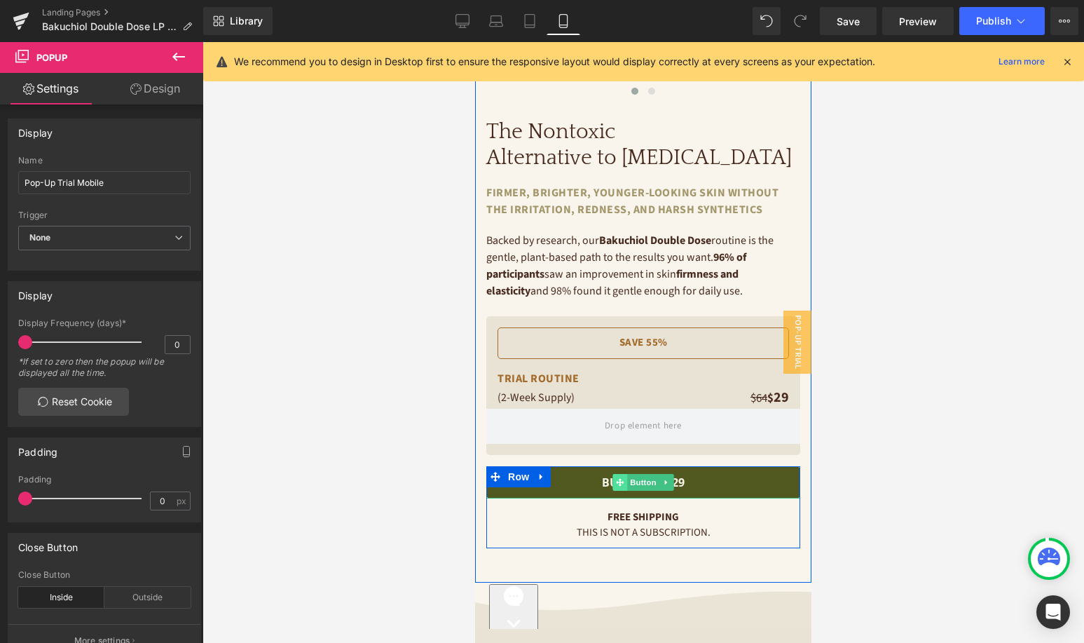
click at [624, 482] on icon at bounding box center [620, 482] width 8 height 8
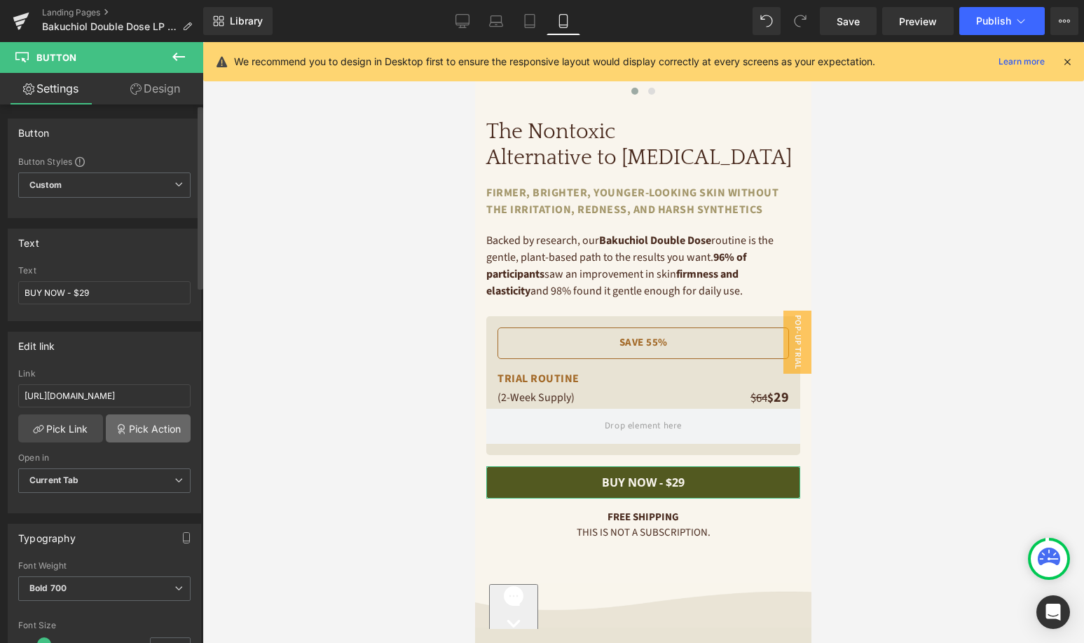
click at [139, 428] on link "Pick Action" at bounding box center [148, 428] width 85 height 28
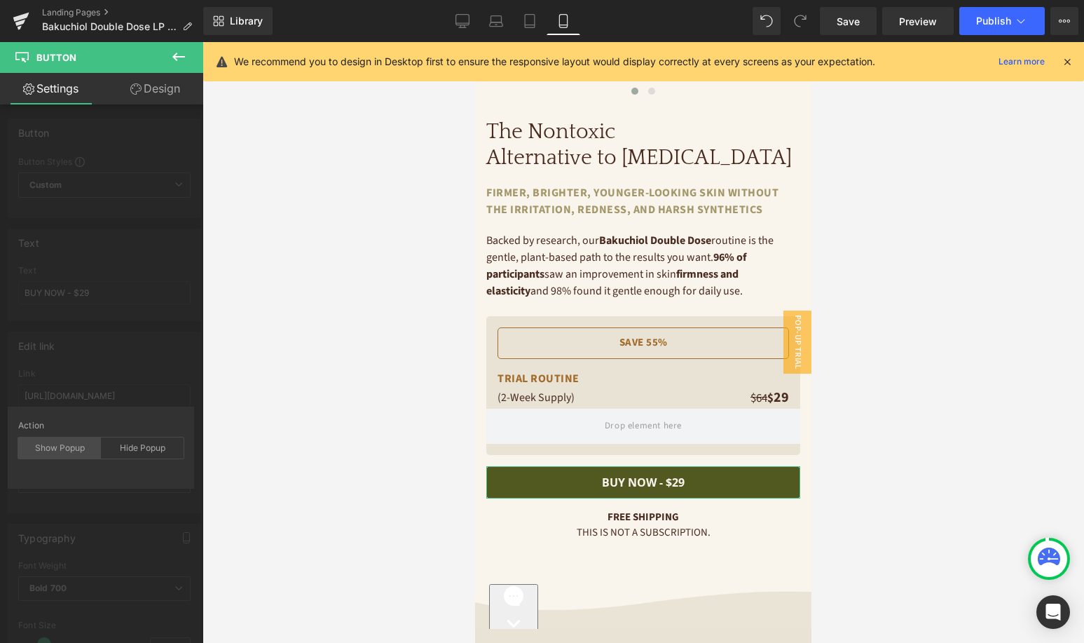
click at [73, 448] on div "Show Popup" at bounding box center [59, 447] width 83 height 21
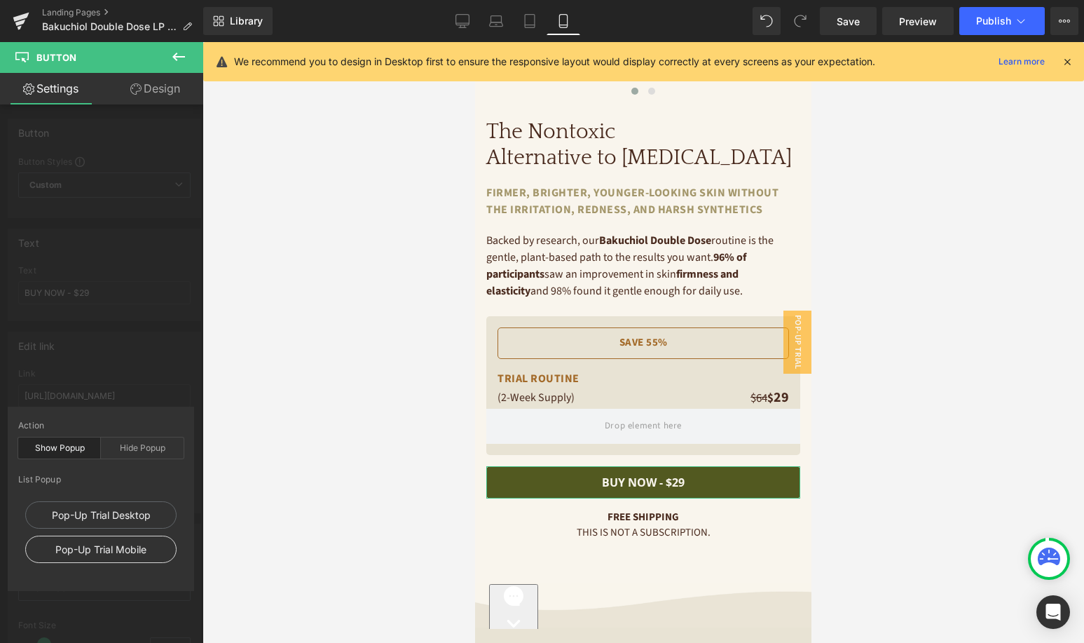
click at [98, 545] on div "Pop-Up Trial Mobile" at bounding box center [100, 549] width 151 height 27
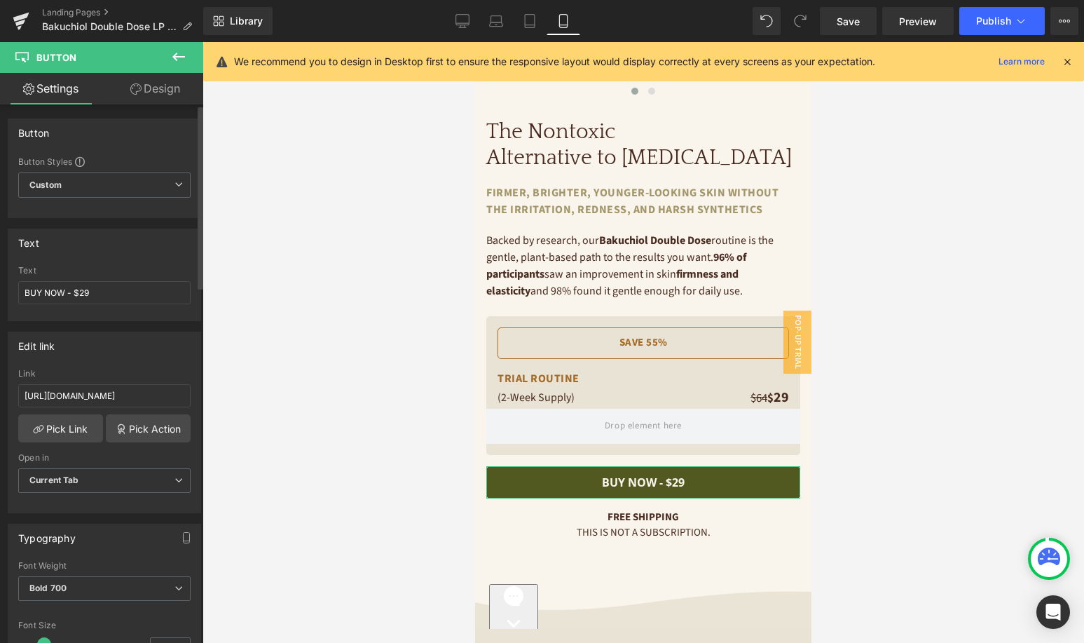
click at [165, 388] on div "Edit link http://bambuearth.com/cart/53811637387432:1?attributes%5BigId%5D=ig_c…" at bounding box center [105, 417] width 210 height 192
click at [533, 21] on icon at bounding box center [530, 21] width 14 height 14
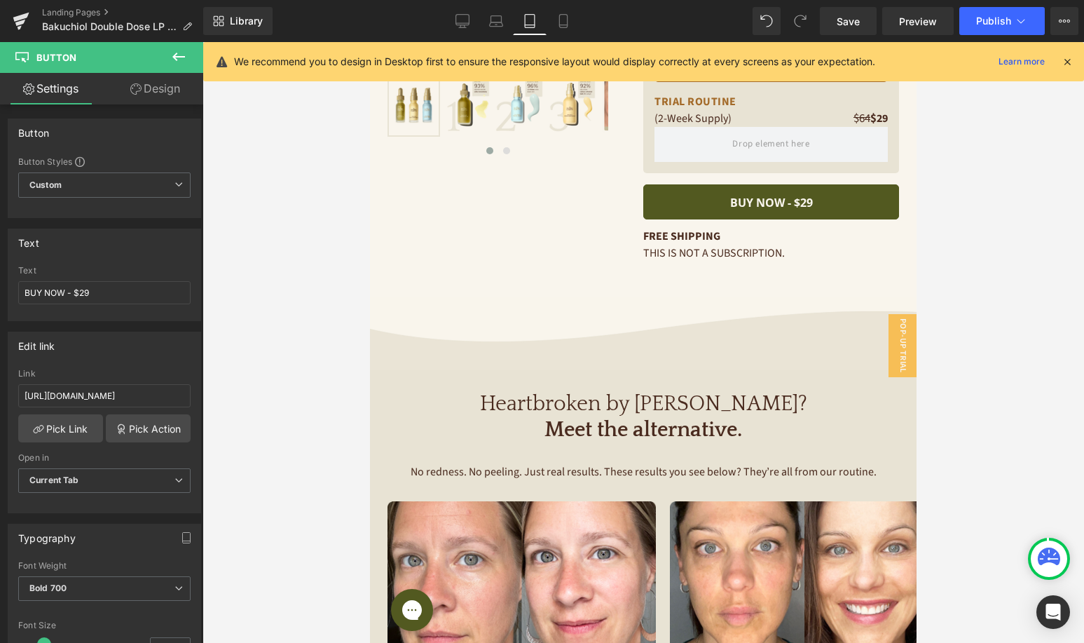
scroll to position [0, 0]
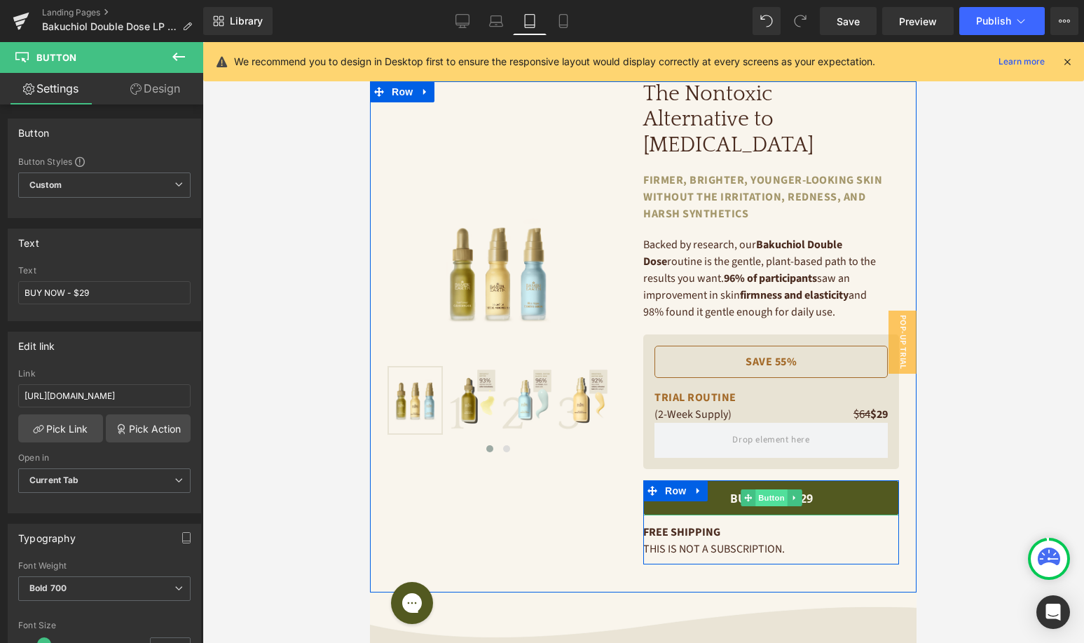
click at [768, 489] on span "Button" at bounding box center [772, 497] width 32 height 17
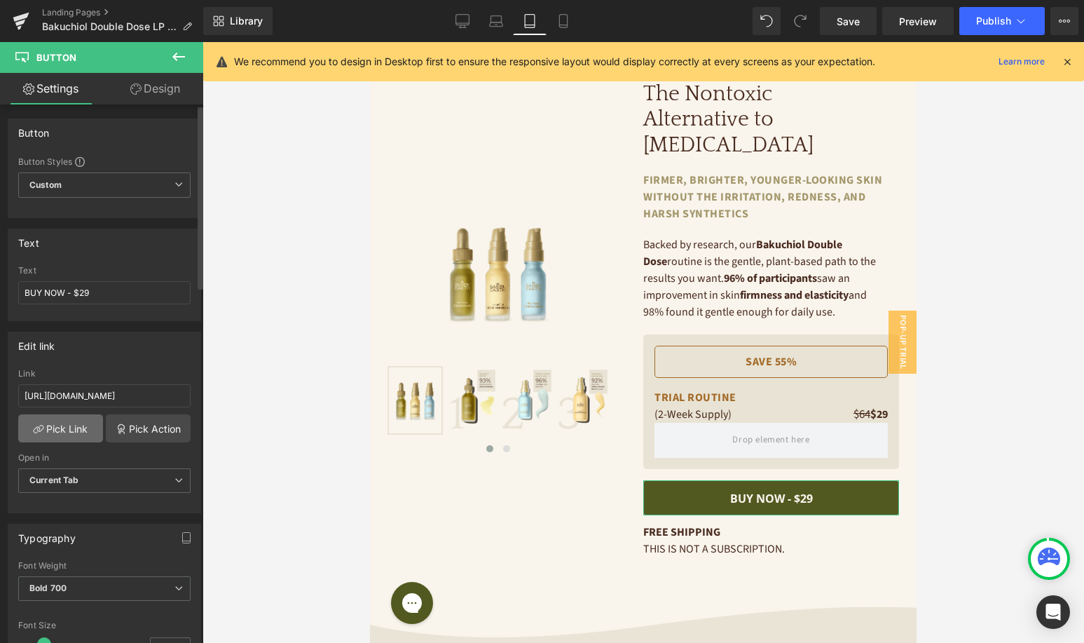
click at [74, 430] on link "Pick Link" at bounding box center [60, 428] width 85 height 28
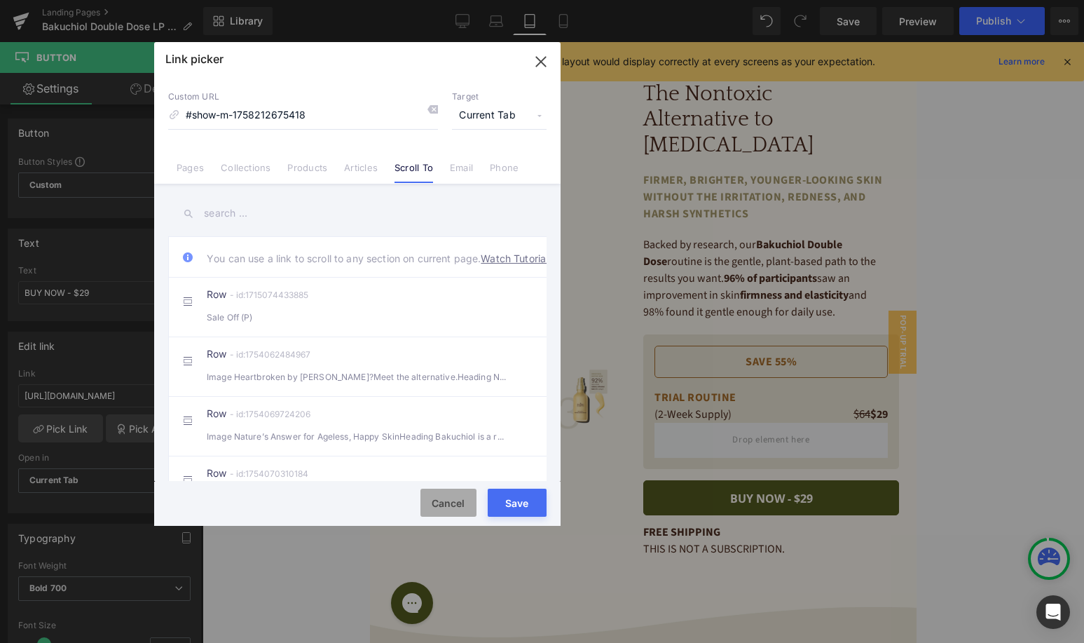
click at [440, 499] on button "Cancel" at bounding box center [449, 503] width 56 height 28
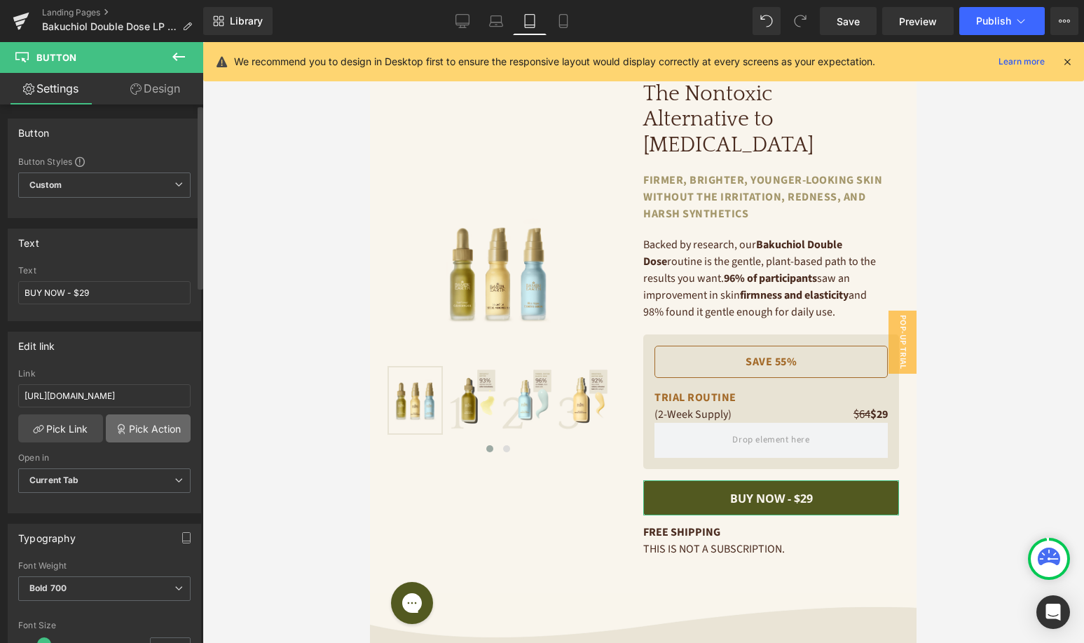
click at [161, 435] on link "Pick Action" at bounding box center [148, 428] width 85 height 28
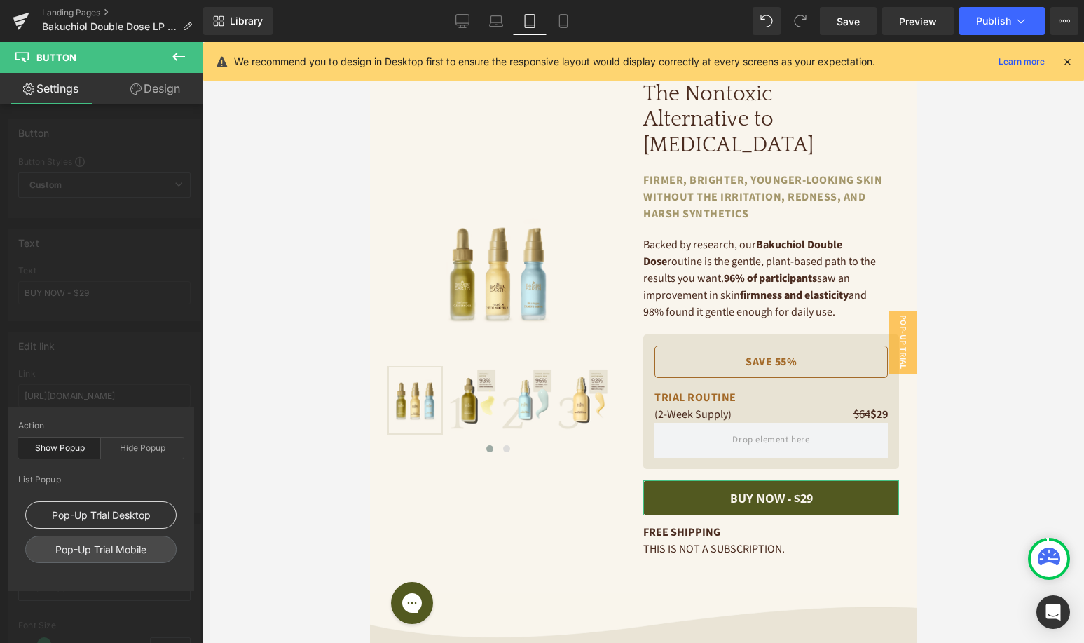
click at [89, 515] on div "Pop-Up Trial Desktop" at bounding box center [100, 514] width 151 height 27
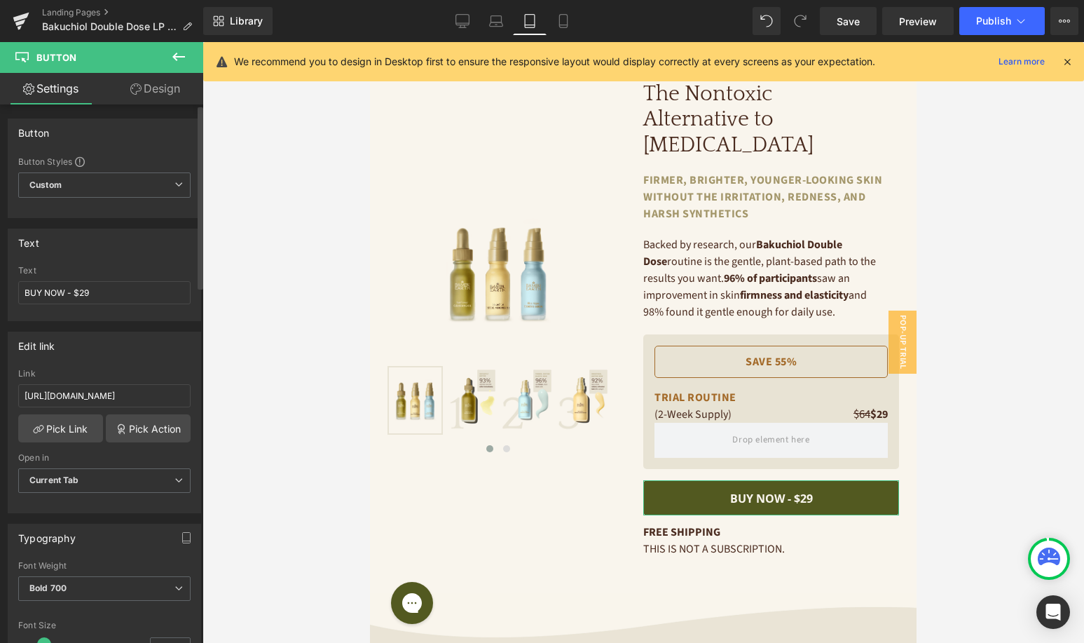
click at [167, 368] on div "Edit link http://bambuearth.com/cart/53811637387432:1?attributes%5BigId%5D=ig_c…" at bounding box center [105, 417] width 210 height 192
click at [134, 425] on link "Pick Action" at bounding box center [148, 428] width 85 height 28
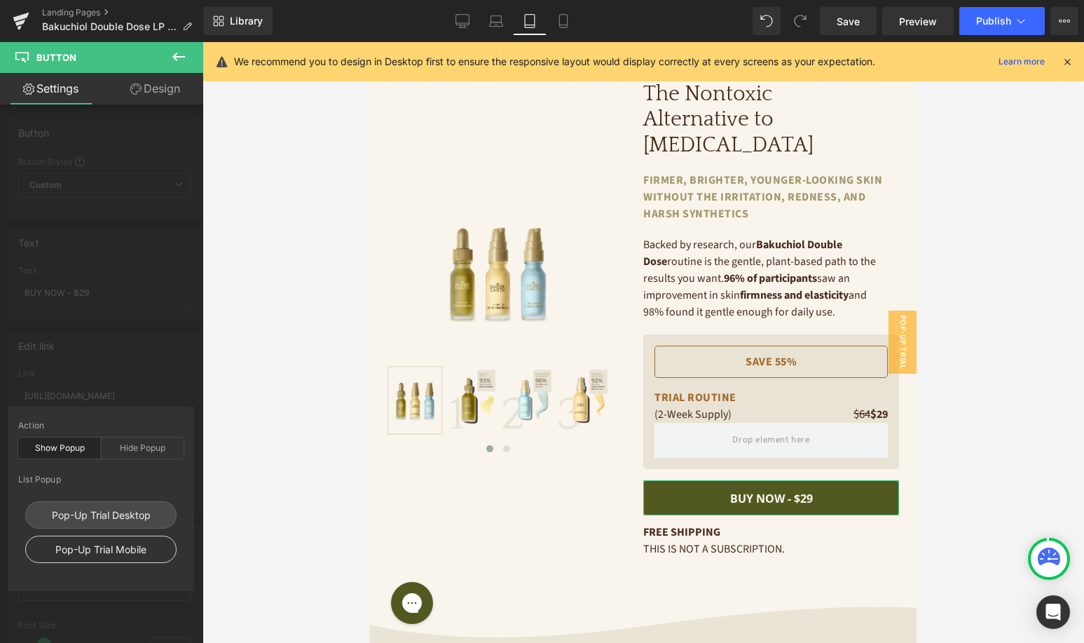
click at [111, 543] on div "Pop-Up Trial Mobile" at bounding box center [100, 549] width 151 height 27
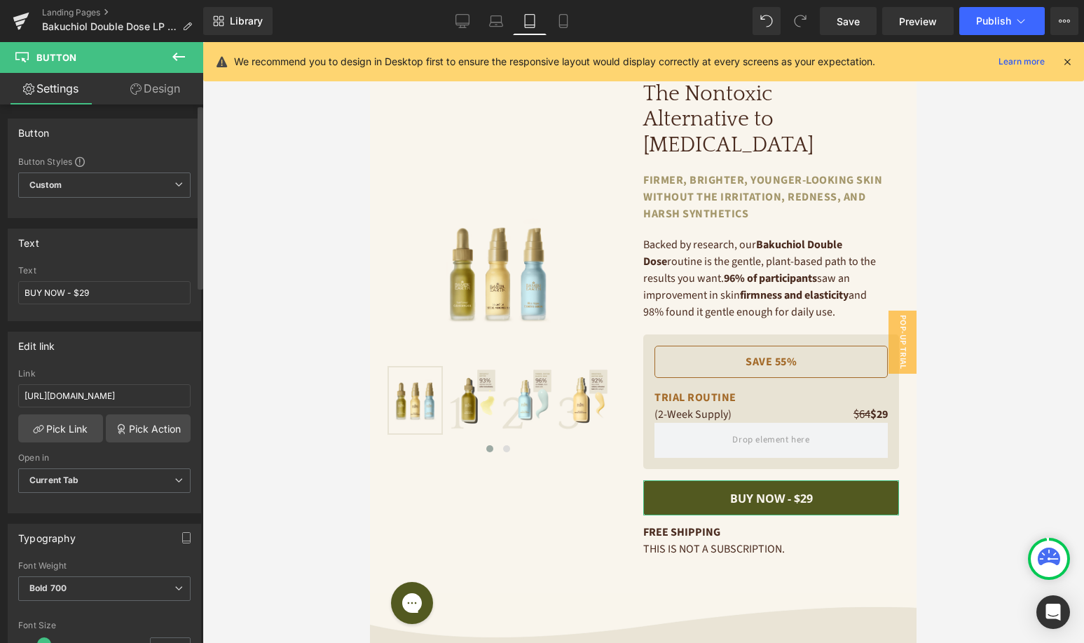
click at [161, 367] on div "Edit link http://bambuearth.com/cart/53811637387432:1?attributes%5BigId%5D=ig_c…" at bounding box center [105, 417] width 210 height 192
drag, startPoint x: 571, startPoint y: 20, endPoint x: 189, endPoint y: 241, distance: 441.6
click at [571, 20] on link "Mobile" at bounding box center [564, 21] width 34 height 28
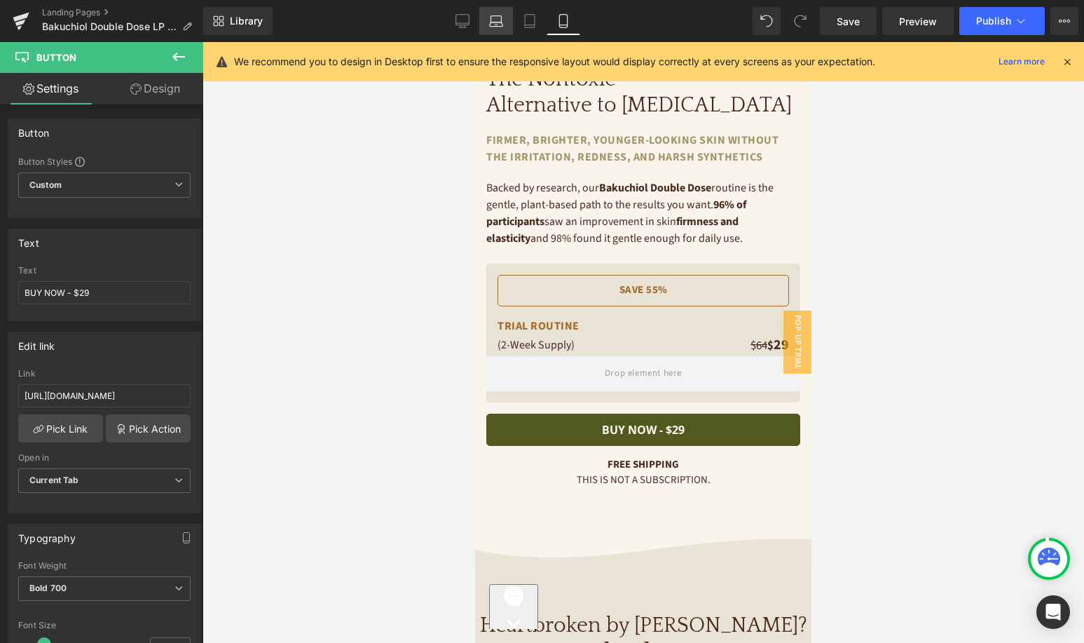
scroll to position [345, 0]
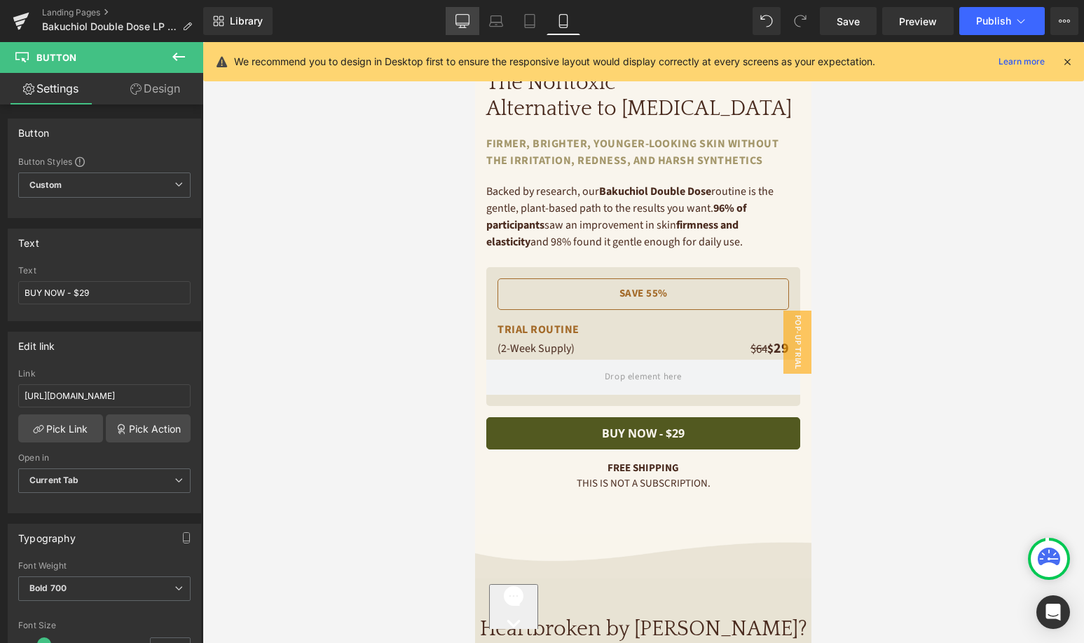
click at [458, 20] on icon at bounding box center [463, 21] width 14 height 14
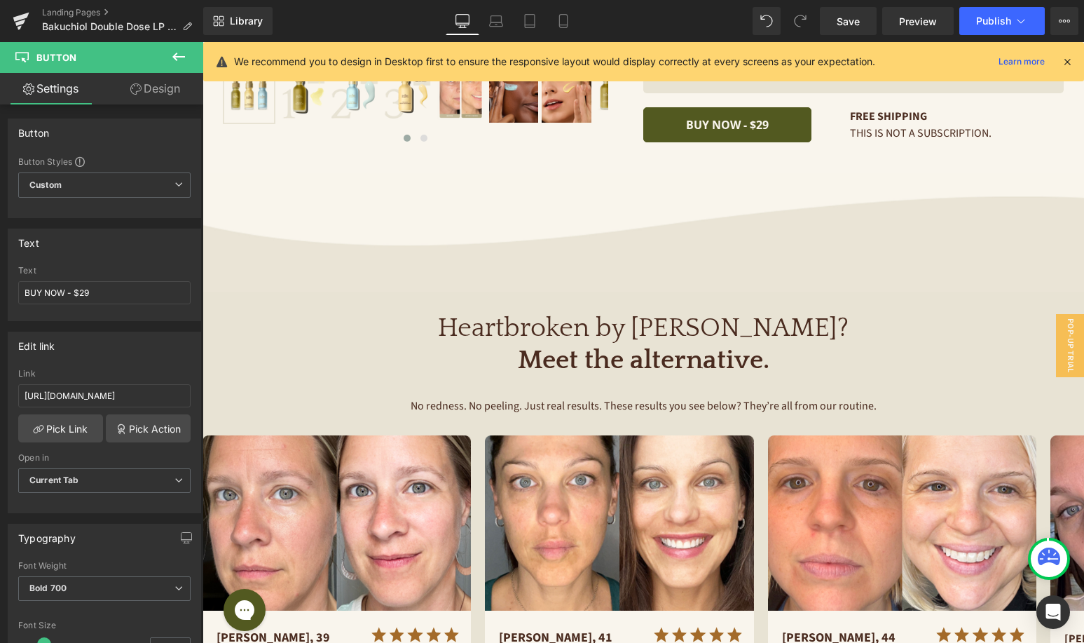
scroll to position [0, 0]
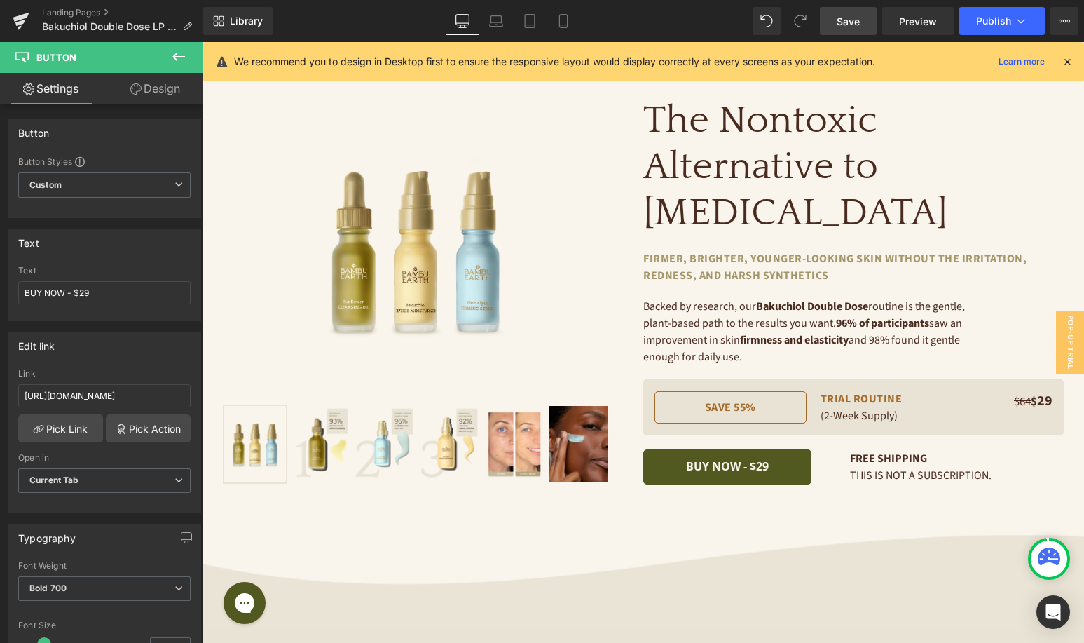
click at [857, 15] on span "Save" at bounding box center [848, 21] width 23 height 15
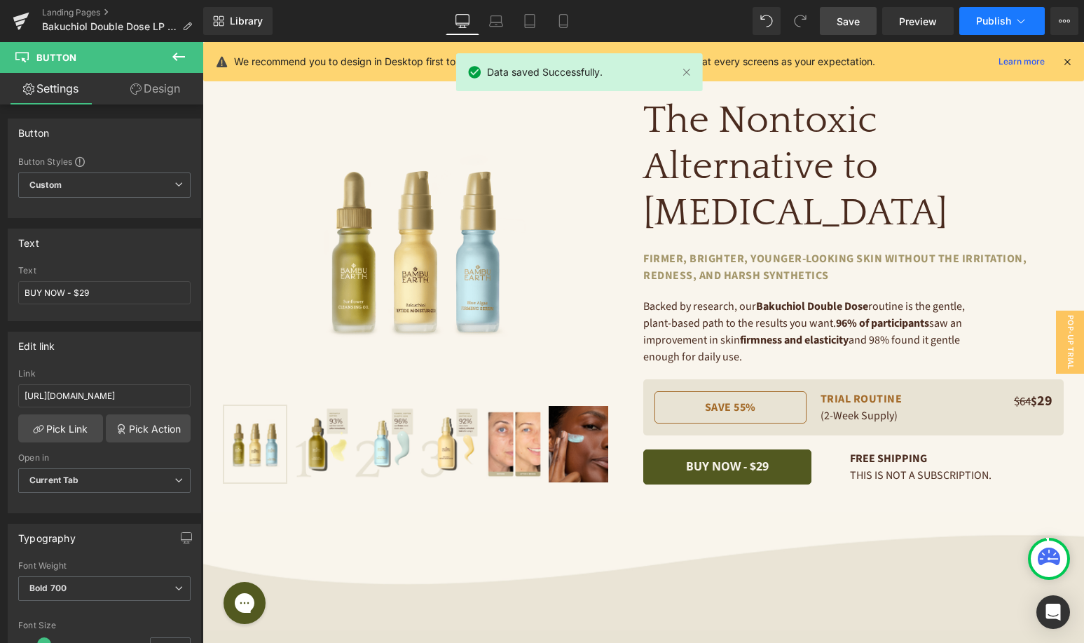
click at [998, 8] on button "Publish" at bounding box center [1003, 21] width 86 height 28
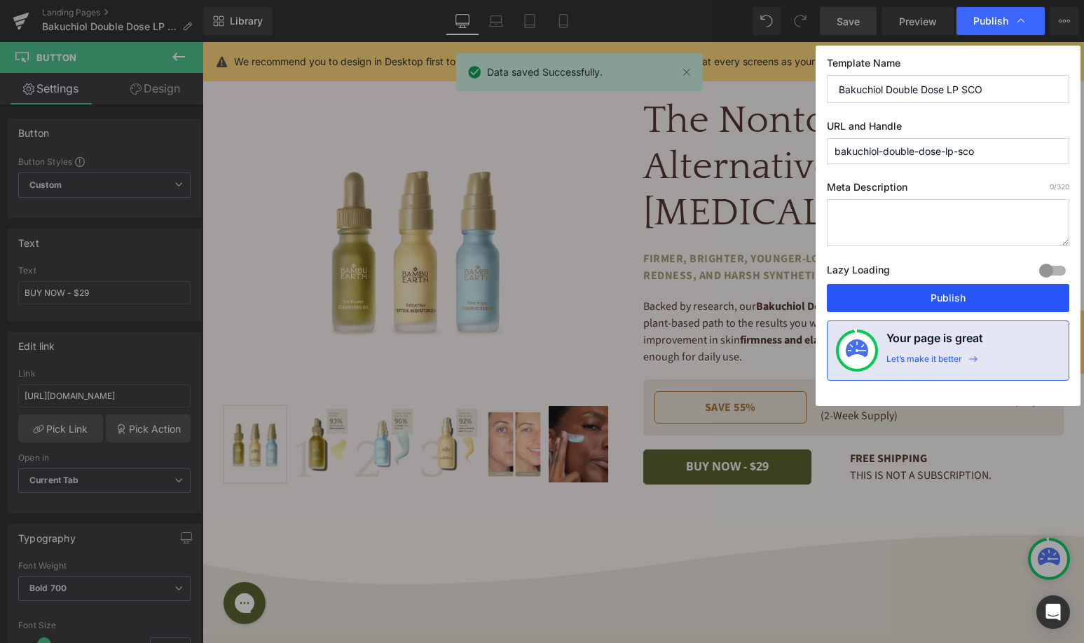
click at [873, 294] on button "Publish" at bounding box center [948, 298] width 243 height 28
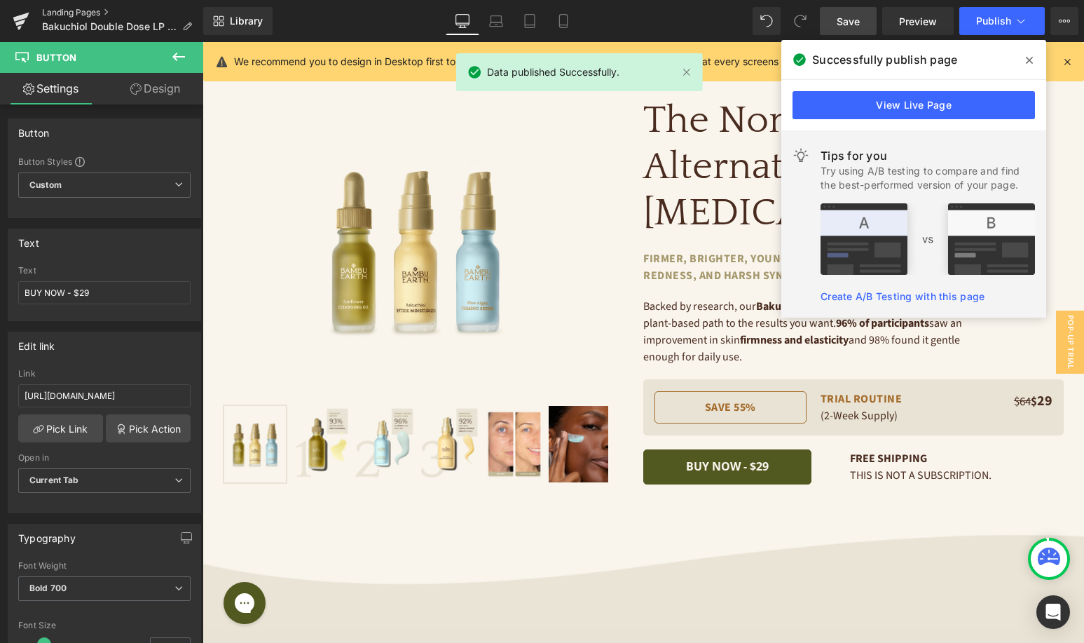
click at [87, 13] on link "Landing Pages" at bounding box center [122, 12] width 161 height 11
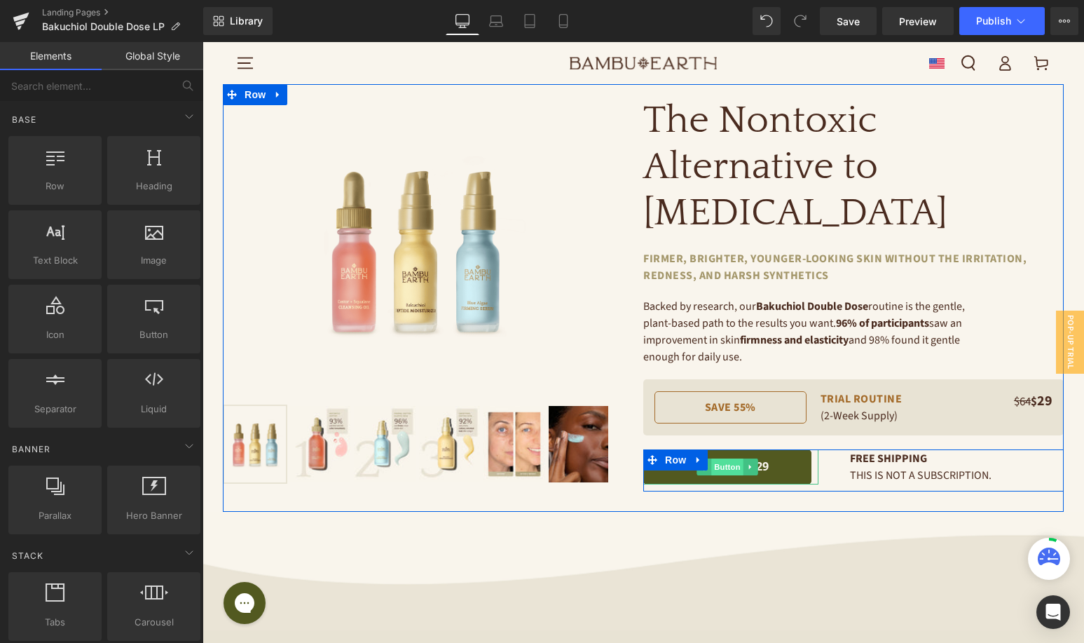
click at [726, 458] on span "Button" at bounding box center [728, 466] width 32 height 17
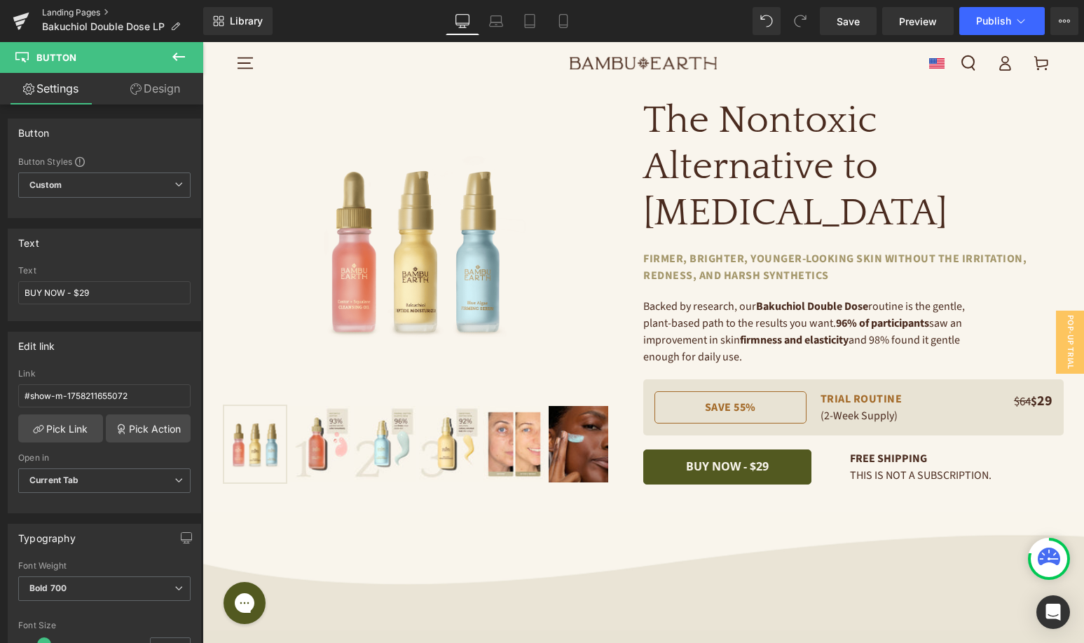
click at [69, 11] on link "Landing Pages" at bounding box center [122, 12] width 161 height 11
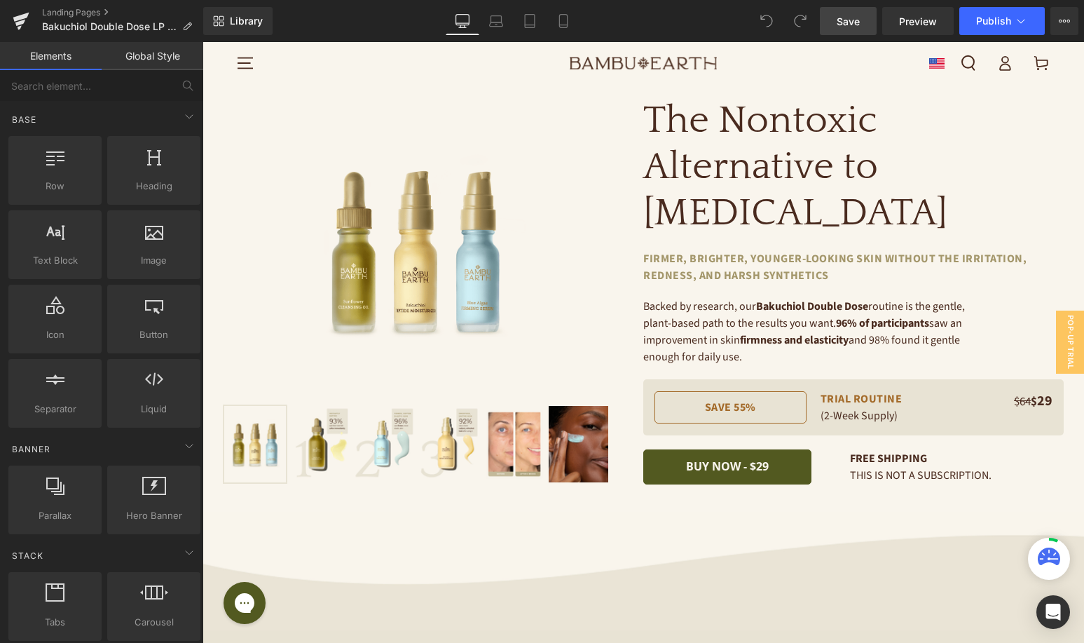
click at [845, 24] on span "Save" at bounding box center [848, 21] width 23 height 15
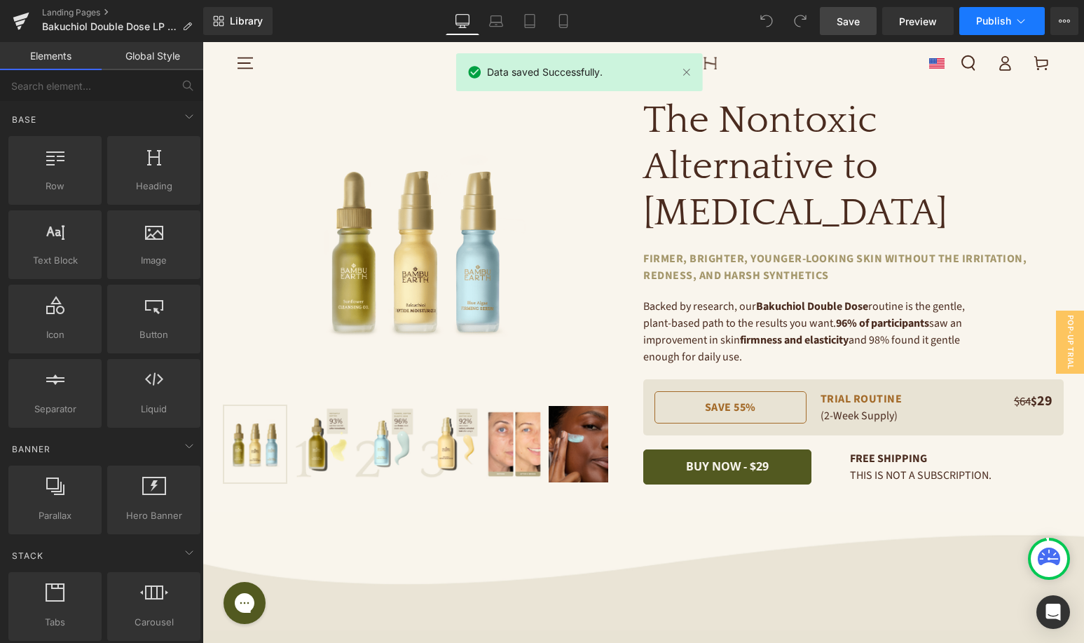
click at [982, 23] on span "Publish" at bounding box center [993, 20] width 35 height 11
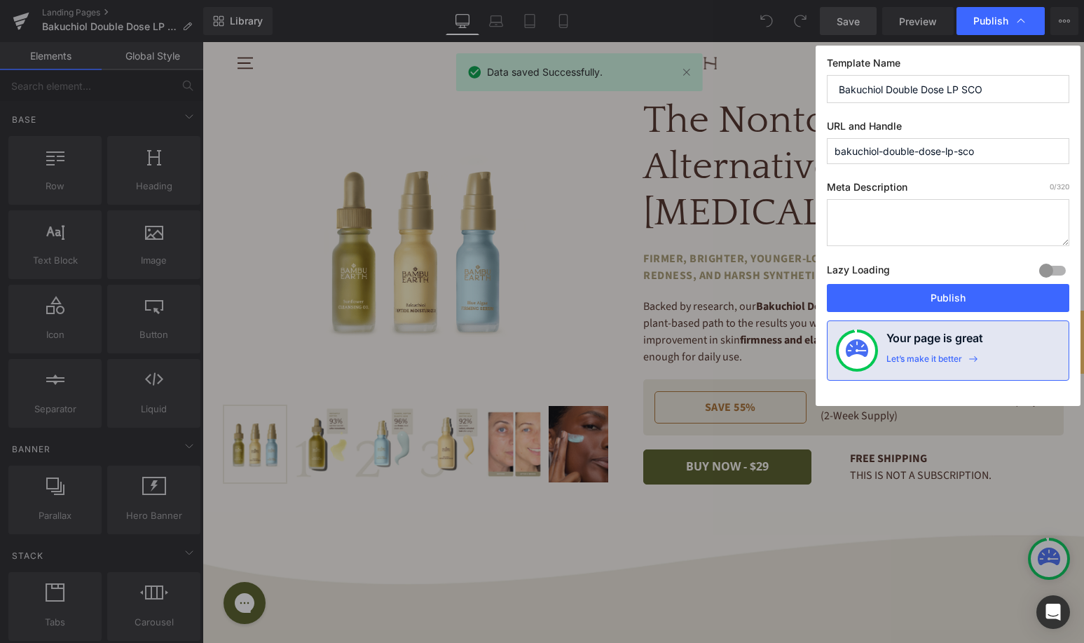
click at [904, 282] on div "Lazy Loading Build Upgrade plan to unlock" at bounding box center [948, 272] width 243 height 23
click at [901, 303] on button "Publish" at bounding box center [948, 298] width 243 height 28
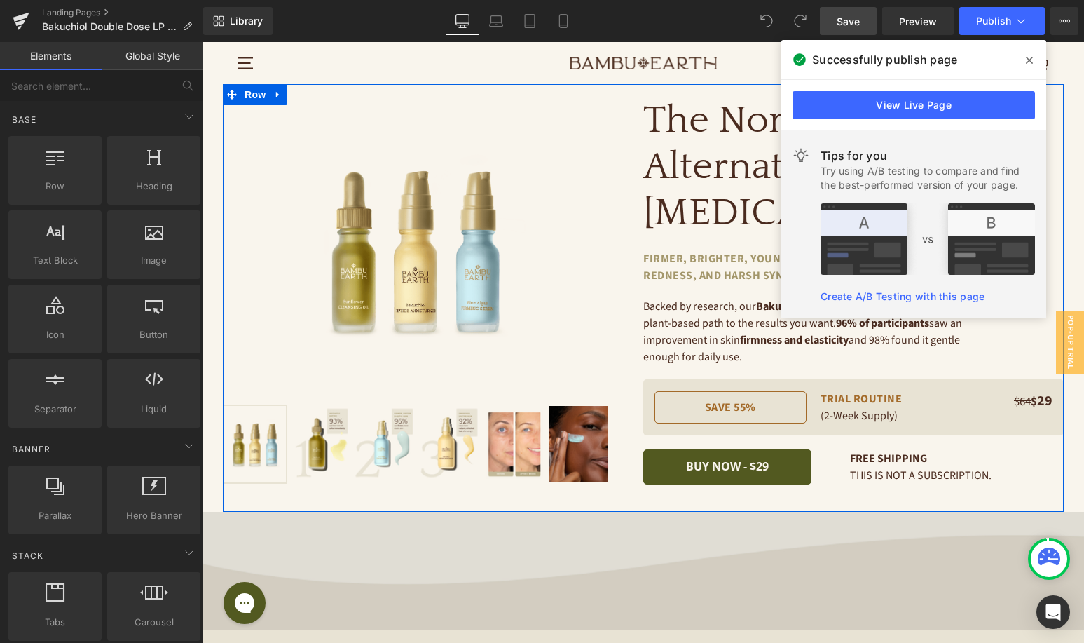
click at [833, 533] on img at bounding box center [644, 571] width 882 height 118
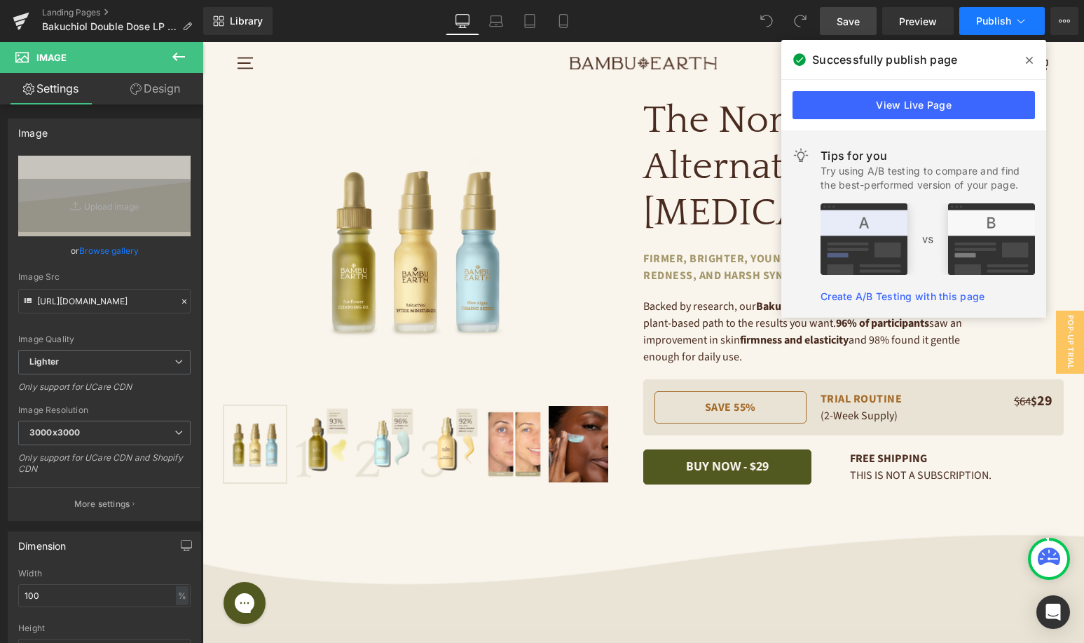
click at [1012, 21] on button "Publish" at bounding box center [1003, 21] width 86 height 28
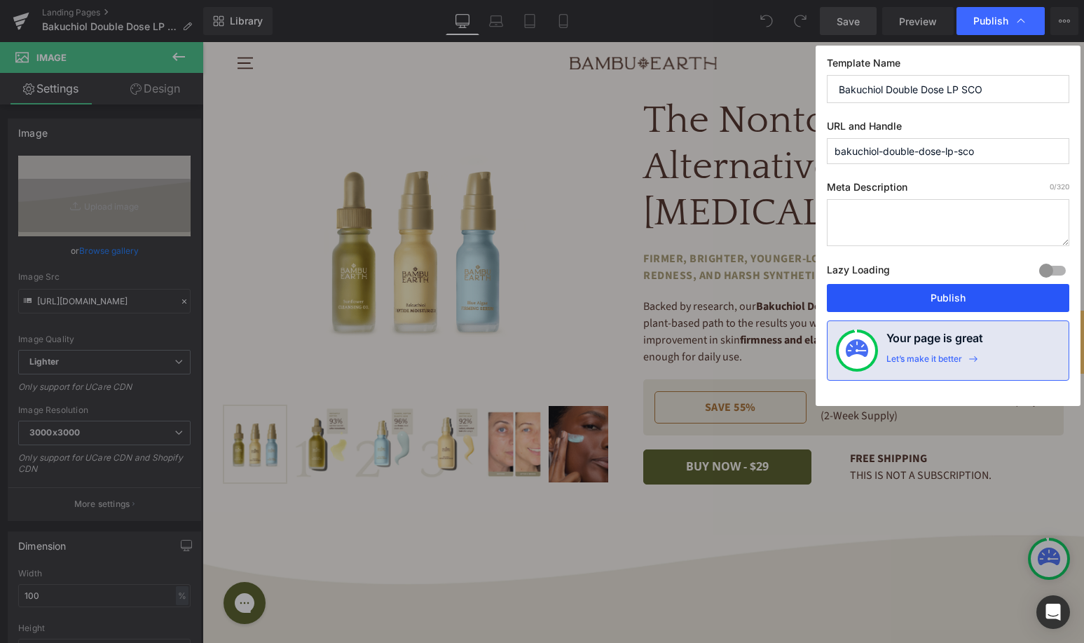
drag, startPoint x: 864, startPoint y: 295, endPoint x: 662, endPoint y: 254, distance: 206.8
click at [864, 295] on button "Publish" at bounding box center [948, 298] width 243 height 28
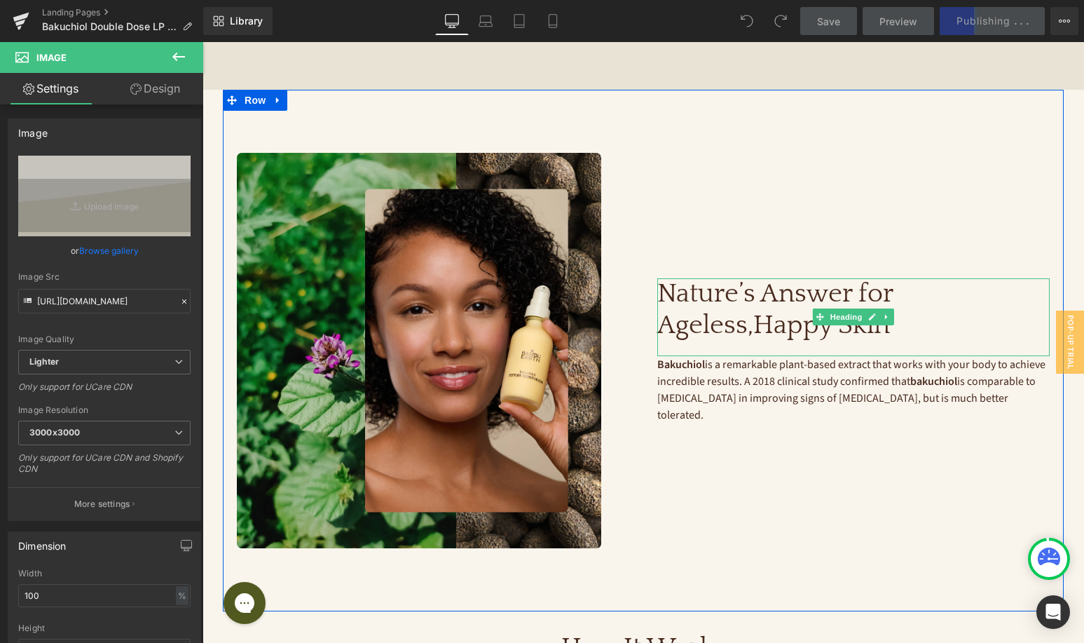
scroll to position [1036, 0]
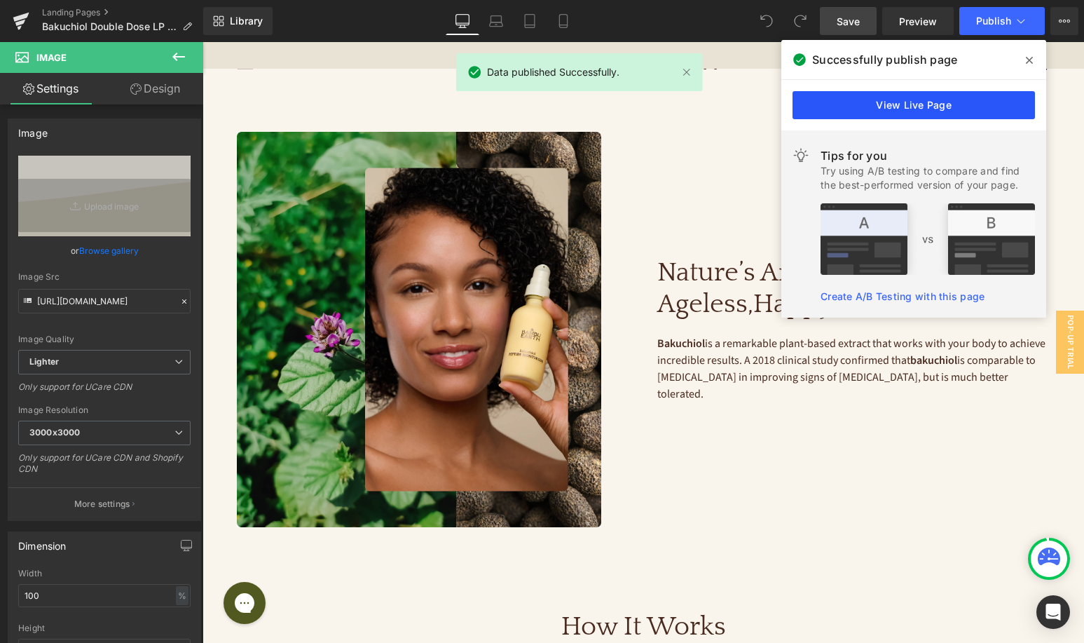
click at [866, 109] on link "View Live Page" at bounding box center [914, 105] width 243 height 28
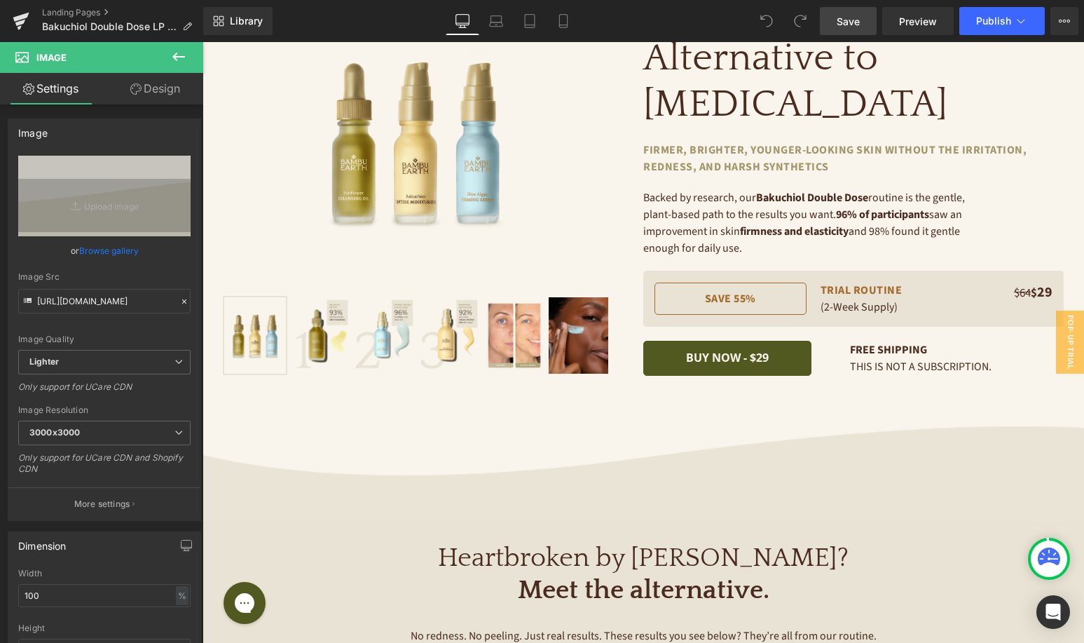
scroll to position [0, 0]
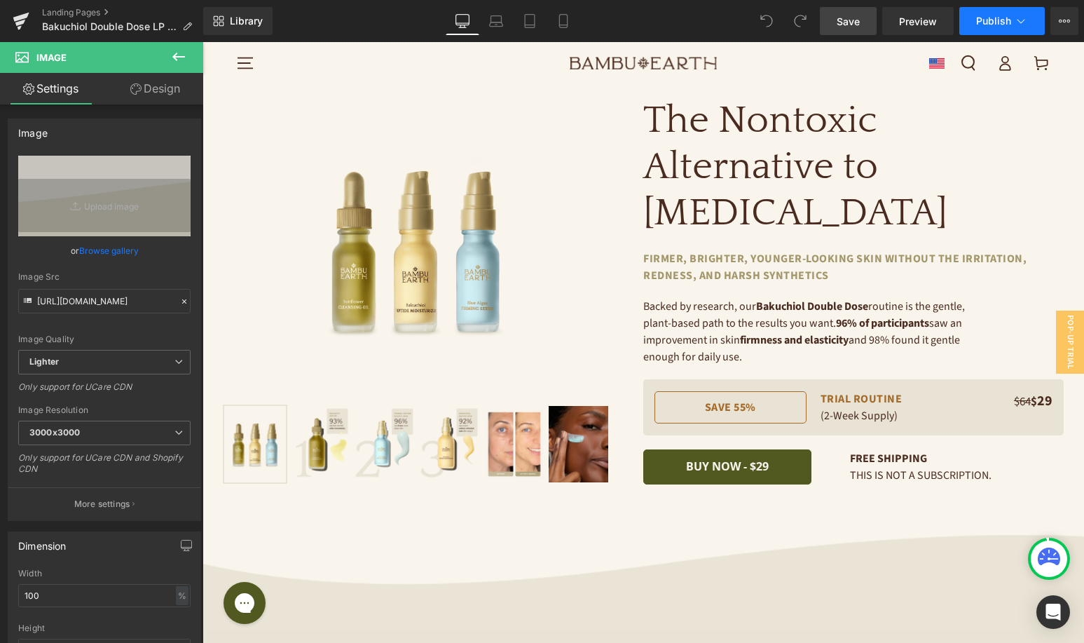
click at [972, 26] on button "Publish" at bounding box center [1003, 21] width 86 height 28
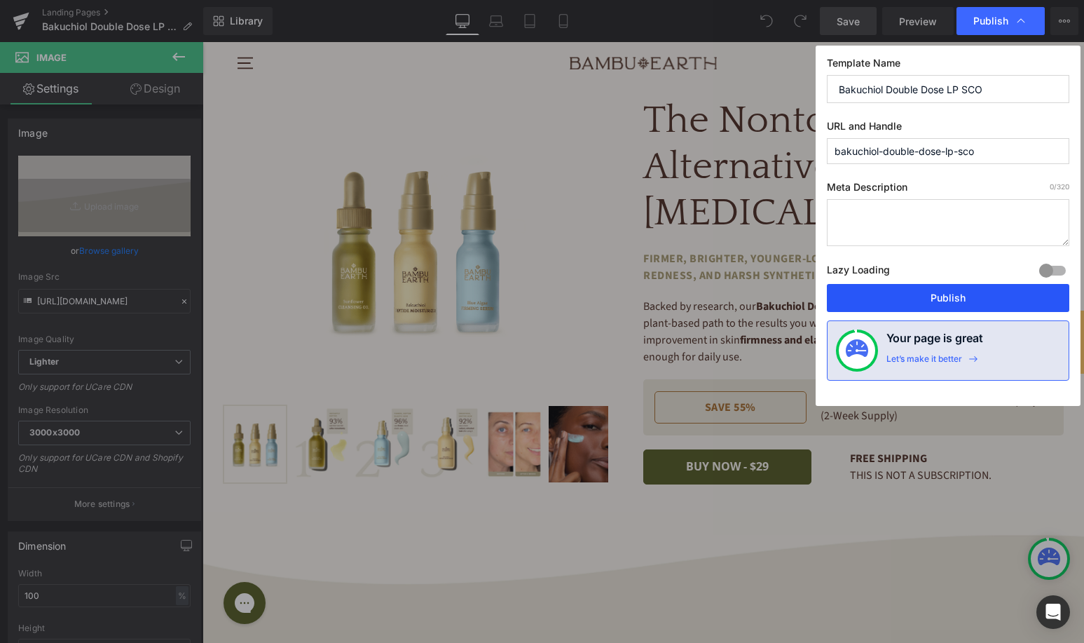
click at [859, 292] on button "Publish" at bounding box center [948, 298] width 243 height 28
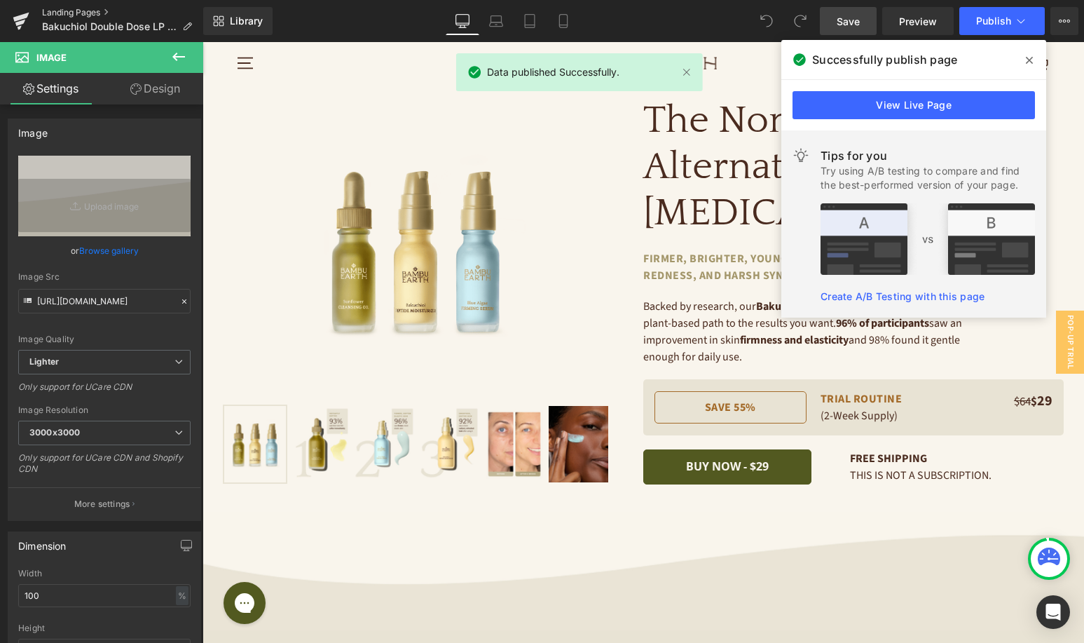
click at [78, 12] on link "Landing Pages" at bounding box center [122, 12] width 161 height 11
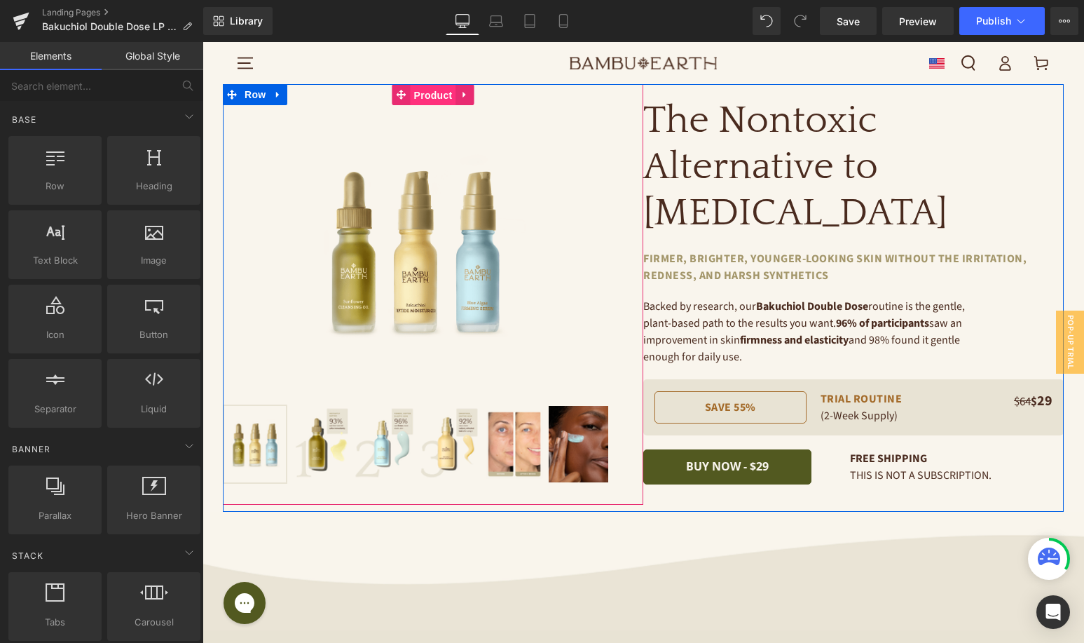
click at [433, 97] on span "Product" at bounding box center [434, 95] width 46 height 21
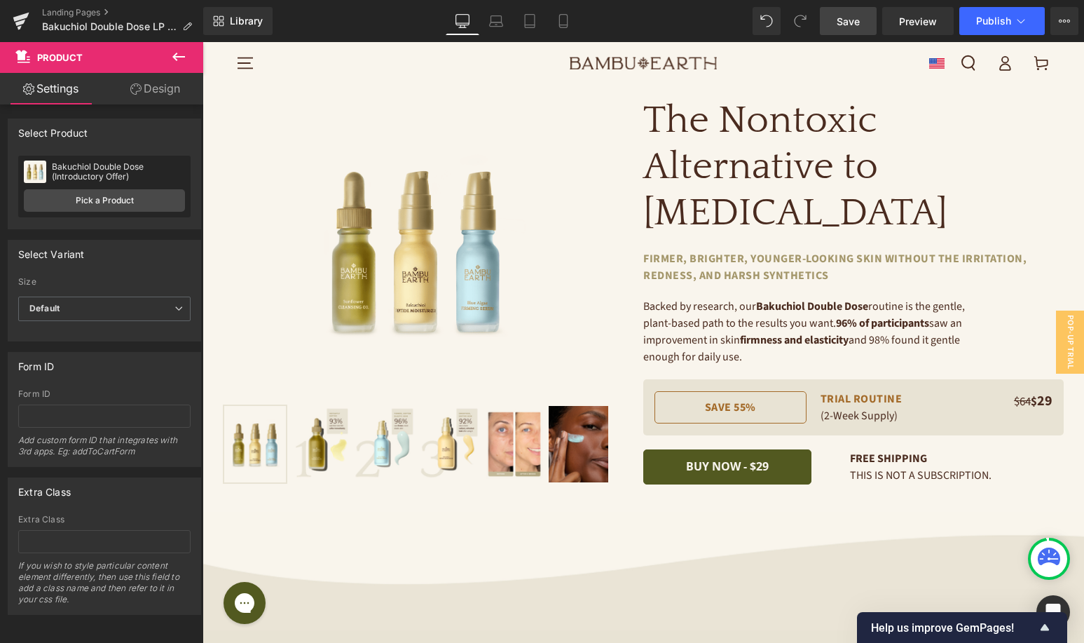
click at [852, 25] on span "Save" at bounding box center [848, 21] width 23 height 15
click at [997, 24] on span "Publish" at bounding box center [993, 20] width 35 height 11
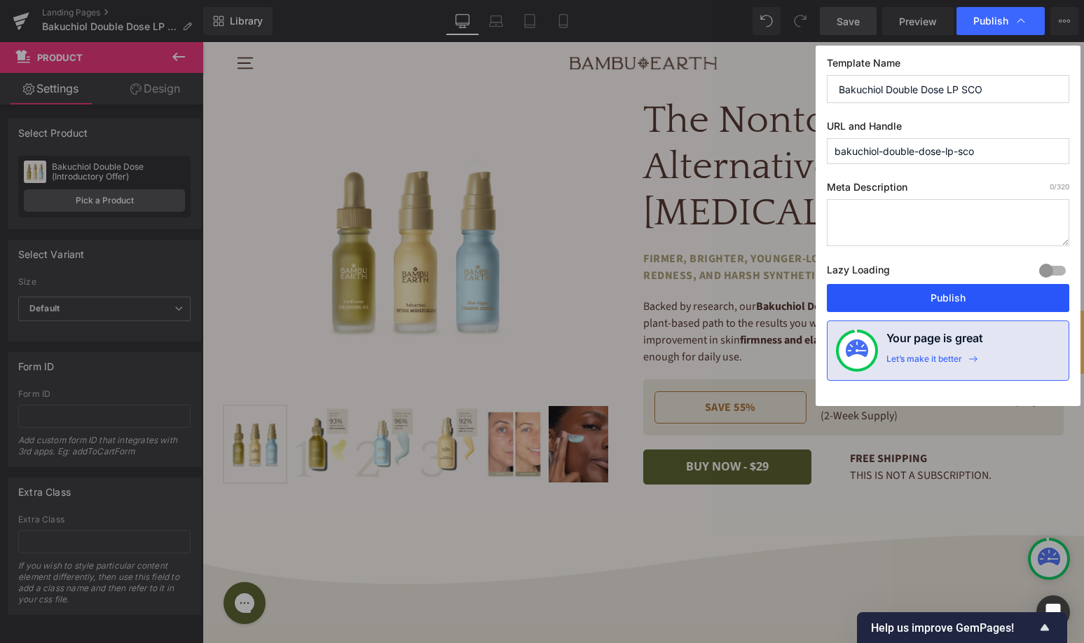
click at [882, 290] on button "Publish" at bounding box center [948, 298] width 243 height 28
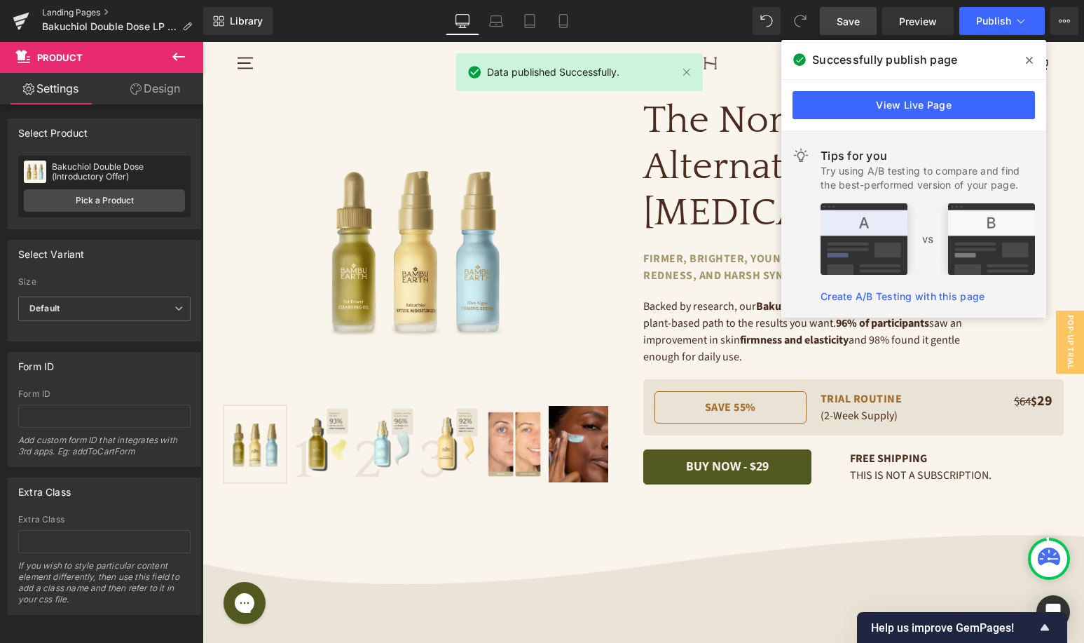
click at [86, 10] on link "Landing Pages" at bounding box center [122, 12] width 161 height 11
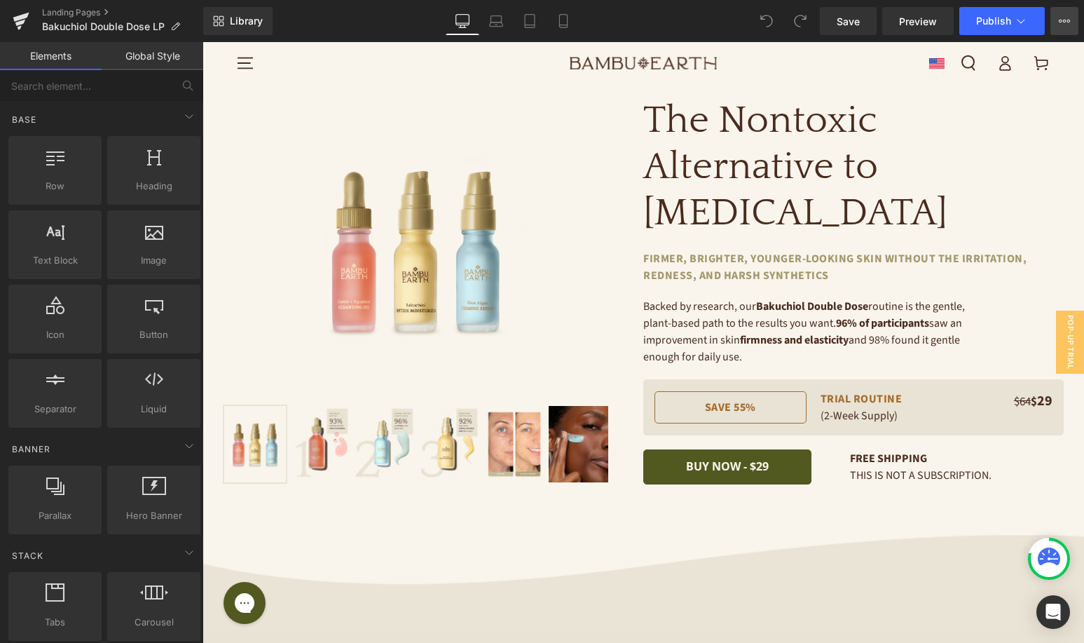
click at [1060, 13] on button "View Live Page View with current Template Save Template to Library Schedule Pub…" at bounding box center [1065, 21] width 28 height 28
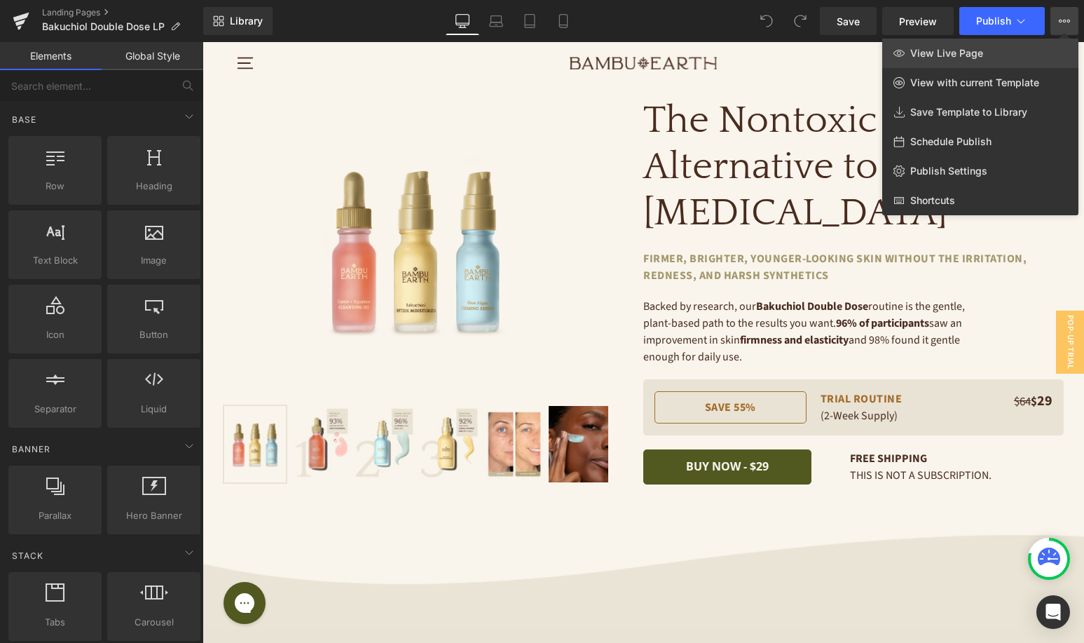
click at [951, 44] on link "View Live Page" at bounding box center [981, 53] width 196 height 29
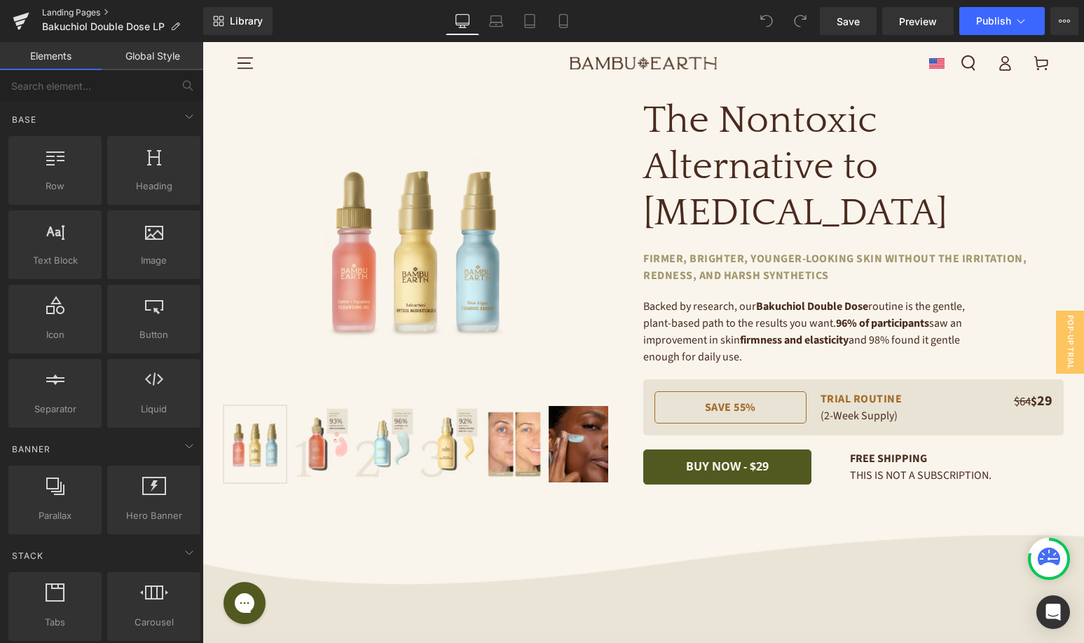
click at [102, 13] on link "Landing Pages" at bounding box center [122, 12] width 161 height 11
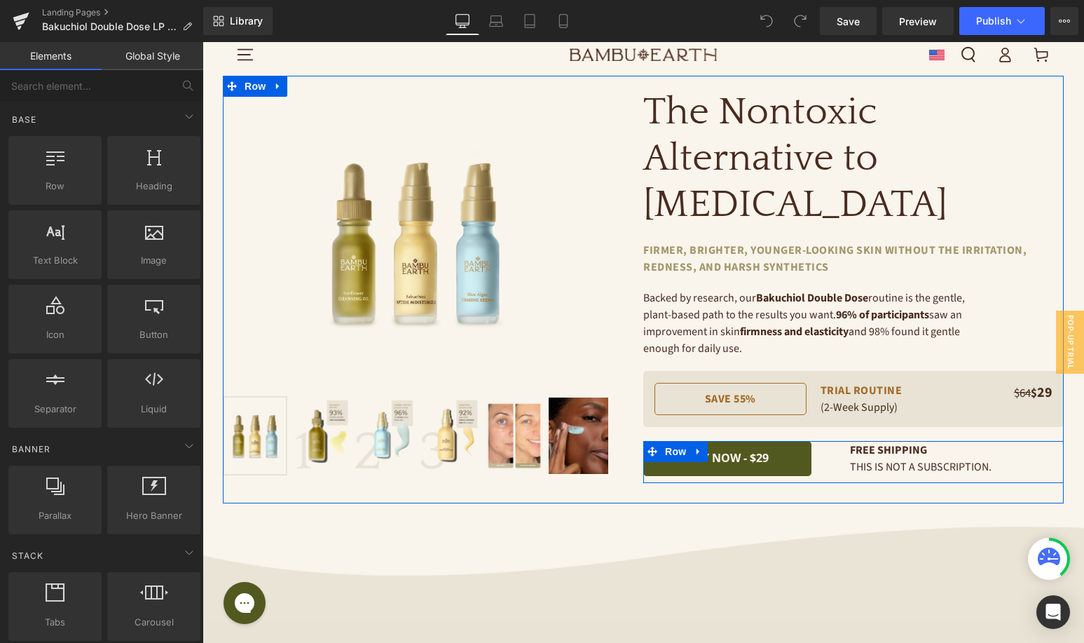
scroll to position [9, 0]
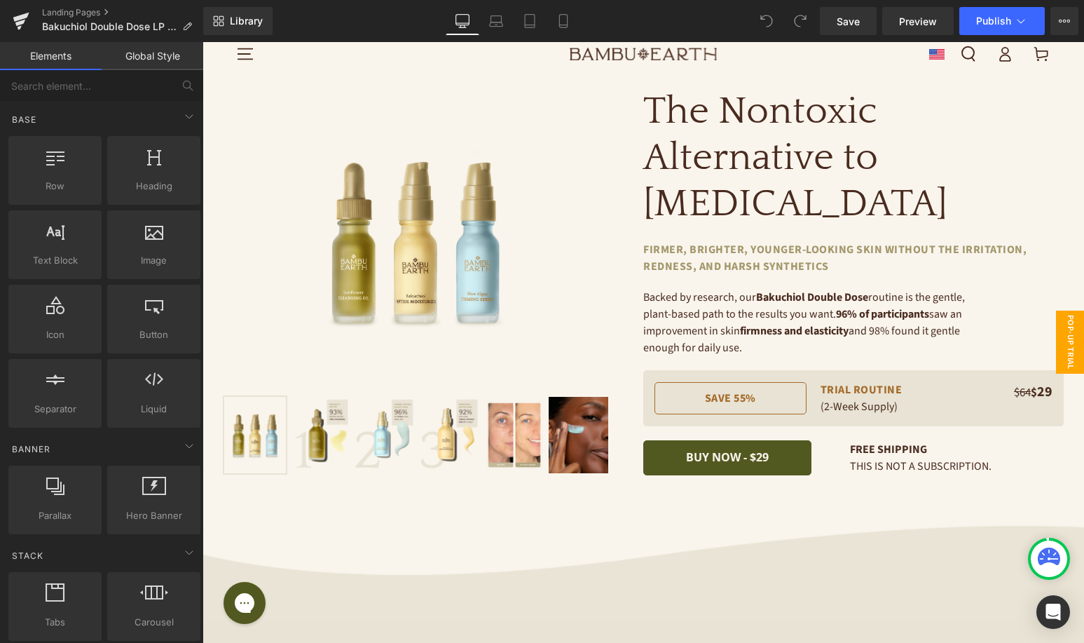
click at [1066, 345] on span "Pop-Up Trial Desktop" at bounding box center [1056, 342] width 56 height 63
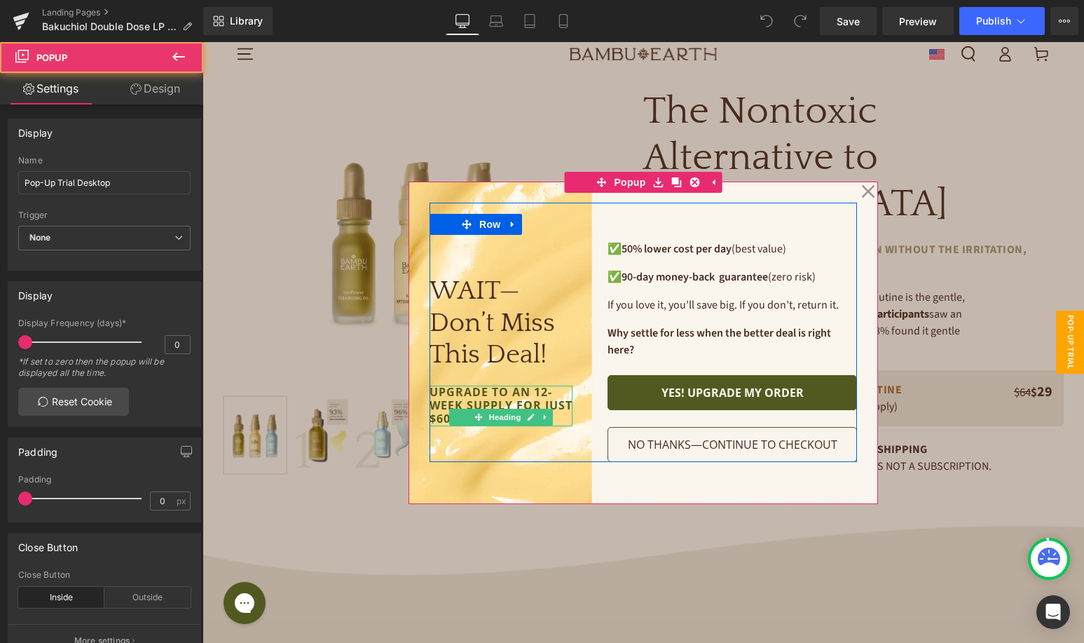
click at [518, 390] on h1 "upgrade to an 12-week supply for just $60 more." at bounding box center [501, 406] width 143 height 41
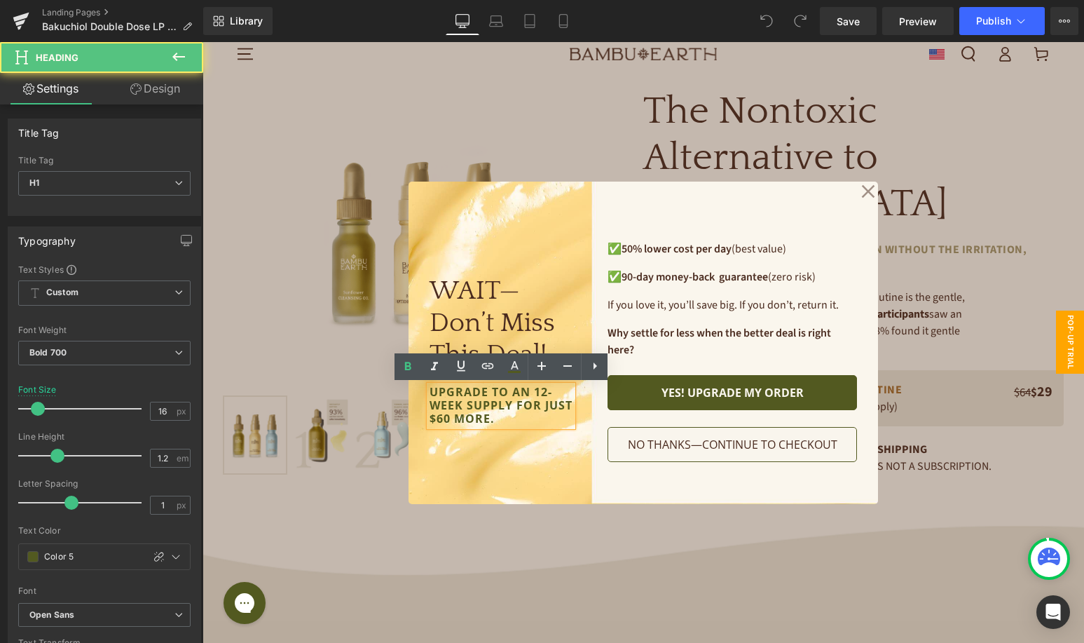
click at [529, 393] on h1 "upgrade to an 12-week supply for just $60 more." at bounding box center [501, 406] width 143 height 41
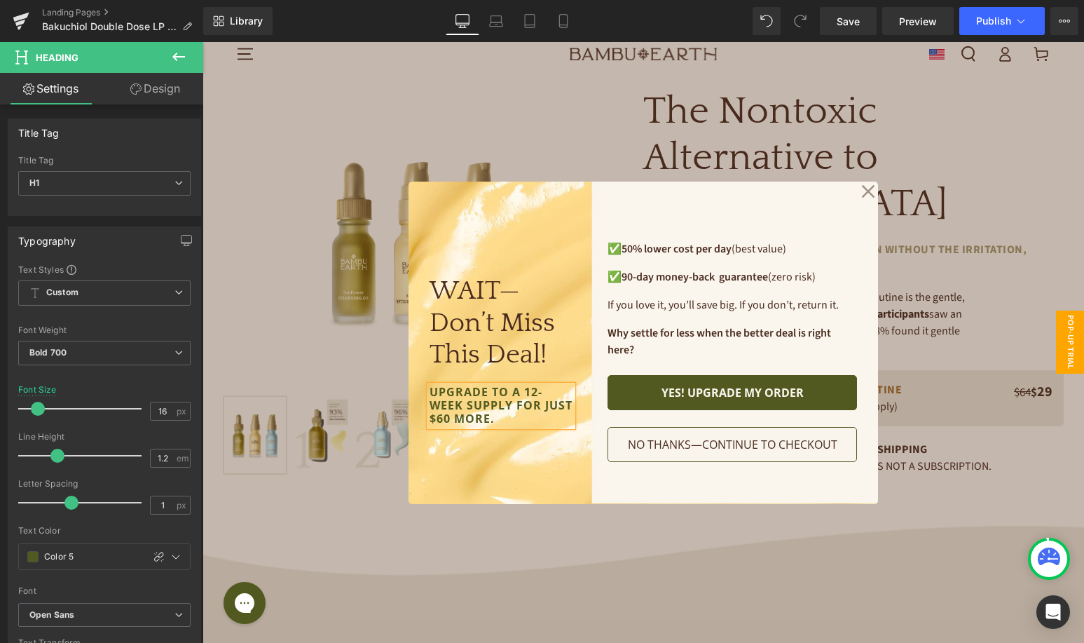
click at [833, 100] on div at bounding box center [644, 342] width 882 height 601
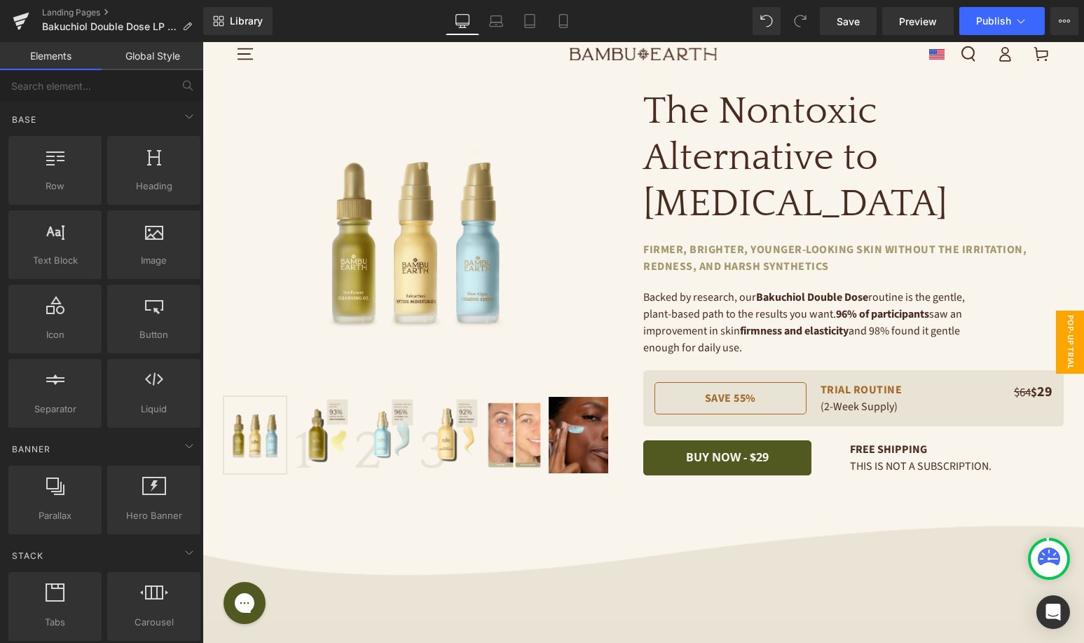
click at [1065, 329] on span "Pop-Up Trial Desktop" at bounding box center [1056, 342] width 56 height 63
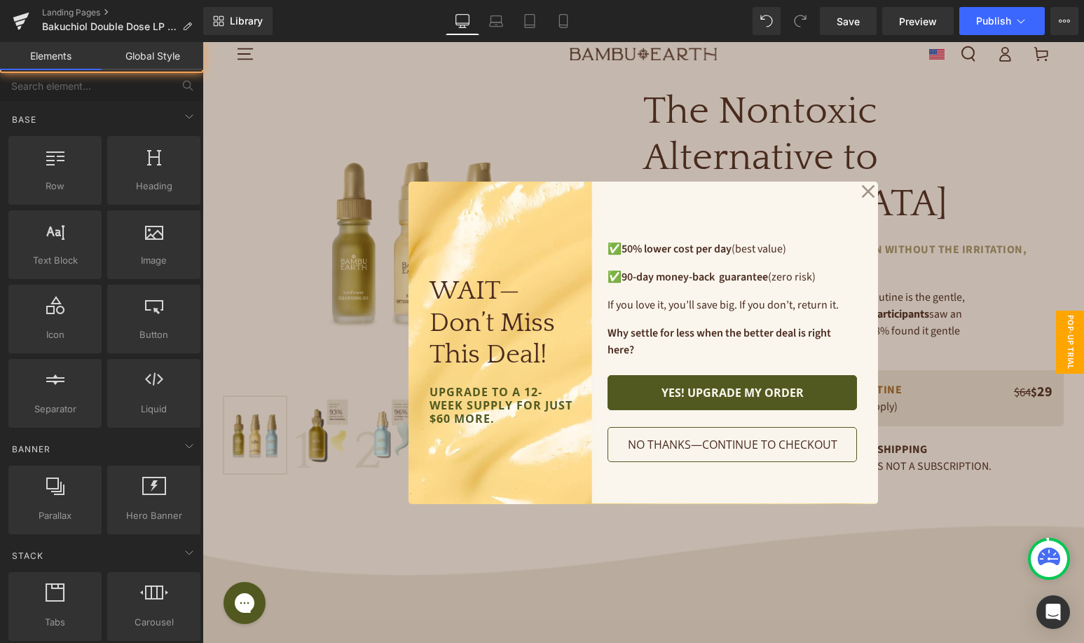
click at [848, 136] on div at bounding box center [644, 342] width 882 height 601
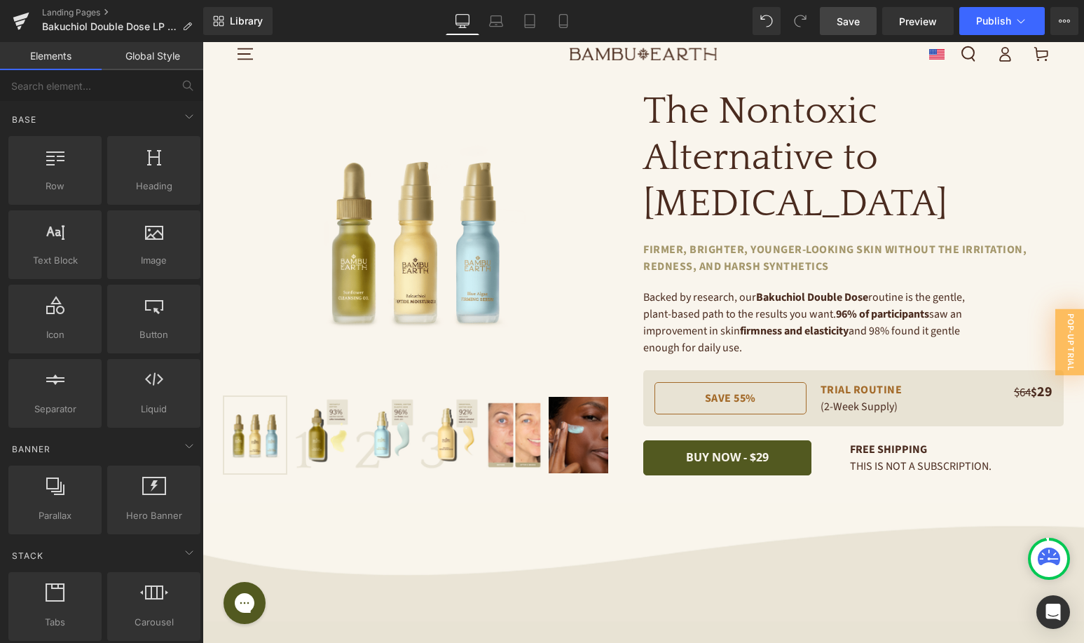
click at [850, 22] on span "Save" at bounding box center [848, 21] width 23 height 15
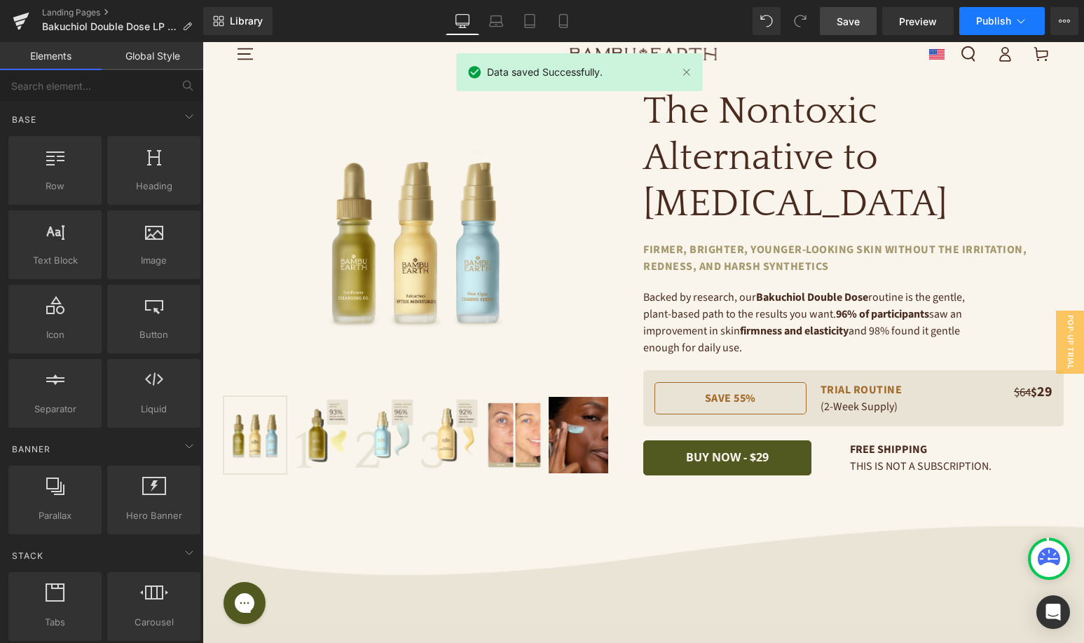
click at [1011, 26] on span "Publish" at bounding box center [993, 20] width 35 height 11
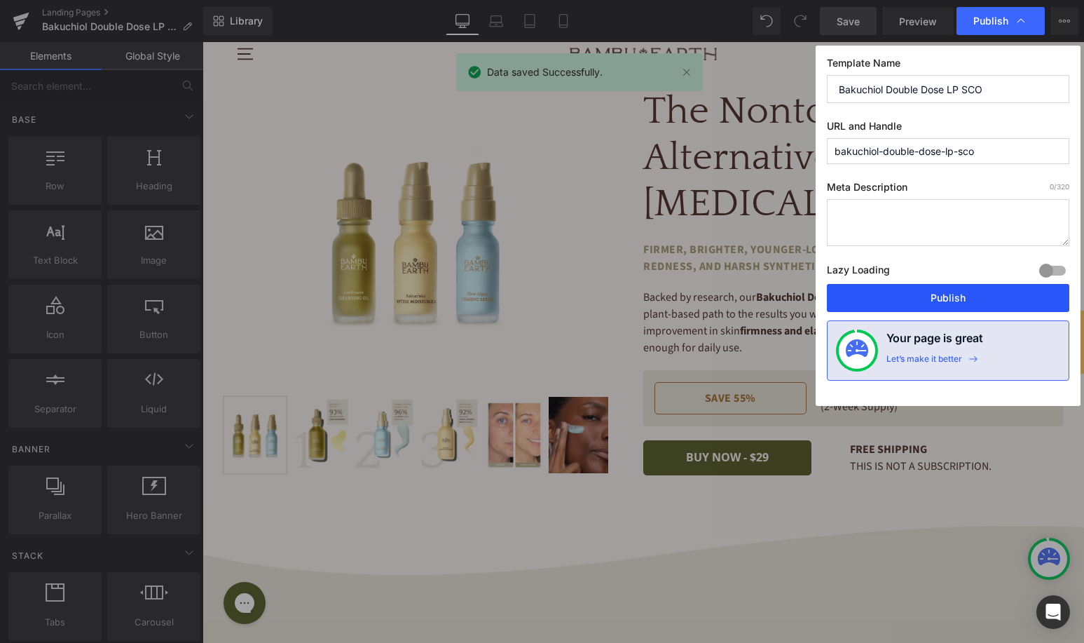
drag, startPoint x: 897, startPoint y: 289, endPoint x: 694, endPoint y: 247, distance: 206.8
click at [897, 289] on button "Publish" at bounding box center [948, 298] width 243 height 28
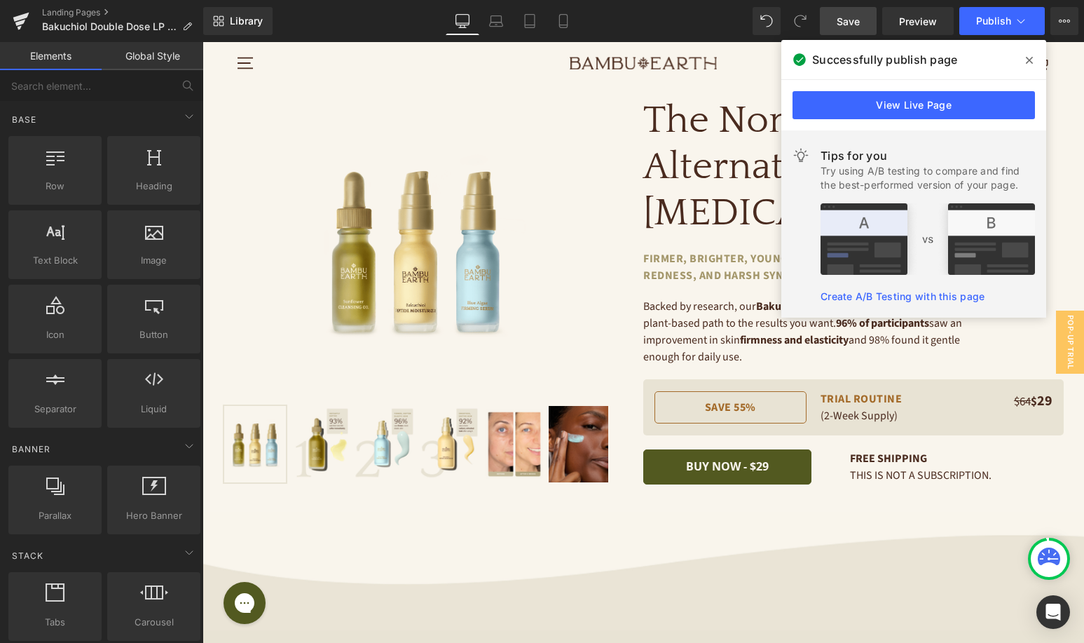
click at [1028, 57] on icon at bounding box center [1029, 60] width 7 height 11
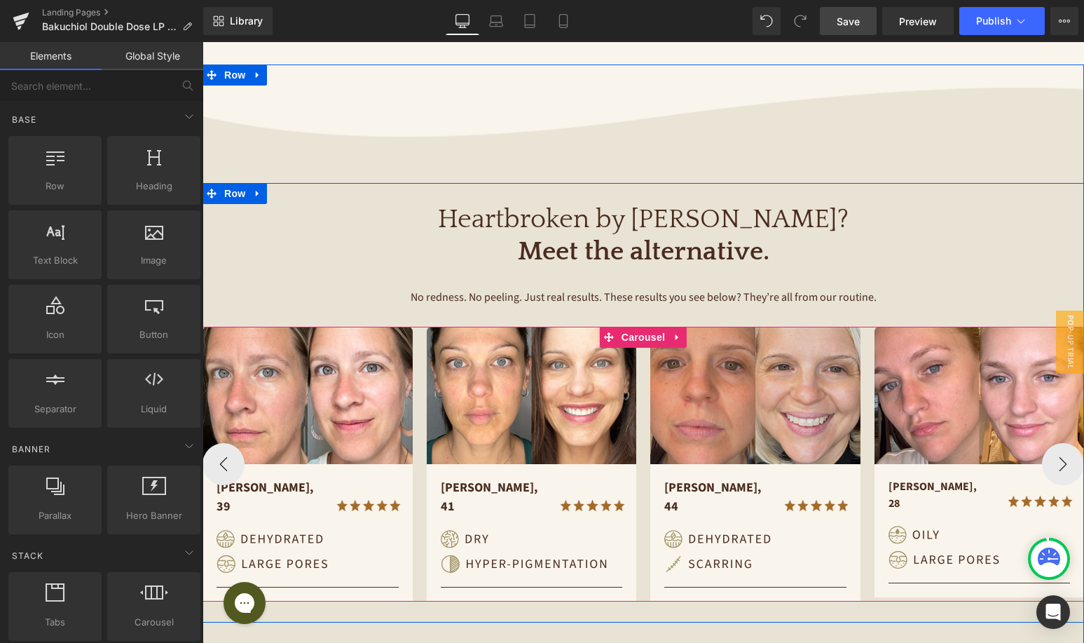
scroll to position [1019, 0]
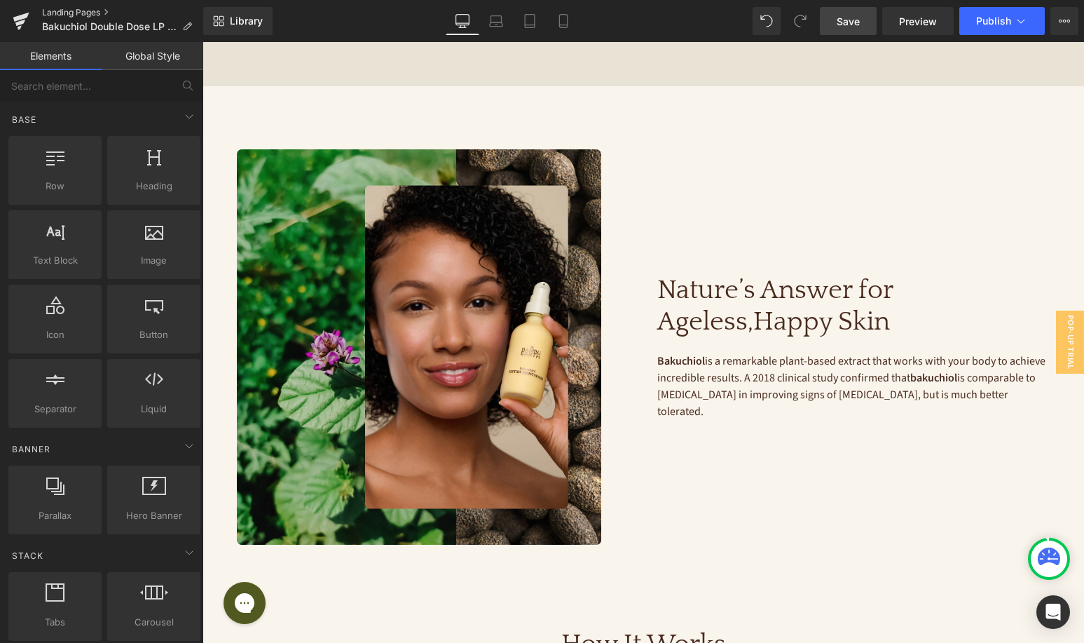
click at [79, 10] on link "Landing Pages" at bounding box center [122, 12] width 161 height 11
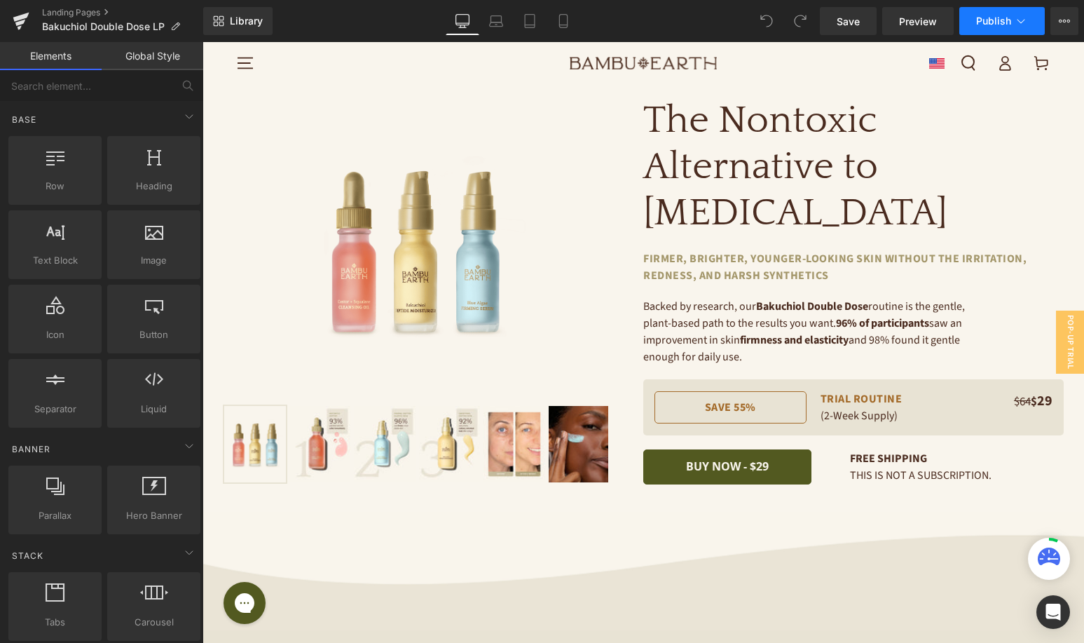
click at [994, 20] on span "Publish" at bounding box center [993, 20] width 35 height 11
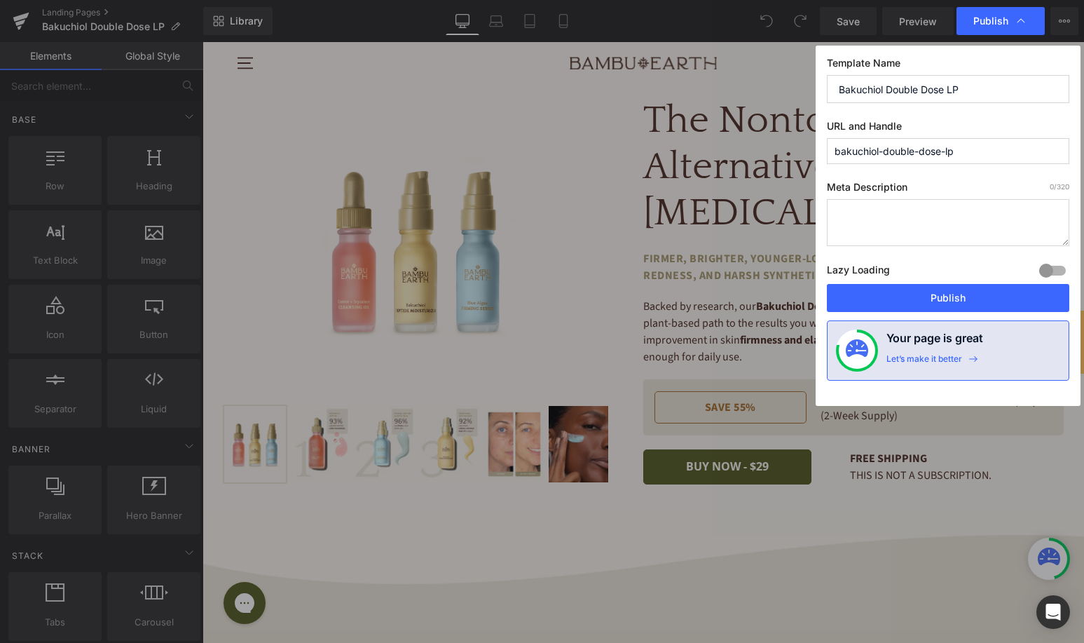
click at [993, 148] on input "bakuchiol-double-dose-lp" at bounding box center [948, 151] width 243 height 26
paste input "-CSCO"
click at [947, 154] on input "bakuchiol-double-dose--CSCO" at bounding box center [948, 151] width 243 height 26
type input "bakuchiol-double-dose-csco"
click at [890, 237] on textarea at bounding box center [948, 222] width 243 height 47
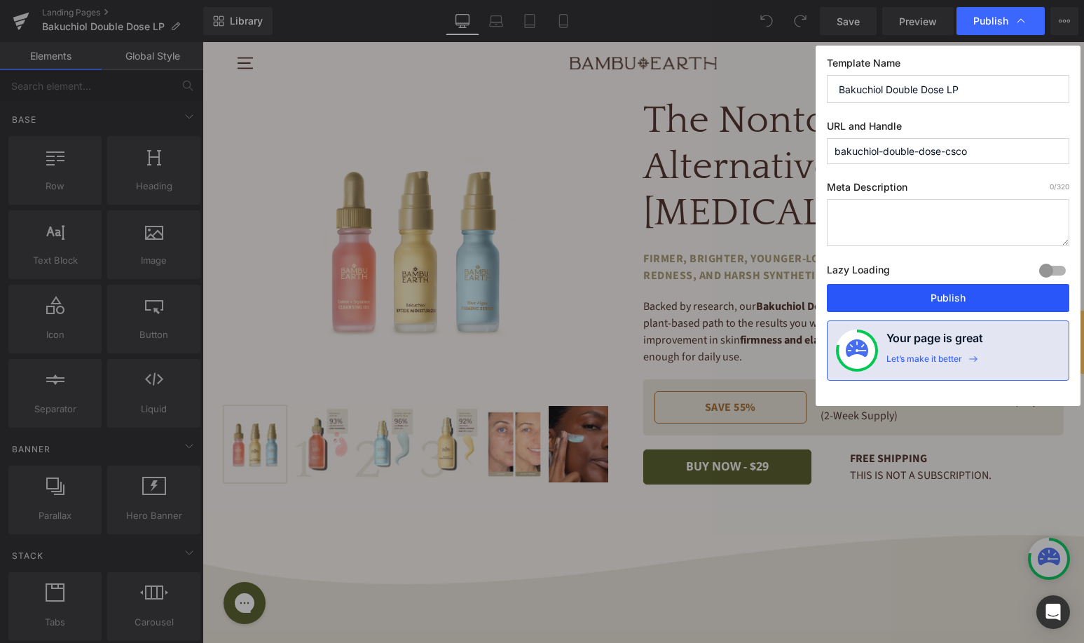
click at [931, 299] on button "Publish" at bounding box center [948, 298] width 243 height 28
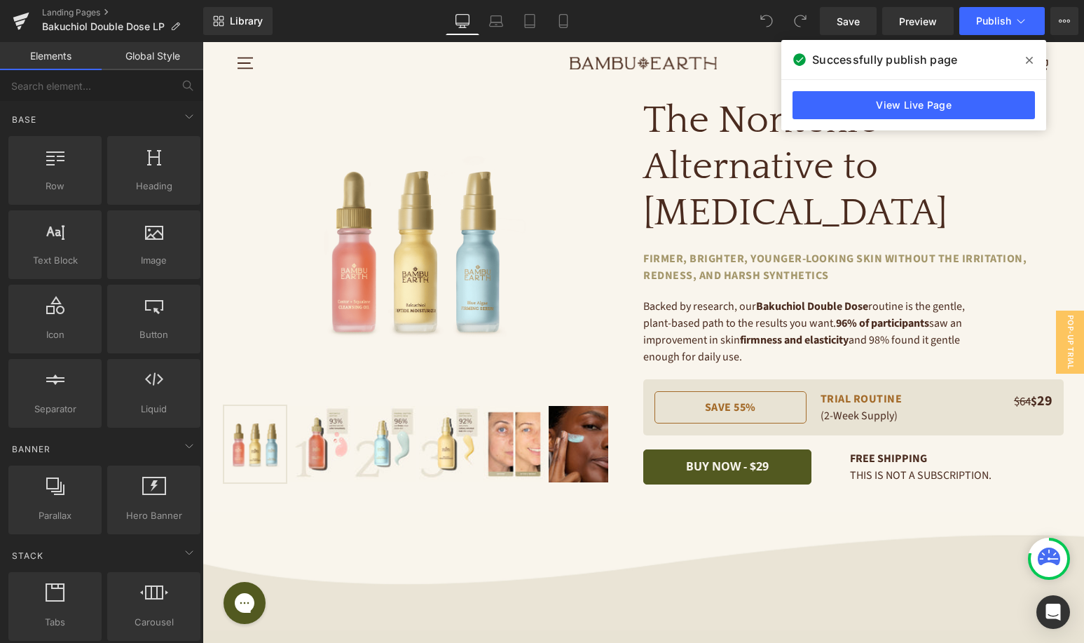
click at [1034, 57] on span at bounding box center [1030, 60] width 22 height 22
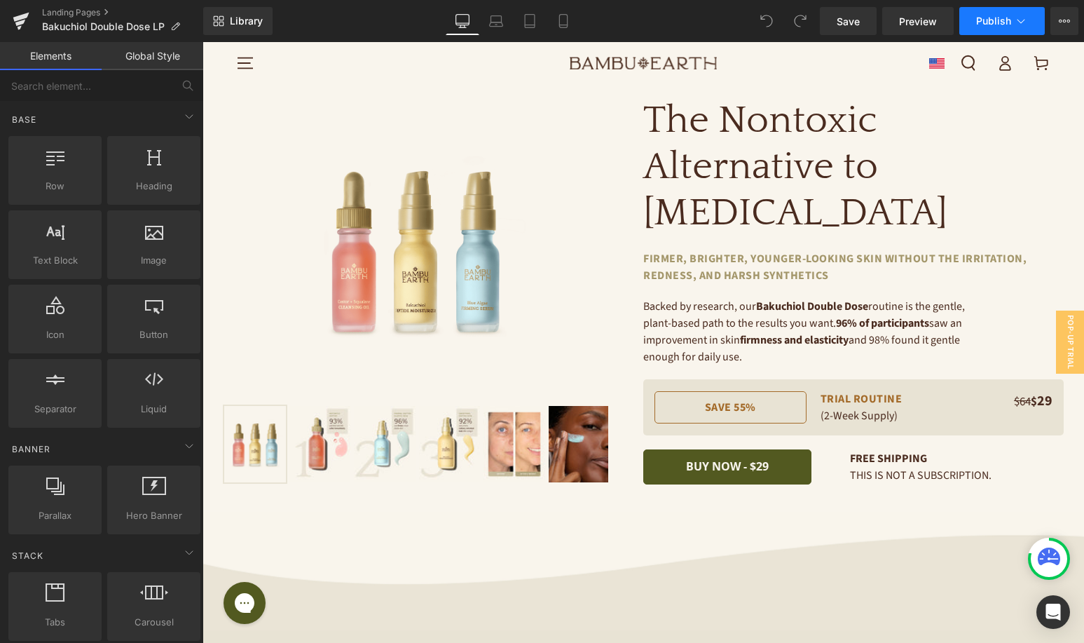
click at [1016, 21] on icon at bounding box center [1021, 21] width 14 height 14
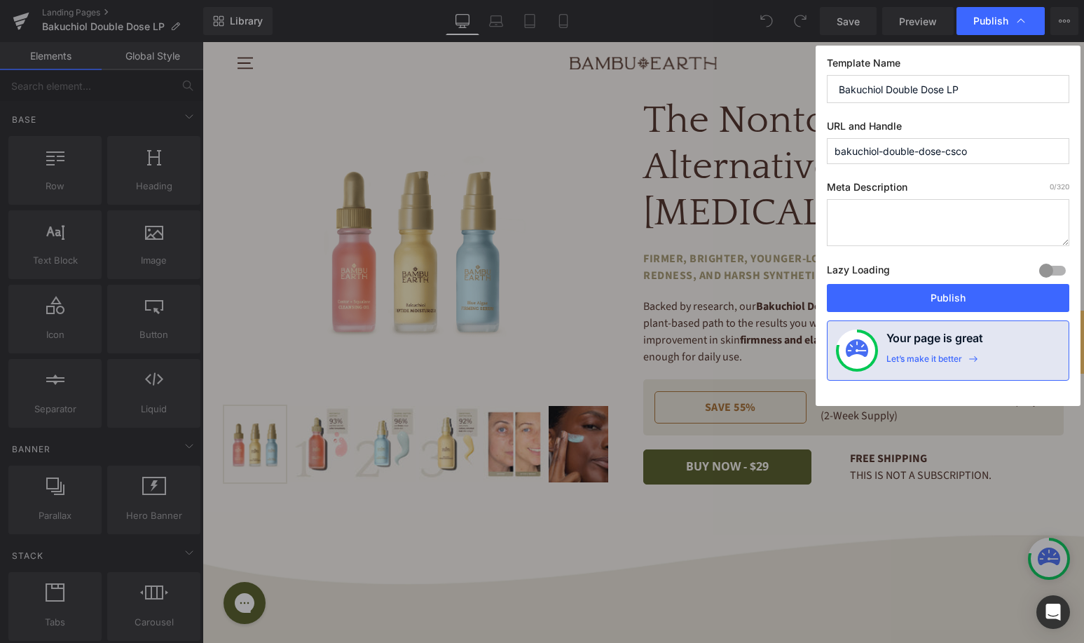
click at [976, 96] on input "Bakuchiol Double Dose LP" at bounding box center [948, 89] width 243 height 28
type input "Bakuchiol Double Dose LP CSCO"
click at [969, 158] on input "bakuchiol-double-dose-csco" at bounding box center [948, 151] width 243 height 26
click at [993, 24] on span "Publish" at bounding box center [991, 21] width 35 height 13
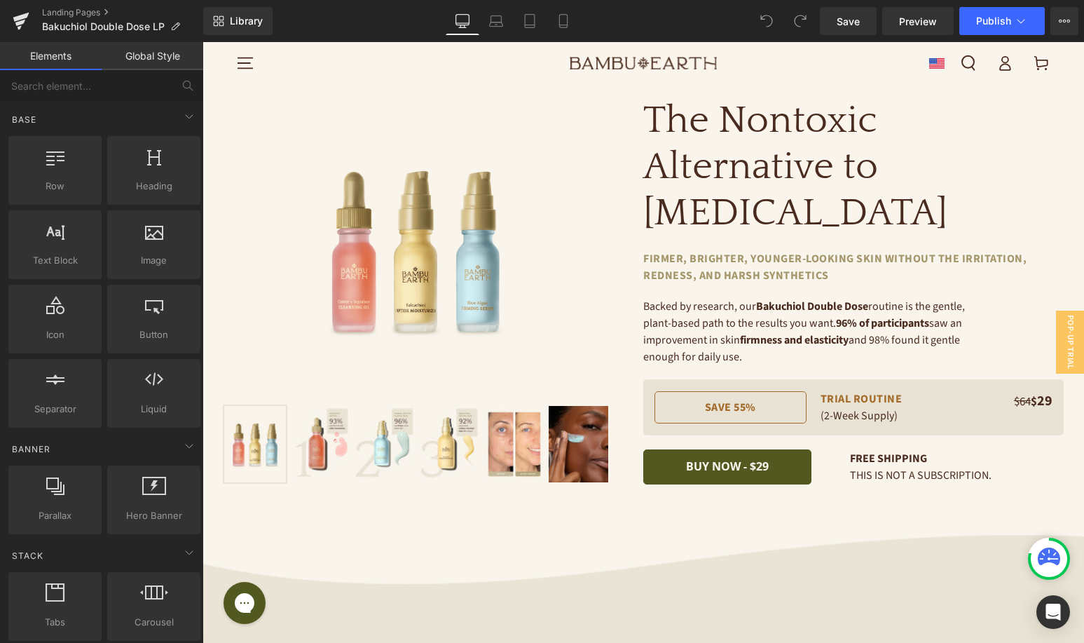
click at [993, 24] on span "Publish" at bounding box center [993, 20] width 35 height 11
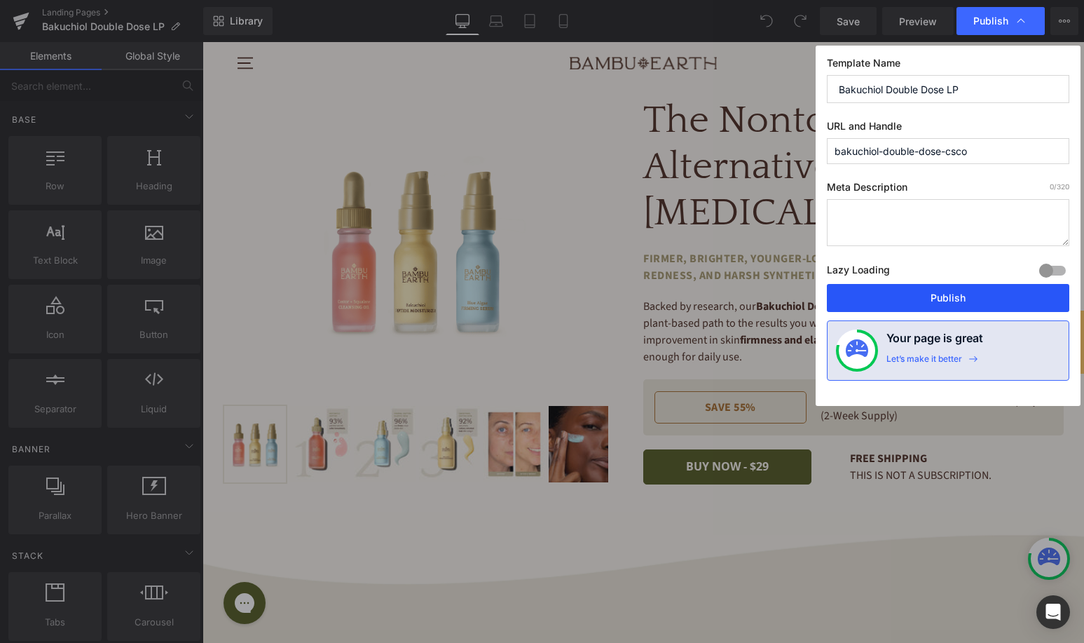
drag, startPoint x: 913, startPoint y: 297, endPoint x: 711, endPoint y: 256, distance: 206.8
click at [913, 297] on button "Publish" at bounding box center [948, 298] width 243 height 28
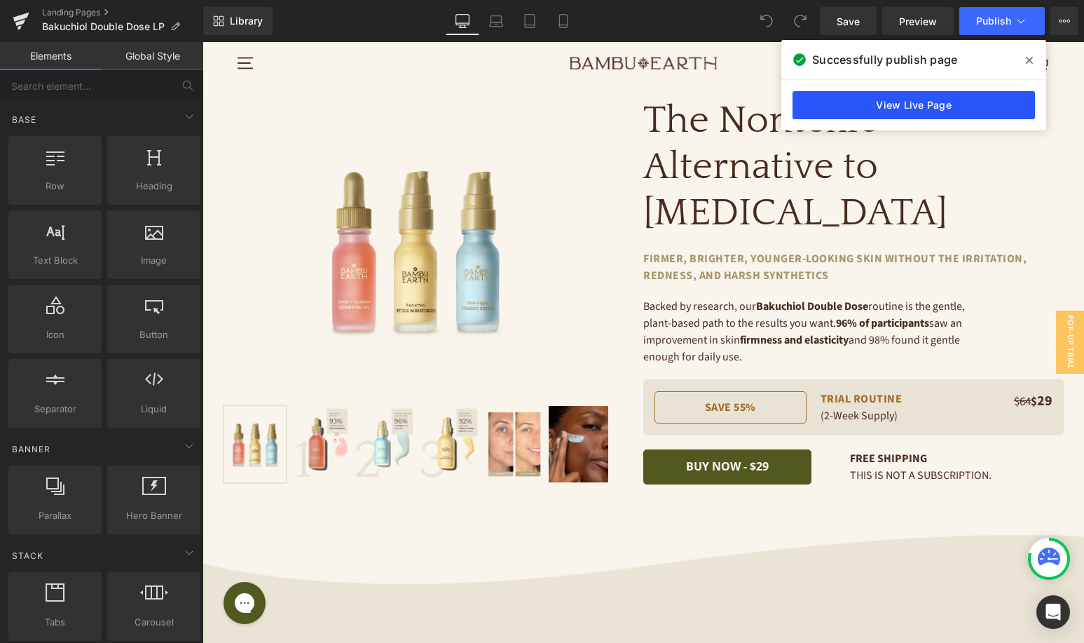
click at [991, 102] on link "View Live Page" at bounding box center [914, 105] width 243 height 28
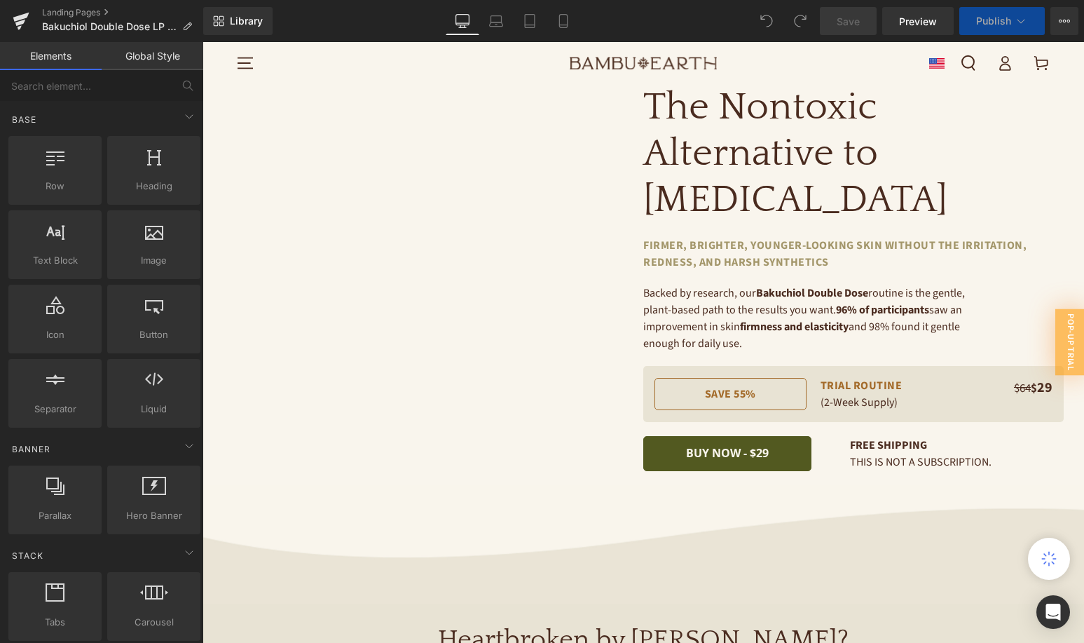
click at [965, 29] on button "Publish" at bounding box center [1003, 21] width 86 height 28
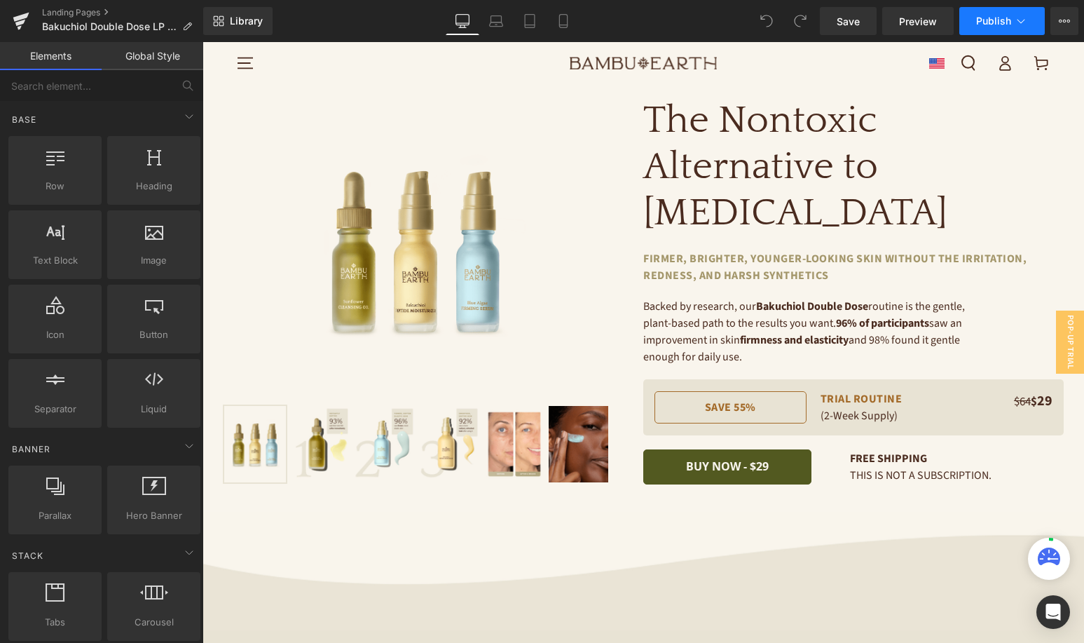
click at [990, 20] on span "Publish" at bounding box center [993, 20] width 35 height 11
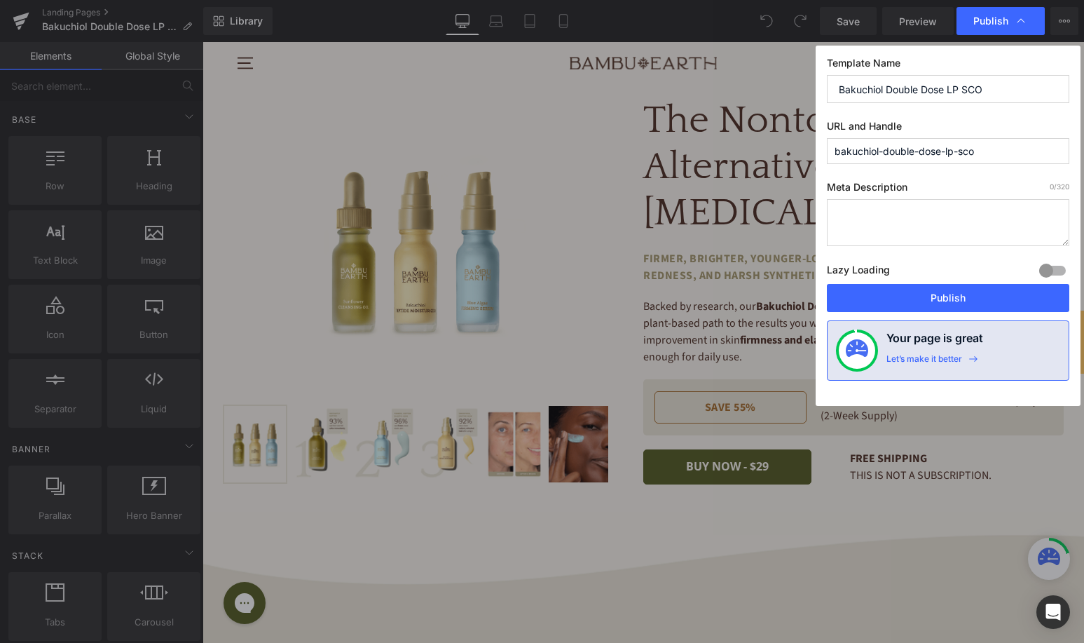
click at [991, 147] on input "bakuchiol-double-dose-lp-sco" at bounding box center [948, 151] width 243 height 26
type input "bakuchiol-double-dose-lp"
click at [982, 25] on span "Publish" at bounding box center [991, 21] width 35 height 13
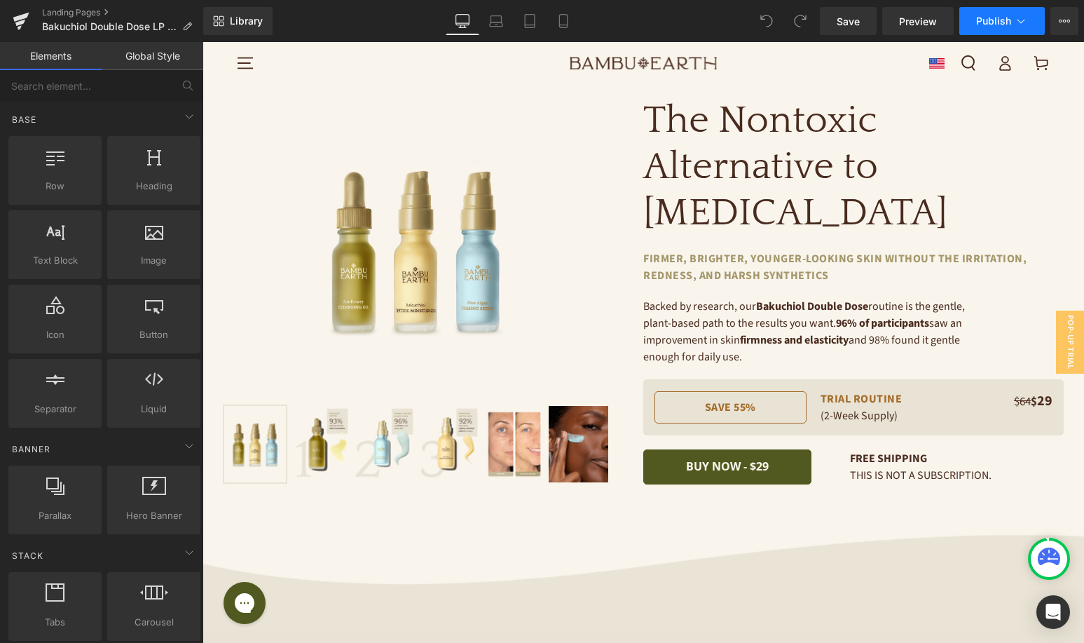
click at [996, 32] on button "Publish" at bounding box center [1003, 21] width 86 height 28
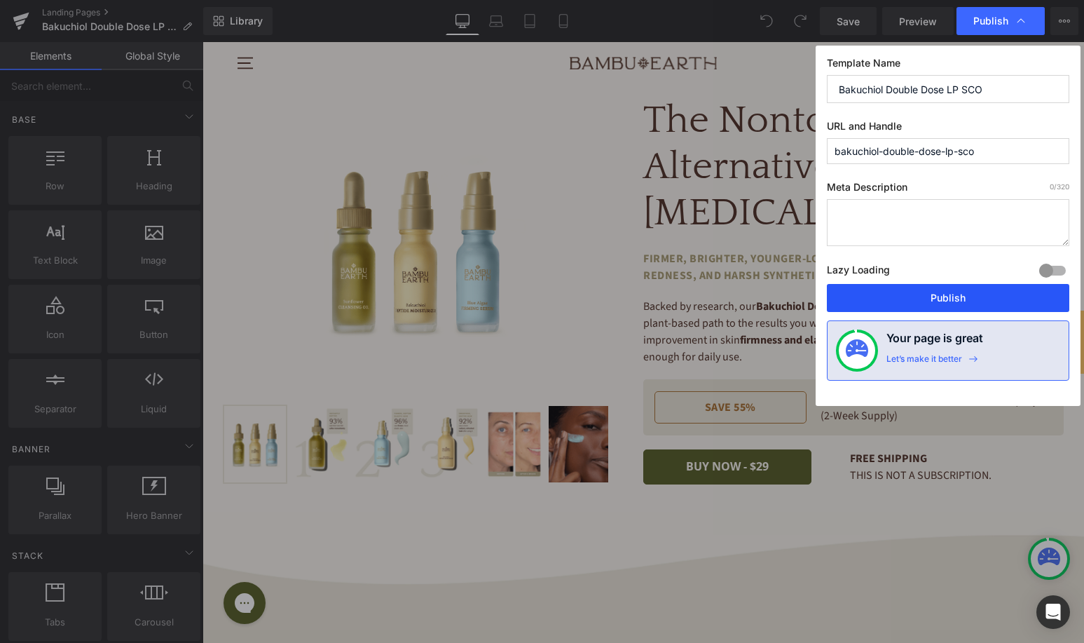
click at [913, 303] on button "Publish" at bounding box center [948, 298] width 243 height 28
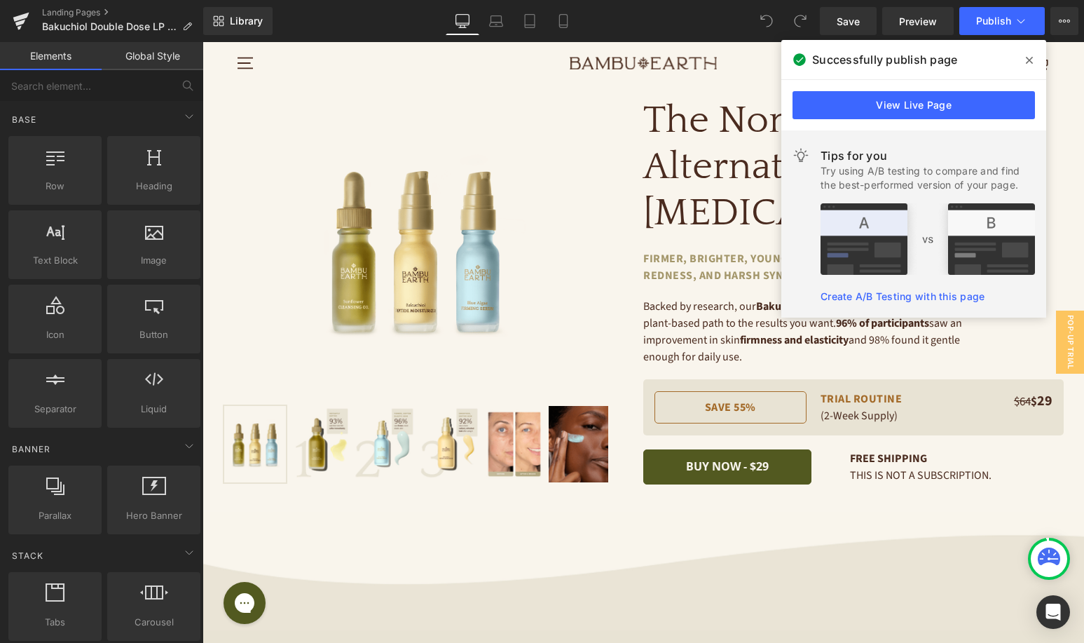
click at [1039, 59] on span at bounding box center [1030, 60] width 22 height 22
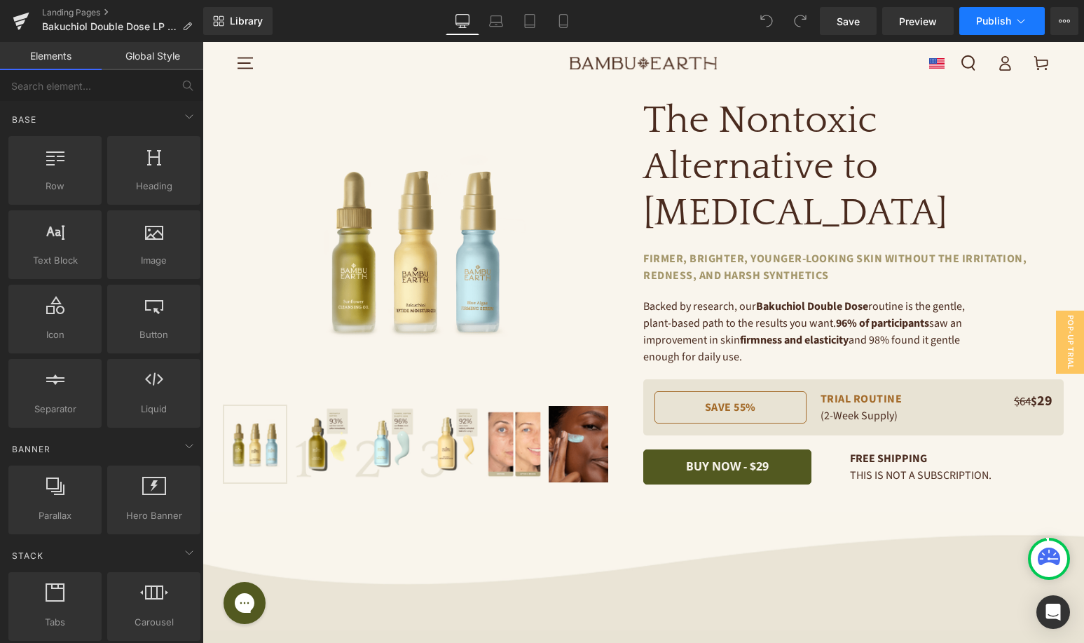
click at [1018, 15] on icon at bounding box center [1021, 21] width 14 height 14
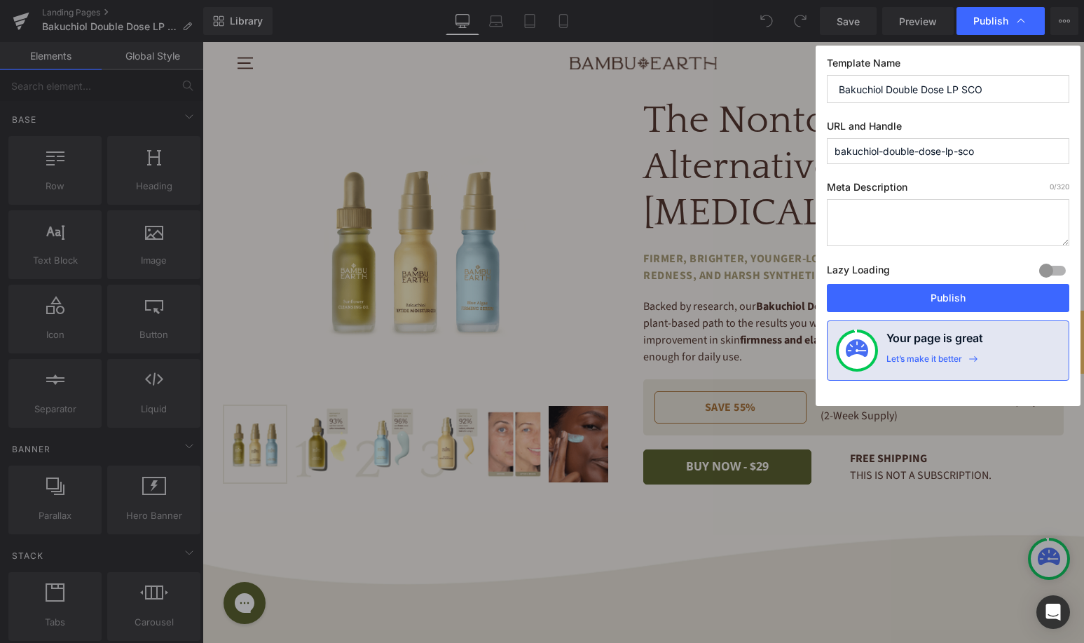
click at [979, 149] on input "bakuchiol-double-dose-lp-sco" at bounding box center [948, 151] width 243 height 26
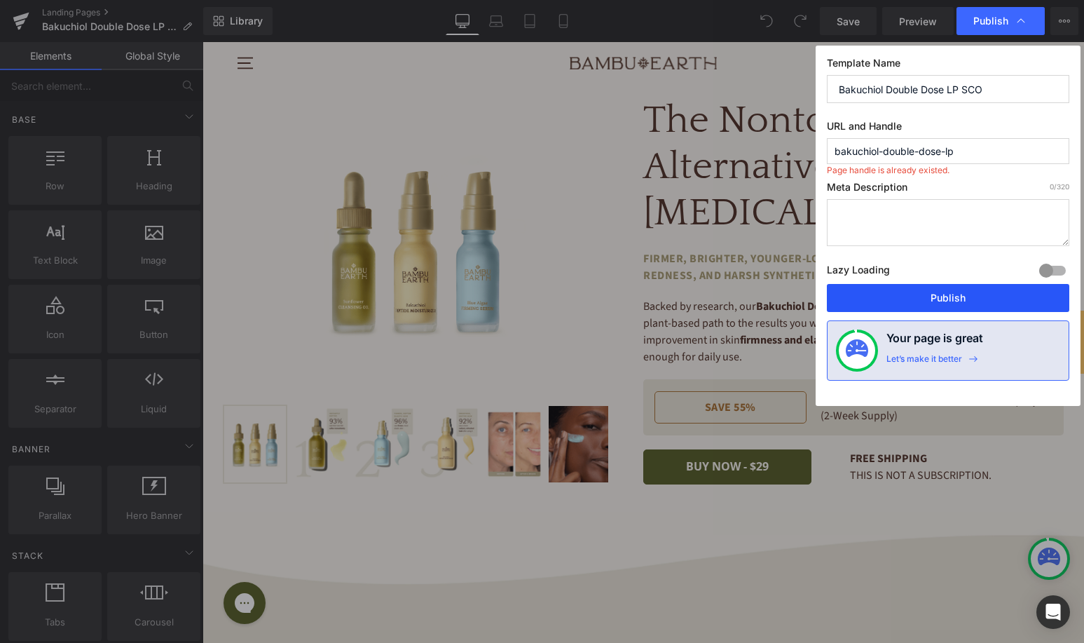
type input "bakuchiol-double-dose-lp"
click at [926, 296] on button "Publish" at bounding box center [948, 298] width 243 height 28
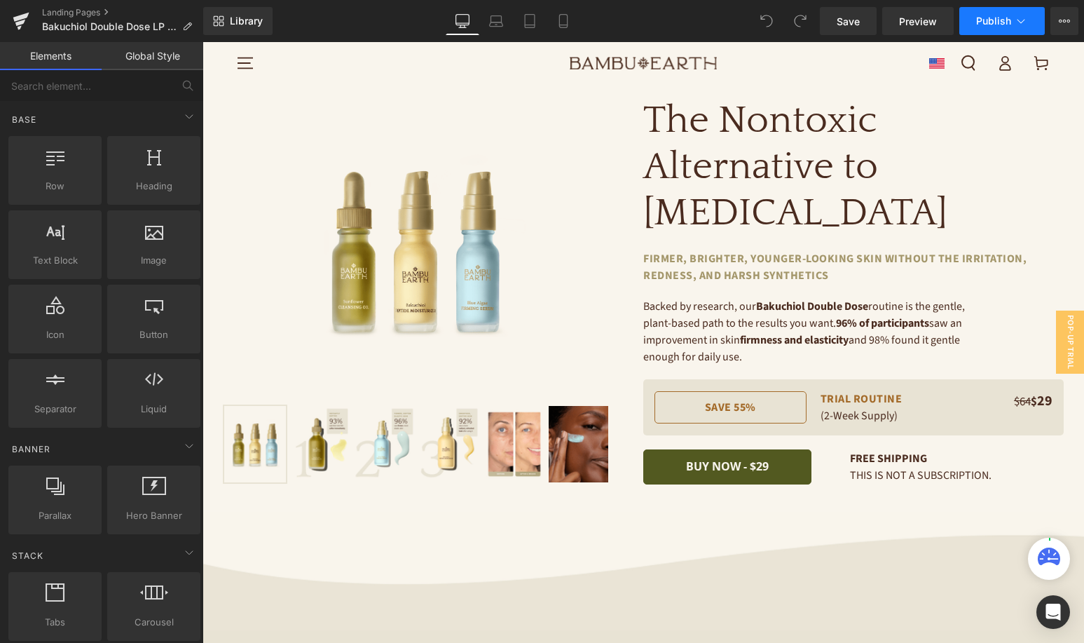
click at [987, 25] on span "Publish" at bounding box center [993, 20] width 35 height 11
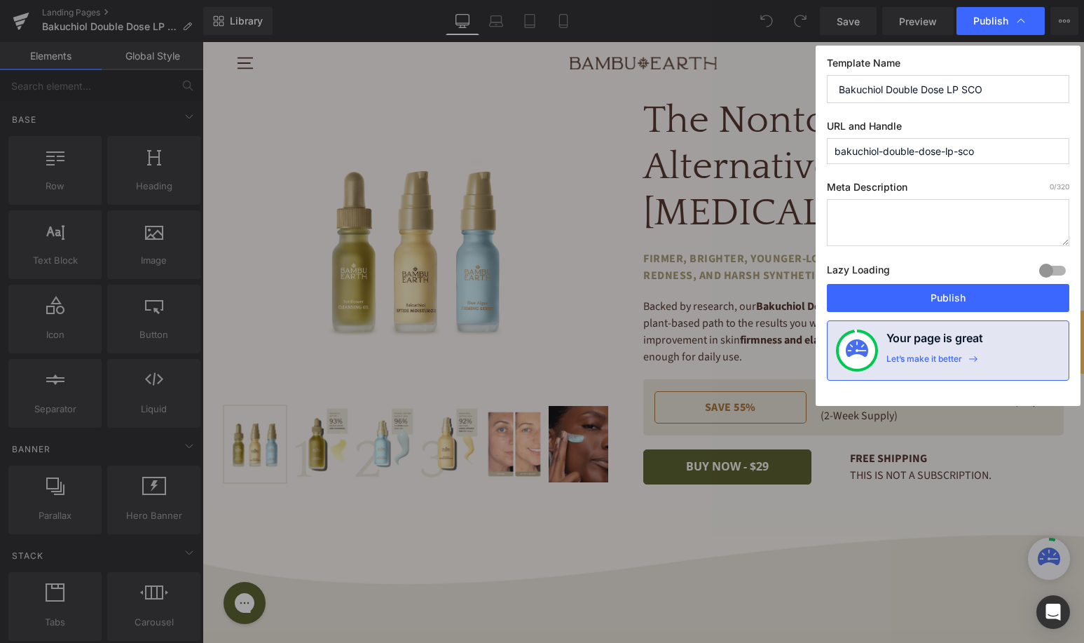
click at [982, 149] on input "bakuchiol-double-dose-lp-sco" at bounding box center [948, 151] width 243 height 26
type input "bakuchiol-double-dose-lp"
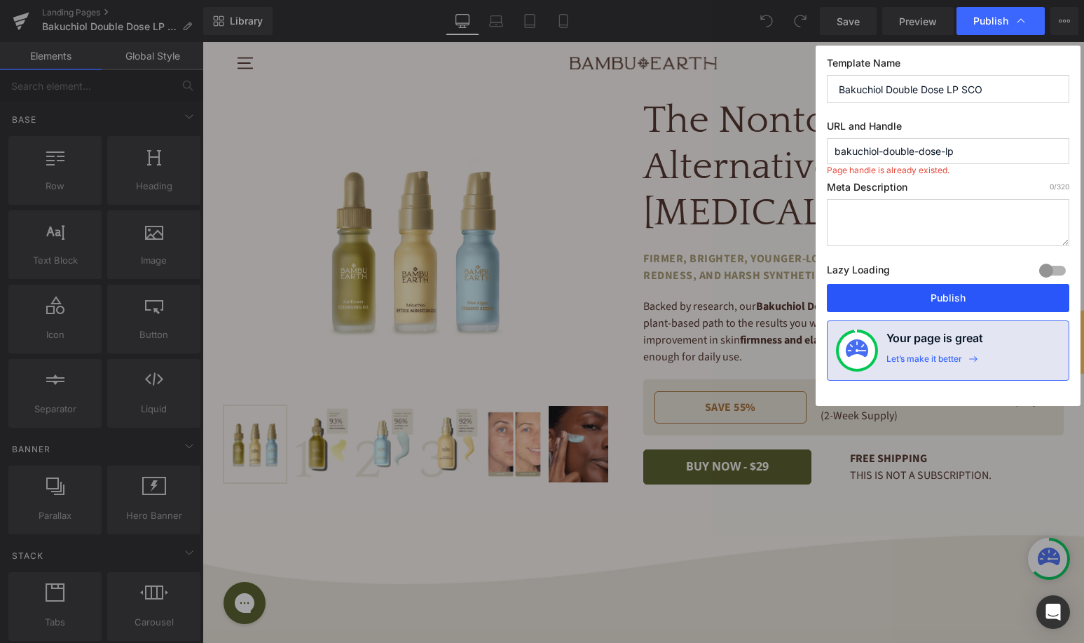
click at [907, 295] on button "Publish" at bounding box center [948, 298] width 243 height 28
click at [909, 142] on input "bakuchiol-double-dose-lp" at bounding box center [948, 151] width 243 height 26
click at [995, 92] on input "Bakuchiol Double Dose LP SCO" at bounding box center [948, 89] width 243 height 28
click at [970, 146] on input "bakuchiol-double-dose-lp" at bounding box center [948, 151] width 243 height 26
click at [990, 93] on input "Bakuchiol Double Dose LP" at bounding box center [948, 89] width 243 height 28
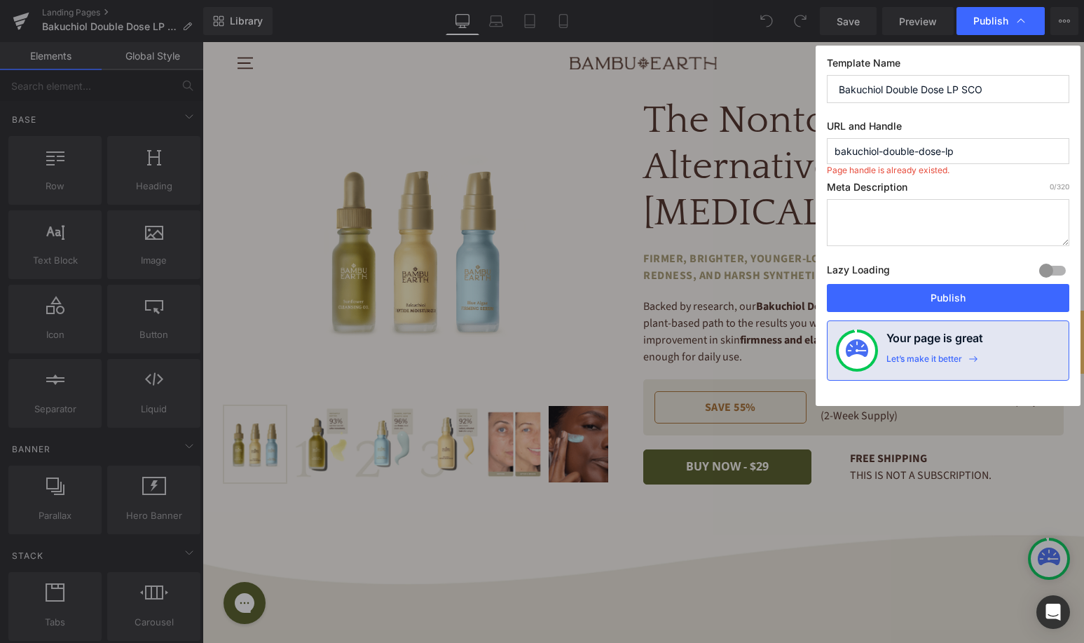
type input "Bakuchiol Double Dose LP SCO"
click at [906, 160] on span "Page handle is already existed." at bounding box center [888, 167] width 123 height 19
click at [906, 148] on input "bakuchiol-double-dose-lp" at bounding box center [948, 151] width 243 height 26
click at [901, 207] on textarea at bounding box center [948, 222] width 243 height 47
click at [903, 295] on button "Publish" at bounding box center [948, 298] width 243 height 28
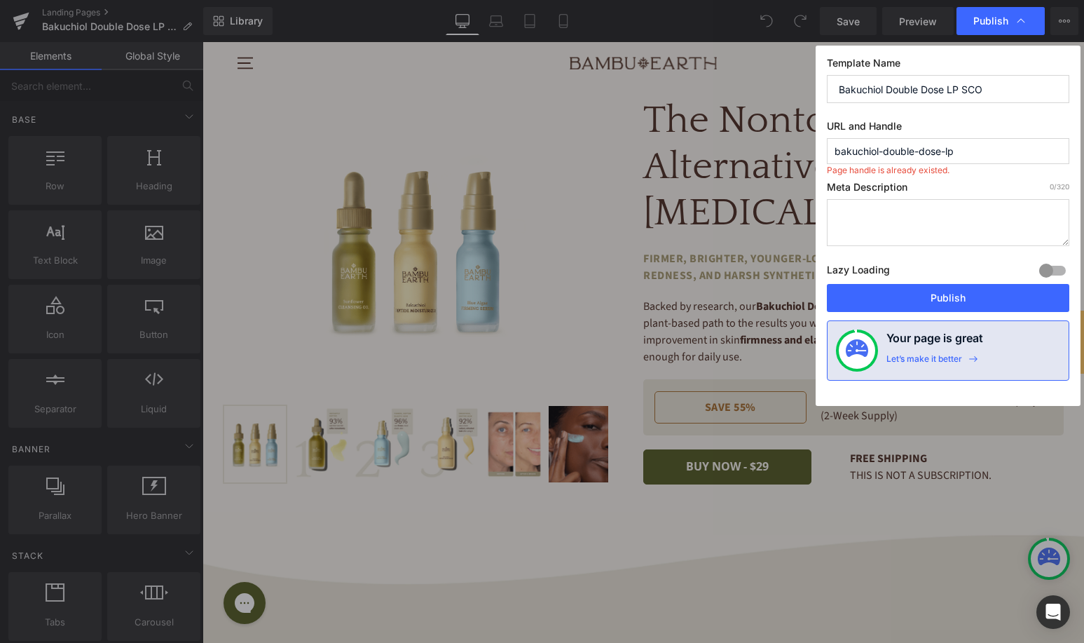
click at [885, 253] on div "Meta Description 0 /320 Lazy Loading Build Upgrade plan to unlock Lazy loading …" at bounding box center [948, 232] width 243 height 103
click at [891, 234] on textarea at bounding box center [948, 222] width 243 height 47
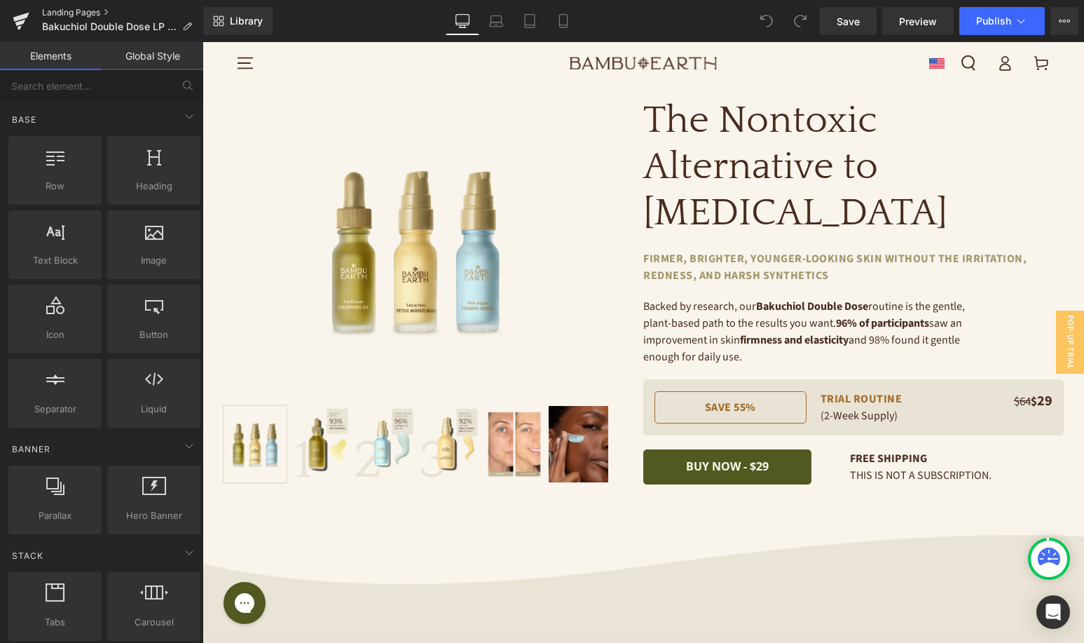
click at [86, 8] on link "Landing Pages" at bounding box center [122, 12] width 161 height 11
click at [1002, 35] on div "Library Desktop Desktop Laptop Tablet Mobile Save Preview Publish Scheduled Vie…" at bounding box center [643, 21] width 881 height 42
click at [1002, 28] on button "Publish" at bounding box center [1003, 21] width 86 height 28
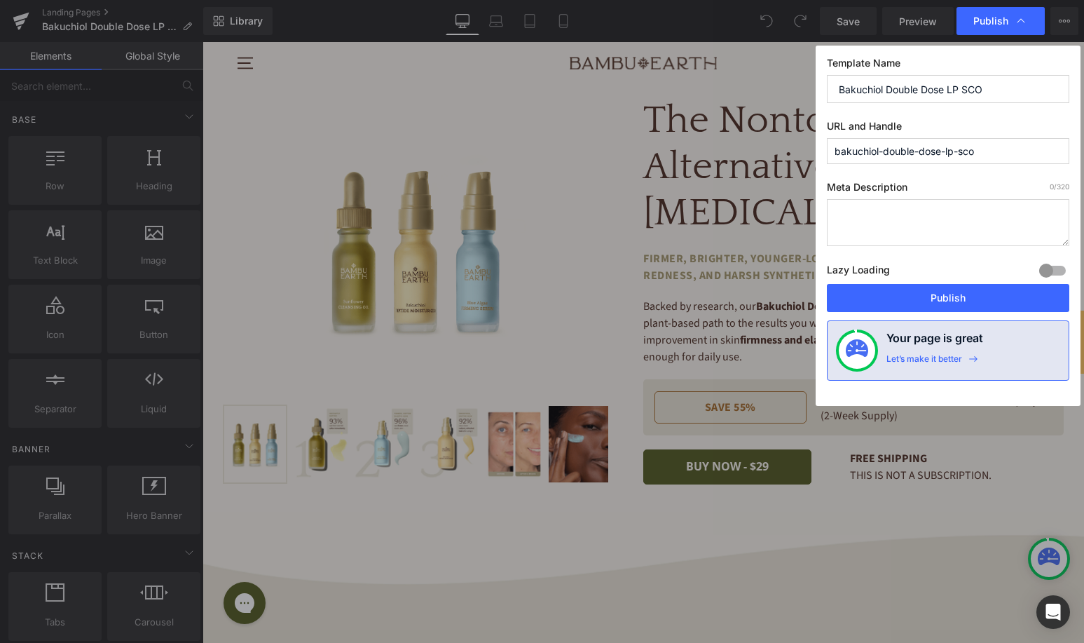
click at [986, 150] on input "bakuchiol-double-dose-lp-sco" at bounding box center [948, 151] width 243 height 26
type input "bakuchiol-double-dose-lp"
click at [1000, 94] on input "Bakuchiol Double Dose LP SCO" at bounding box center [948, 89] width 243 height 28
click at [976, 154] on input "bakuchiol-double-dose-lp" at bounding box center [948, 151] width 243 height 26
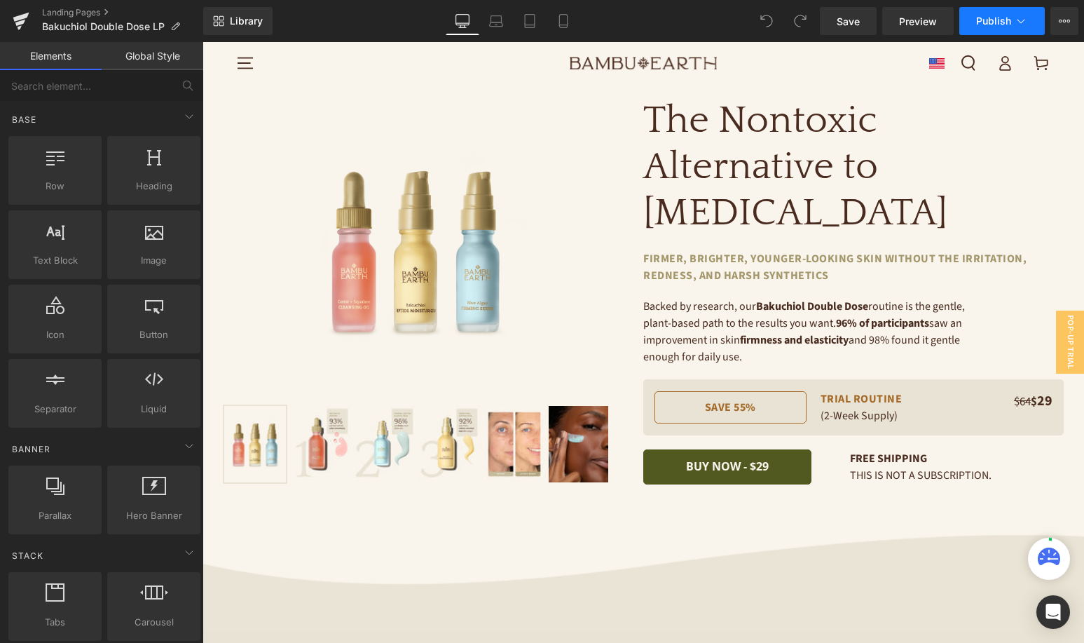
click at [1019, 25] on icon at bounding box center [1021, 21] width 14 height 14
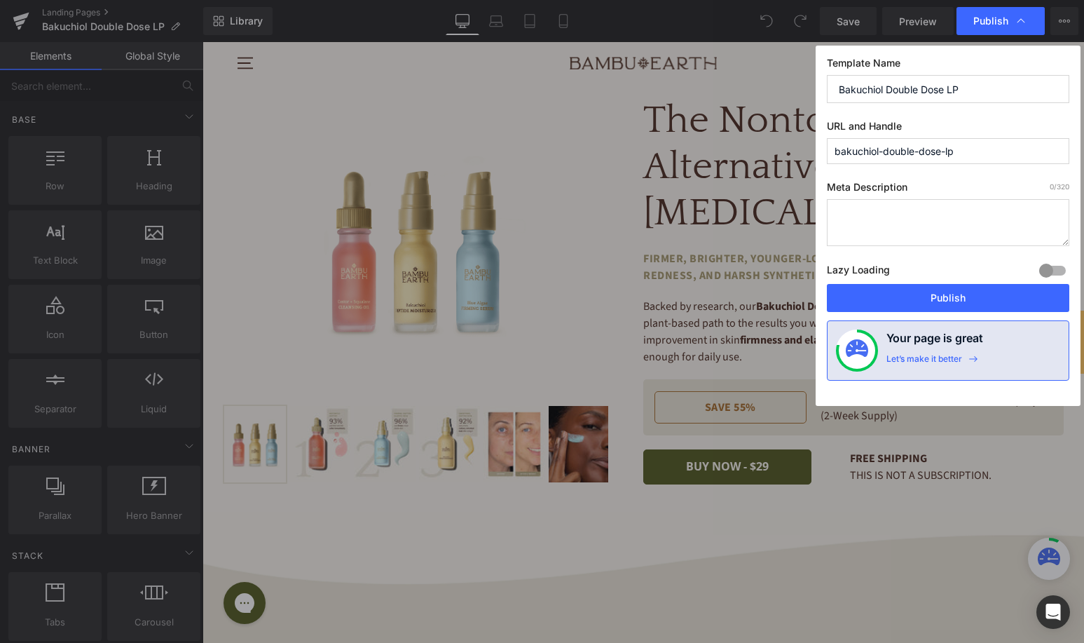
click at [972, 157] on input "bakuchiol-double-dose-lp" at bounding box center [948, 151] width 243 height 26
click at [983, 100] on input "Bakuchiol Double Dose LP" at bounding box center [948, 89] width 243 height 28
type input "Bakuchiol Double Dose LP CSCO"
click at [981, 150] on input "bakuchiol-double-dose-lp" at bounding box center [948, 151] width 243 height 26
type input "bakuchiol-double-dose-lp-csco"
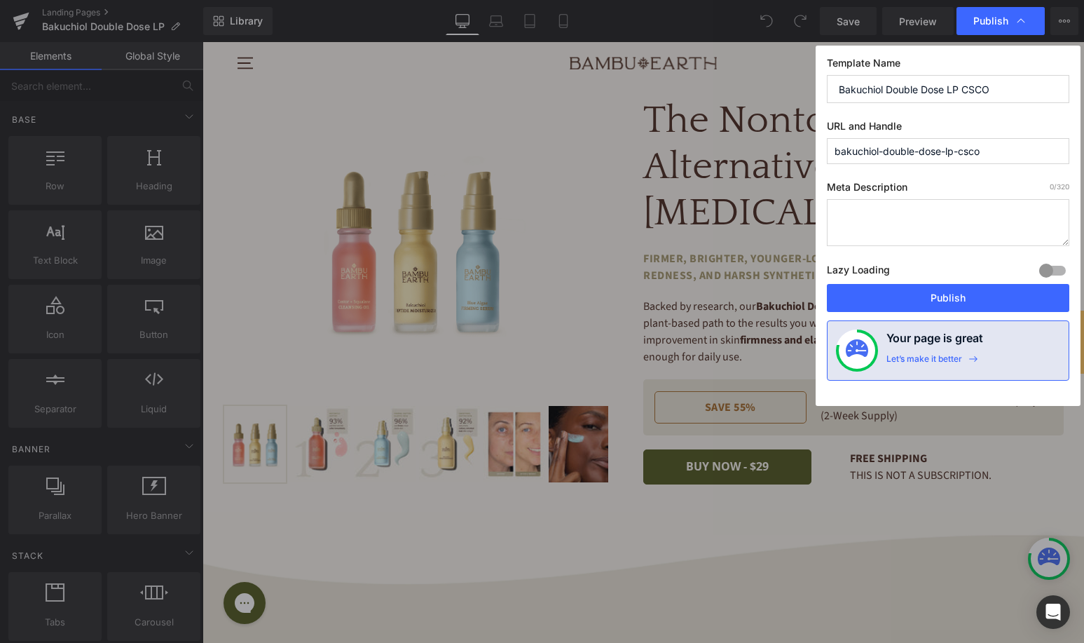
click at [944, 226] on textarea at bounding box center [948, 222] width 243 height 47
click at [954, 300] on button "Publish" at bounding box center [948, 298] width 243 height 28
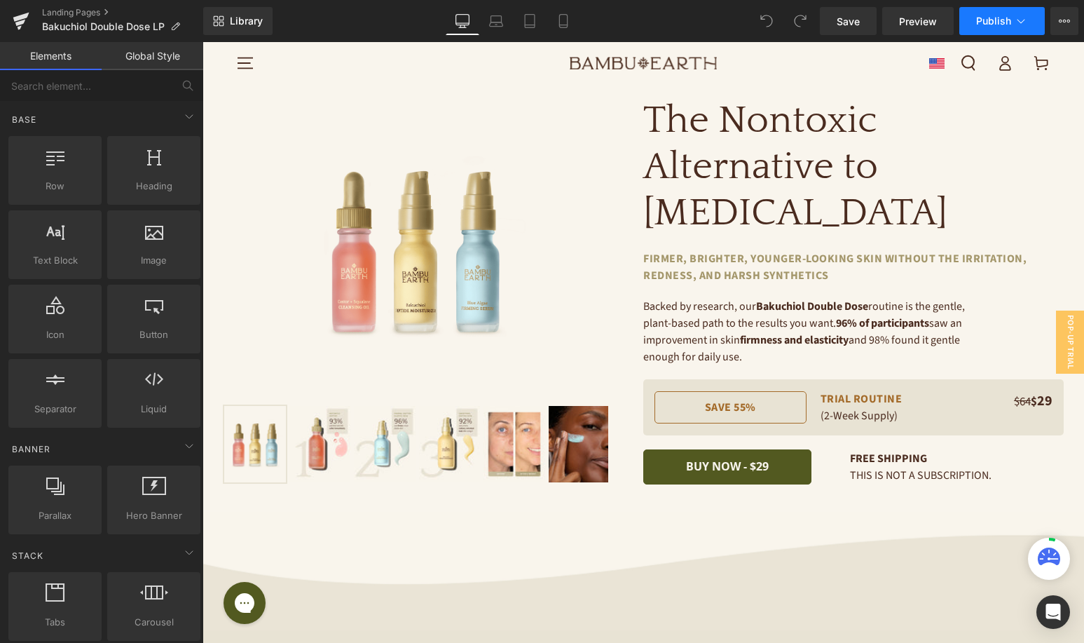
click at [1021, 32] on button "Publish" at bounding box center [1003, 21] width 86 height 28
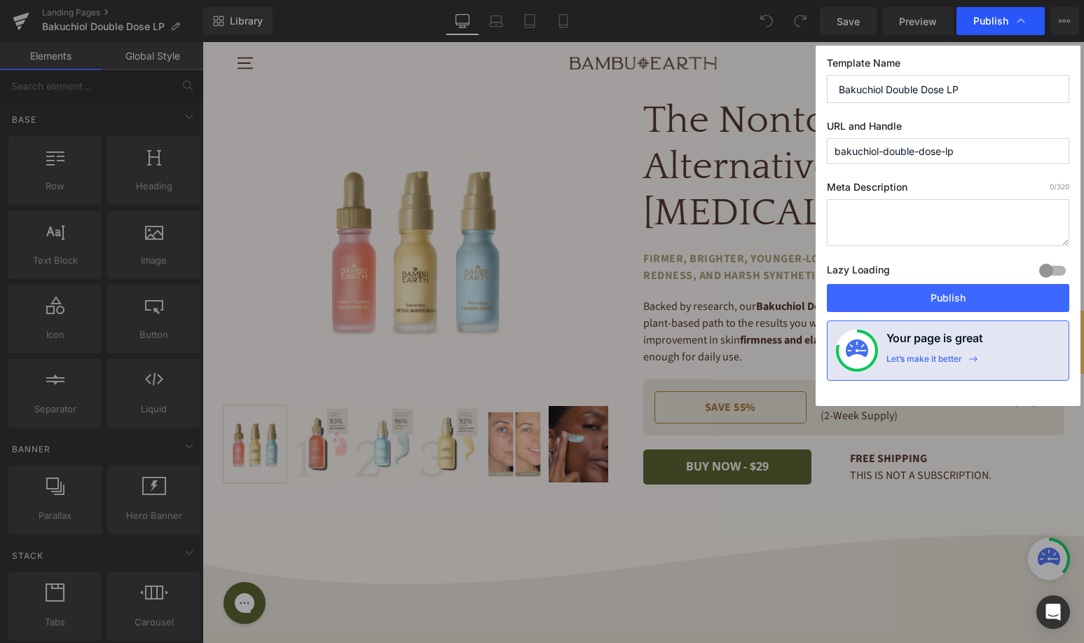
click at [1019, 25] on icon at bounding box center [1021, 21] width 14 height 14
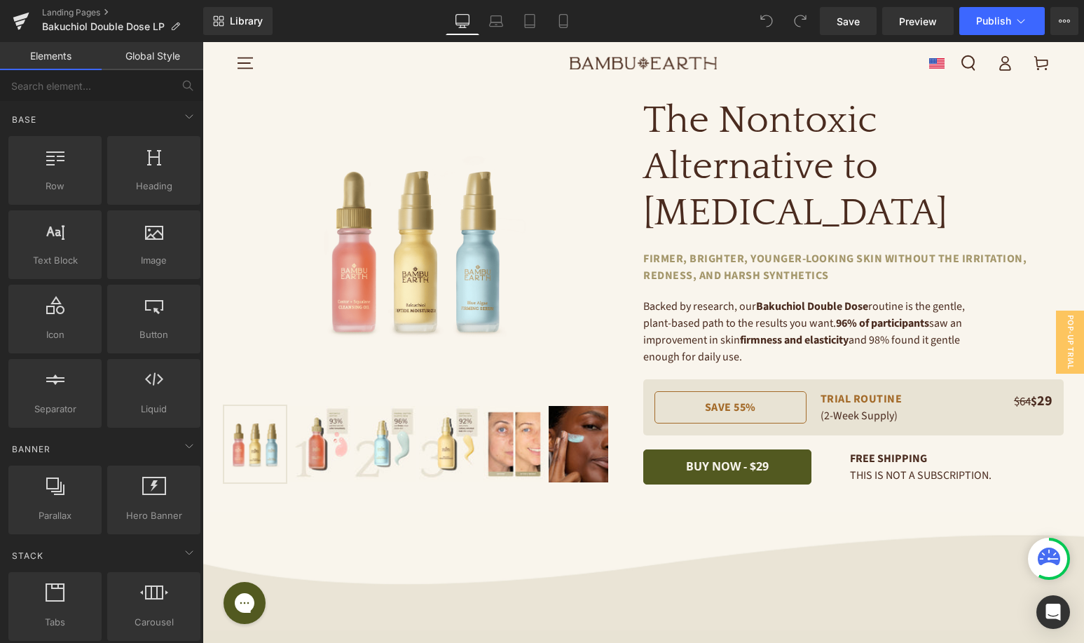
click at [1019, 25] on icon at bounding box center [1021, 21] width 14 height 14
click at [1062, 22] on icon at bounding box center [1064, 20] width 11 height 11
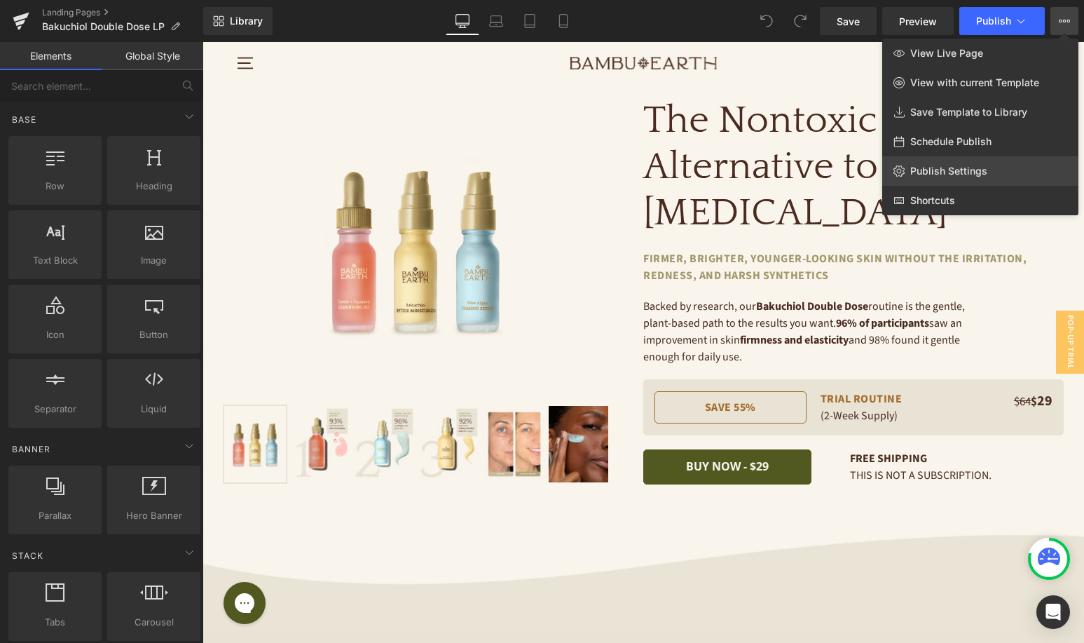
click at [950, 172] on span "Publish Settings" at bounding box center [949, 171] width 77 height 13
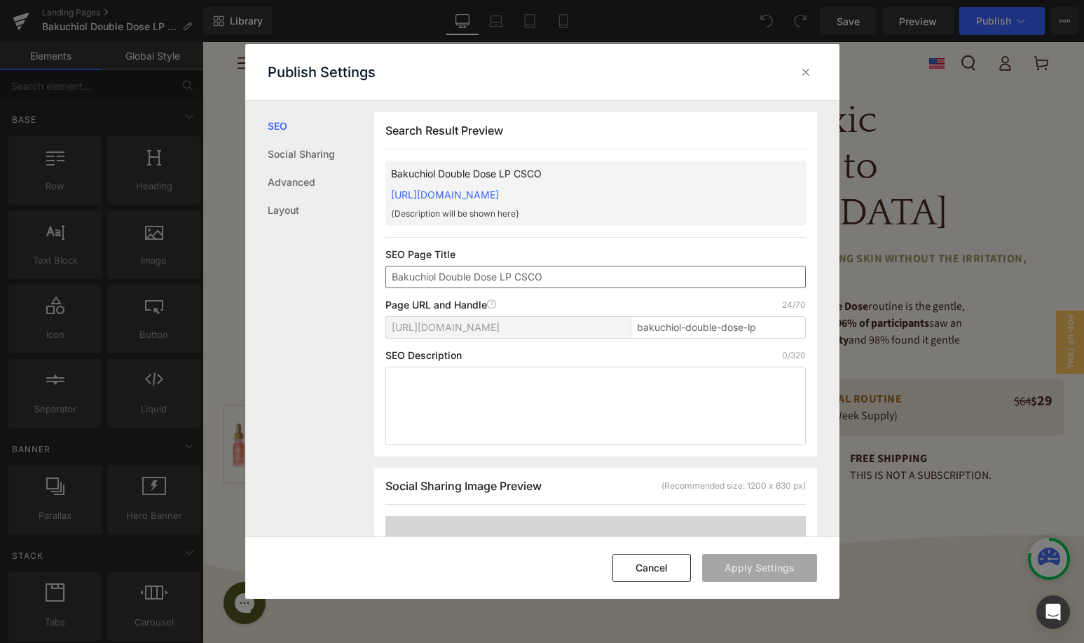
scroll to position [1, 0]
click at [775, 331] on input "bakuchiol-double-dose-lp" at bounding box center [718, 326] width 175 height 22
click at [582, 271] on input "Bakuchiol Double Dose LP CSCO" at bounding box center [596, 276] width 421 height 22
click at [500, 323] on span "[URL][DOMAIN_NAME]" at bounding box center [446, 326] width 108 height 11
click at [796, 327] on input "bakuchiol-double-dose-lp-CSCO" at bounding box center [718, 326] width 175 height 22
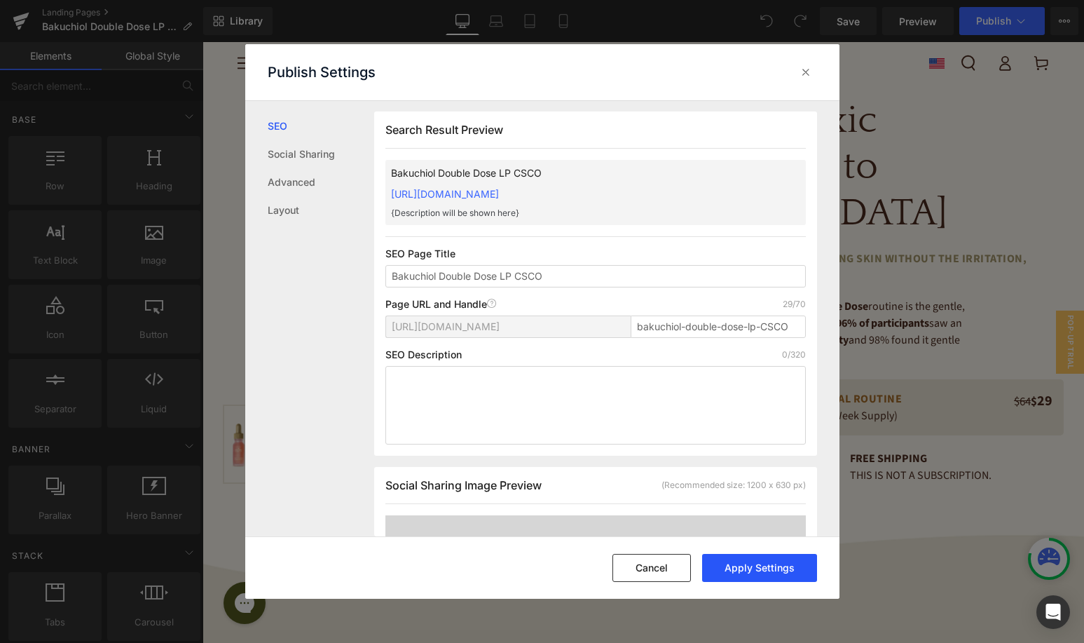
click at [744, 571] on button "Apply Settings" at bounding box center [759, 568] width 115 height 28
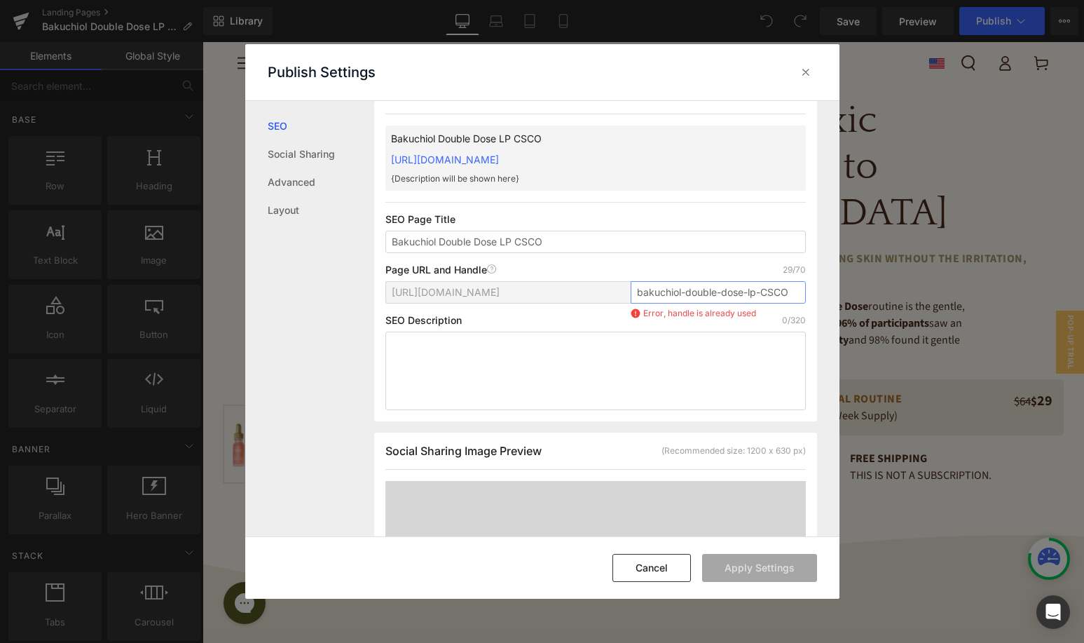
click at [742, 287] on input "bakuchiol-double-dose-lp-CSCO" at bounding box center [718, 292] width 175 height 22
type input "bakuchiol-double-dose-lp-csco"
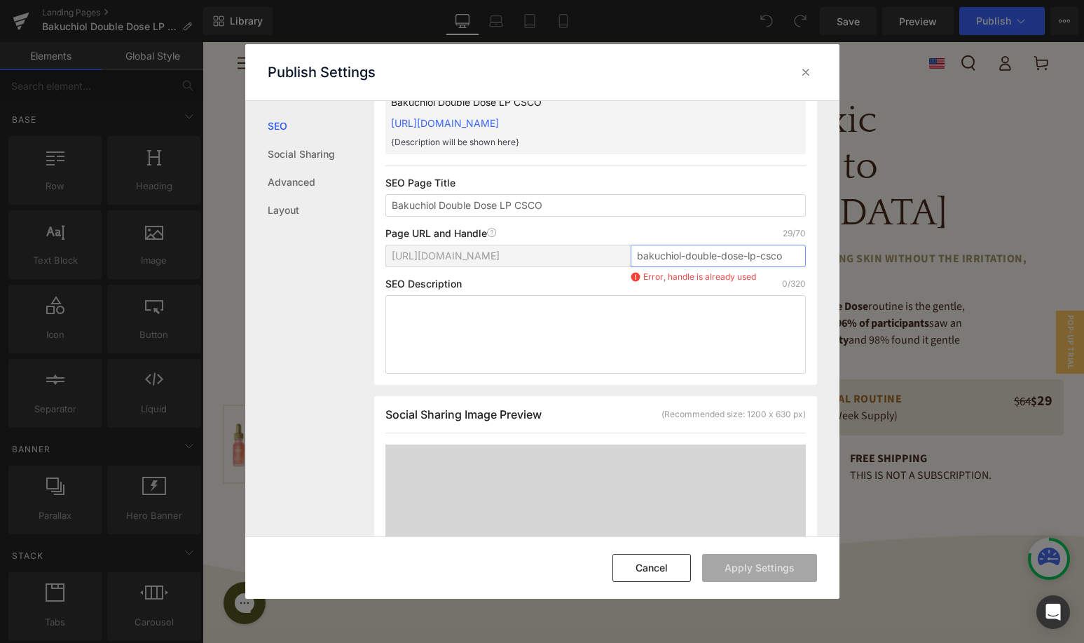
click at [792, 260] on input "bakuchiol-double-dose-lp-csco" at bounding box center [718, 256] width 175 height 22
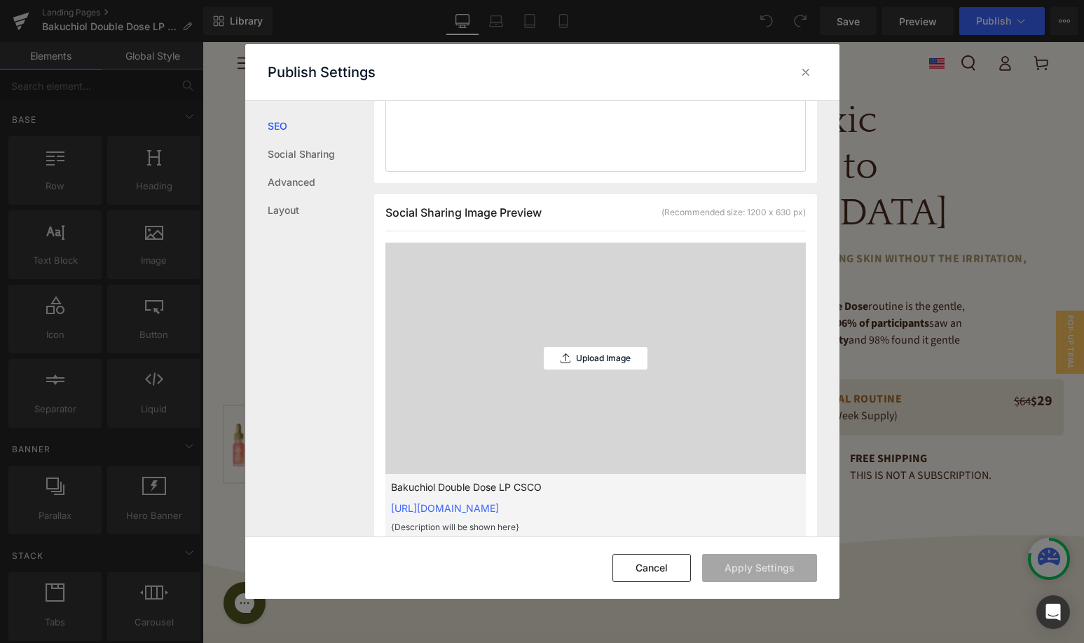
scroll to position [0, 0]
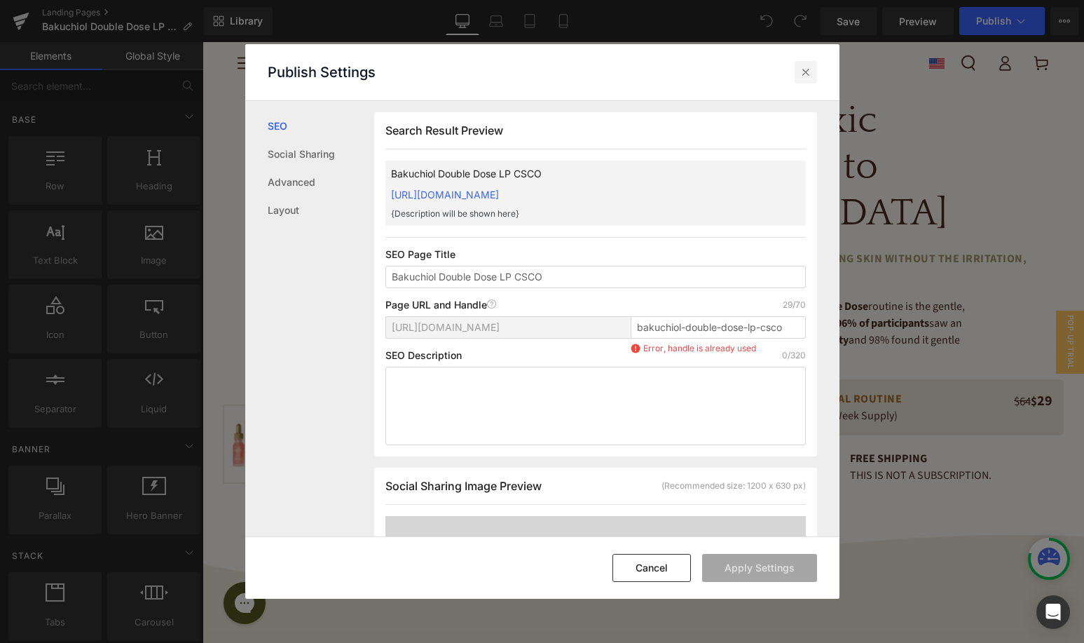
click at [802, 79] on div at bounding box center [806, 72] width 22 height 22
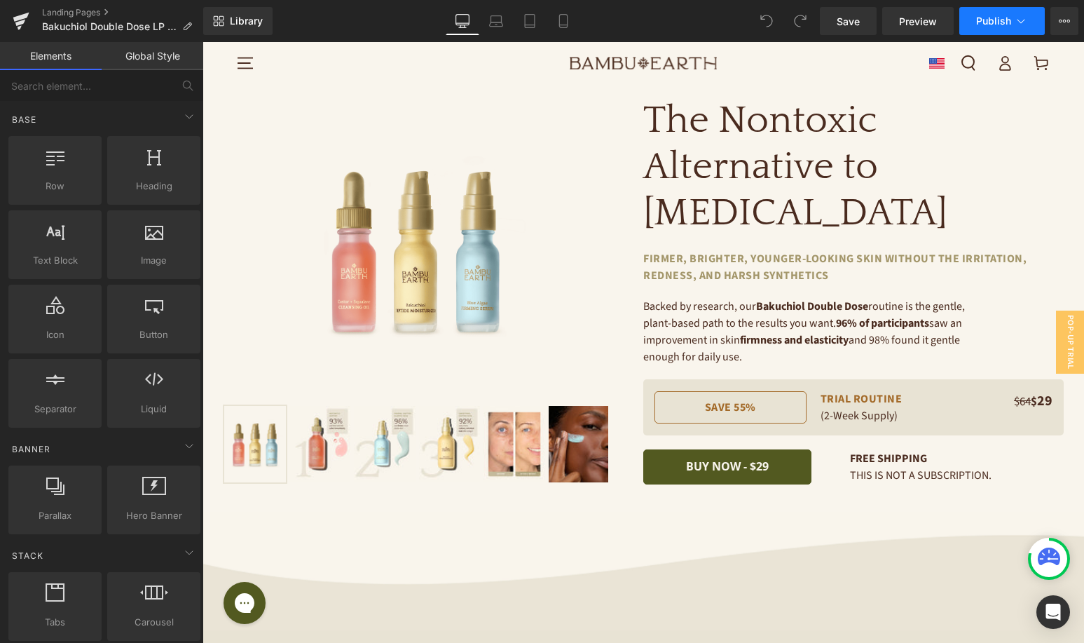
click at [1007, 29] on button "Publish" at bounding box center [1003, 21] width 86 height 28
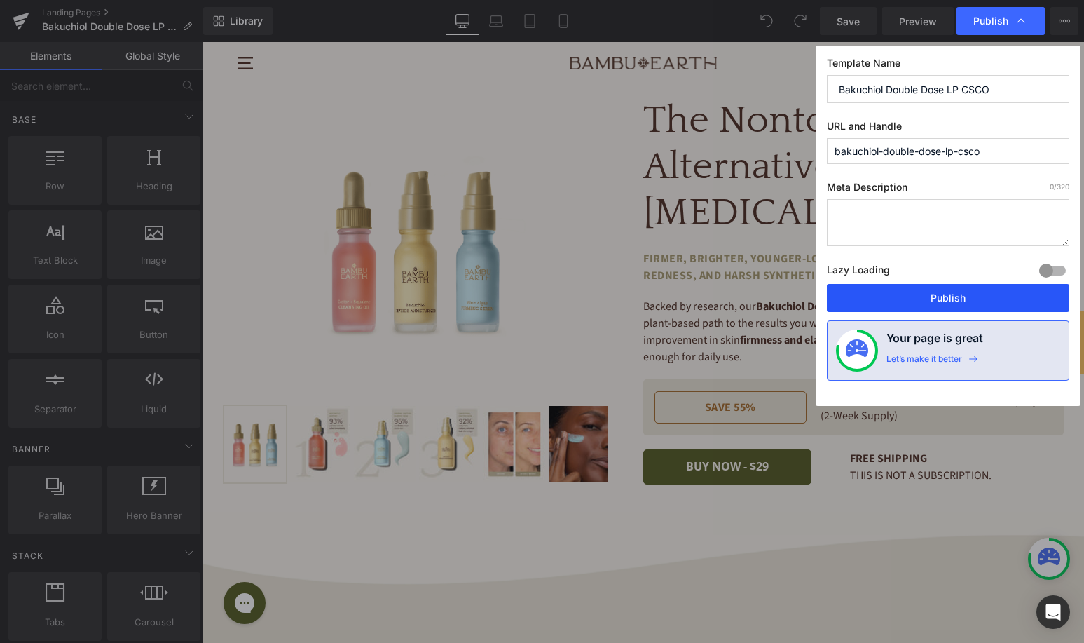
click at [943, 293] on button "Publish" at bounding box center [948, 298] width 243 height 28
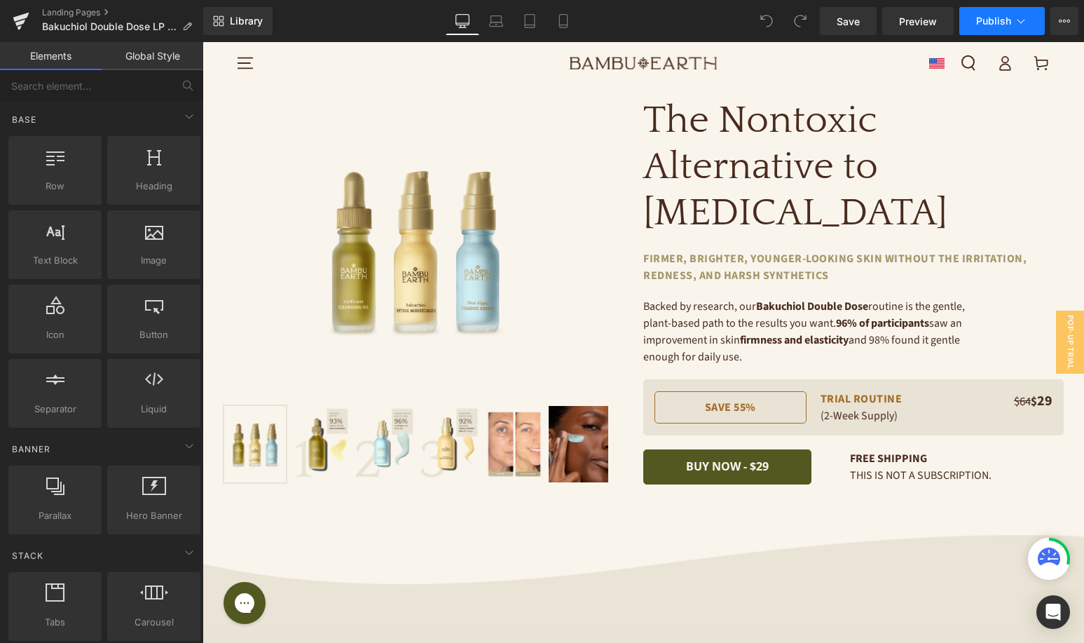
click at [1007, 22] on span "Publish" at bounding box center [993, 20] width 35 height 11
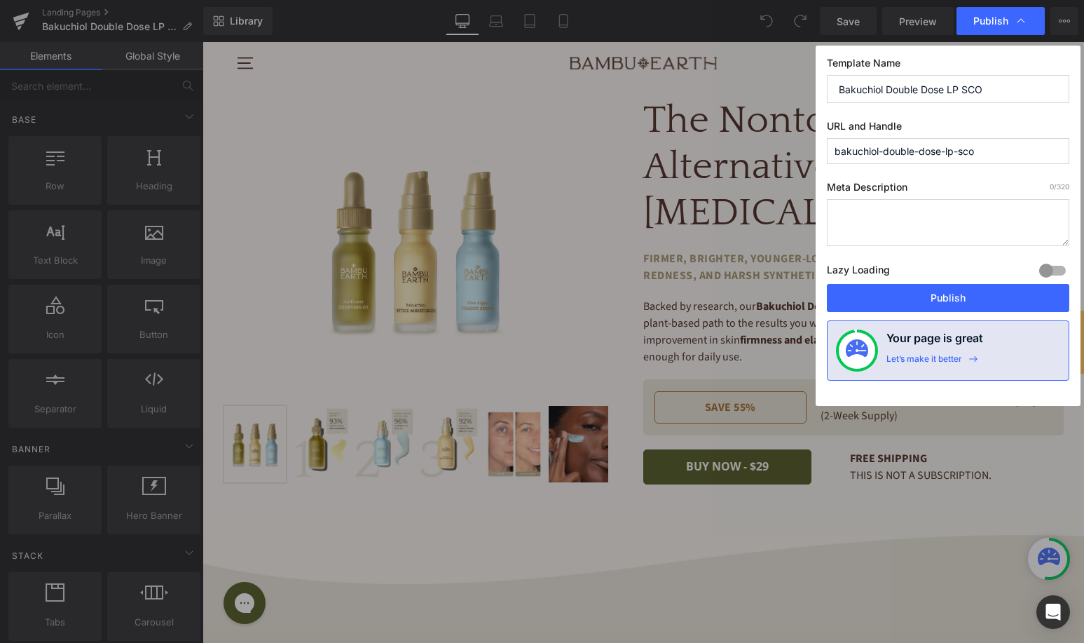
click at [993, 152] on input "bakuchiol-double-dose-lp-sco" at bounding box center [948, 151] width 243 height 26
type input "bakuchiol-double-dose-lp"
click at [841, 219] on textarea at bounding box center [948, 222] width 243 height 47
click at [933, 305] on button "Publish" at bounding box center [948, 298] width 243 height 28
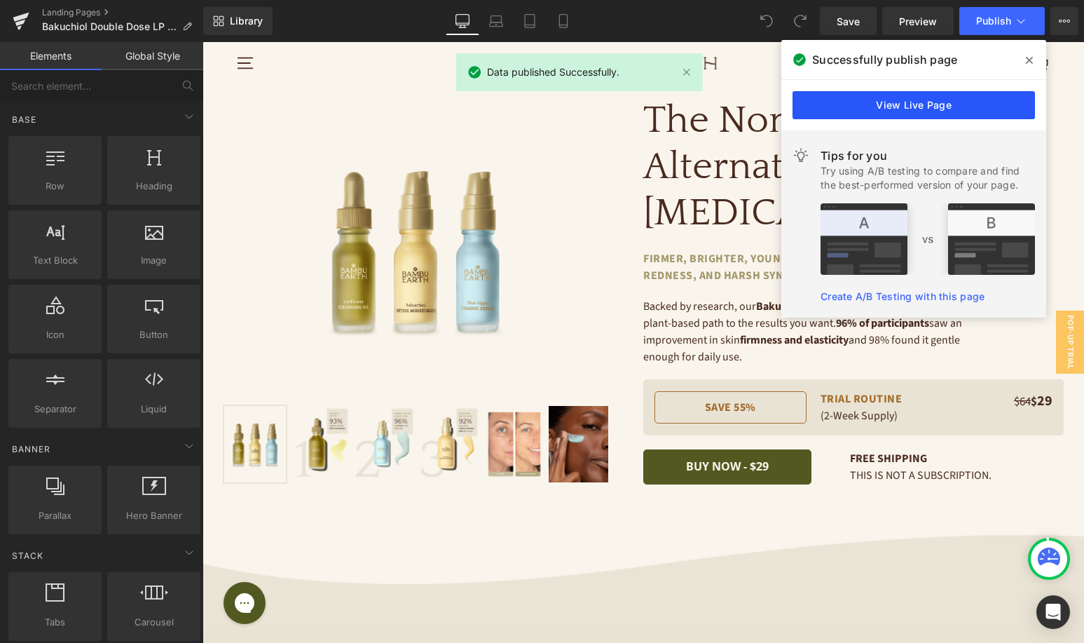
click at [955, 95] on link "View Live Page" at bounding box center [914, 105] width 243 height 28
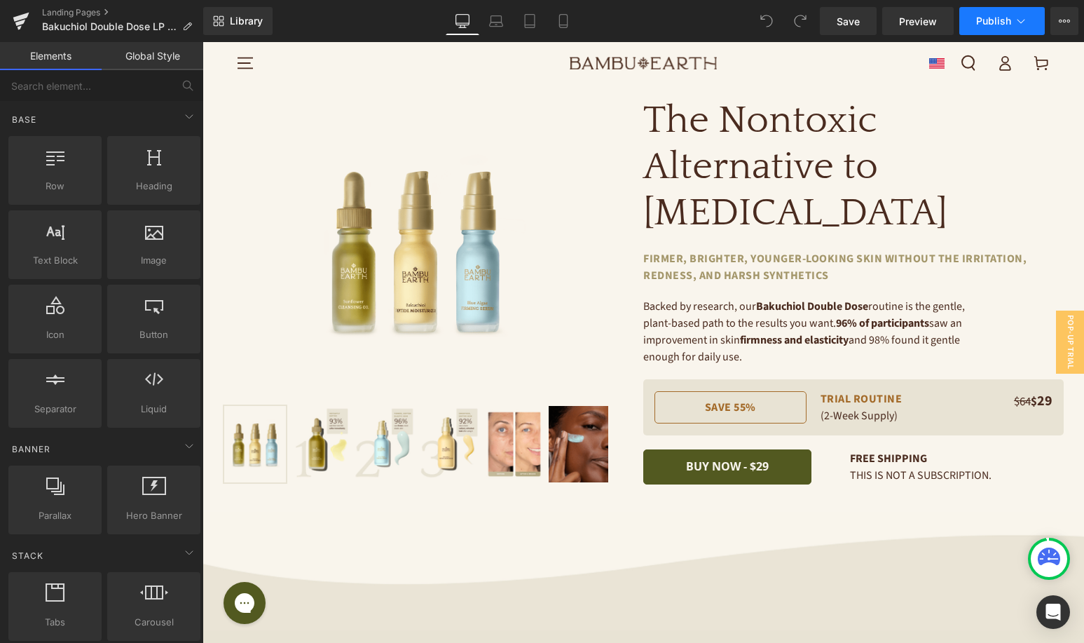
click at [1002, 26] on span "Publish" at bounding box center [993, 20] width 35 height 11
click at [1066, 22] on icon at bounding box center [1064, 20] width 11 height 11
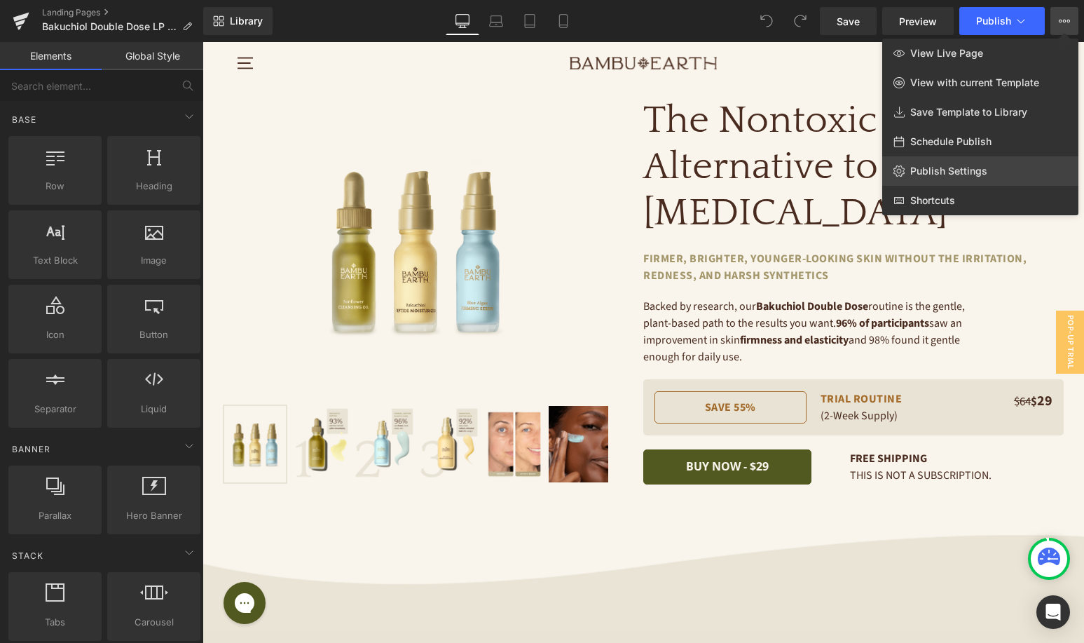
click at [948, 168] on span "Publish Settings" at bounding box center [949, 171] width 77 height 13
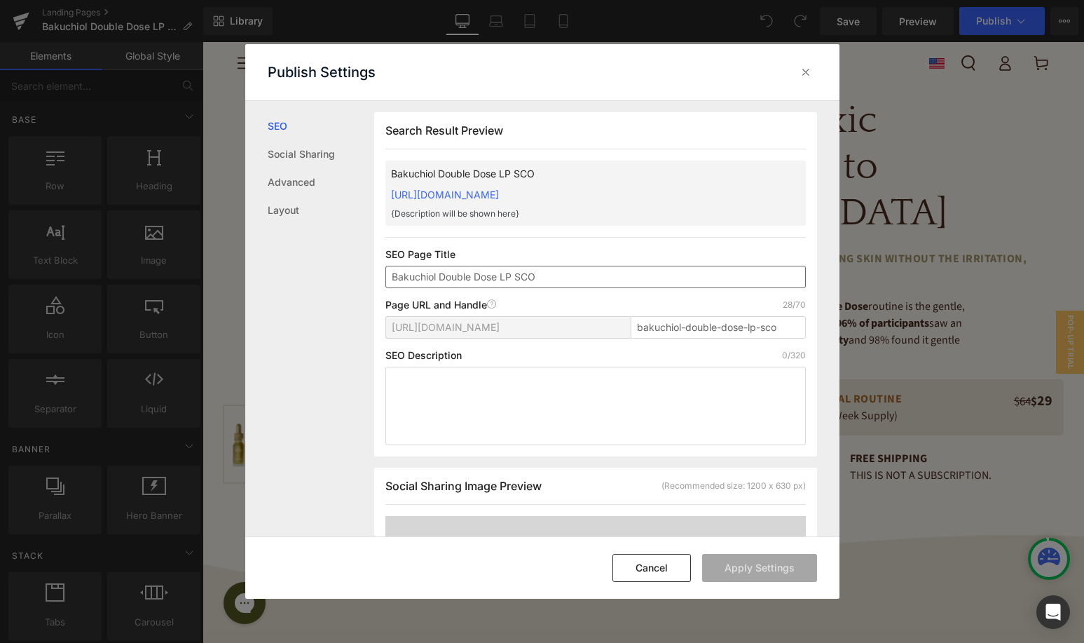
scroll to position [1, 0]
click at [782, 325] on input "bakuchiol-double-dose-lp-sco" at bounding box center [718, 326] width 175 height 22
type input "bakuchiol-double-dose-lp"
click at [723, 559] on button "Apply Settings" at bounding box center [759, 568] width 115 height 28
click at [810, 70] on icon at bounding box center [806, 72] width 14 height 14
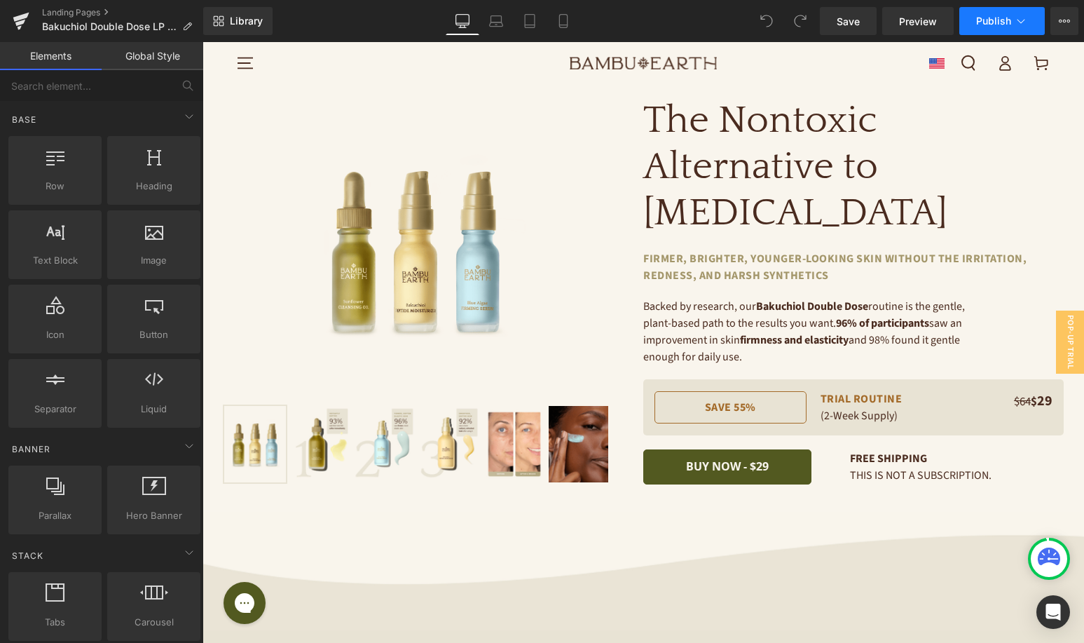
click at [1002, 19] on span "Publish" at bounding box center [993, 20] width 35 height 11
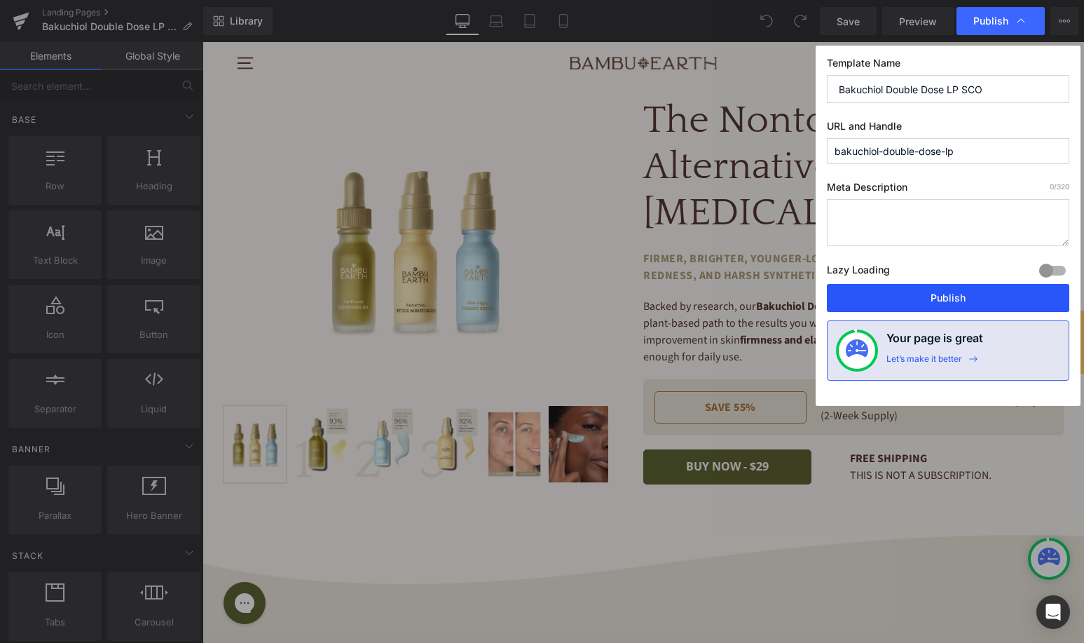
click at [895, 287] on button "Publish" at bounding box center [948, 298] width 243 height 28
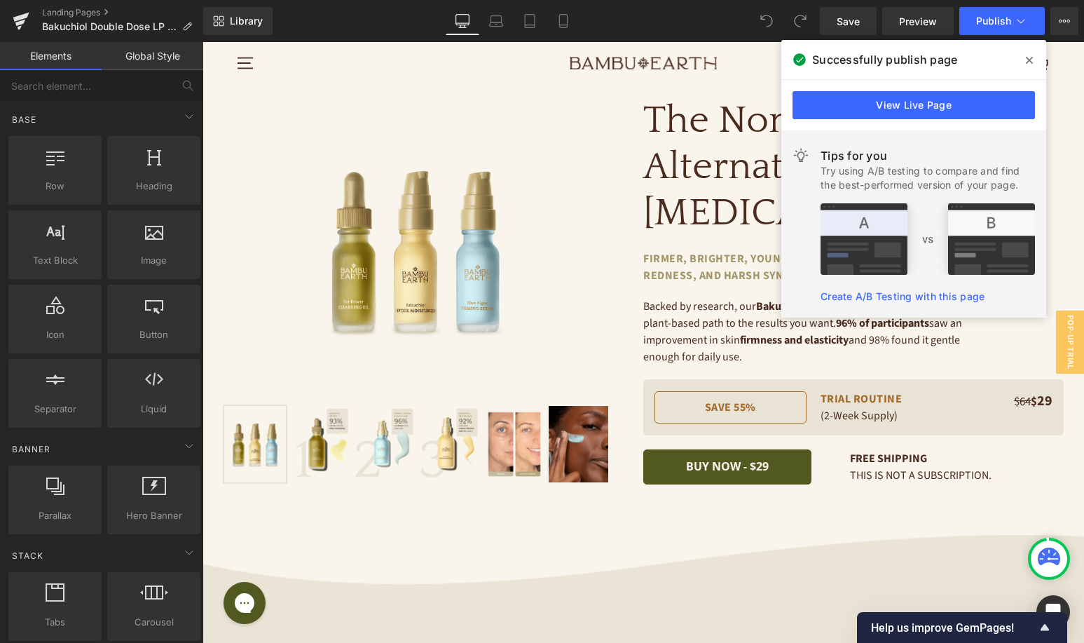
click at [1031, 55] on icon at bounding box center [1029, 60] width 7 height 11
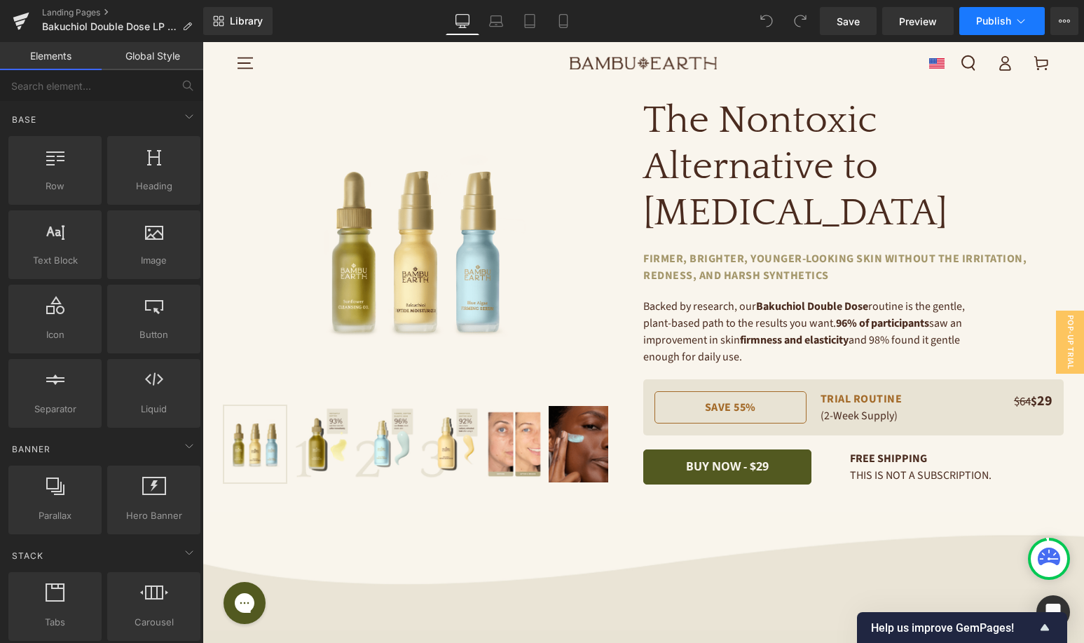
click at [1024, 25] on icon at bounding box center [1021, 21] width 14 height 14
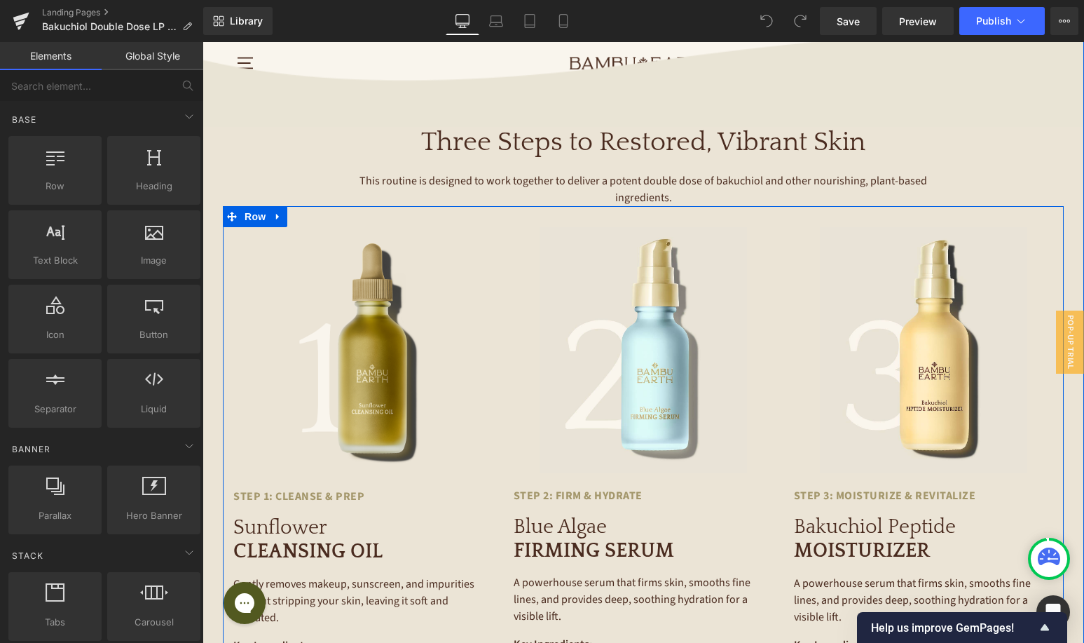
scroll to position [2237, 0]
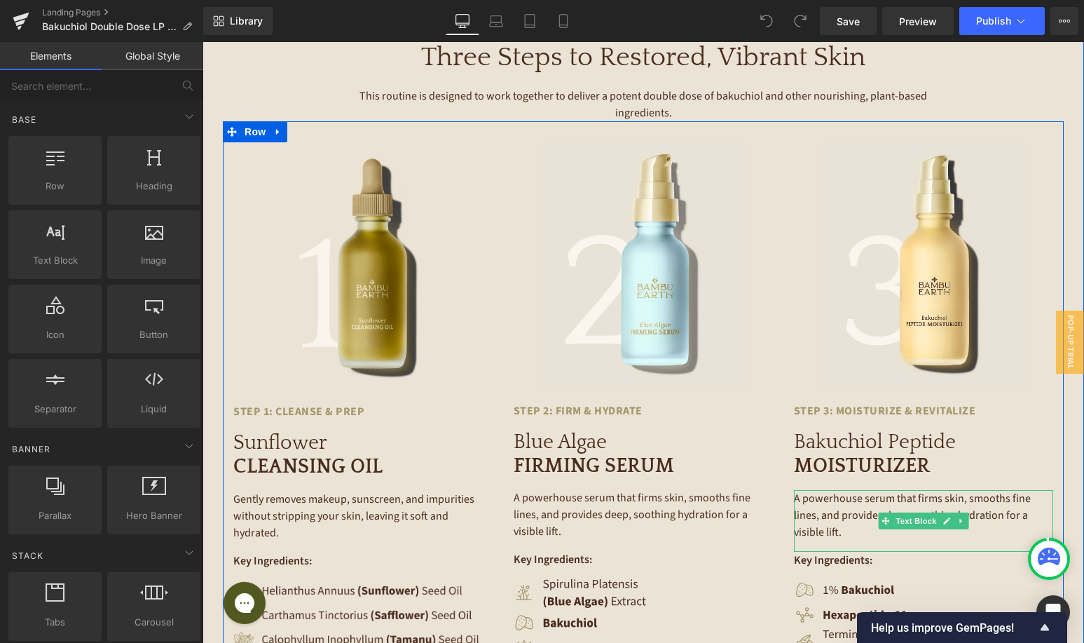
click at [841, 490] on p "A powerhouse serum that firms skin, smooths fine lines, and provides deep, soot…" at bounding box center [923, 515] width 259 height 50
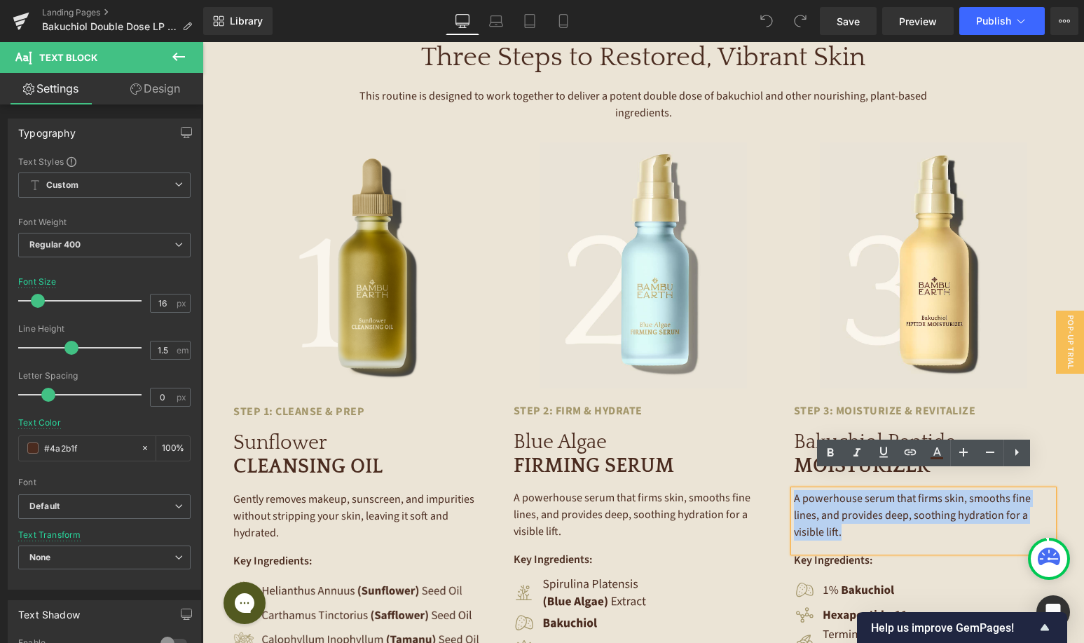
drag, startPoint x: 847, startPoint y: 512, endPoint x: 776, endPoint y: 464, distance: 85.7
click at [776, 464] on div "Image Step 1: Cleanse & Prep Text Block Sunflower CLEANSING OIL Heading Gently …" at bounding box center [643, 405] width 841 height 569
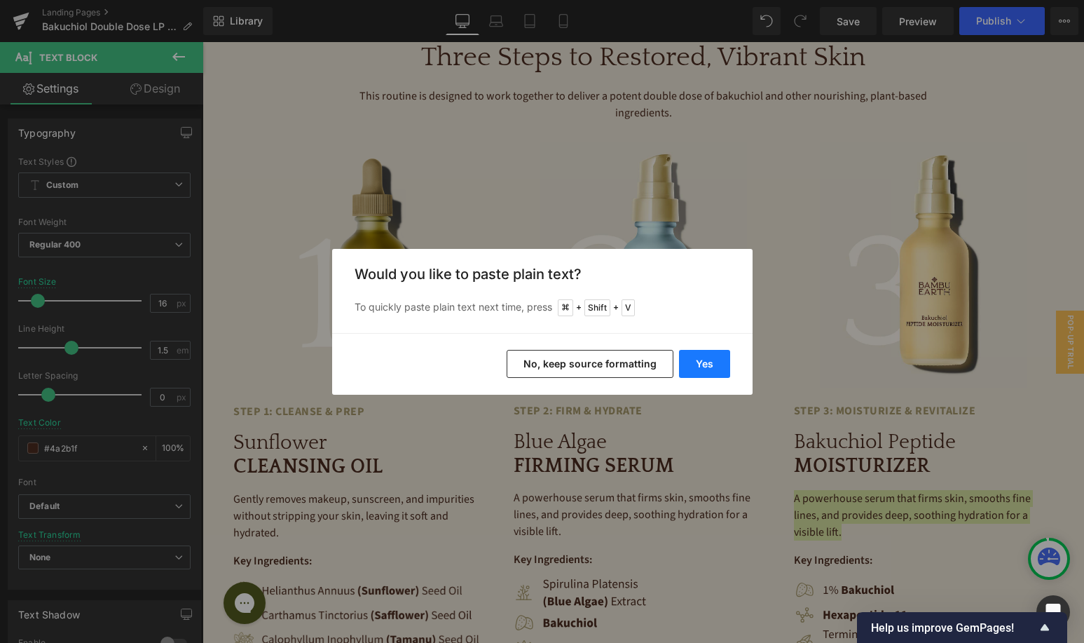
click at [699, 359] on button "Yes" at bounding box center [704, 364] width 51 height 28
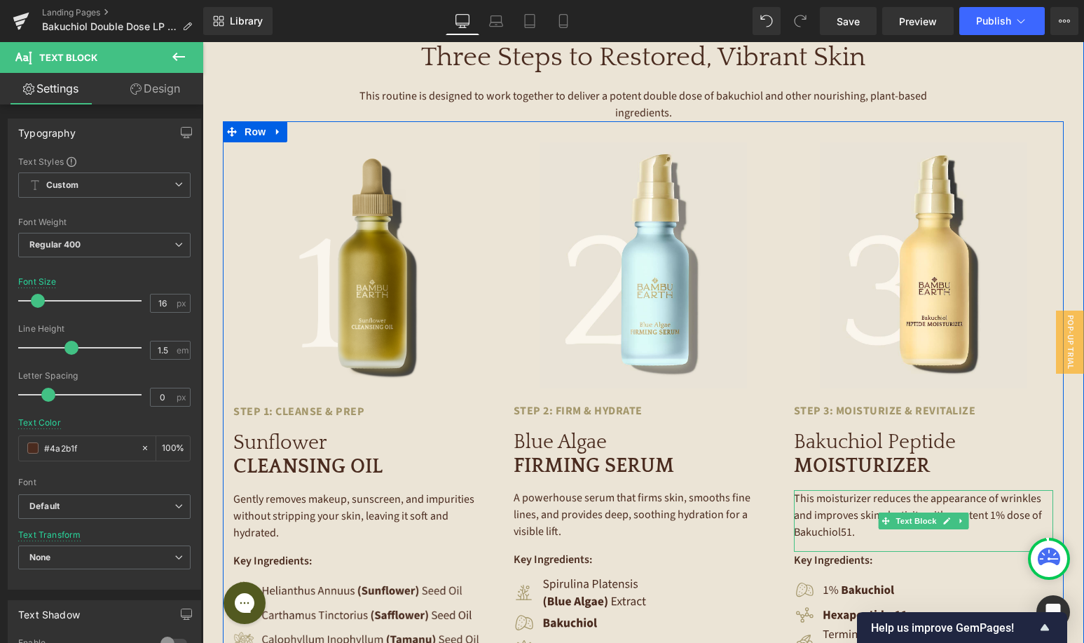
click at [845, 510] on p "This moisturizer reduces the appearance of wrinkles and improves skin elasticit…" at bounding box center [923, 515] width 259 height 50
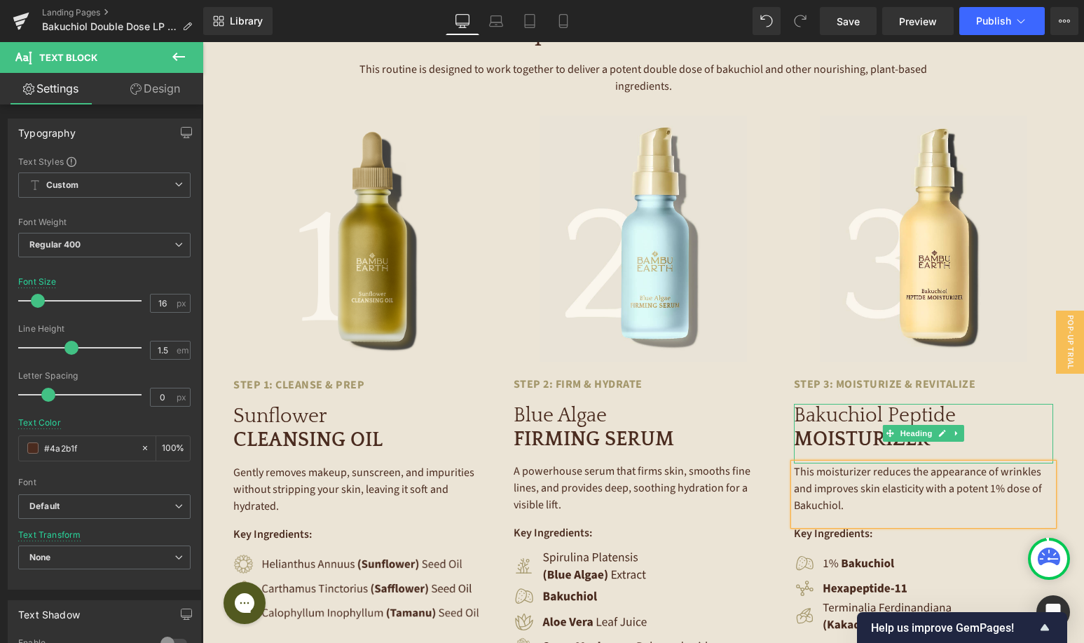
scroll to position [2266, 0]
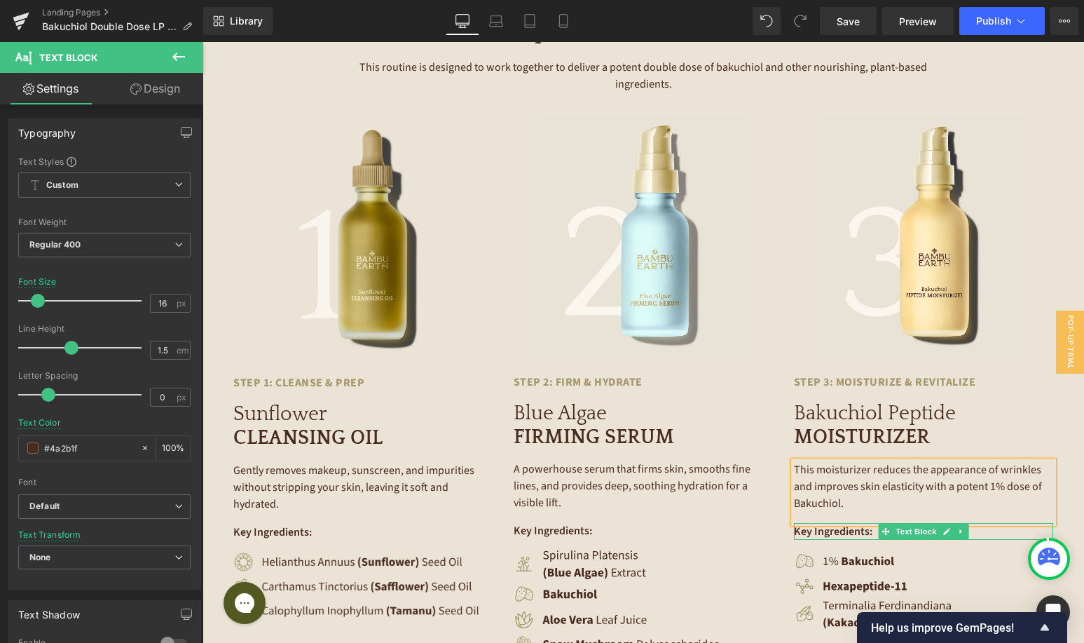
click at [988, 524] on div "Image Step 3: Moisturize & Revitalize Text Block Bakuchiol Peptide MOISTURIZER …" at bounding box center [924, 371] width 280 height 515
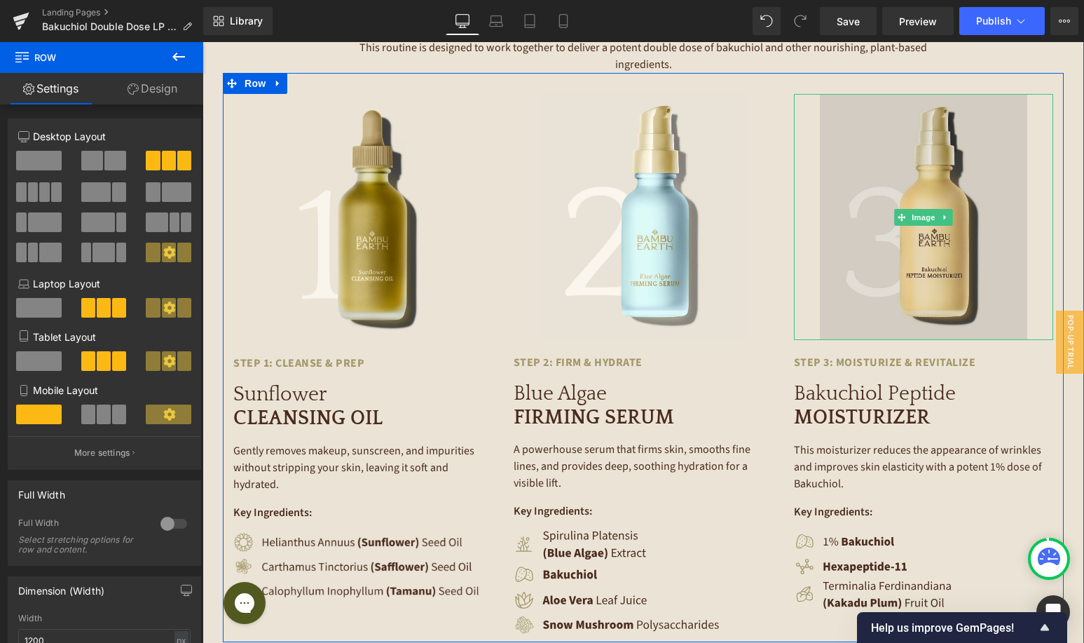
scroll to position [2313, 0]
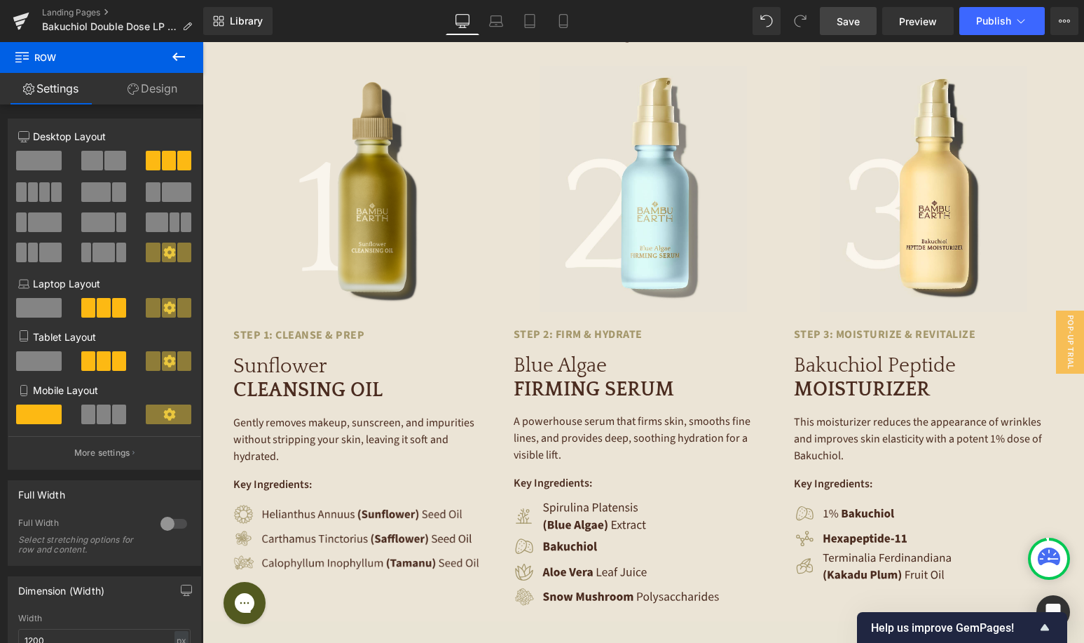
click at [852, 14] on span "Save" at bounding box center [848, 21] width 23 height 15
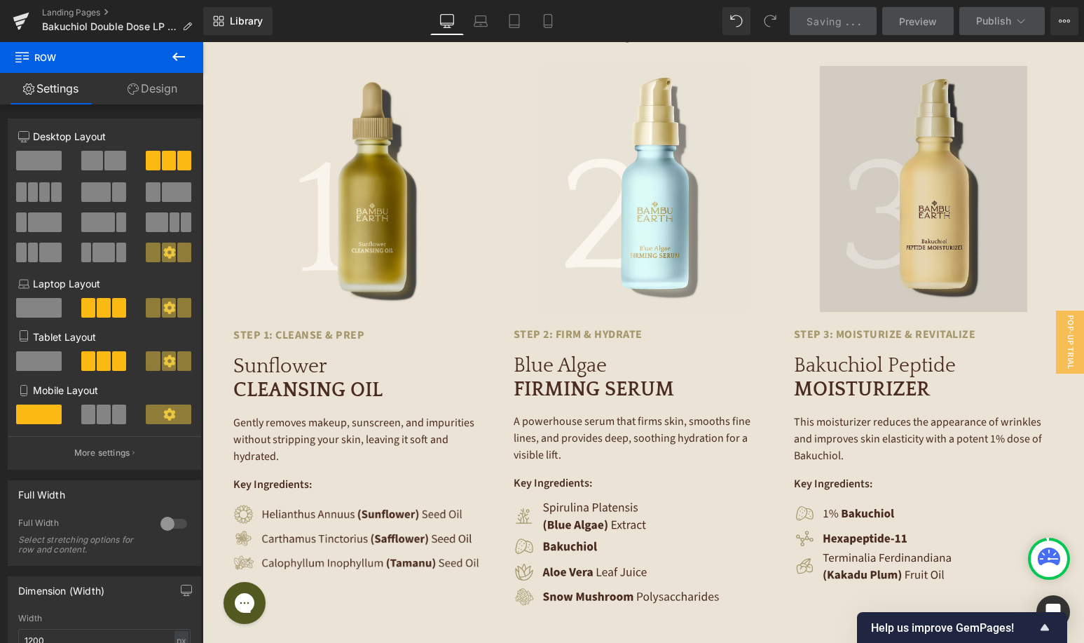
scroll to position [2280, 0]
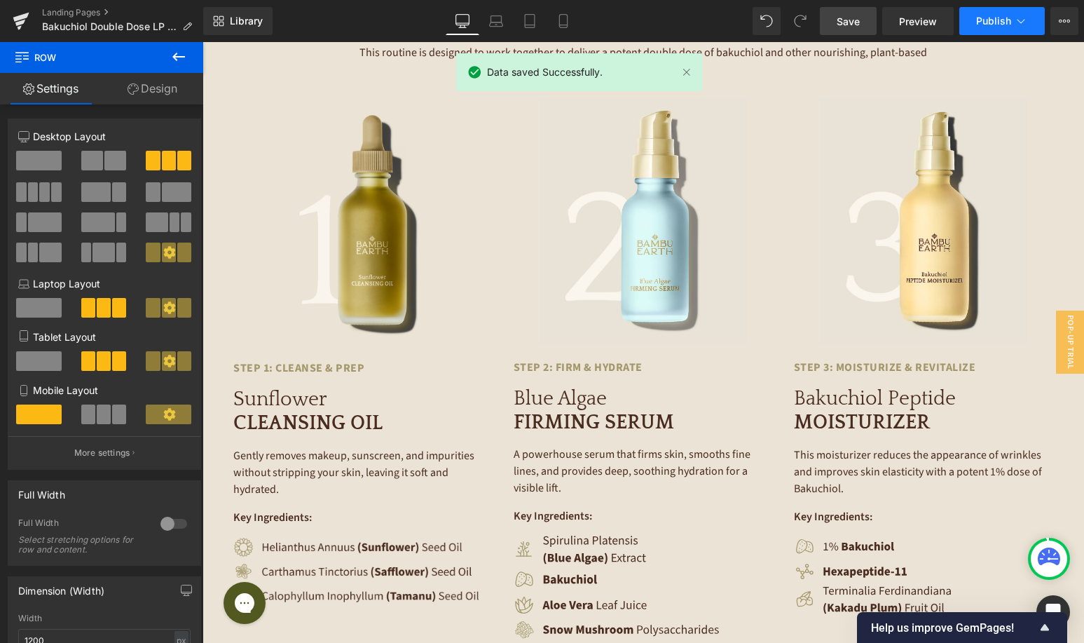
click at [992, 20] on span "Publish" at bounding box center [993, 20] width 35 height 11
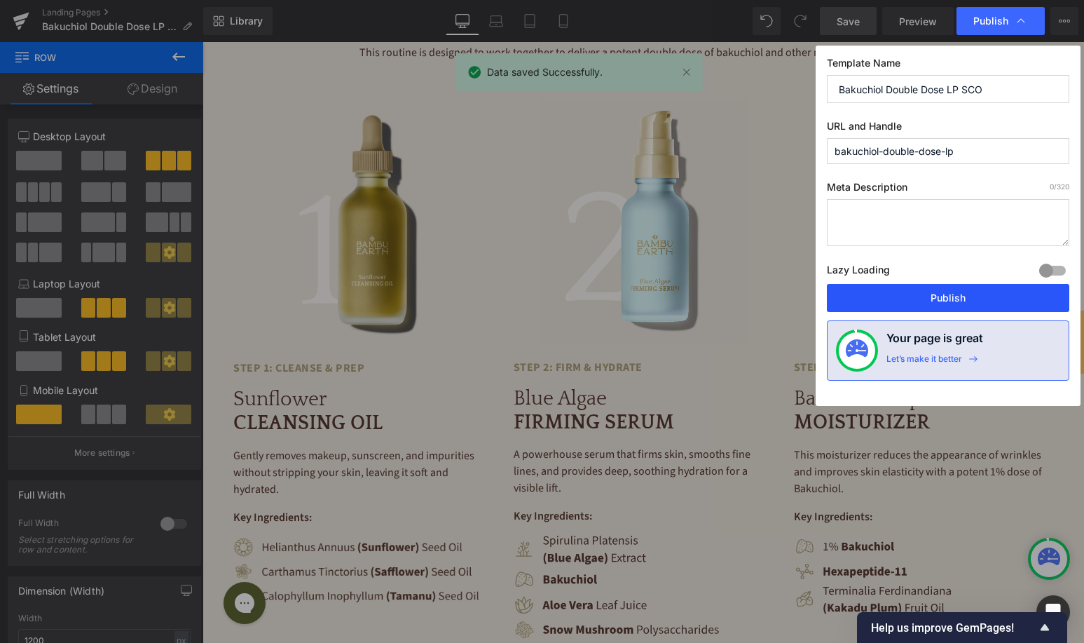
drag, startPoint x: 880, startPoint y: 288, endPoint x: 678, endPoint y: 247, distance: 206.8
click at [880, 288] on button "Publish" at bounding box center [948, 298] width 243 height 28
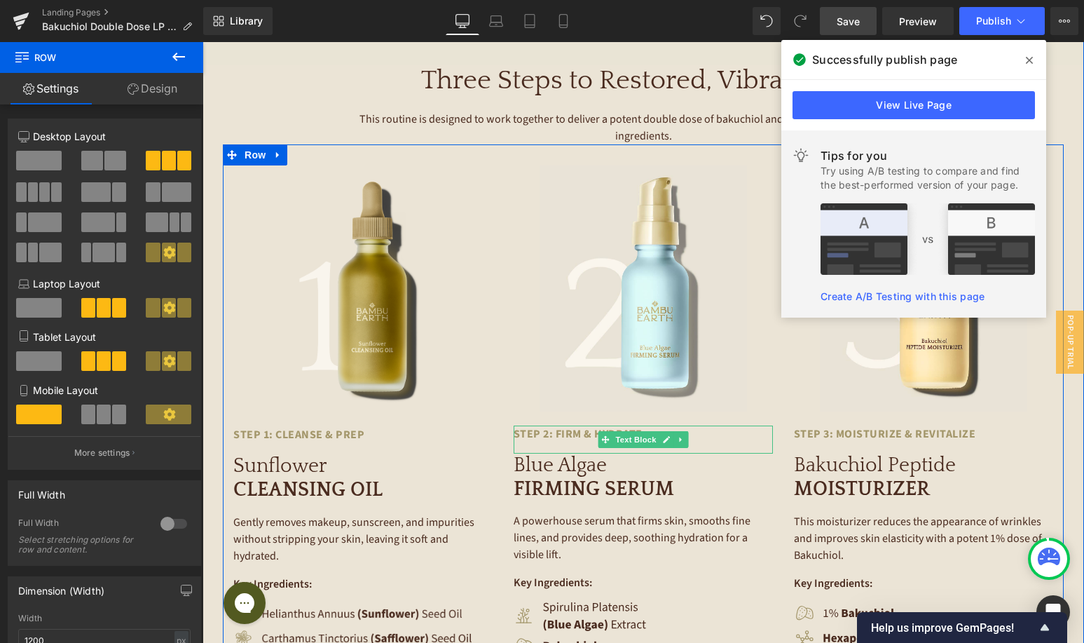
scroll to position [2069, 0]
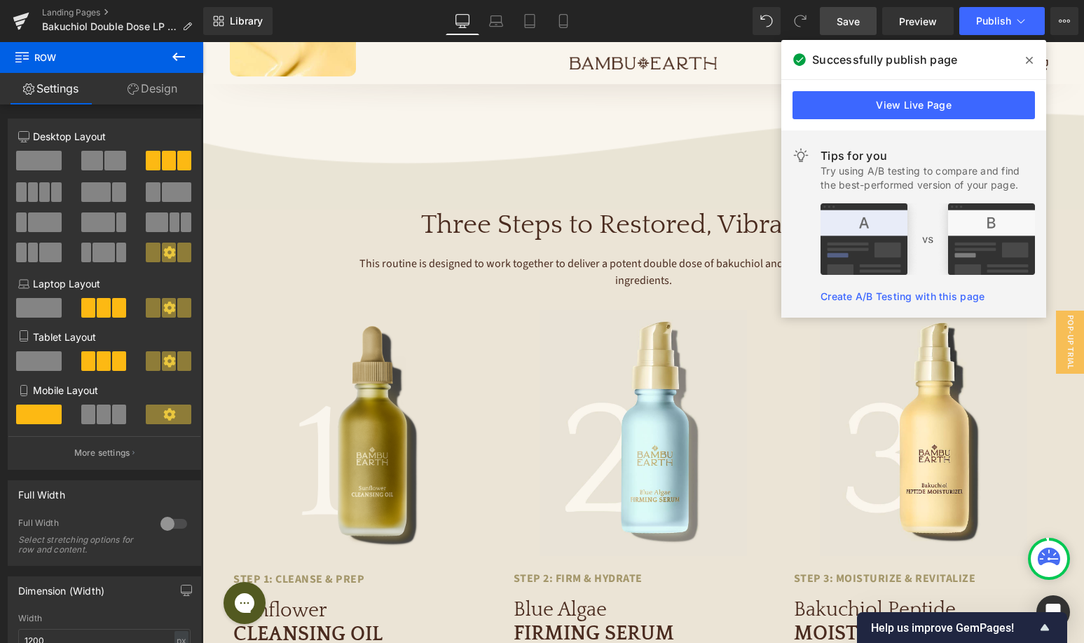
drag, startPoint x: 1030, startPoint y: 55, endPoint x: 828, endPoint y: 11, distance: 206.5
click at [1030, 55] on icon at bounding box center [1029, 60] width 7 height 11
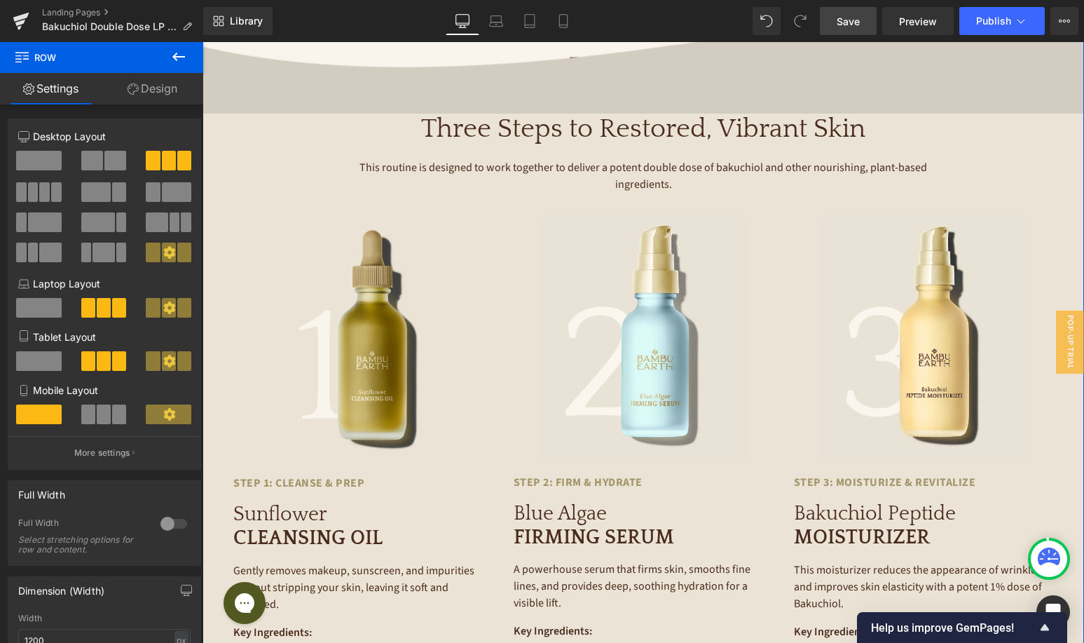
scroll to position [2167, 0]
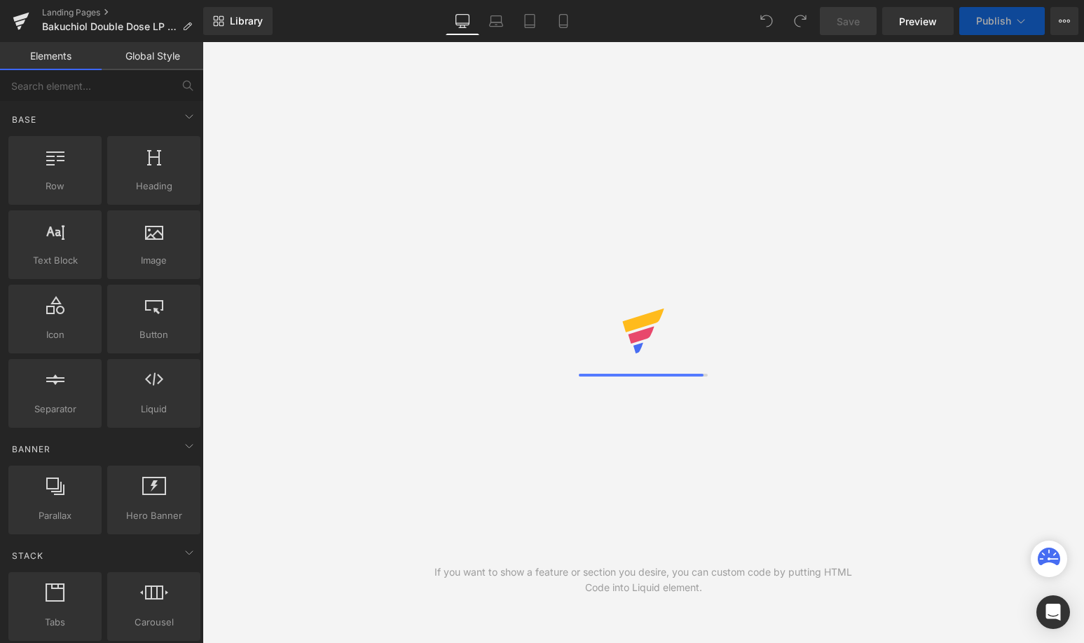
click at [986, 33] on button "Publish" at bounding box center [1003, 21] width 86 height 28
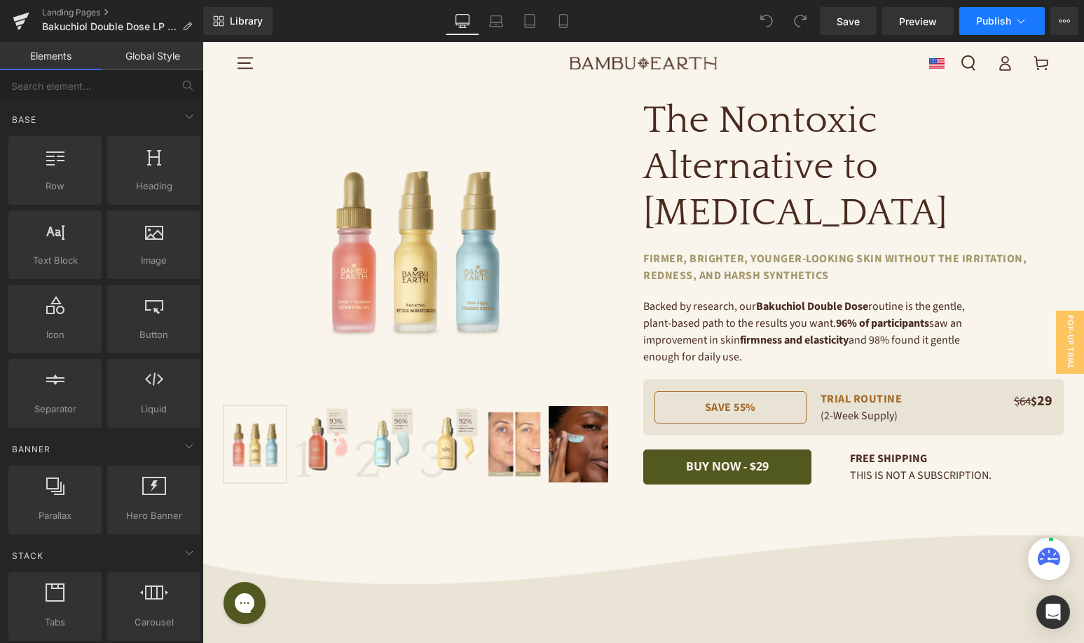
click at [1003, 16] on span "Publish" at bounding box center [993, 20] width 35 height 11
